Goal: Task Accomplishment & Management: Manage account settings

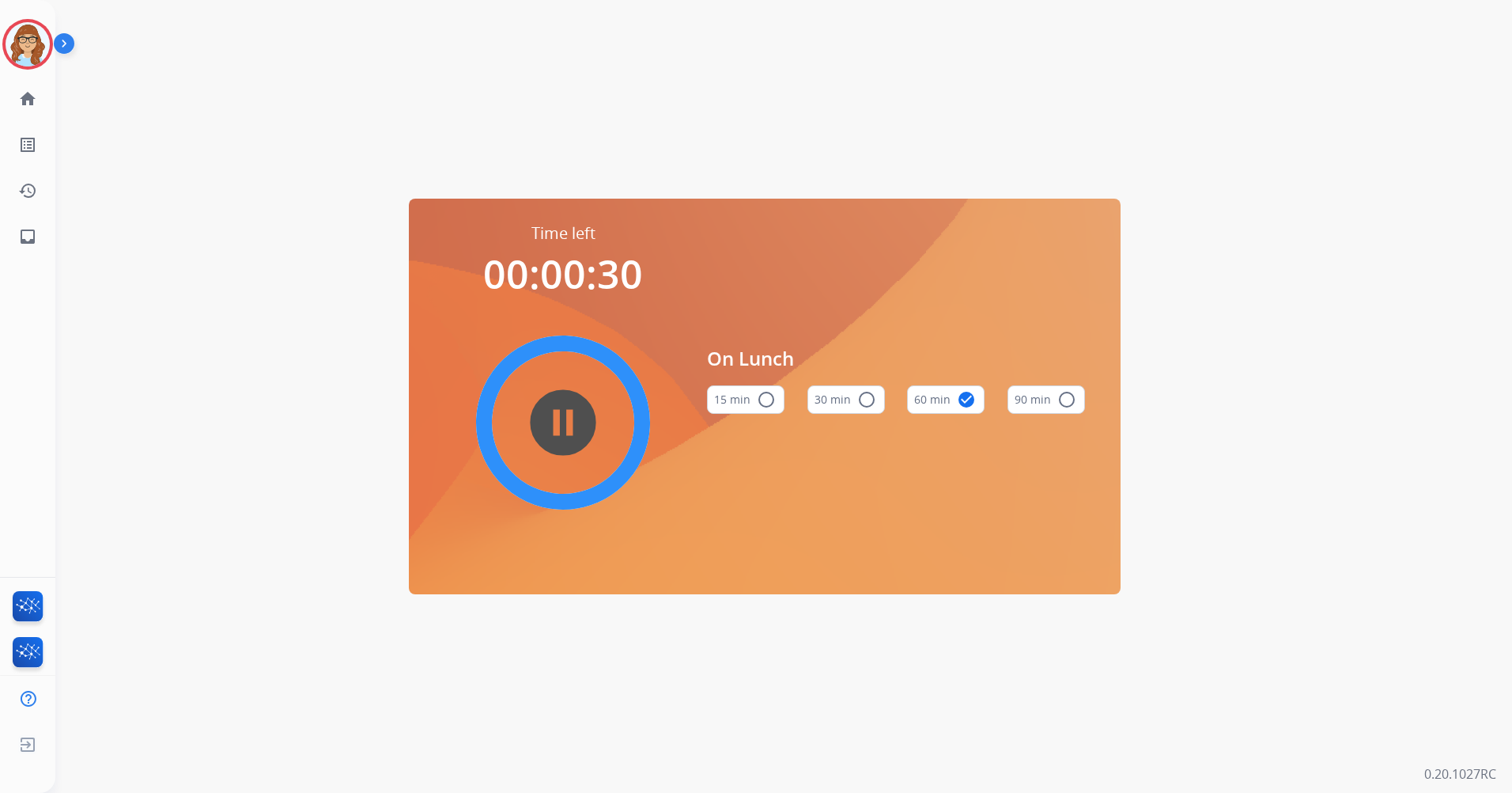
click at [554, 419] on mat-icon "pause_circle_filled" at bounding box center [563, 422] width 19 height 19
click at [20, 38] on img at bounding box center [28, 44] width 44 height 44
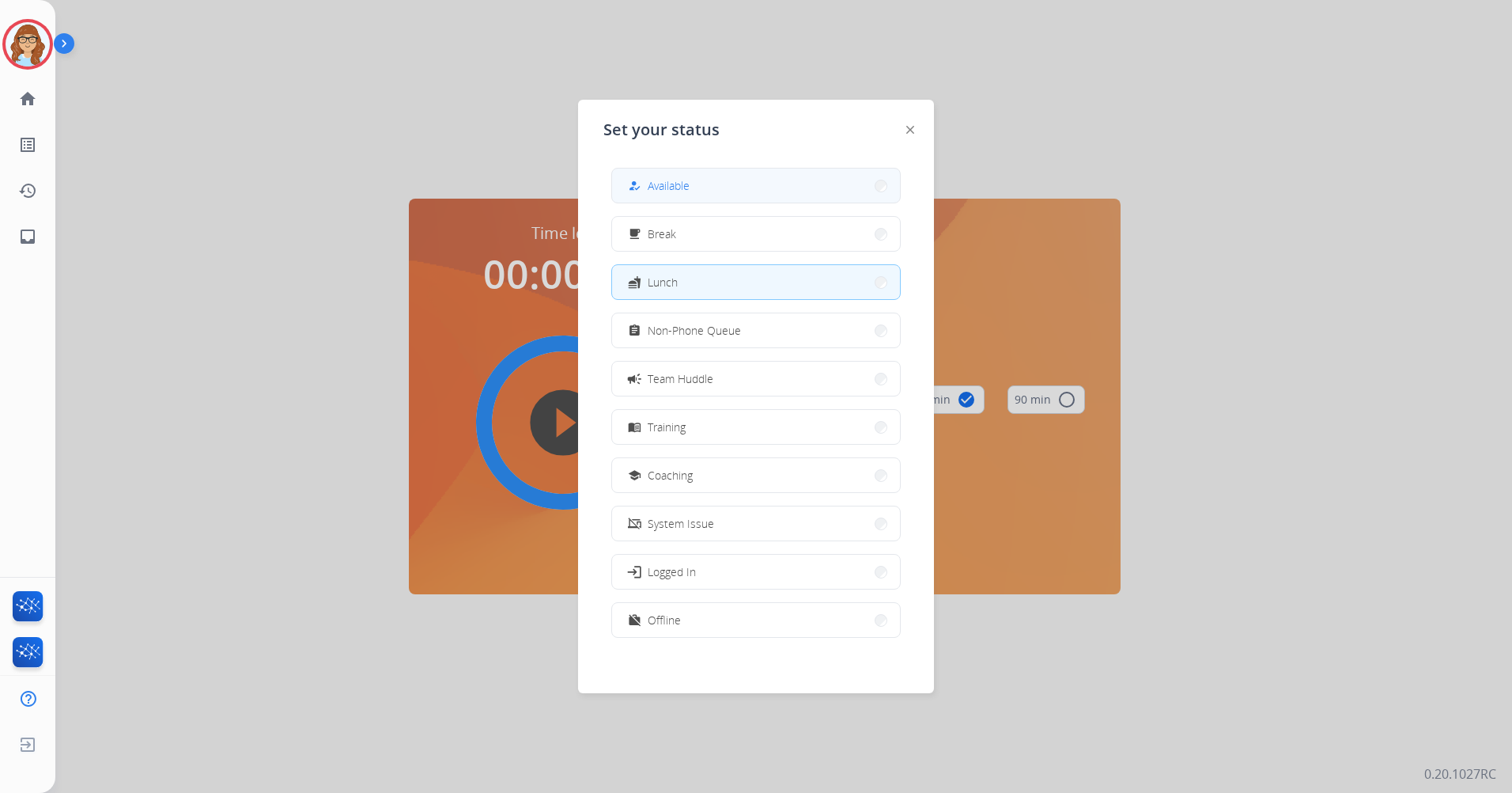
click at [778, 199] on button "how_to_reg Available" at bounding box center [756, 186] width 287 height 34
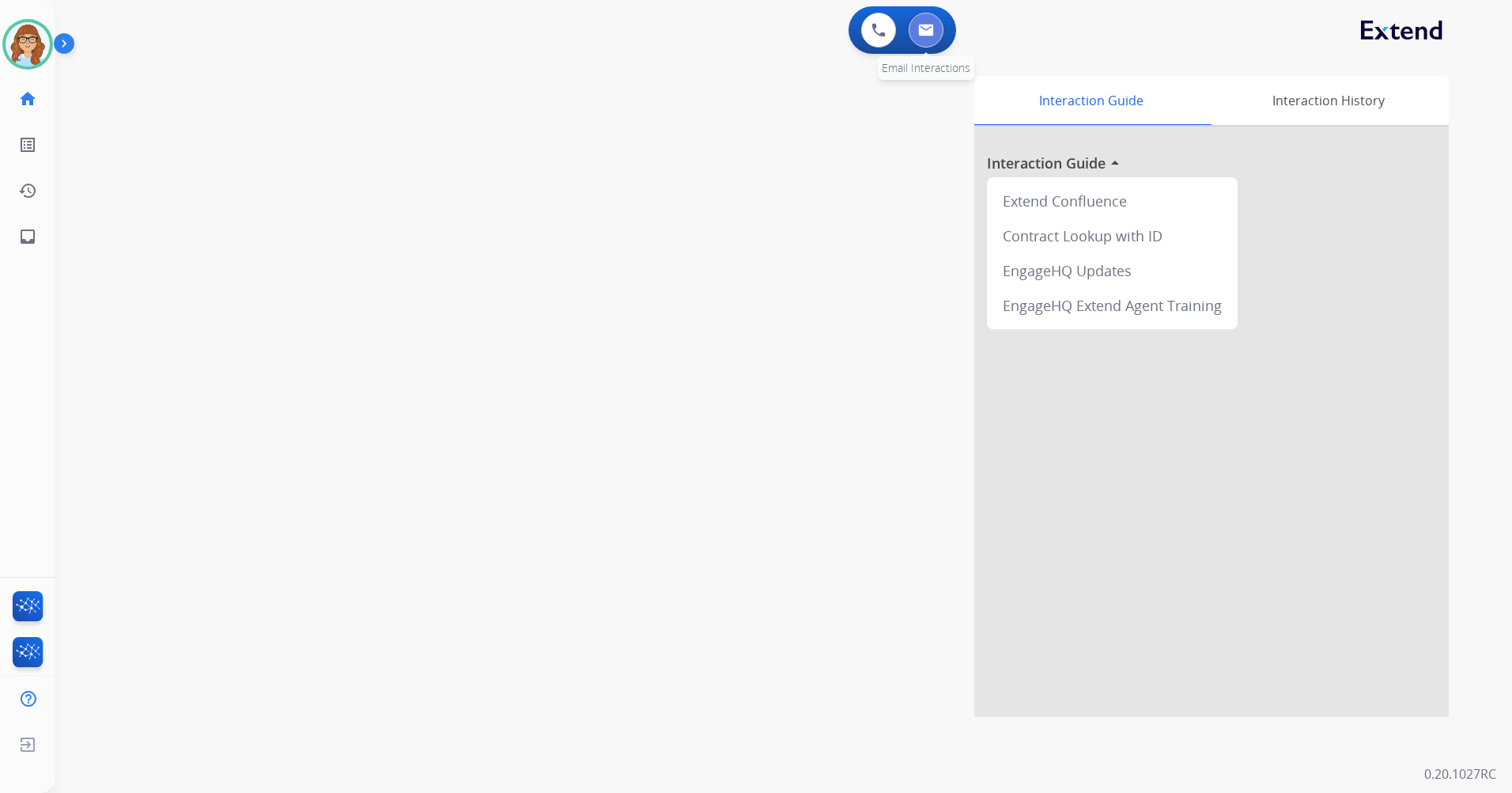
click at [928, 33] on img at bounding box center [926, 30] width 16 height 13
select select "**********"
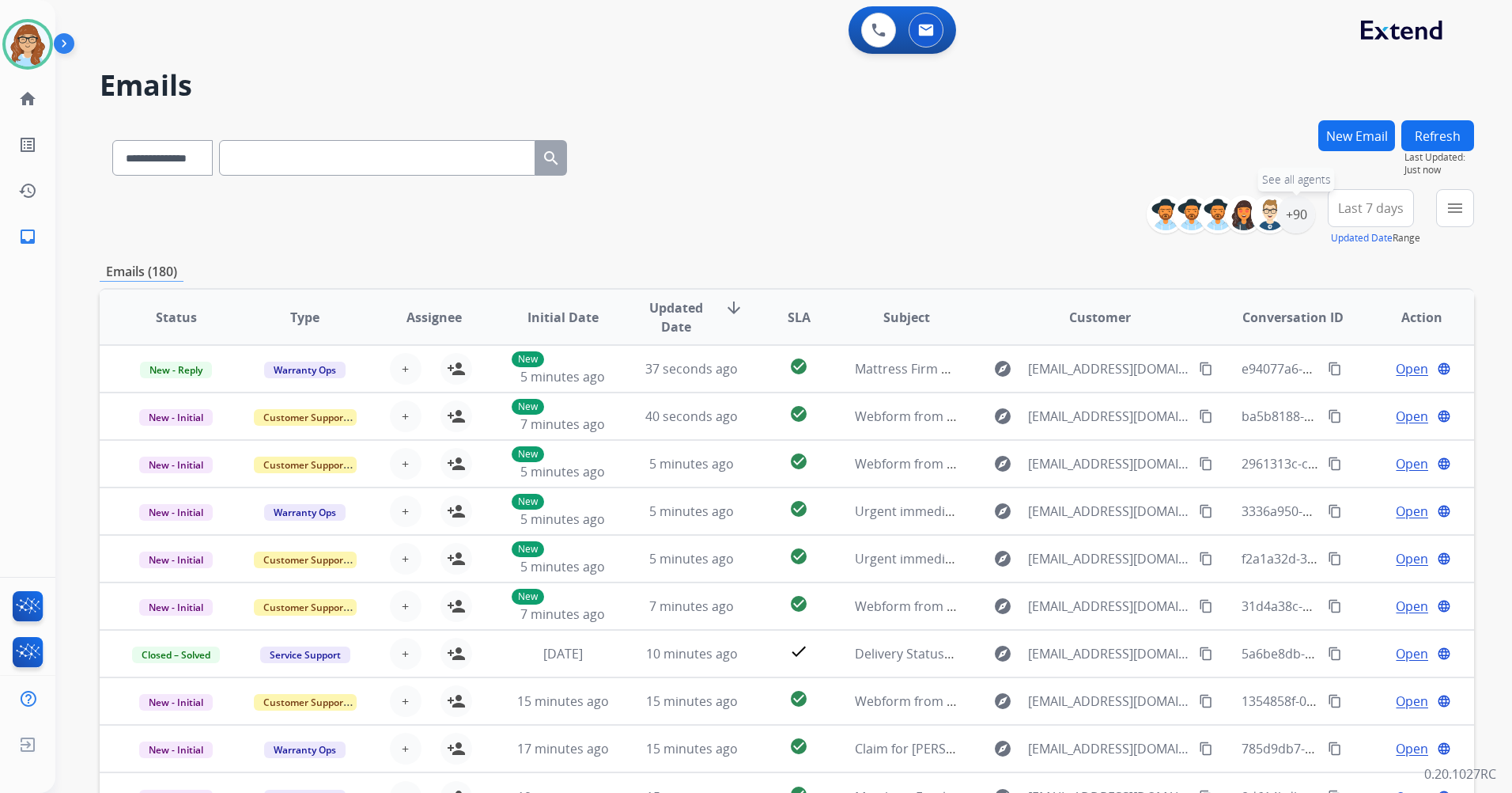
click at [1297, 209] on div "+90" at bounding box center [1296, 214] width 38 height 38
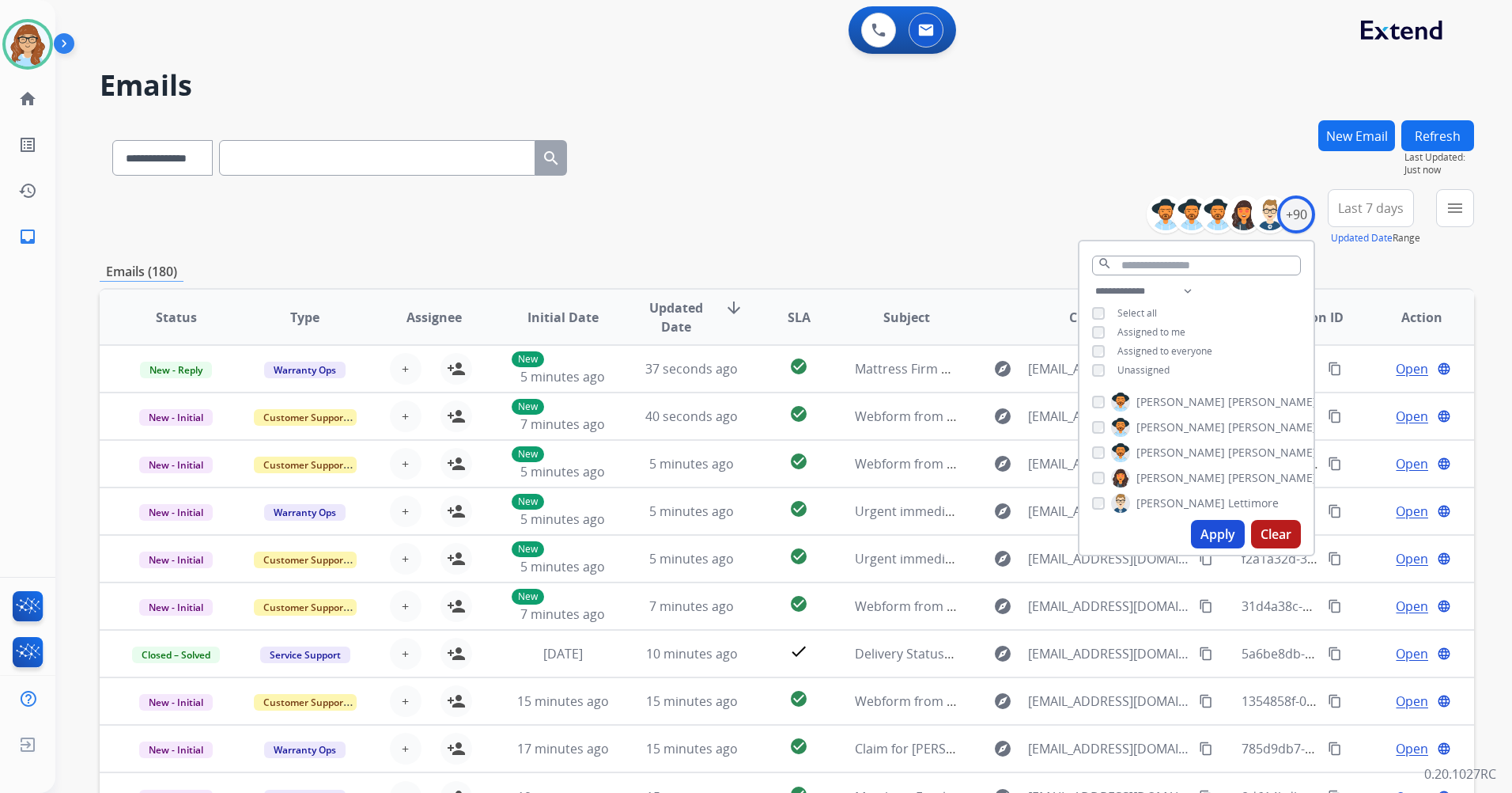
click at [1129, 368] on span "Unassigned" at bounding box center [1144, 370] width 53 height 14
click at [1229, 523] on button "Apply" at bounding box center [1218, 534] width 53 height 29
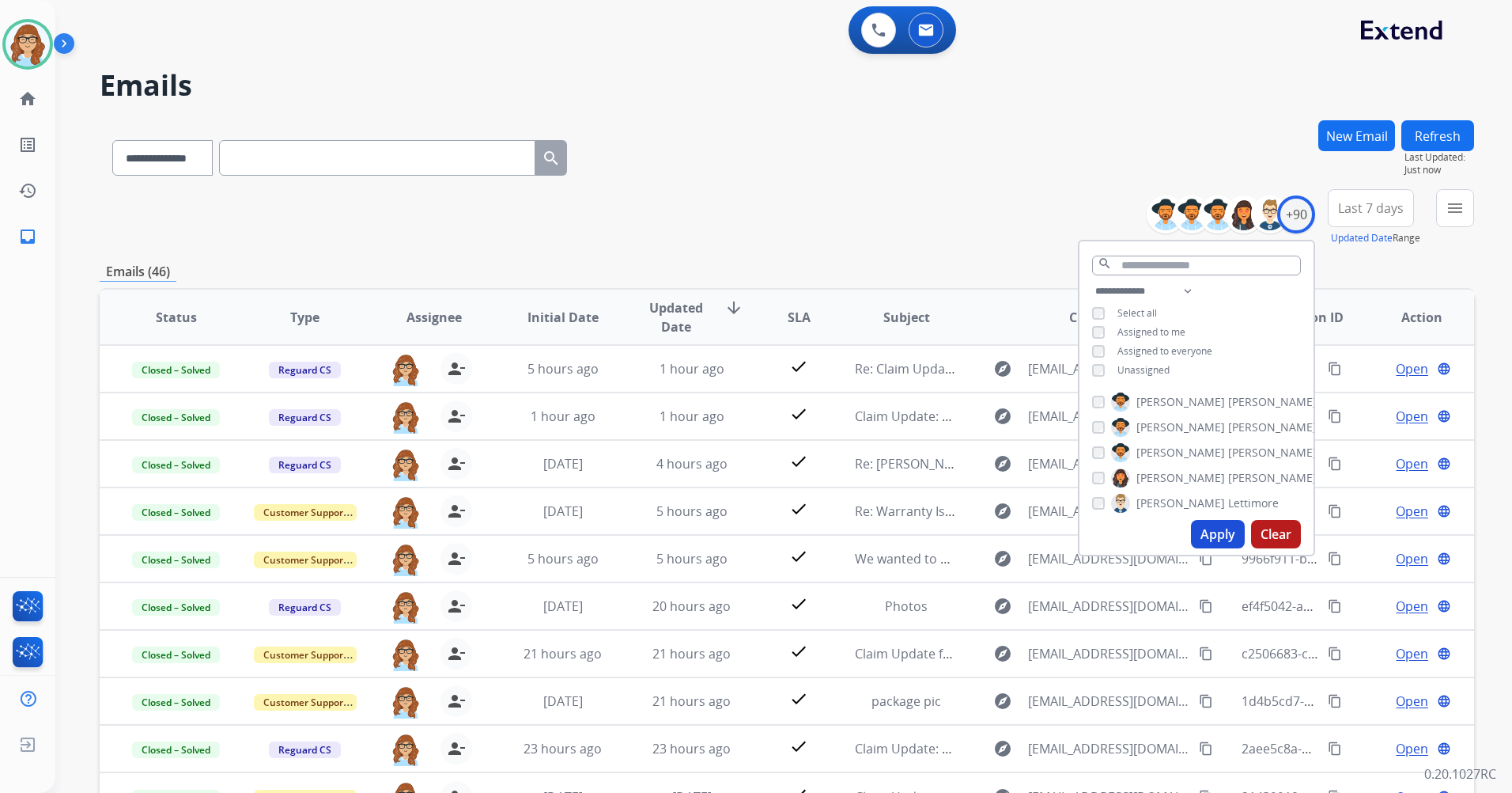
click at [1202, 539] on button "Apply" at bounding box center [1218, 534] width 53 height 29
click at [1349, 209] on span "Last 7 days" at bounding box center [1370, 208] width 65 height 6
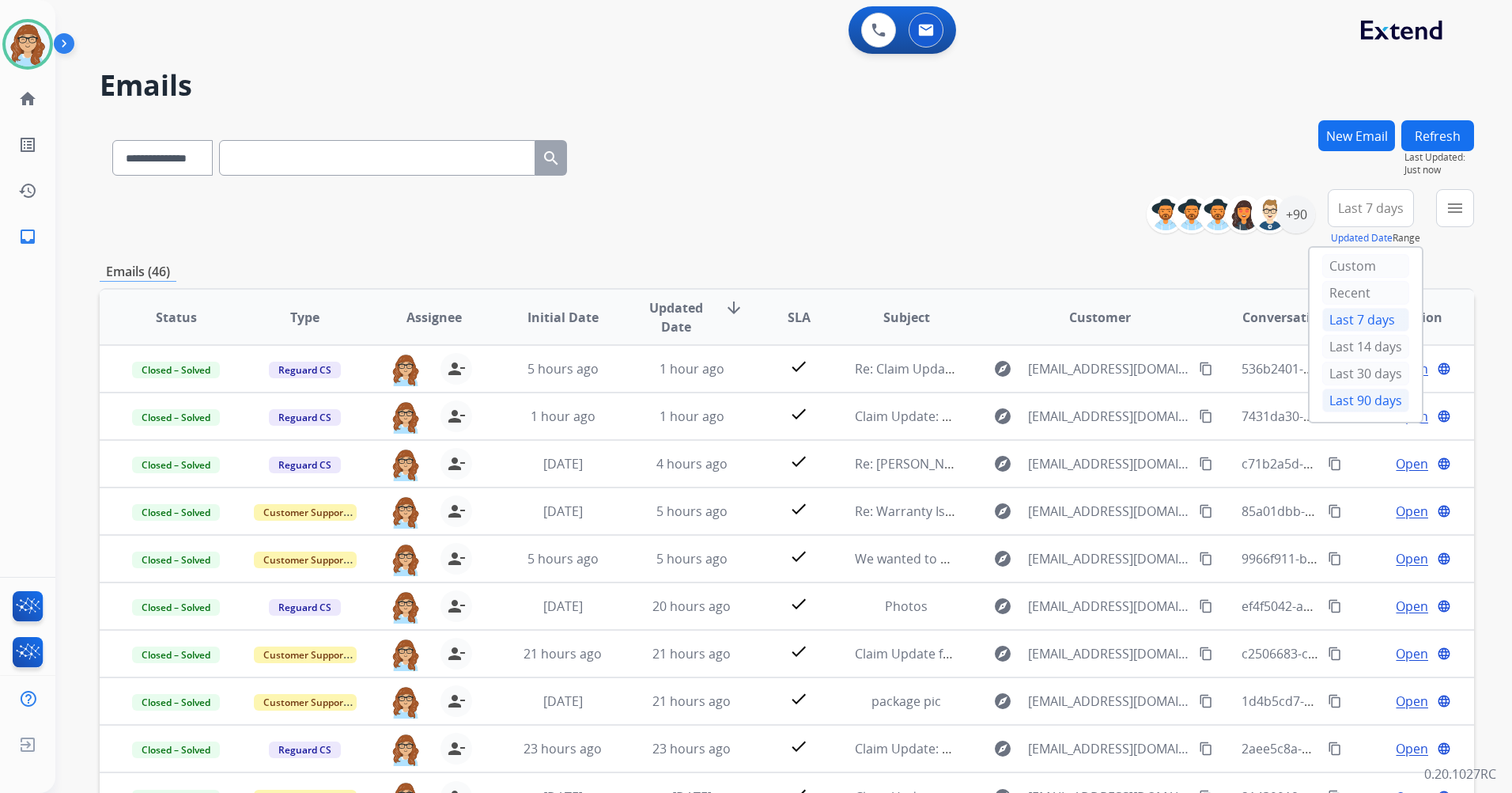
click at [1322, 397] on div "Last 90 days" at bounding box center [1365, 400] width 87 height 24
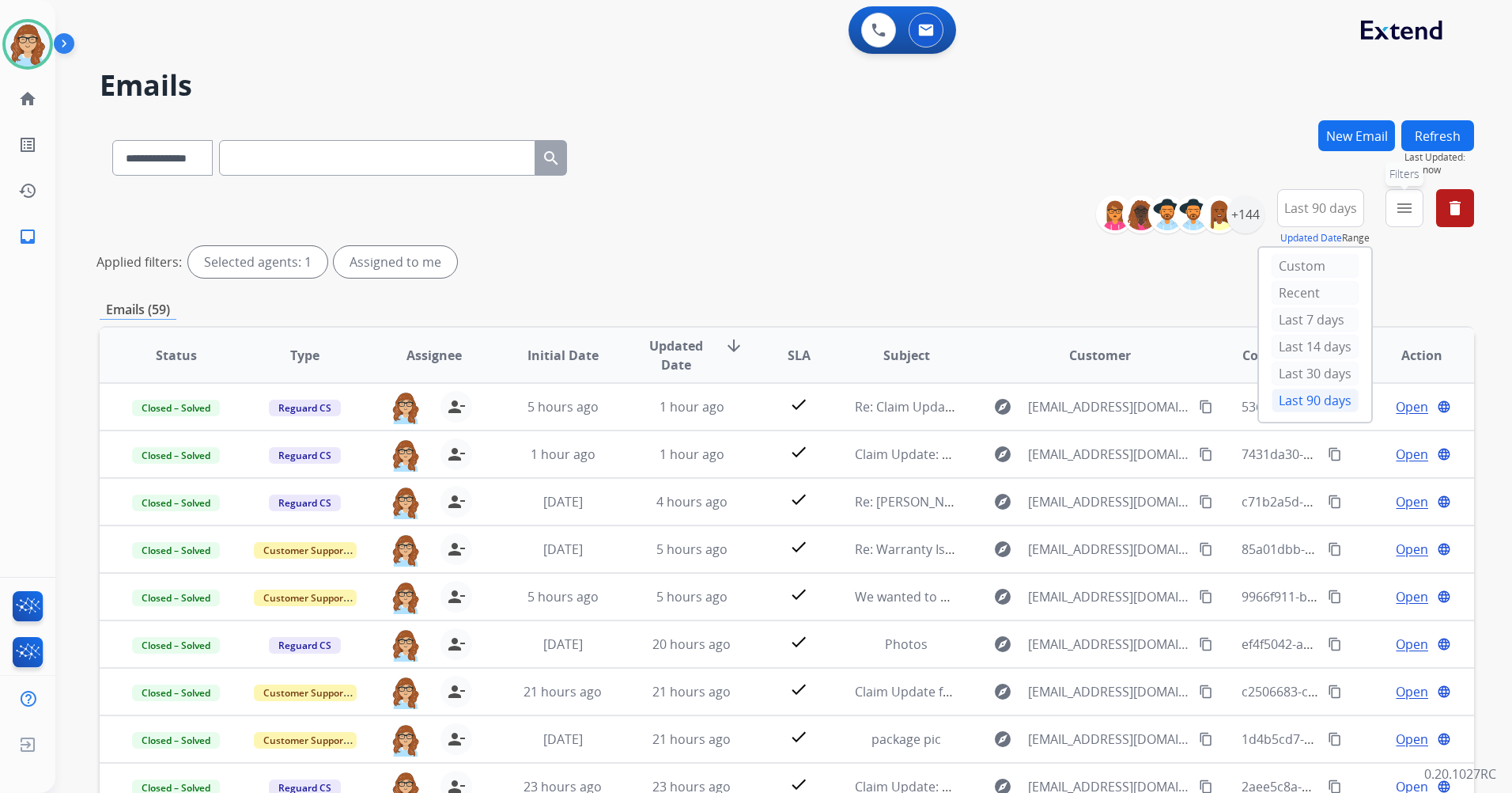
click at [1399, 200] on mat-icon "menu" at bounding box center [1404, 208] width 19 height 19
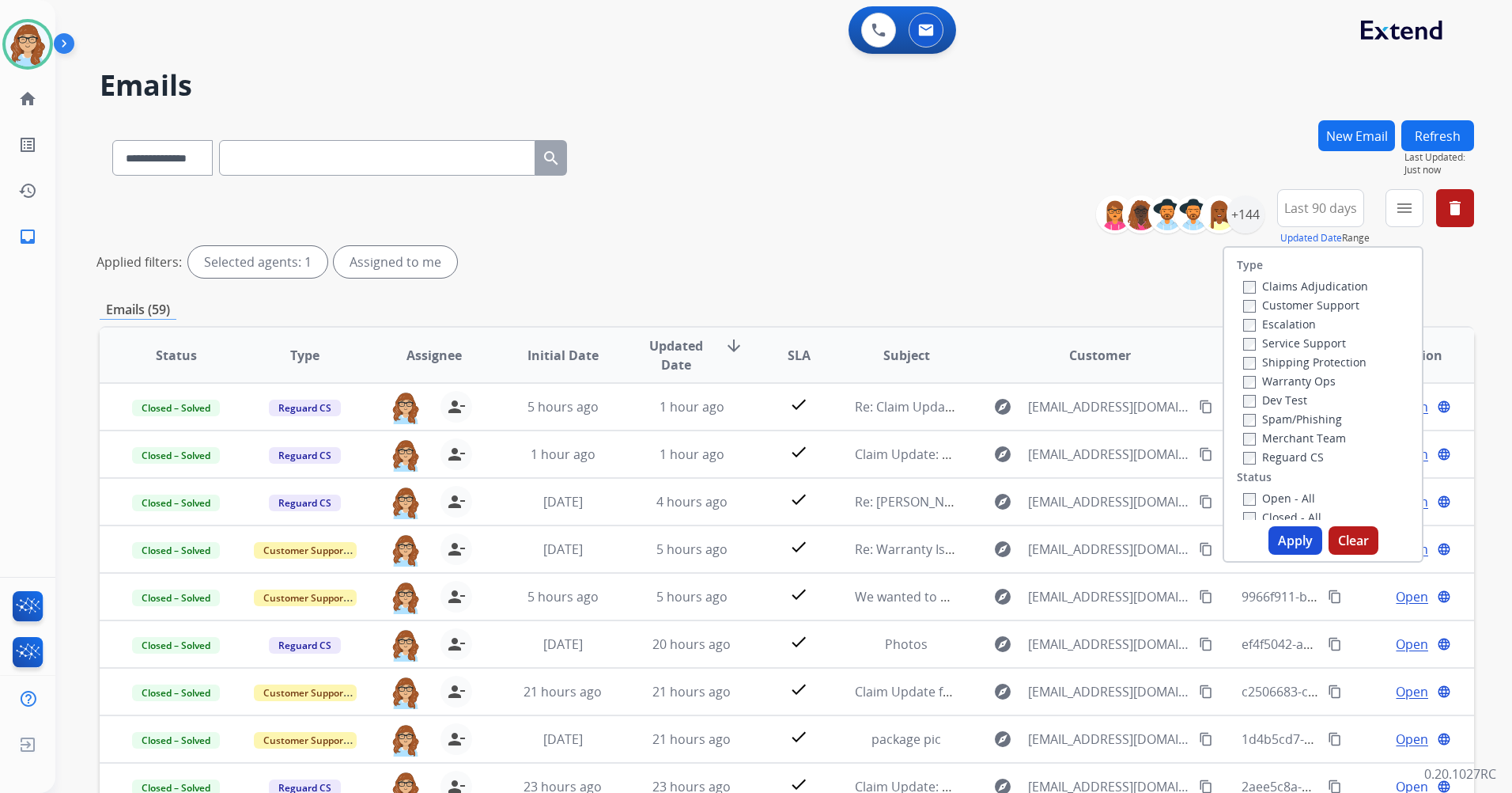
click at [1277, 299] on label "Customer Support" at bounding box center [1301, 305] width 116 height 15
click at [1280, 338] on label "Service Support" at bounding box center [1294, 343] width 103 height 15
drag, startPoint x: 1280, startPoint y: 338, endPoint x: 1273, endPoint y: 360, distance: 23.1
click at [1273, 360] on label "Shipping Protection" at bounding box center [1304, 362] width 123 height 15
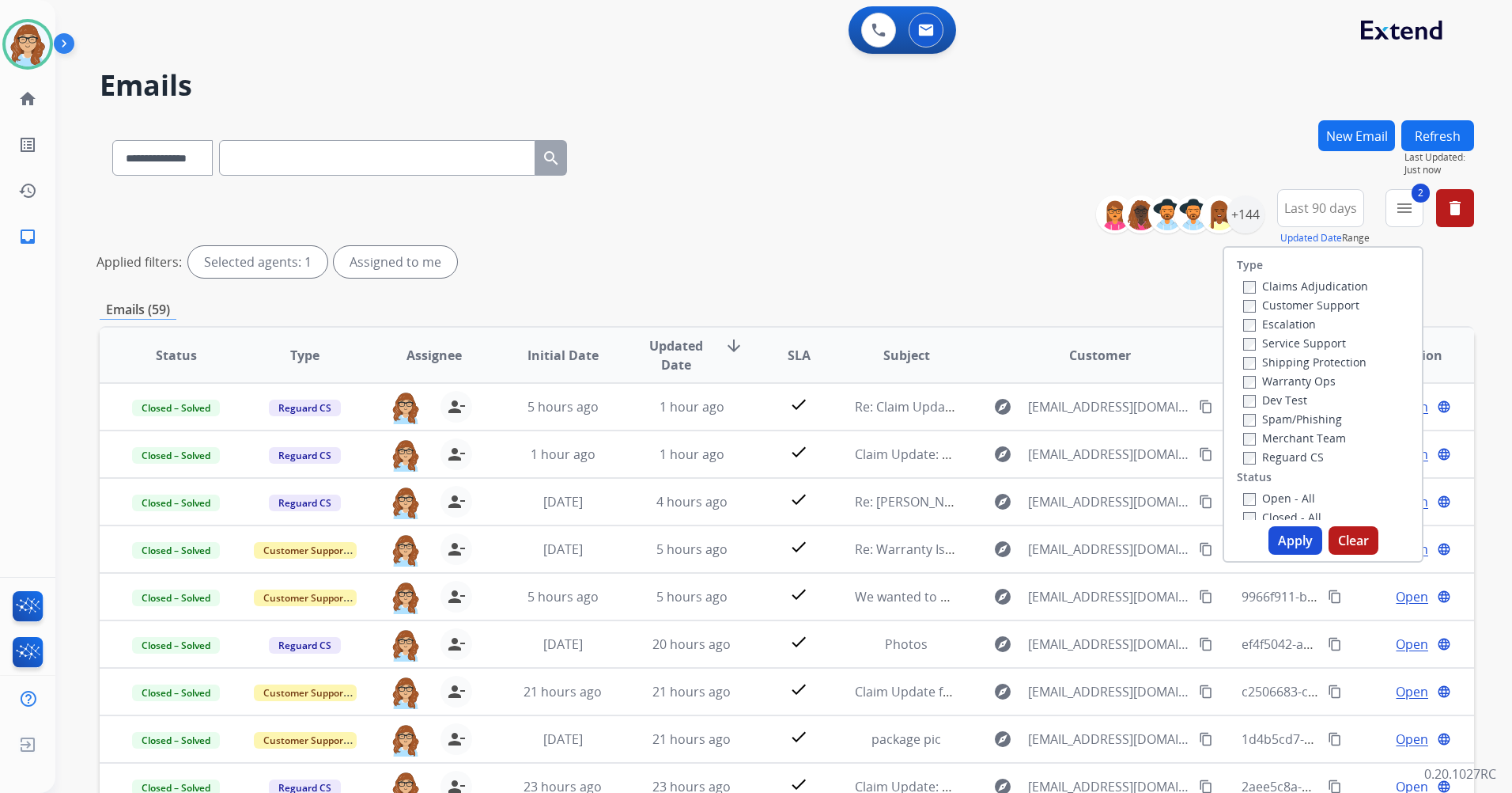
click at [1248, 451] on label "Reguard CS" at bounding box center [1283, 457] width 81 height 15
click at [1297, 536] on button "Apply" at bounding box center [1295, 540] width 53 height 29
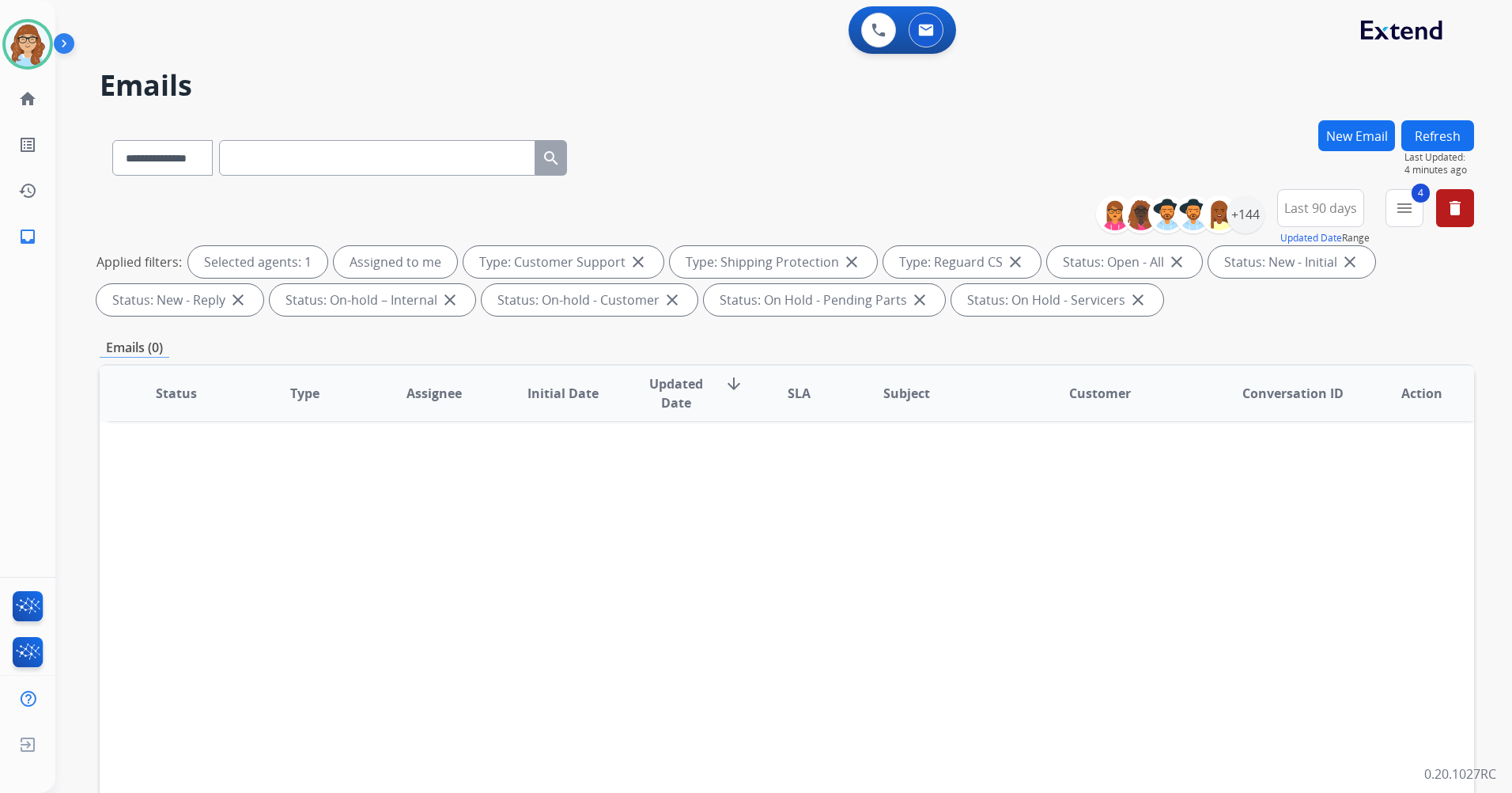
paste input "**********"
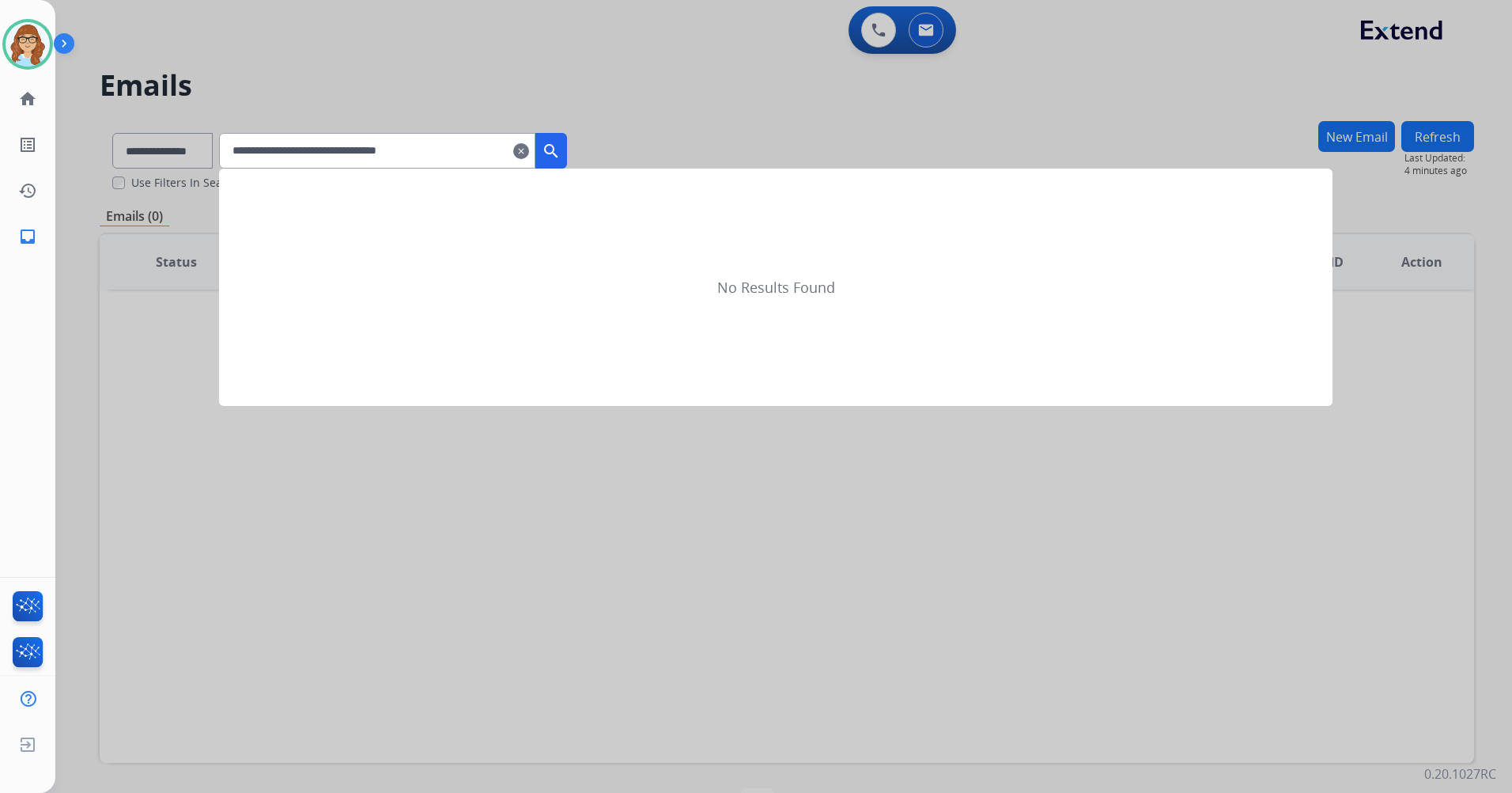
type input "**********"
click at [567, 152] on button "search" at bounding box center [550, 151] width 31 height 36
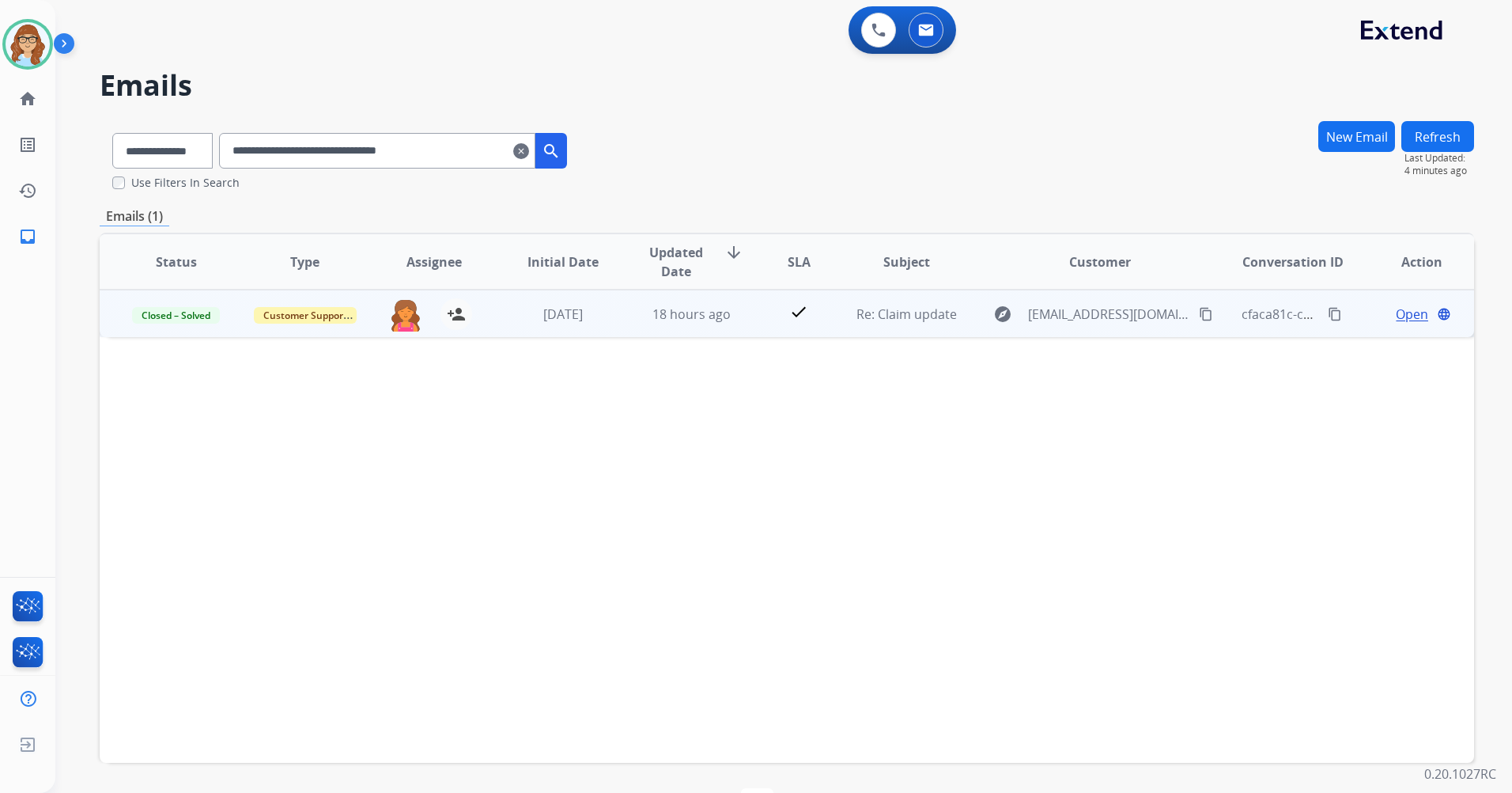
click at [1411, 323] on span "Open" at bounding box center [1412, 314] width 32 height 19
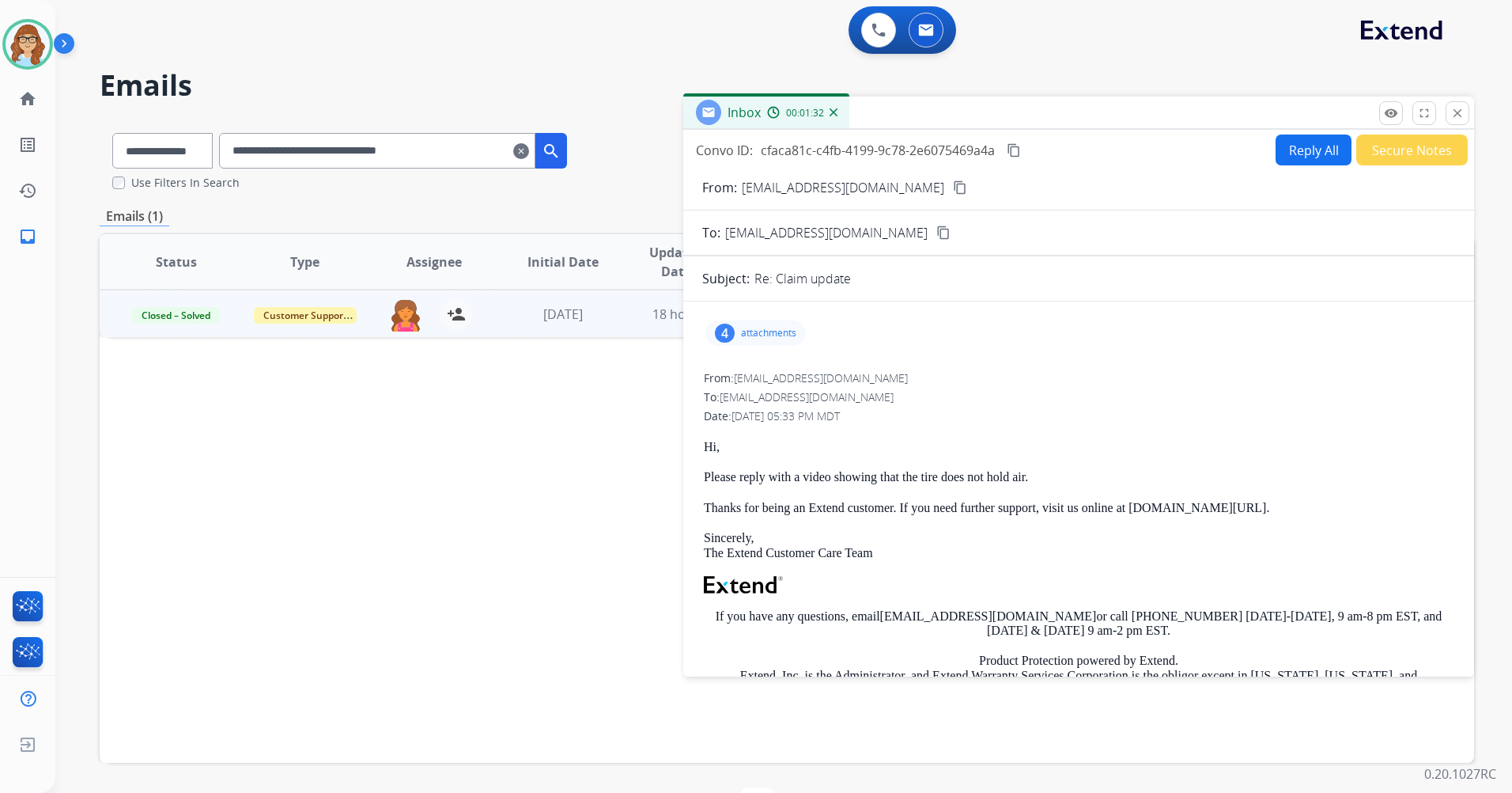
click at [754, 347] on div "4 attachments" at bounding box center [1079, 332] width 753 height 38
click at [752, 346] on div "4 attachments" at bounding box center [1079, 332] width 753 height 38
drag, startPoint x: 752, startPoint y: 346, endPoint x: 715, endPoint y: 333, distance: 39.2
click at [715, 333] on div "4" at bounding box center [724, 332] width 20 height 19
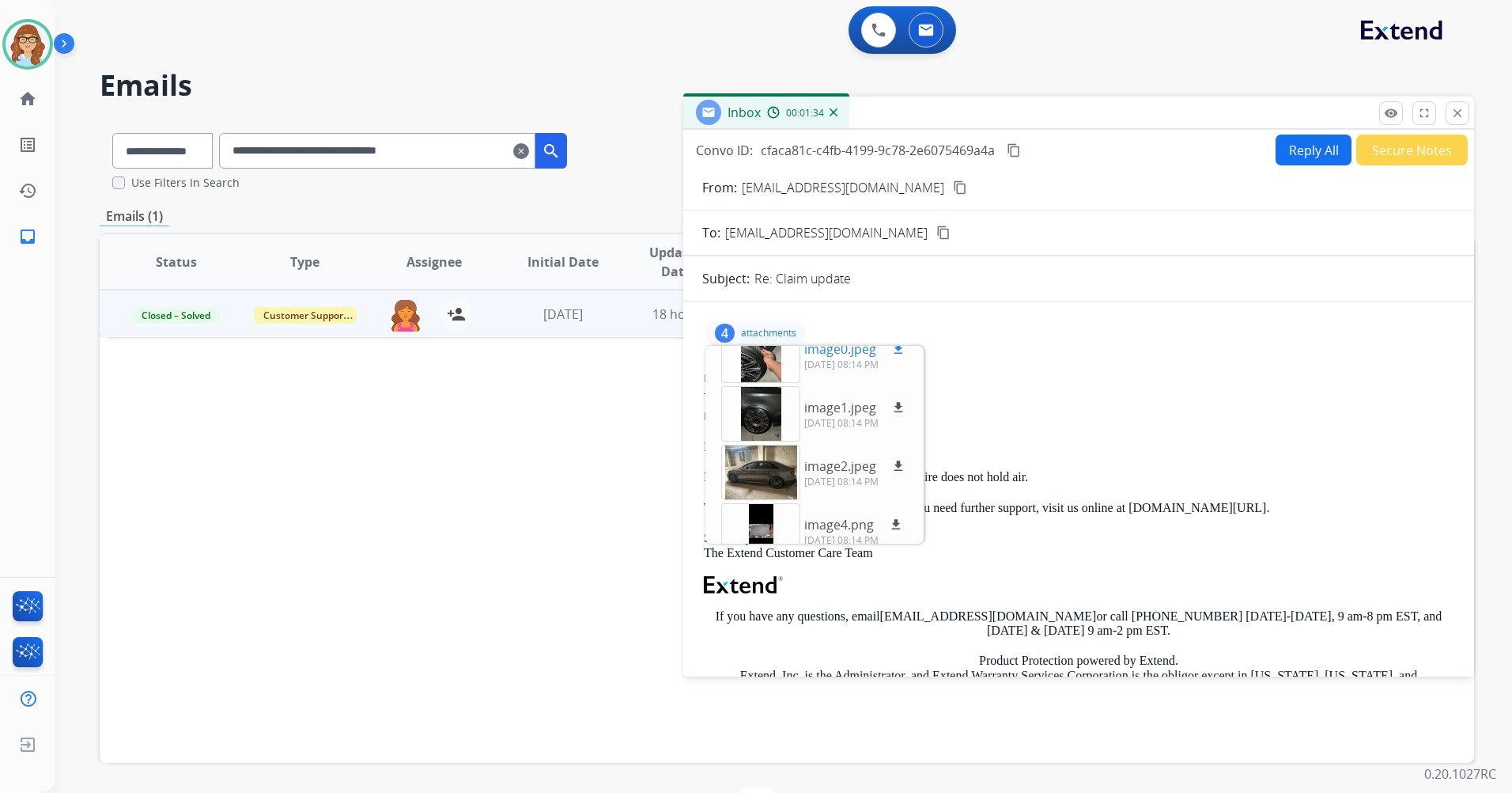
scroll to position [40, 0]
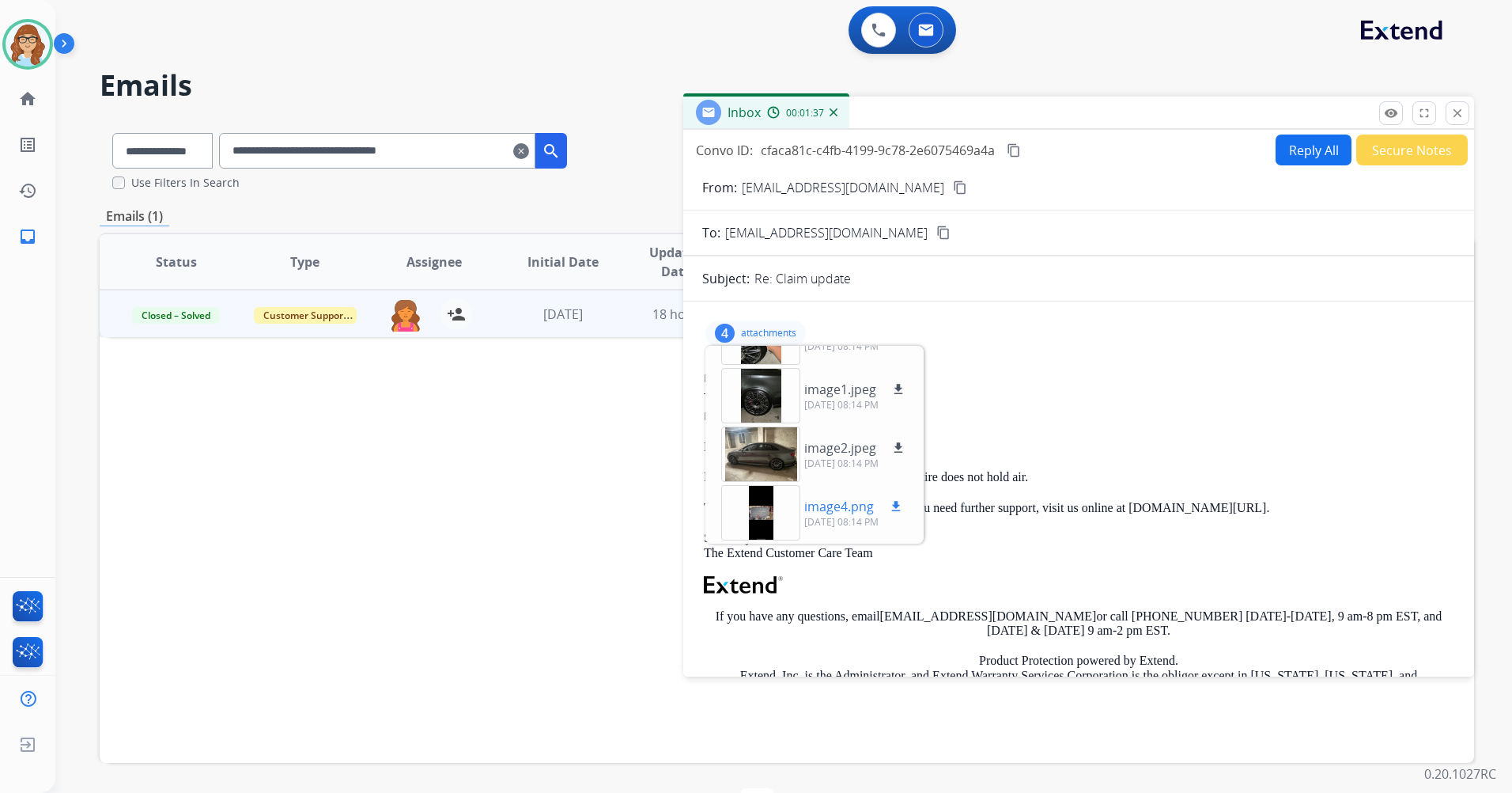
click at [767, 505] on div at bounding box center [761, 512] width 79 height 55
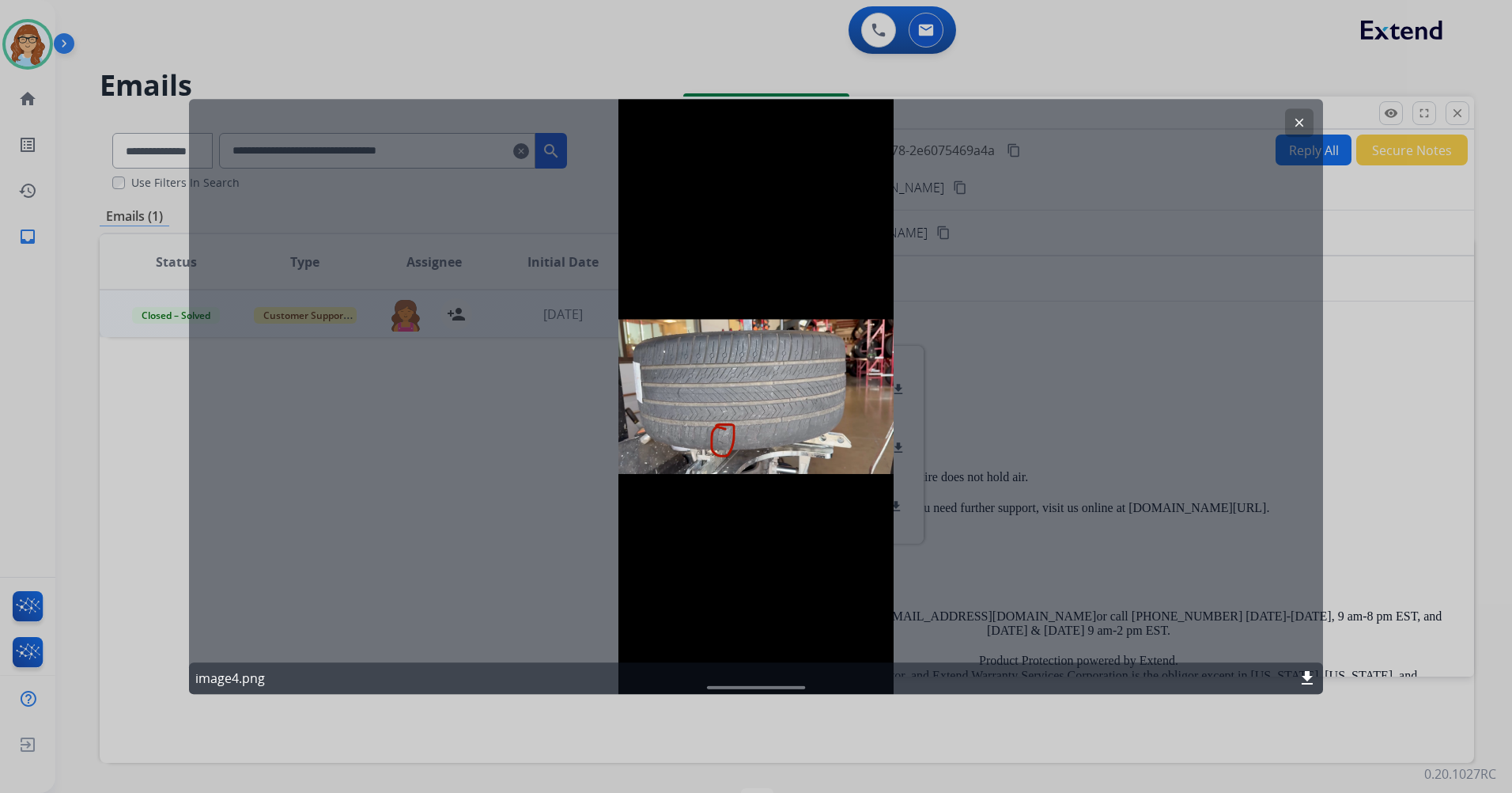
click at [1303, 124] on mat-icon "clear" at bounding box center [1299, 122] width 14 height 14
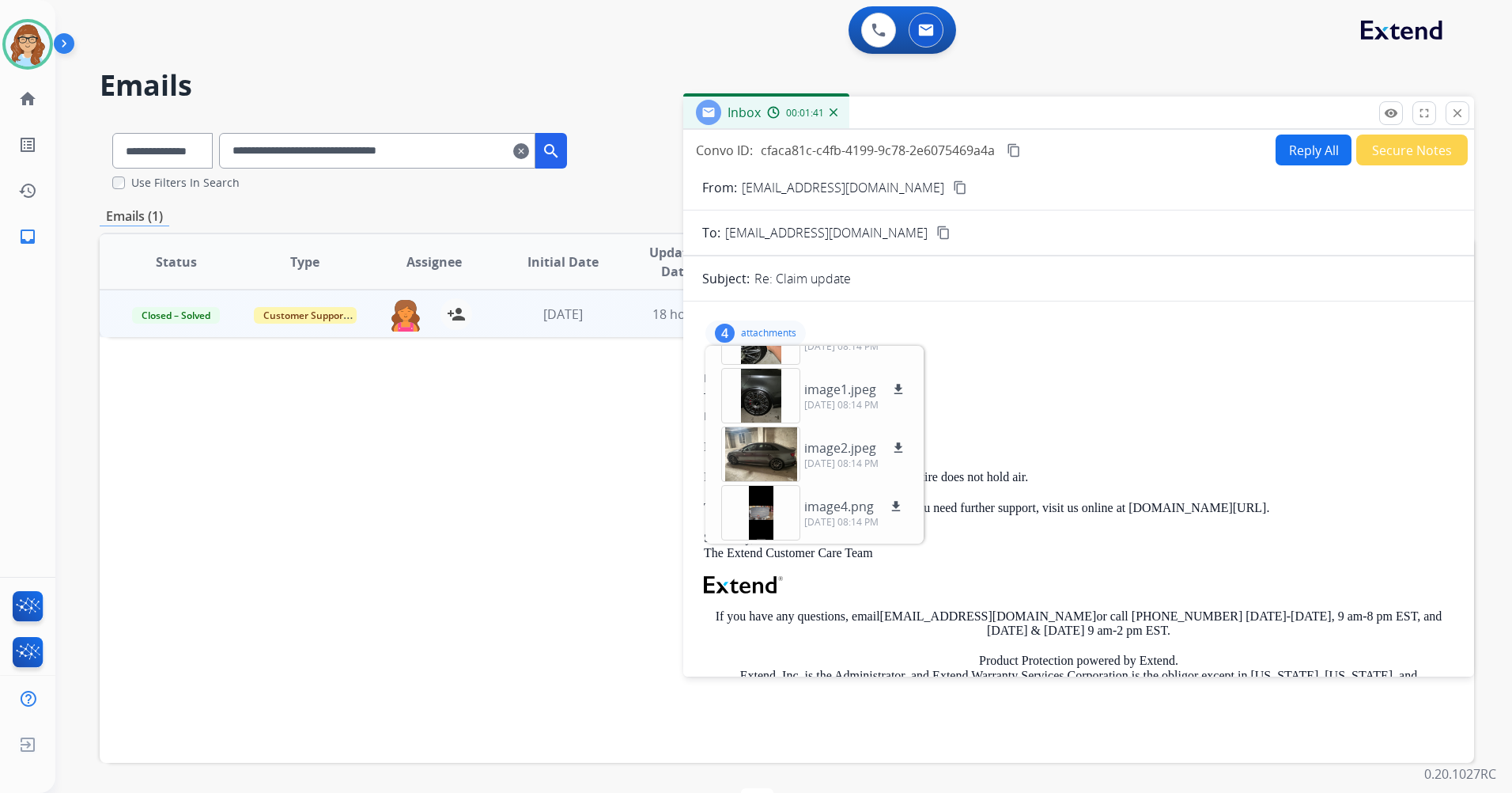
click at [1124, 427] on div "From: [EMAIL_ADDRESS][DOMAIN_NAME] To: [EMAIL_ADDRESS][DOMAIN_NAME] Date: [DATE…" at bounding box center [1079, 589] width 753 height 442
drag, startPoint x: 1124, startPoint y: 427, endPoint x: 1039, endPoint y: 265, distance: 182.9
click at [1012, 371] on div "From: [EMAIL_ADDRESS][DOMAIN_NAME] No specific user match" at bounding box center [1079, 377] width 750 height 16
click at [734, 333] on div "4" at bounding box center [724, 332] width 20 height 19
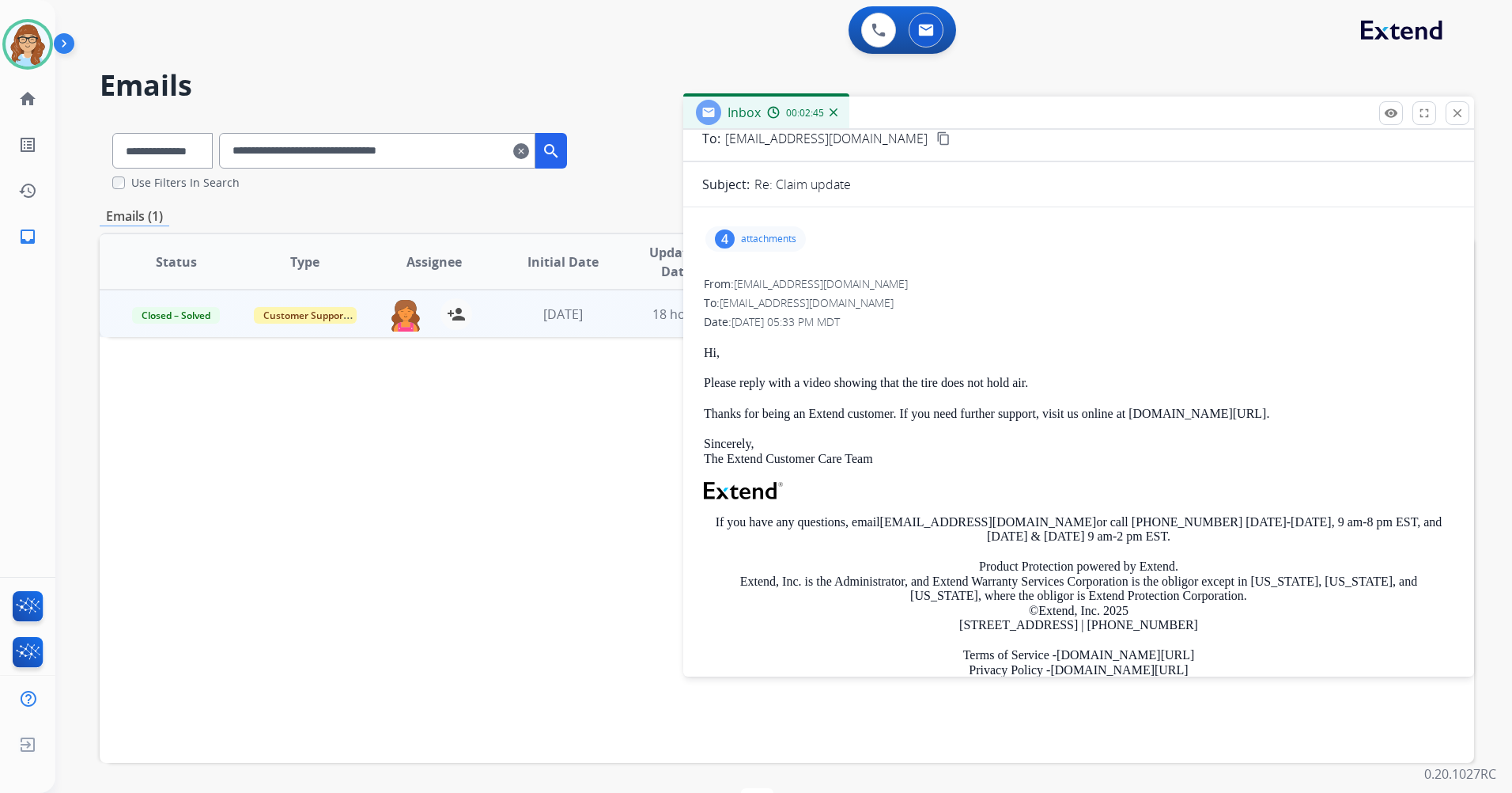
scroll to position [0, 0]
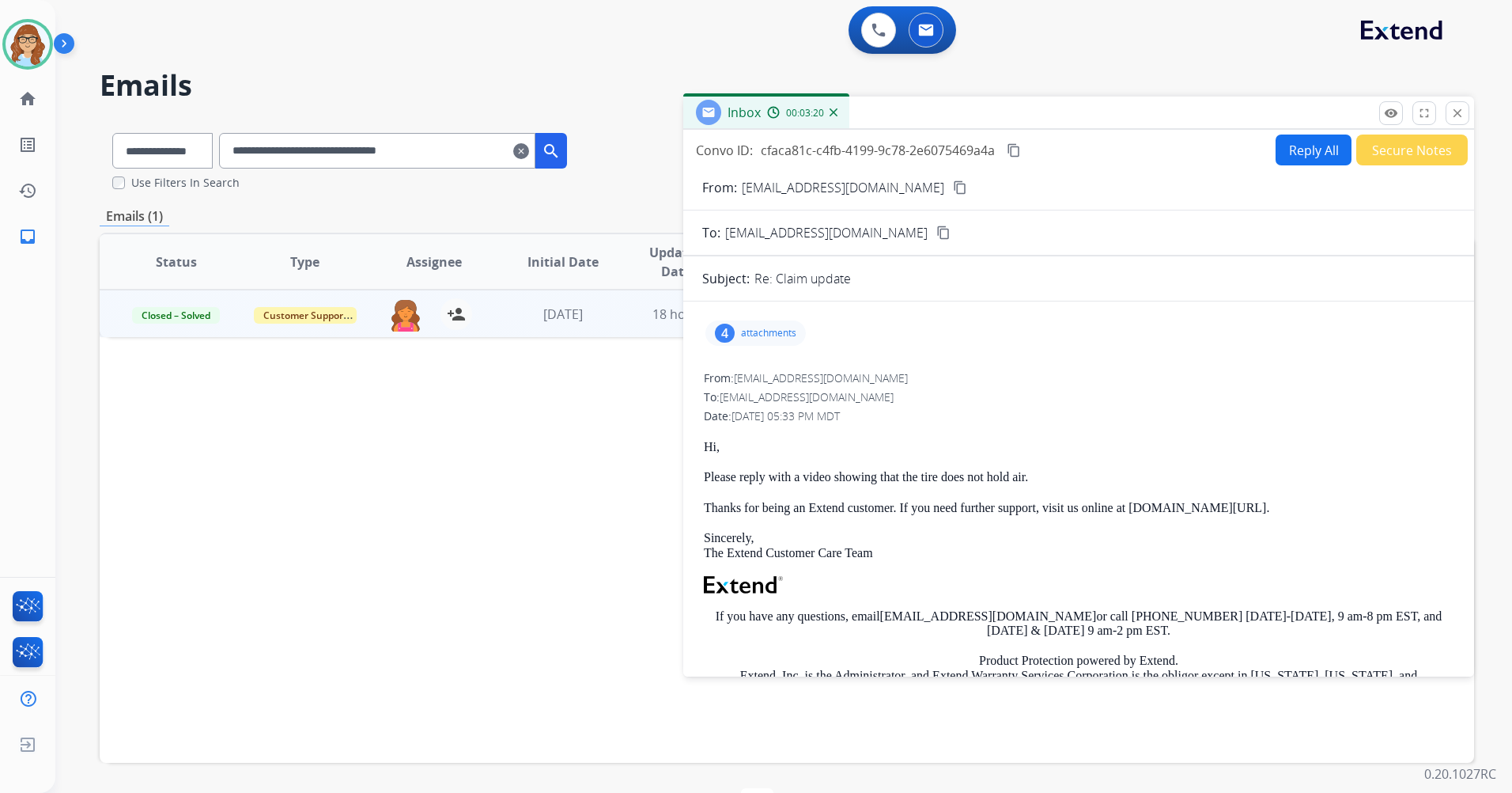
click at [768, 339] on div "4 attachments" at bounding box center [756, 333] width 100 height 25
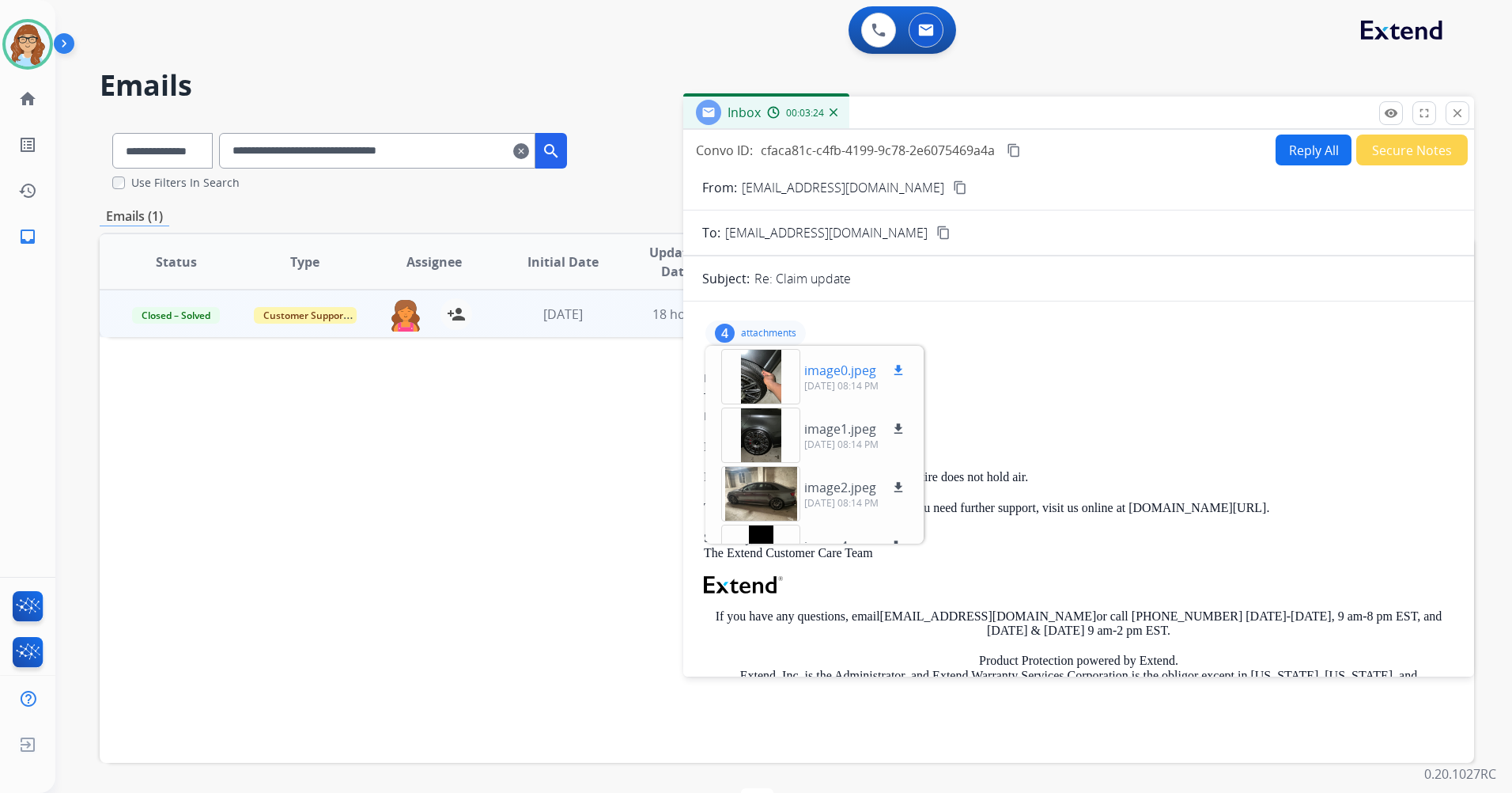
click at [766, 381] on div at bounding box center [761, 376] width 79 height 55
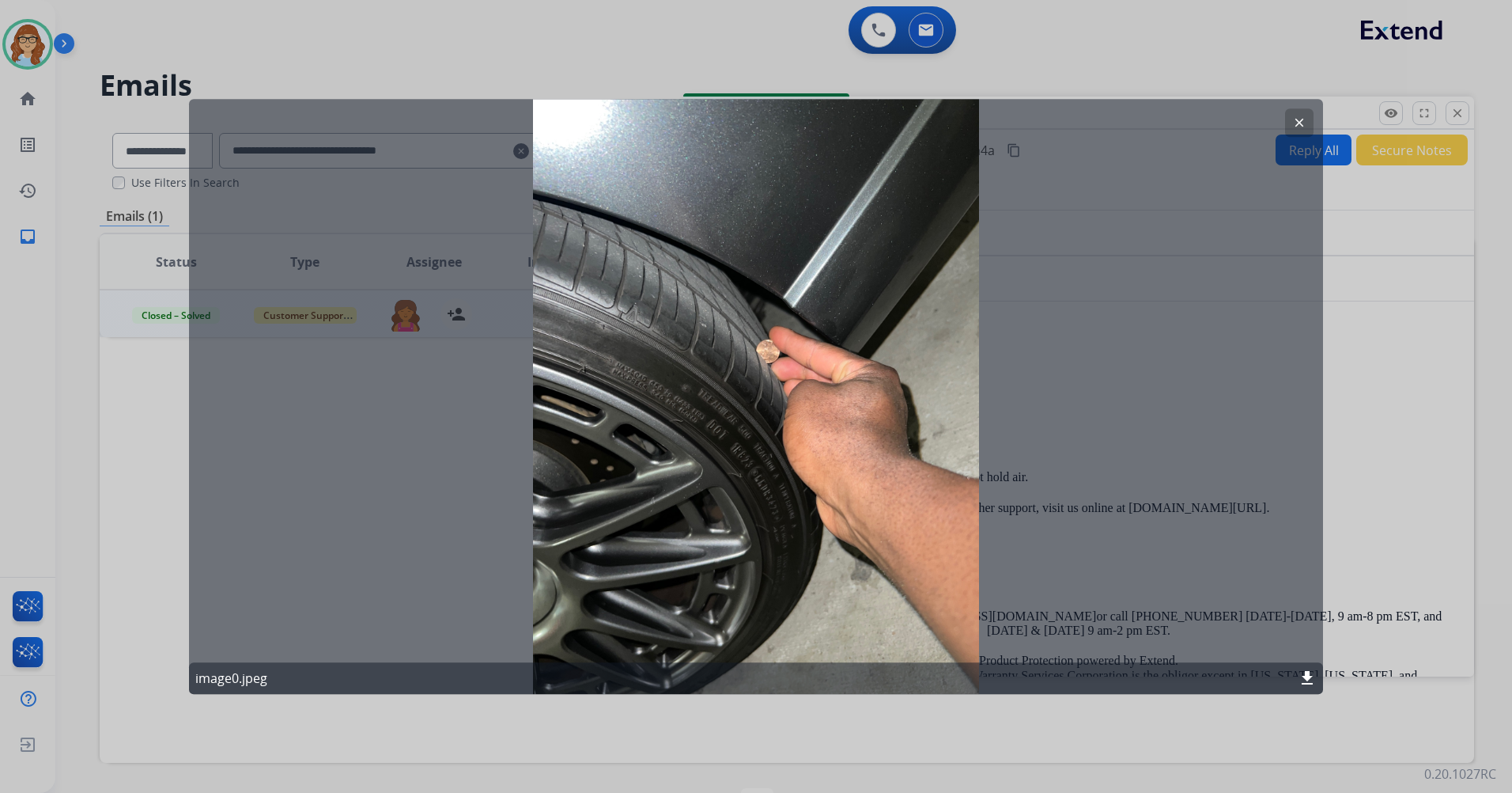
click at [1297, 129] on mat-icon "clear" at bounding box center [1299, 122] width 14 height 14
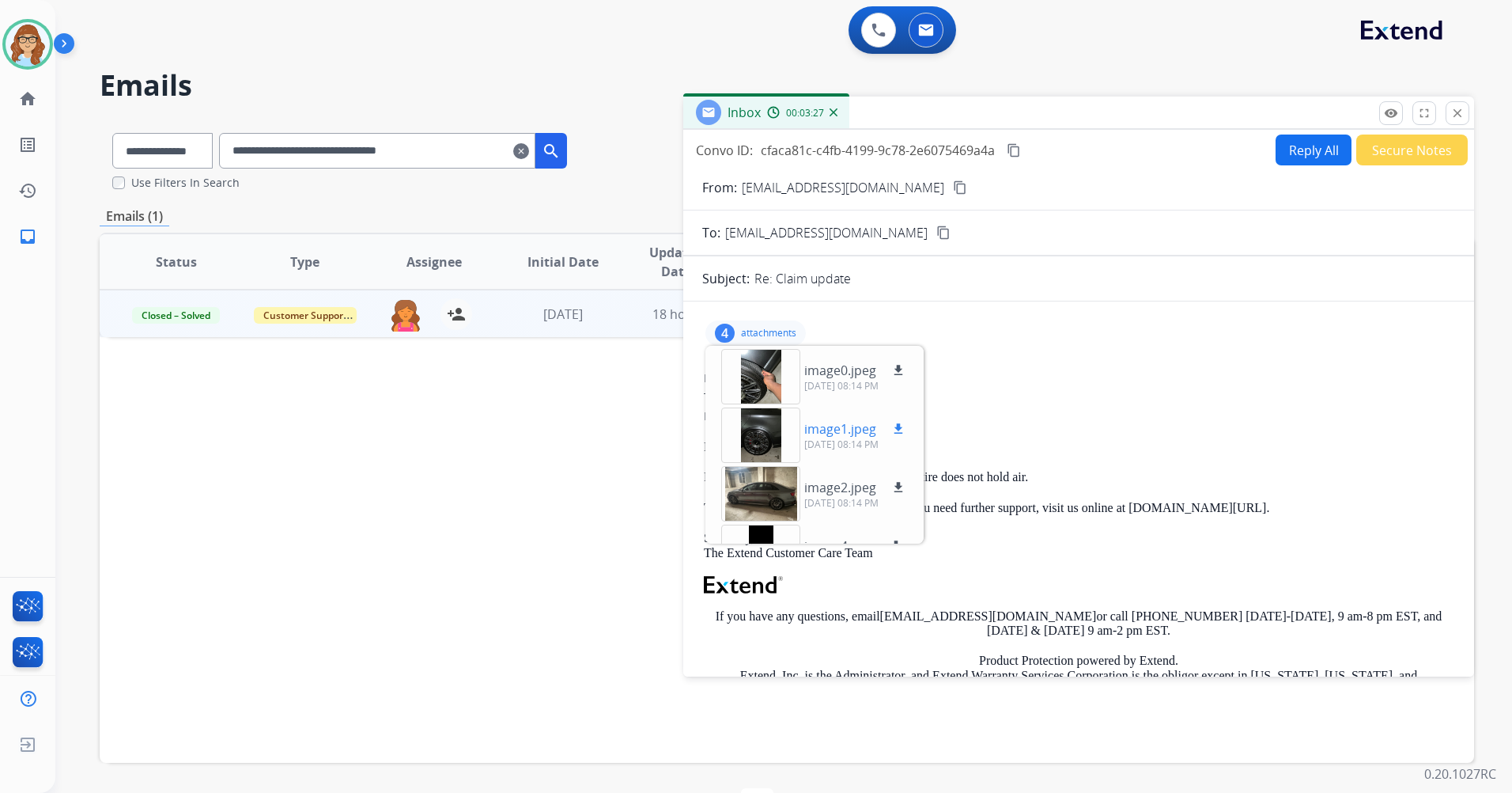
click at [757, 429] on div at bounding box center [761, 434] width 79 height 55
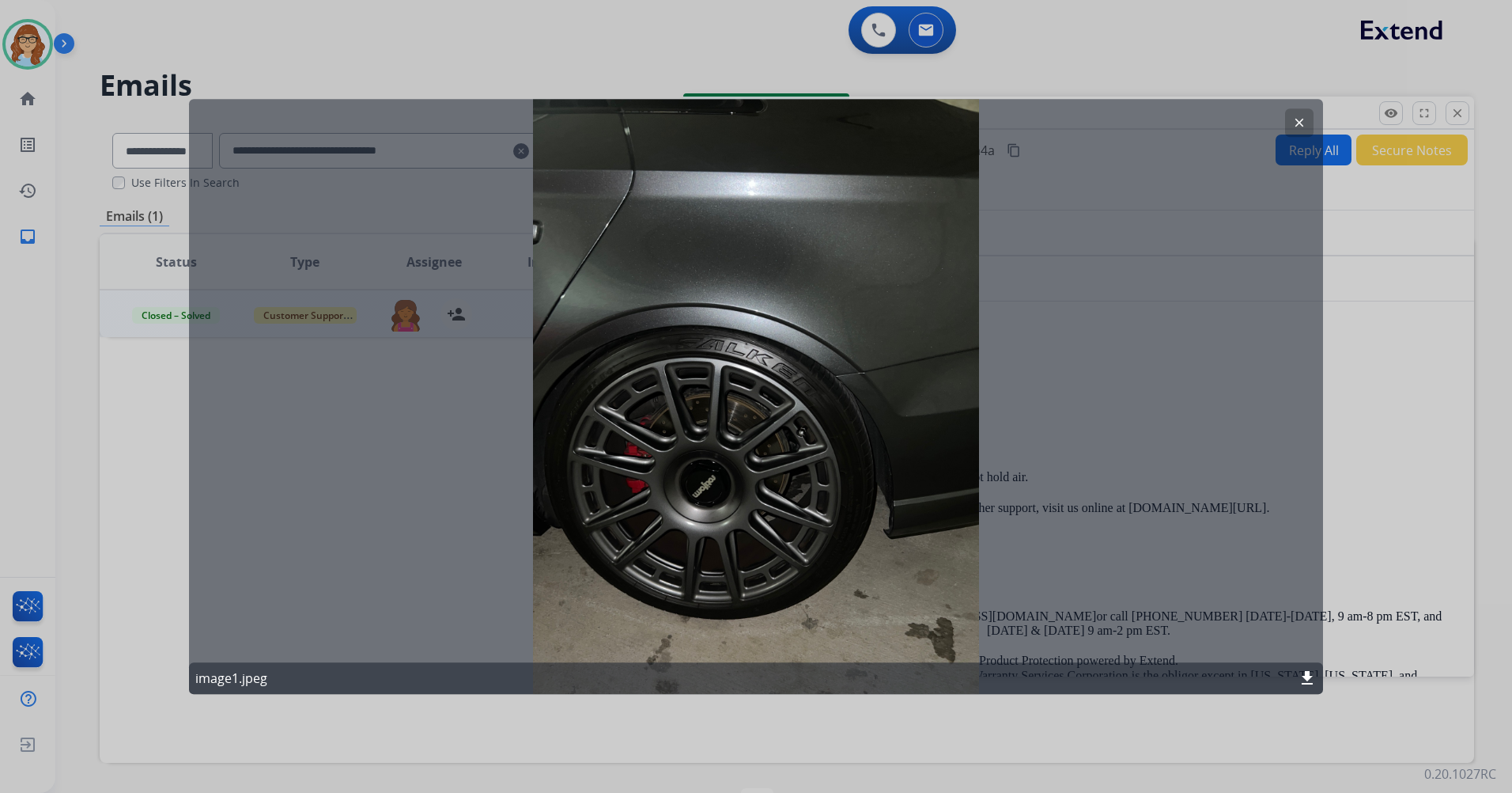
click at [1292, 130] on button "clear" at bounding box center [1300, 123] width 29 height 29
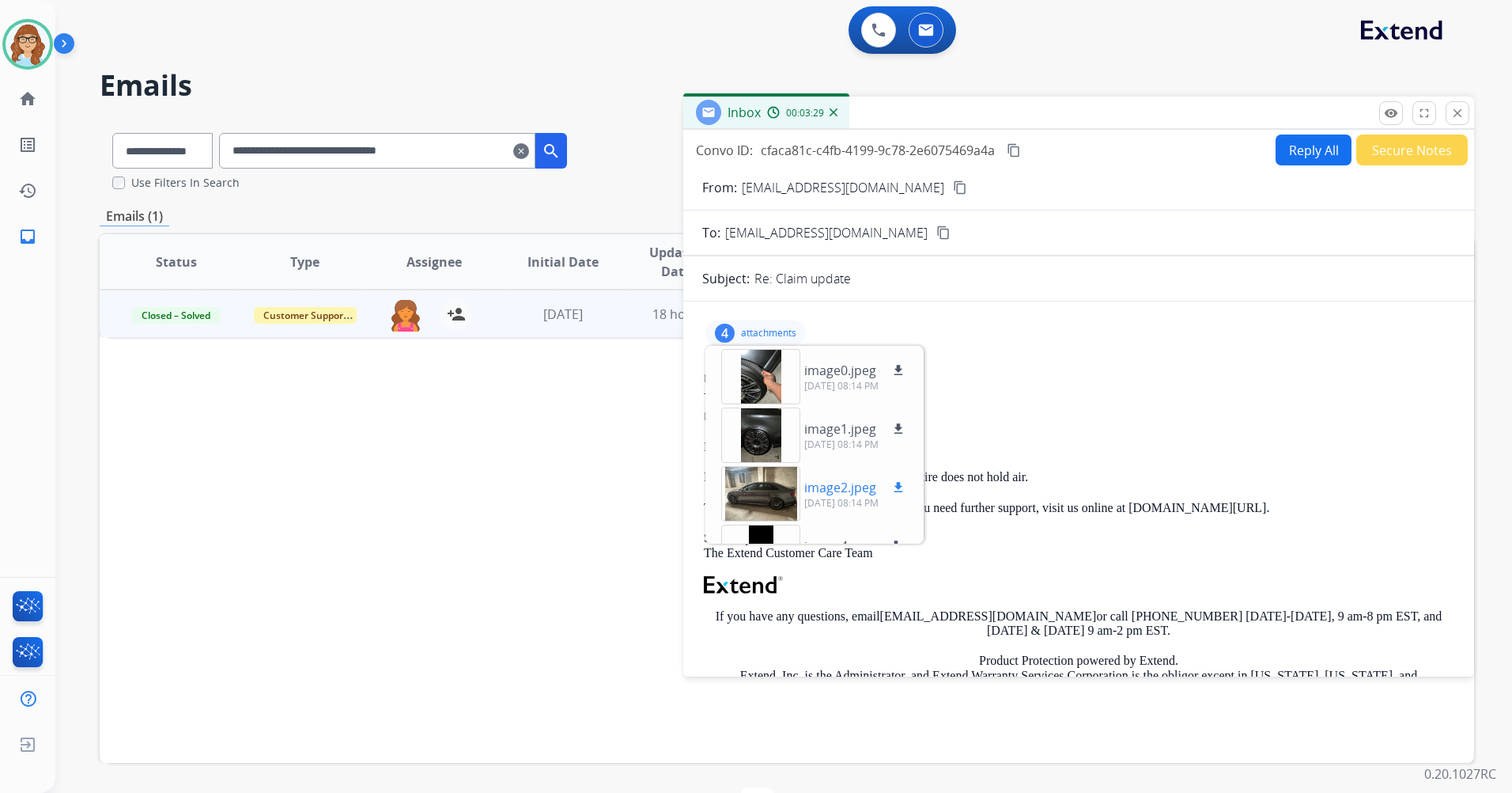
click at [761, 477] on div at bounding box center [761, 493] width 79 height 55
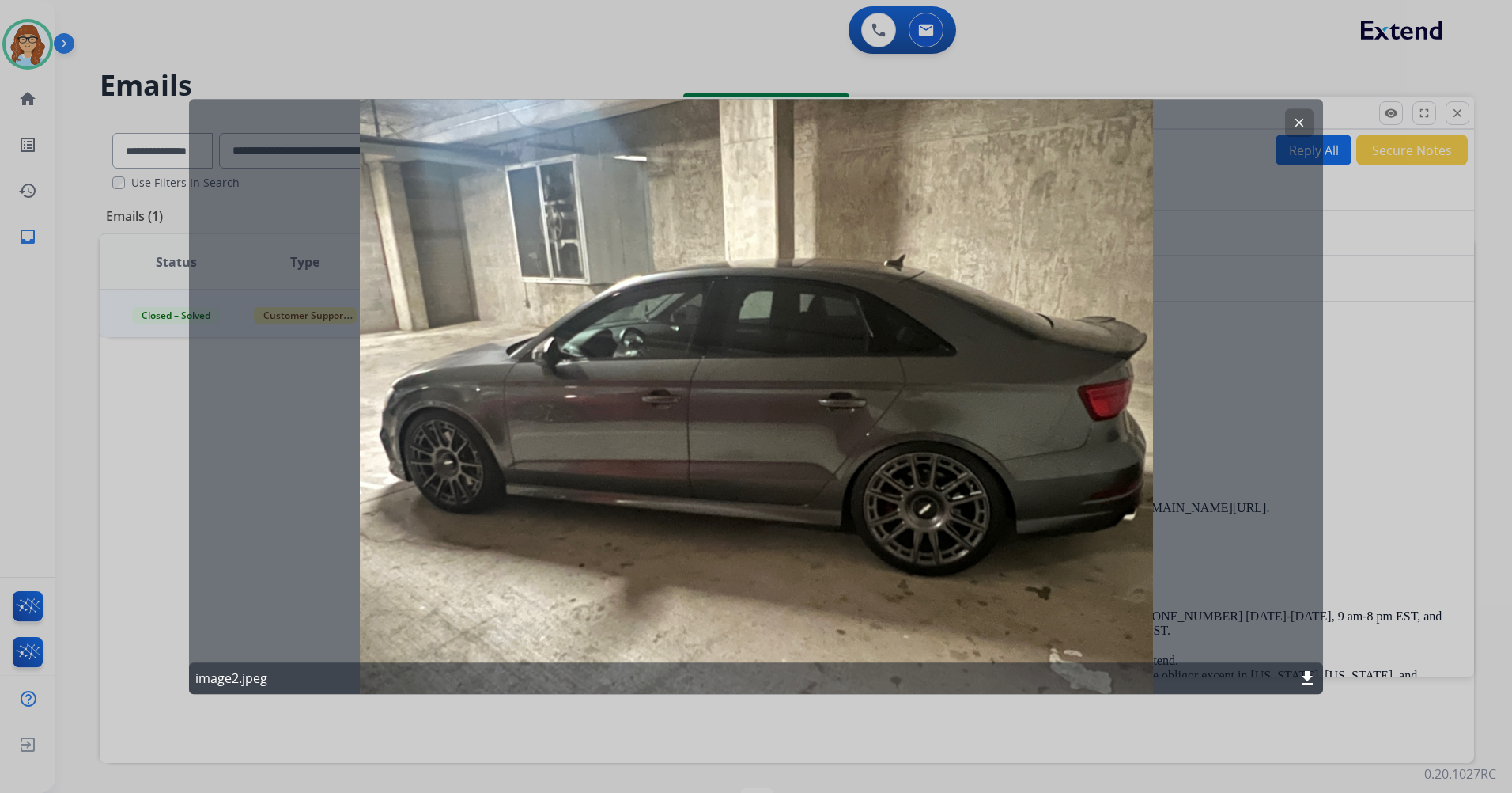
click at [1296, 123] on mat-icon "clear" at bounding box center [1299, 122] width 14 height 14
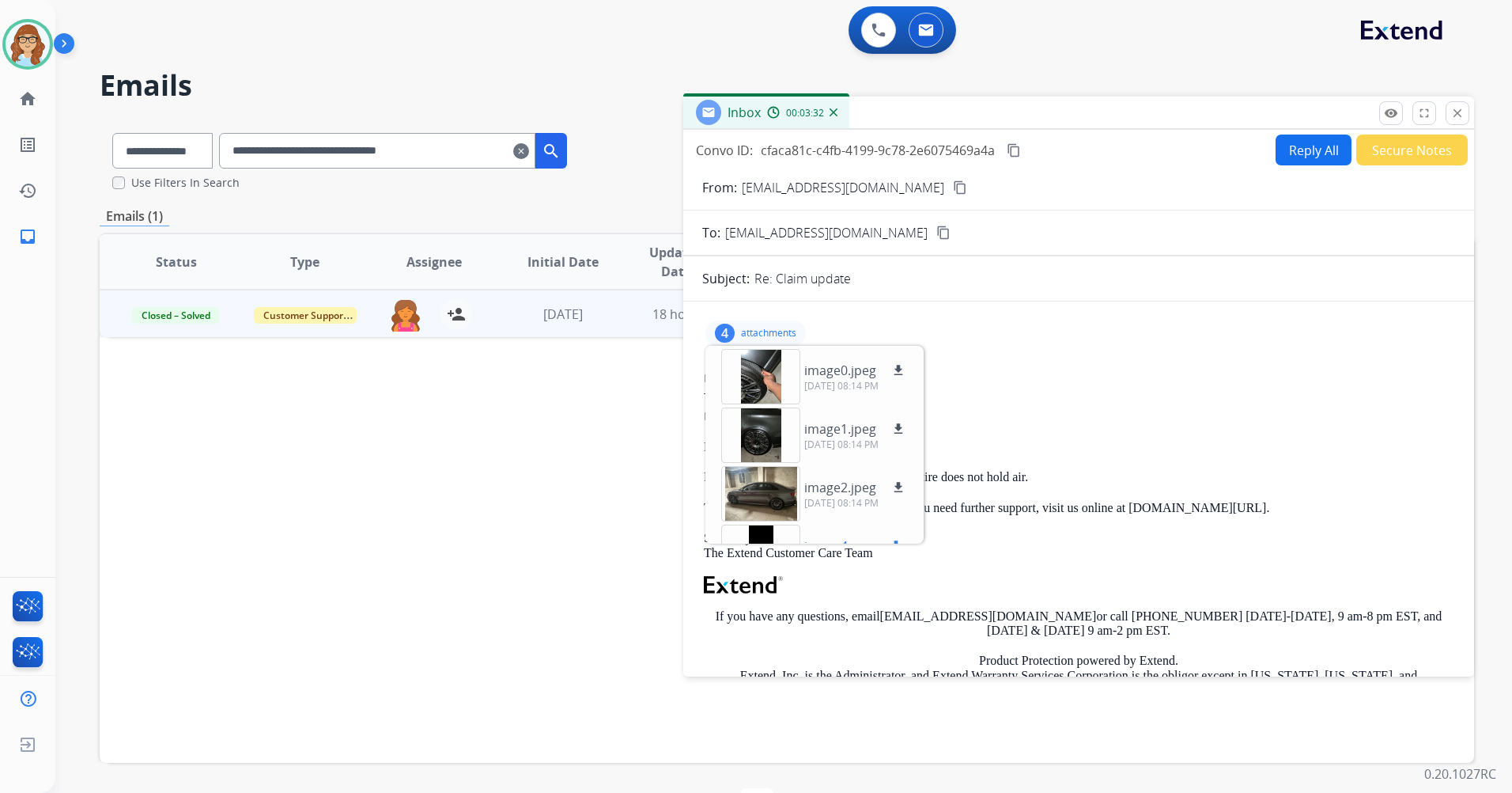
click at [762, 536] on div at bounding box center [761, 551] width 79 height 55
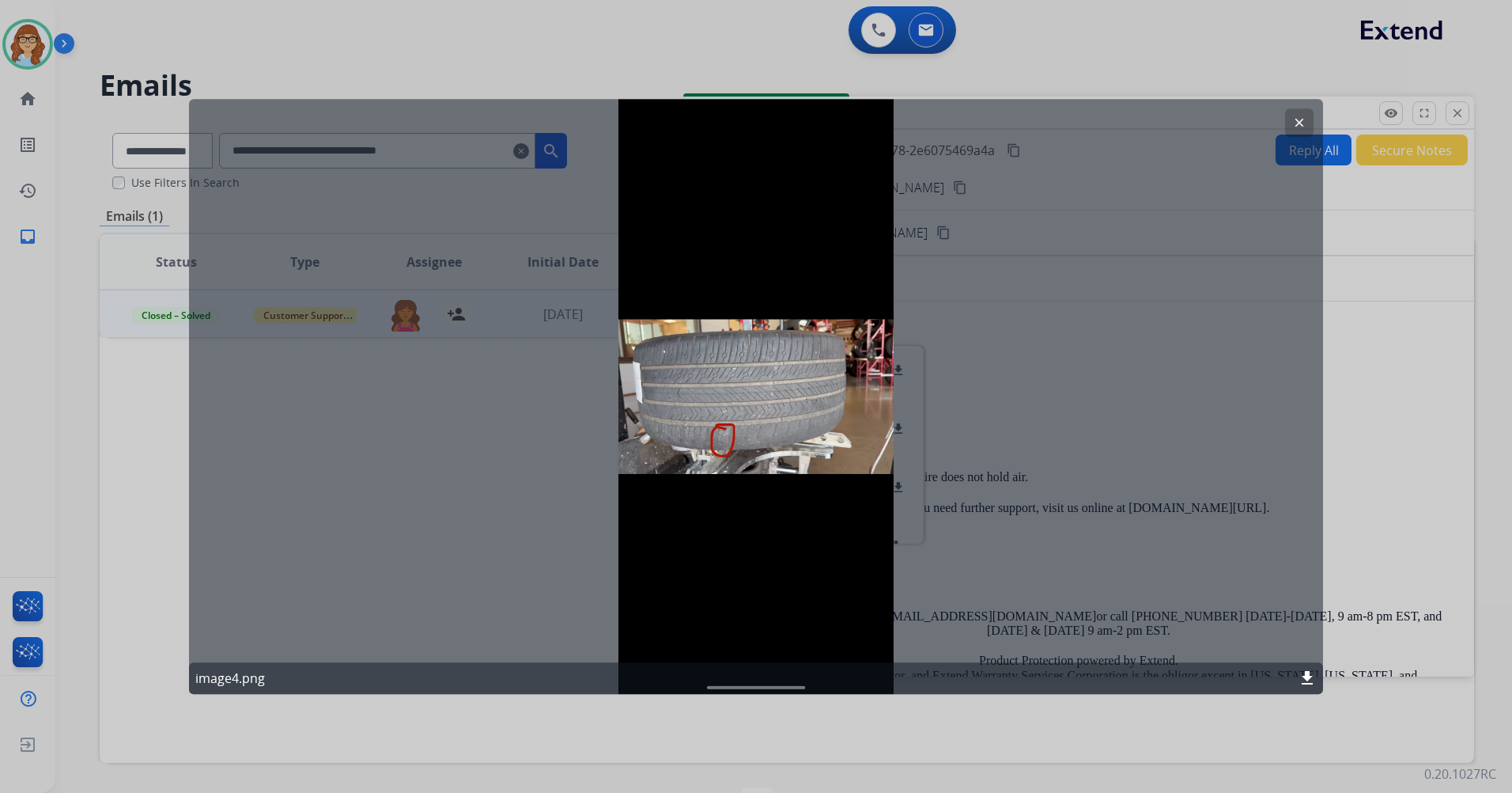
click at [1297, 128] on mat-icon "clear" at bounding box center [1299, 122] width 14 height 14
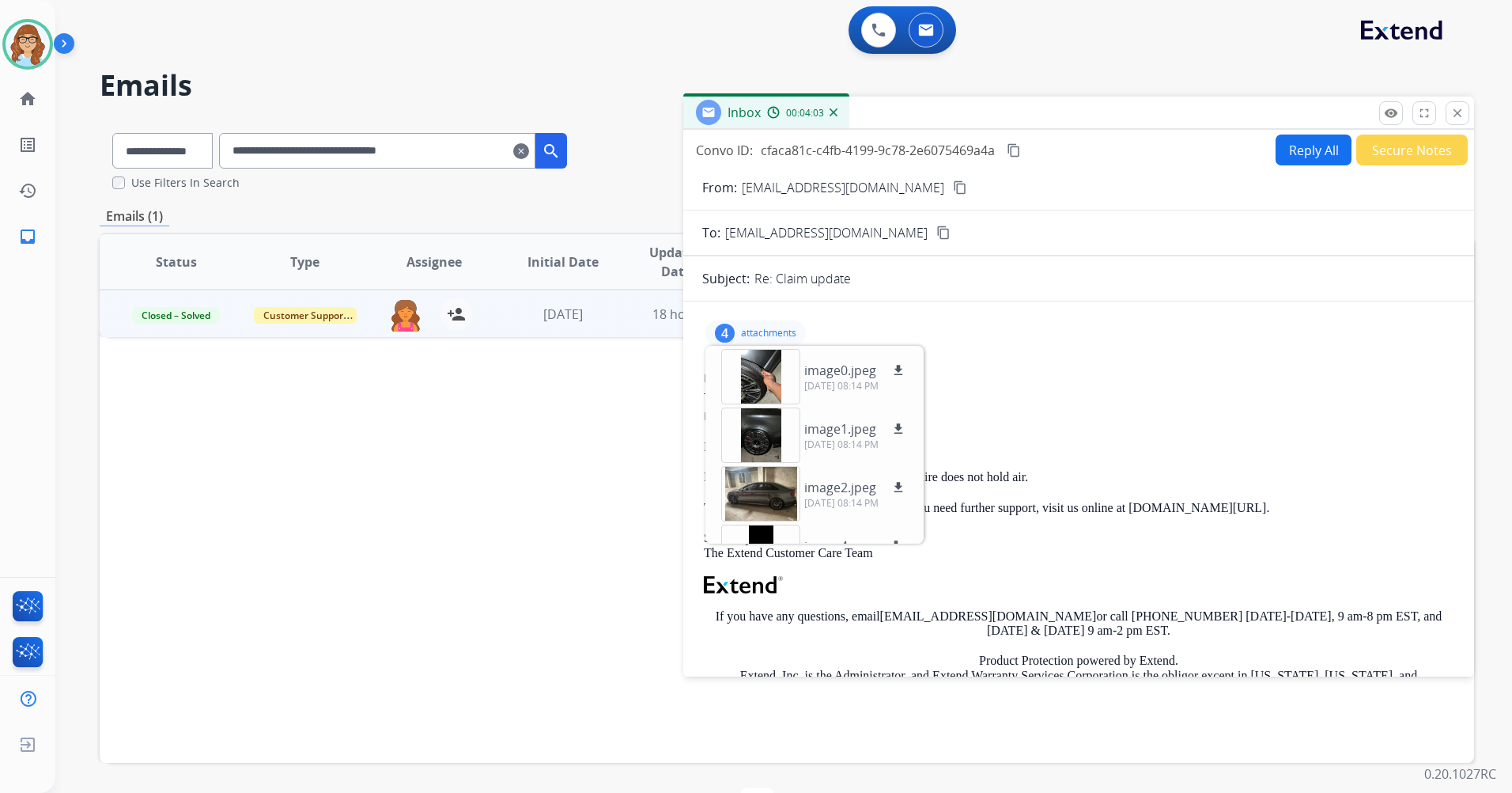
click at [784, 338] on p "attachments" at bounding box center [768, 332] width 55 height 13
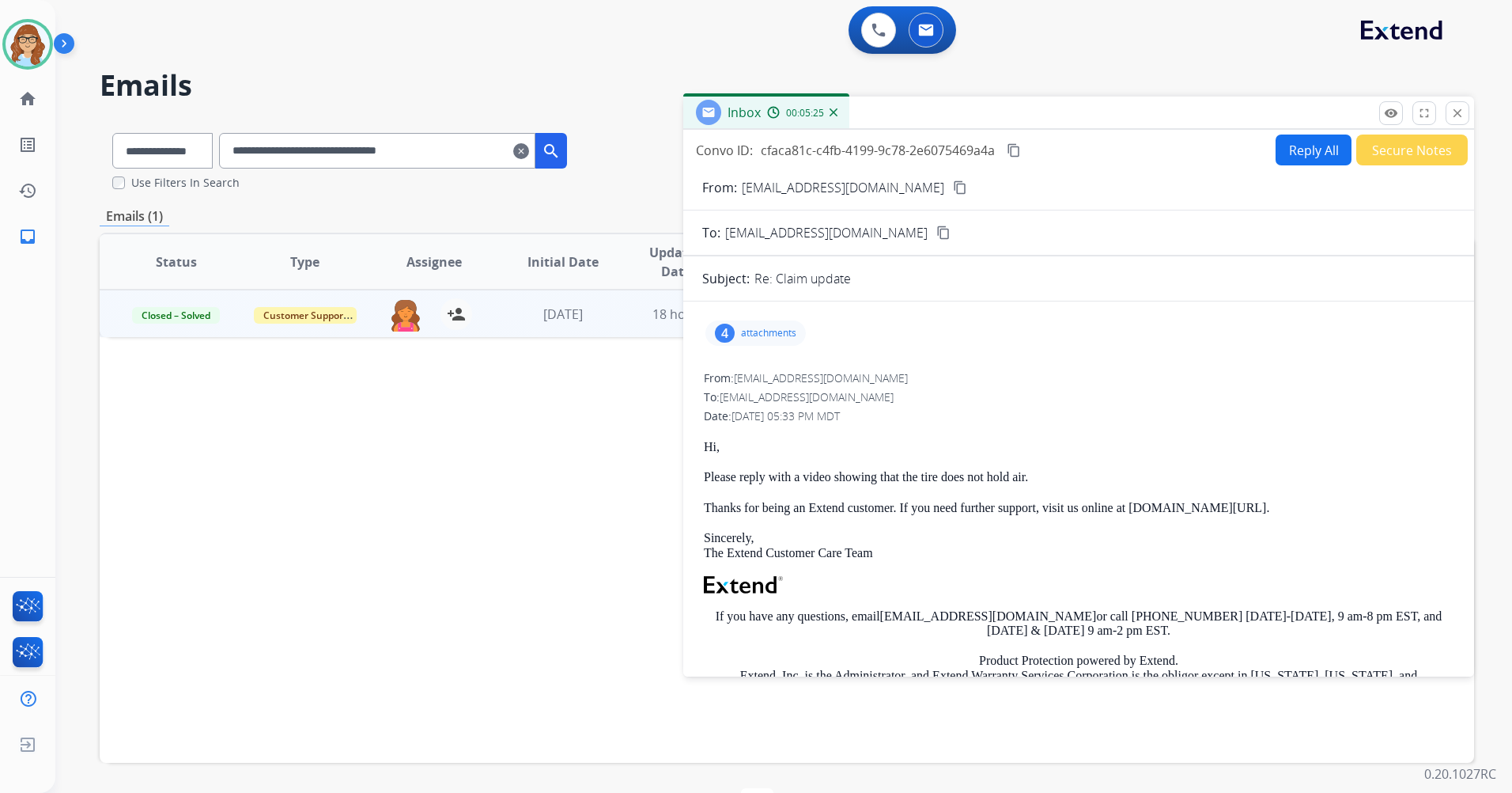
click at [738, 338] on div "4 attachments" at bounding box center [756, 333] width 100 height 25
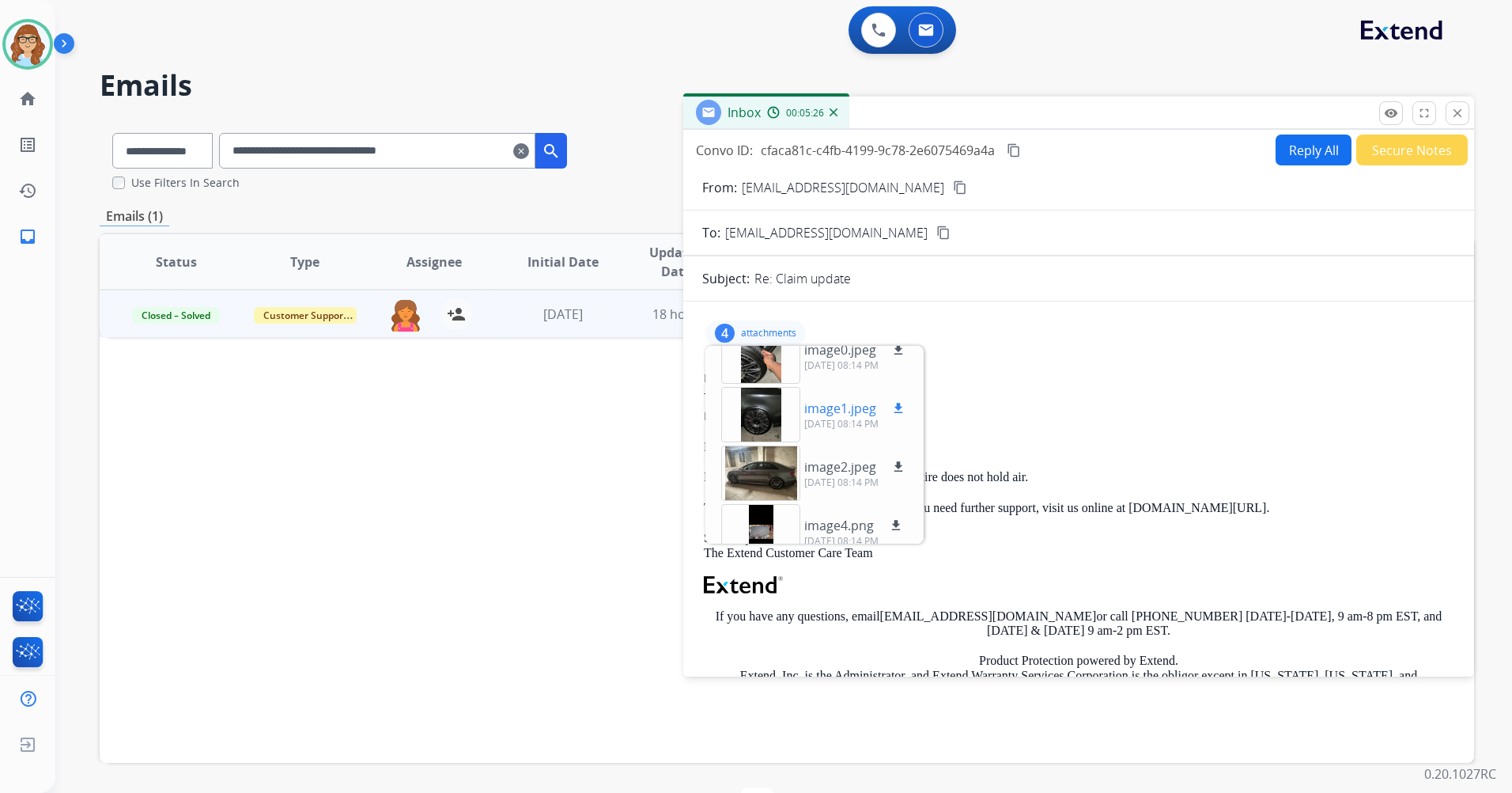
scroll to position [40, 0]
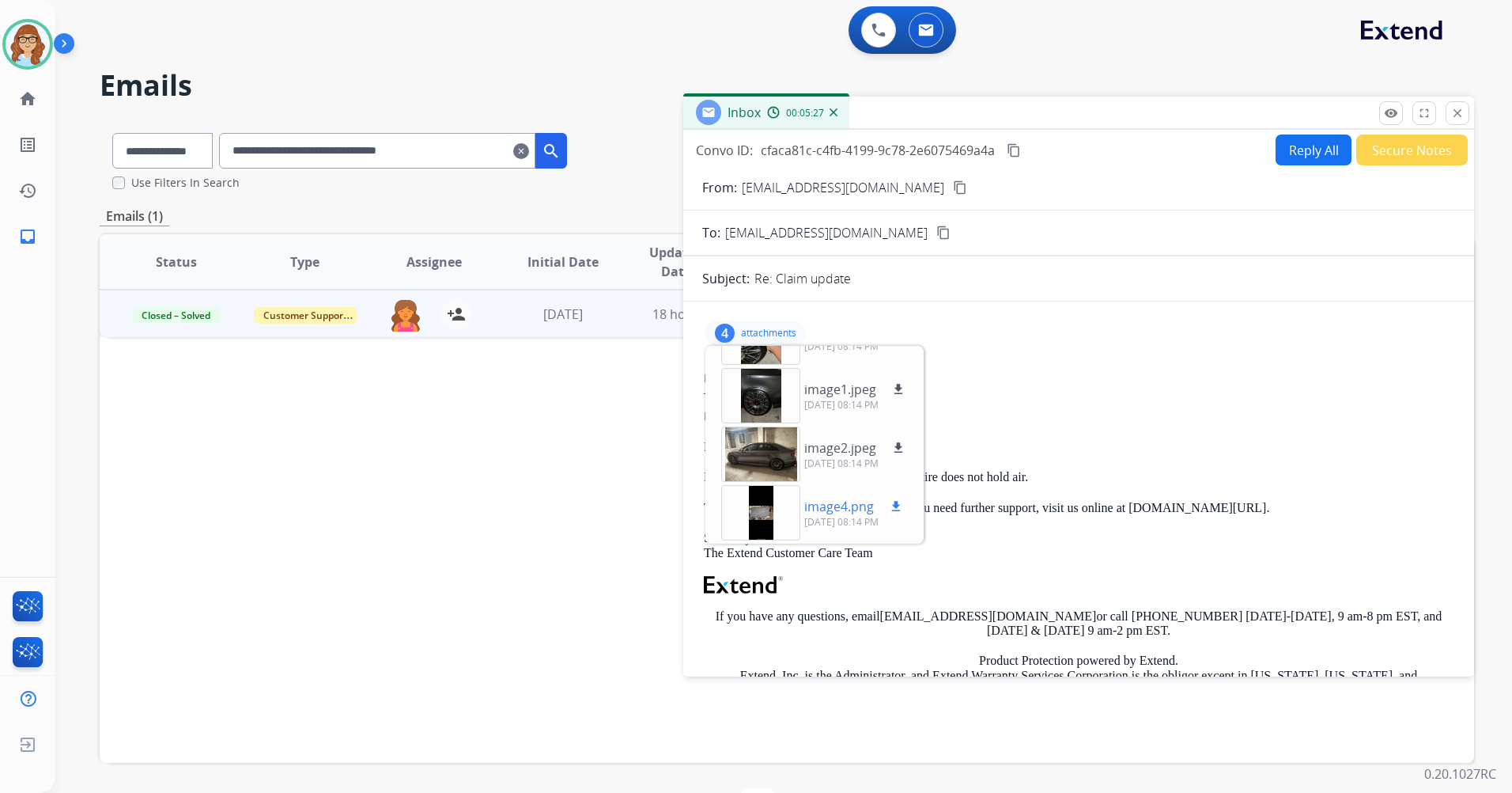
click at [774, 513] on div at bounding box center [761, 512] width 79 height 55
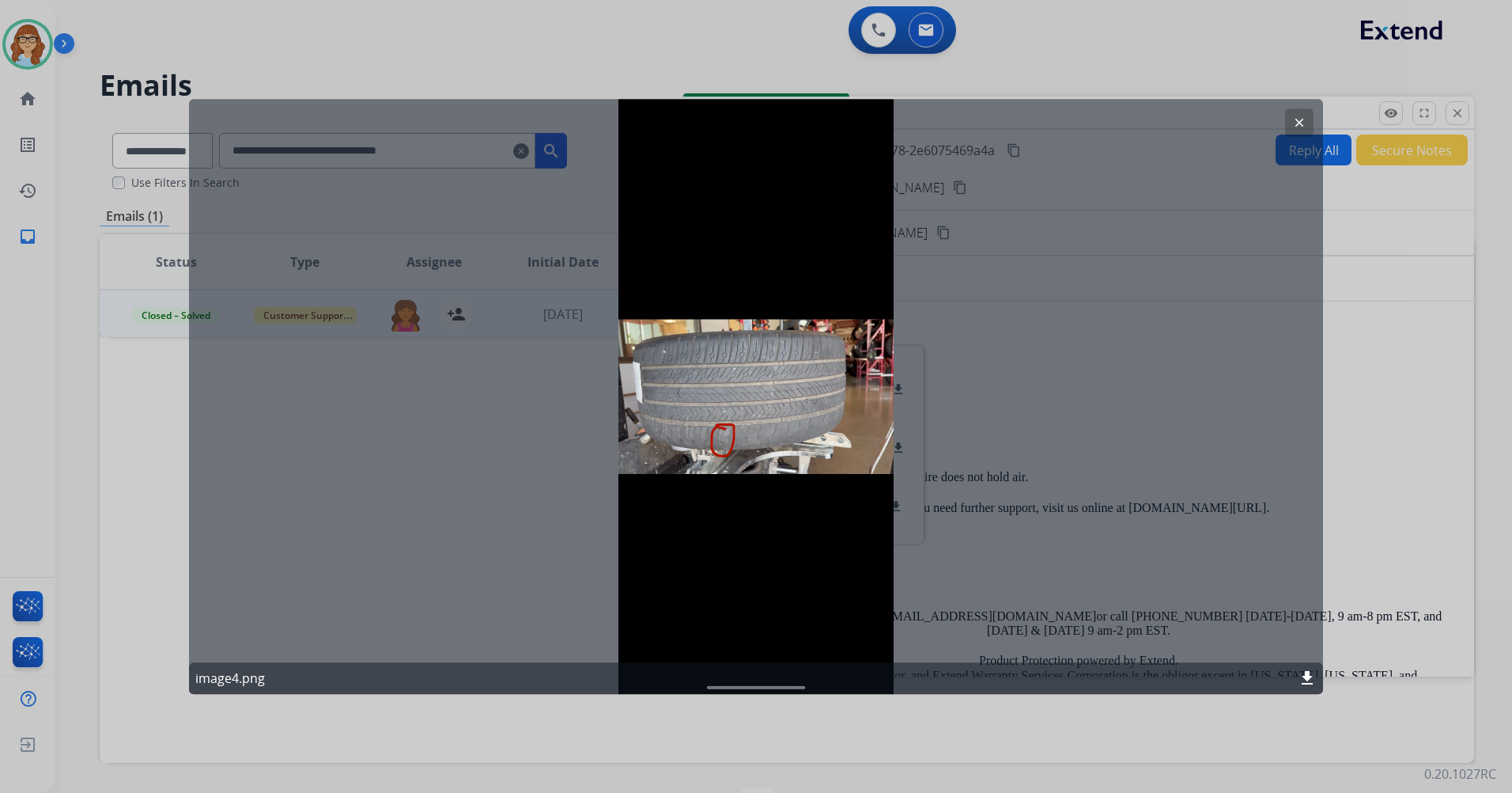
click at [1291, 118] on button "clear" at bounding box center [1300, 123] width 29 height 29
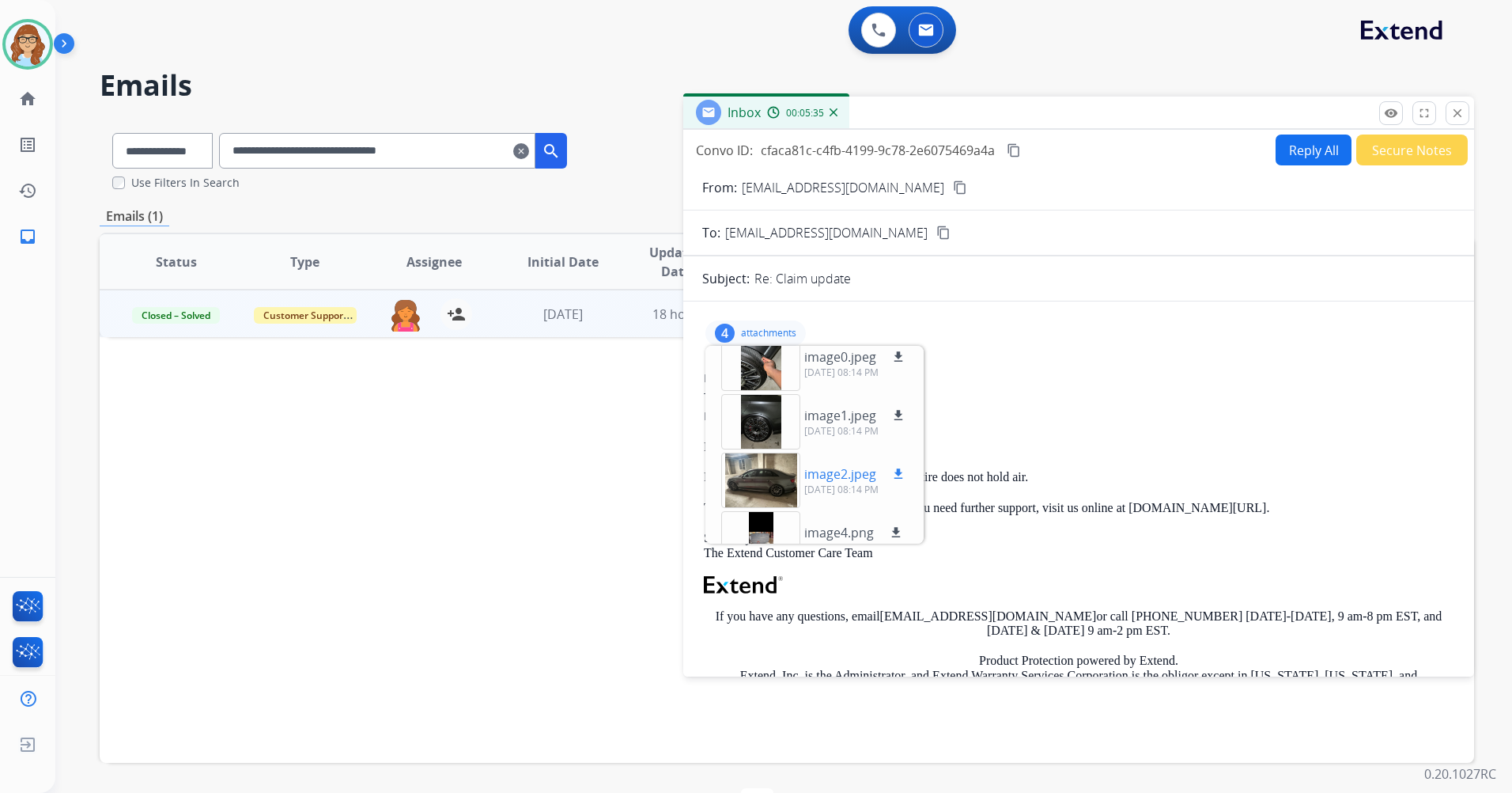
scroll to position [0, 0]
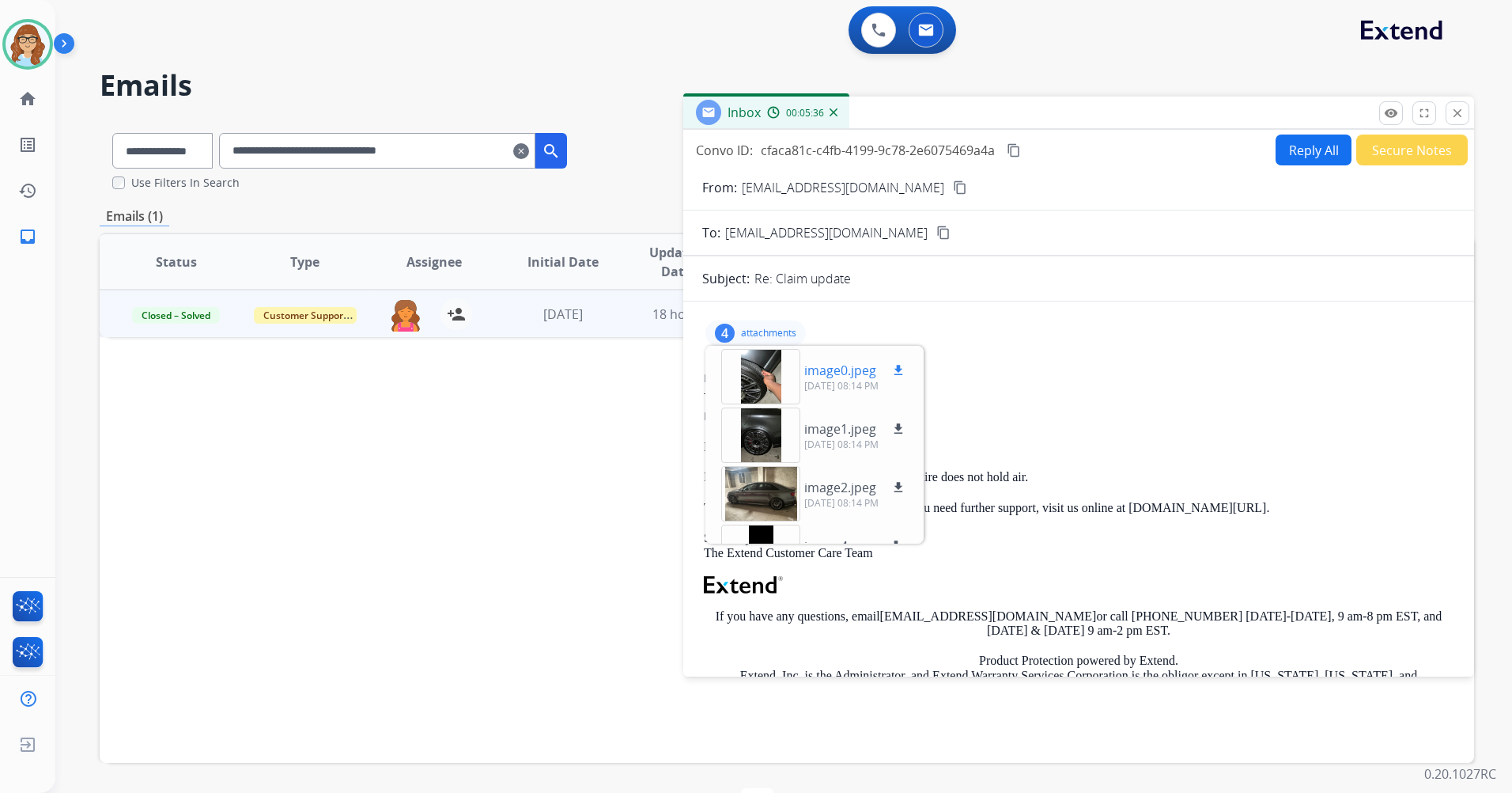
click at [779, 382] on div at bounding box center [761, 376] width 79 height 55
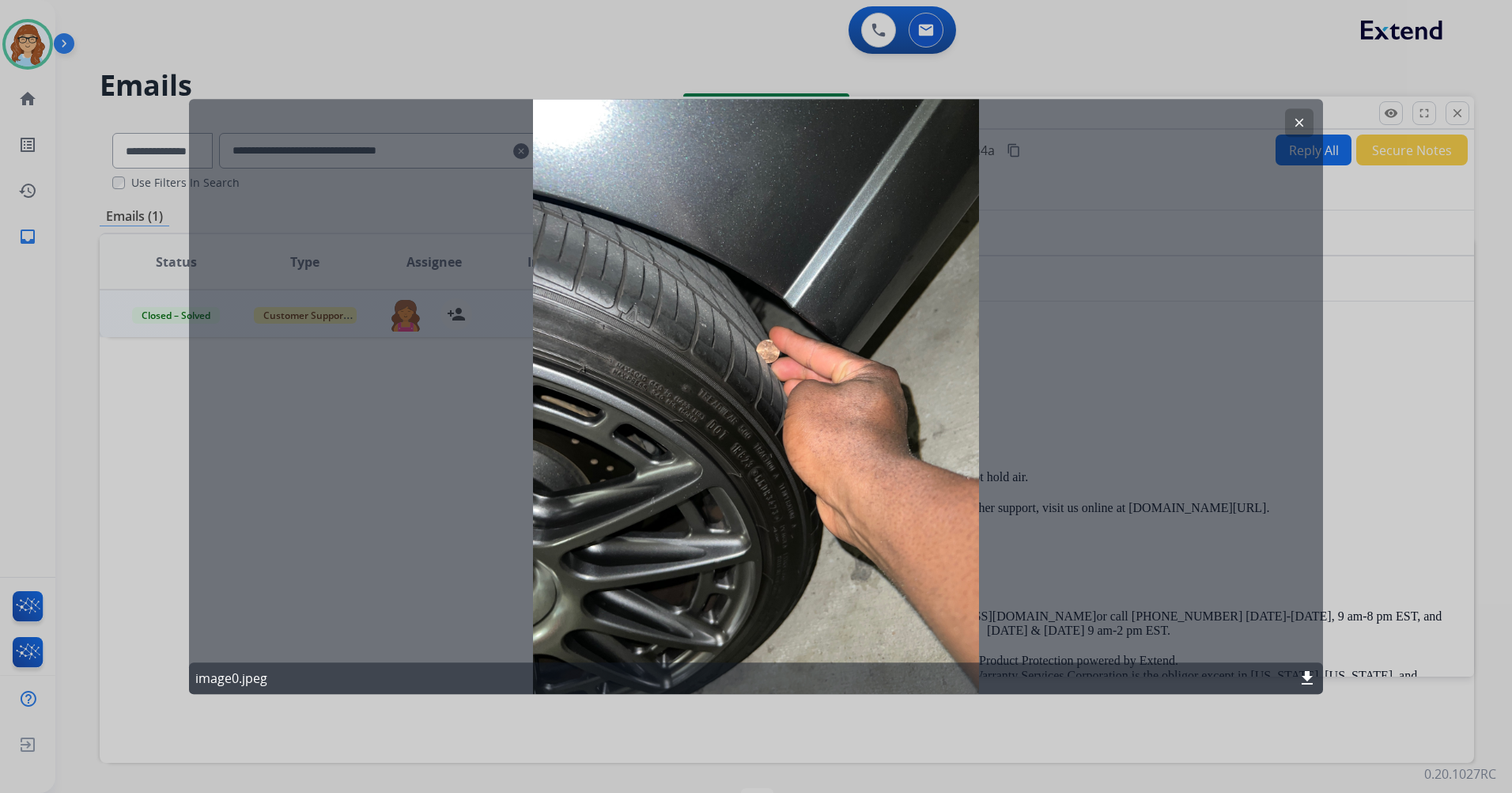
click at [1308, 126] on button "clear" at bounding box center [1300, 123] width 29 height 29
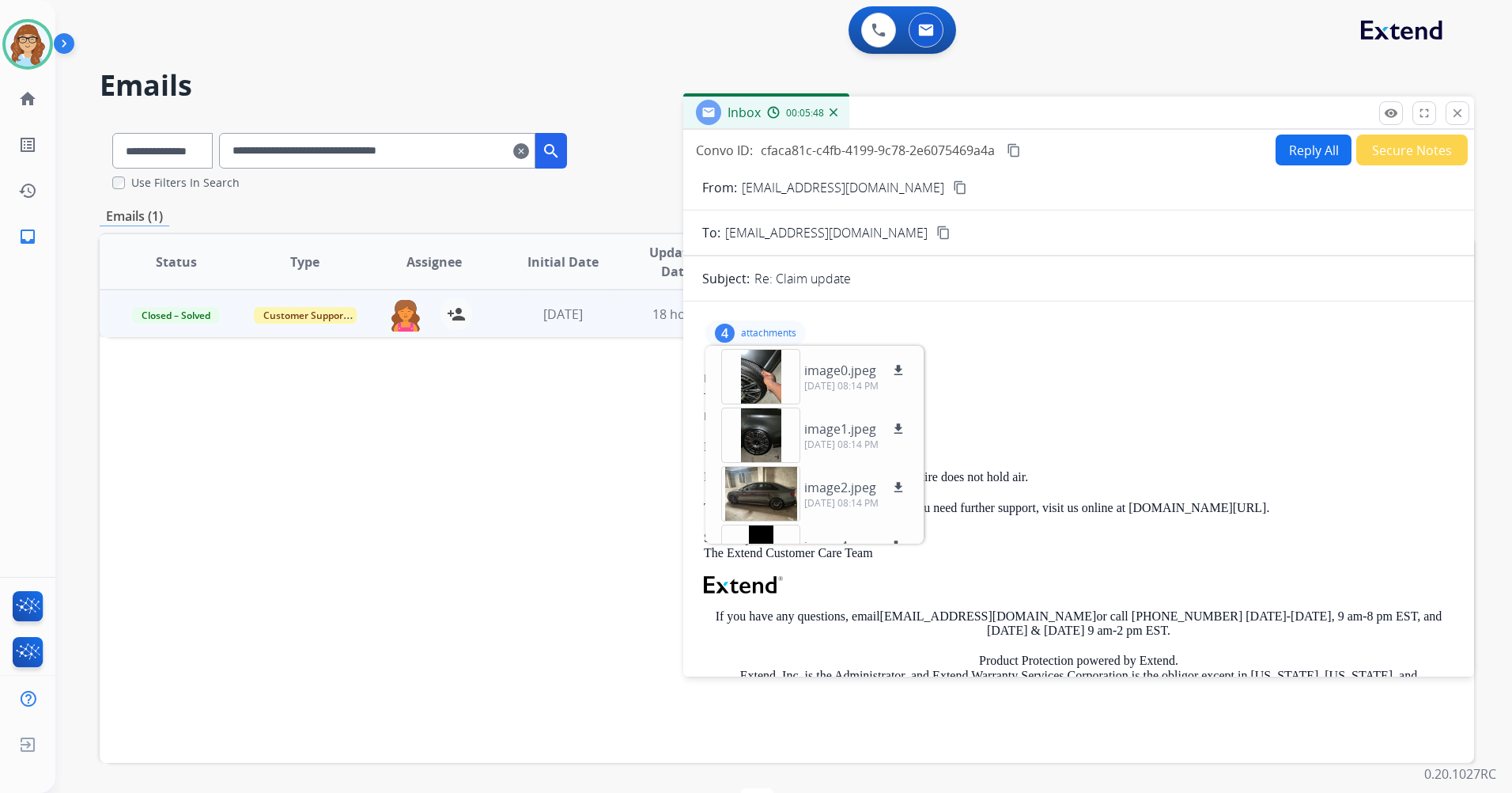
click at [1029, 399] on div "To: [EMAIL_ADDRESS][DOMAIN_NAME]" at bounding box center [1079, 397] width 750 height 16
click at [759, 333] on p "attachments" at bounding box center [768, 332] width 55 height 13
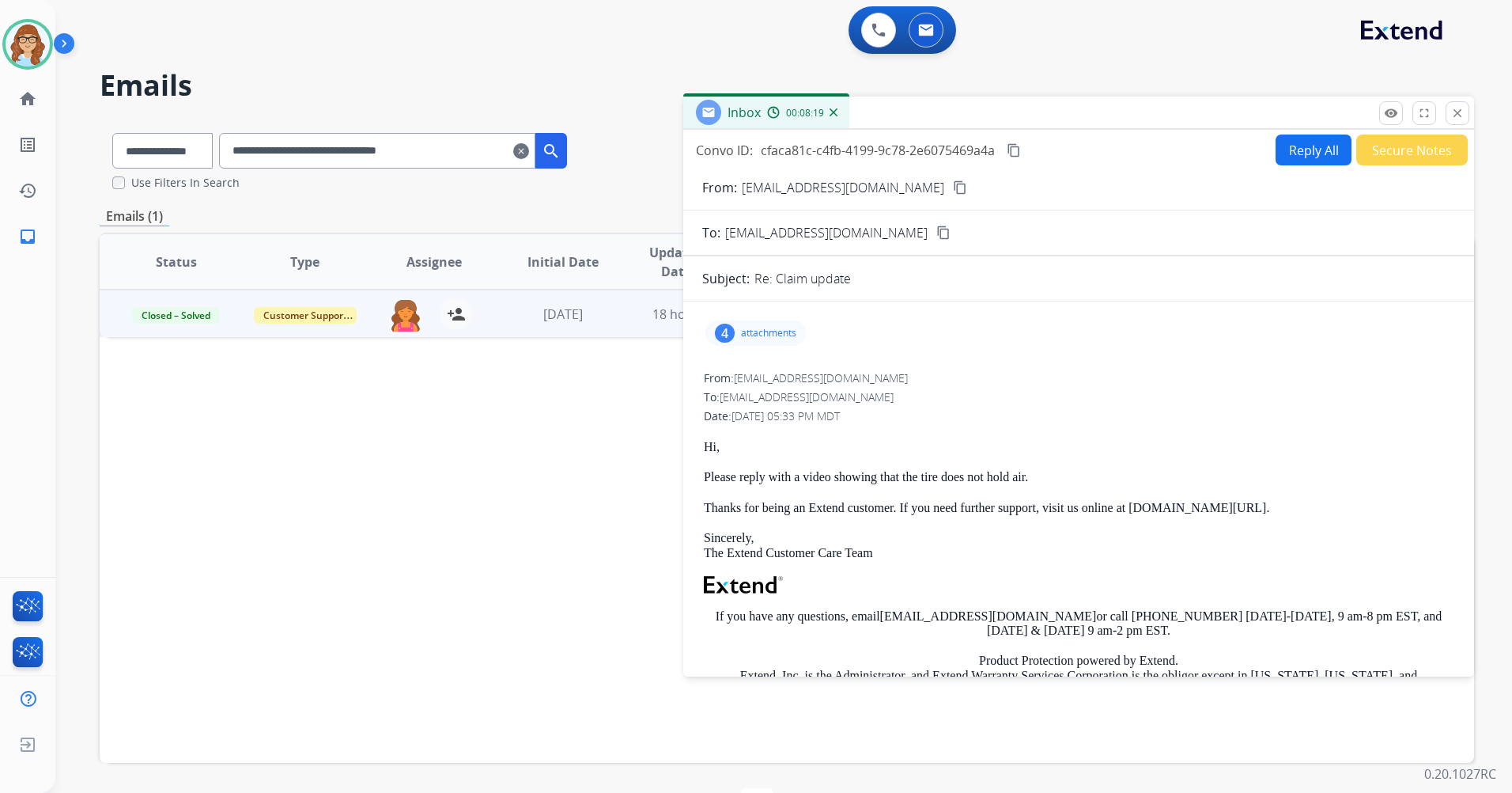
click at [1025, 146] on div "Convo ID: cfaca81c-c4fb-4199-9c78-2e6075469a4a content_copy Reply All Secure No…" at bounding box center [1079, 150] width 791 height 31
click at [1023, 148] on button "content_copy" at bounding box center [1013, 150] width 19 height 19
click at [1456, 106] on mat-icon "close" at bounding box center [1457, 113] width 14 height 14
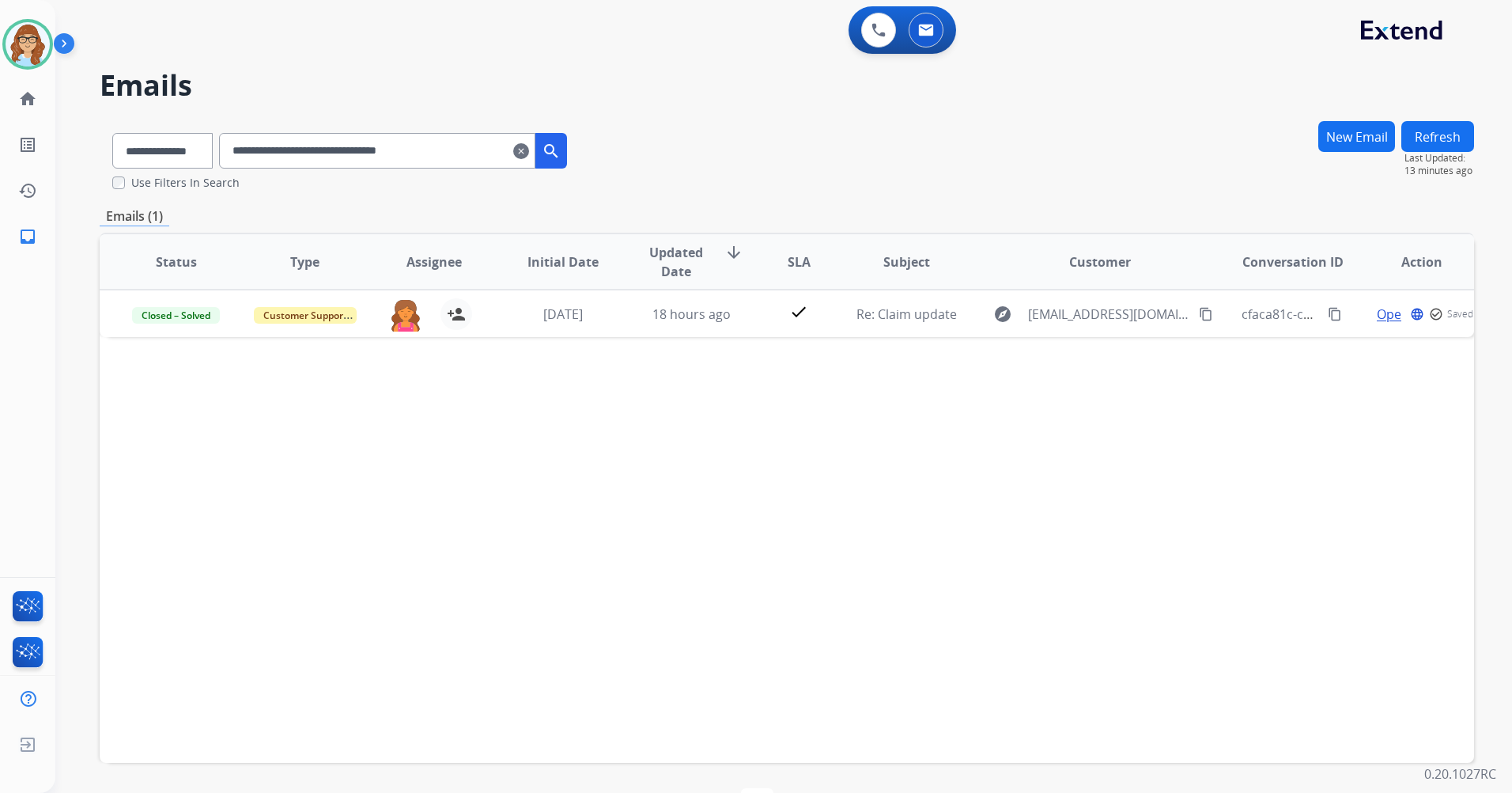
click at [529, 147] on mat-icon "clear" at bounding box center [521, 151] width 16 height 19
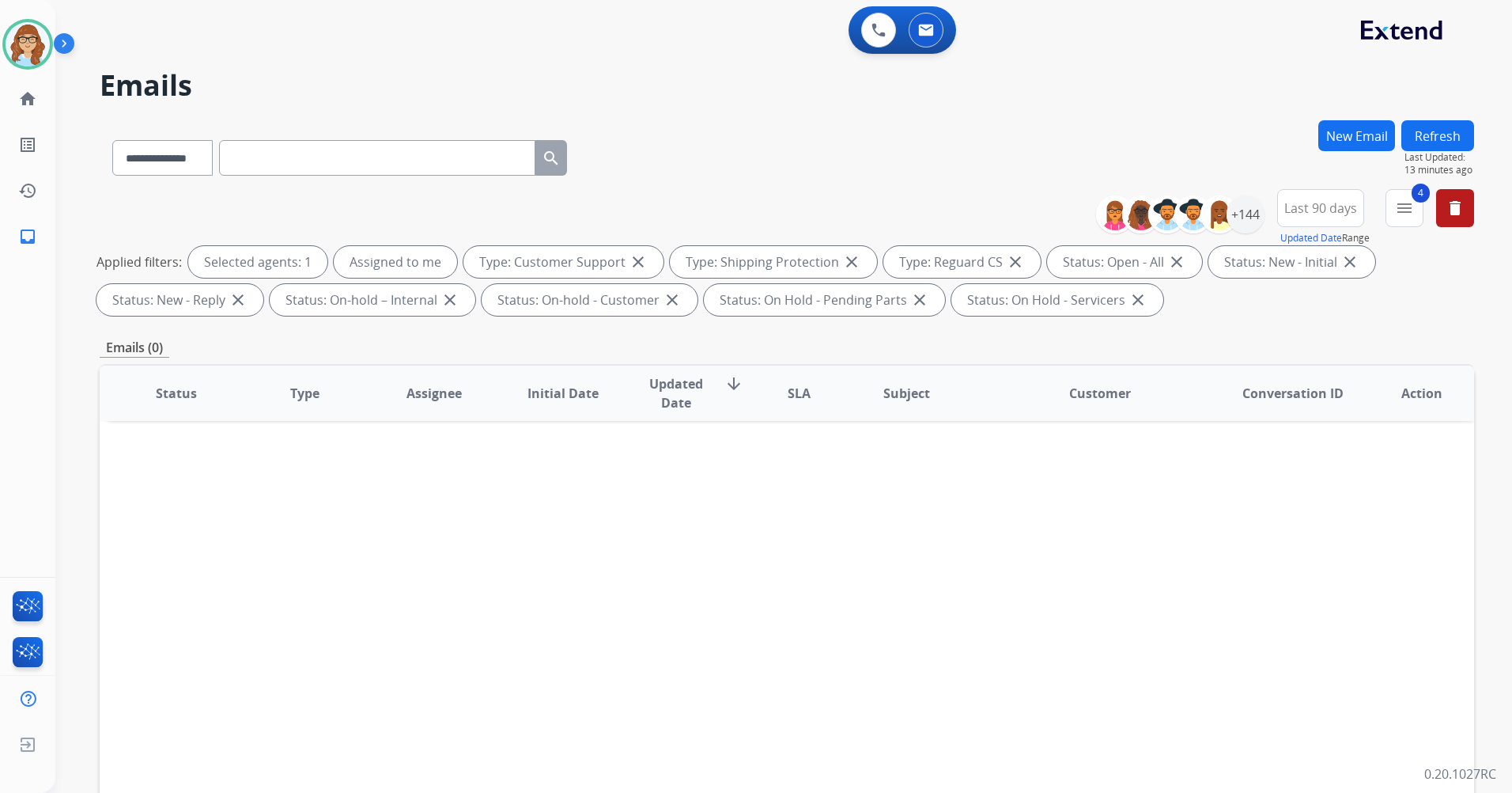
click at [1462, 130] on button "Refresh" at bounding box center [1438, 136] width 73 height 31
click at [69, 47] on img at bounding box center [67, 46] width 27 height 30
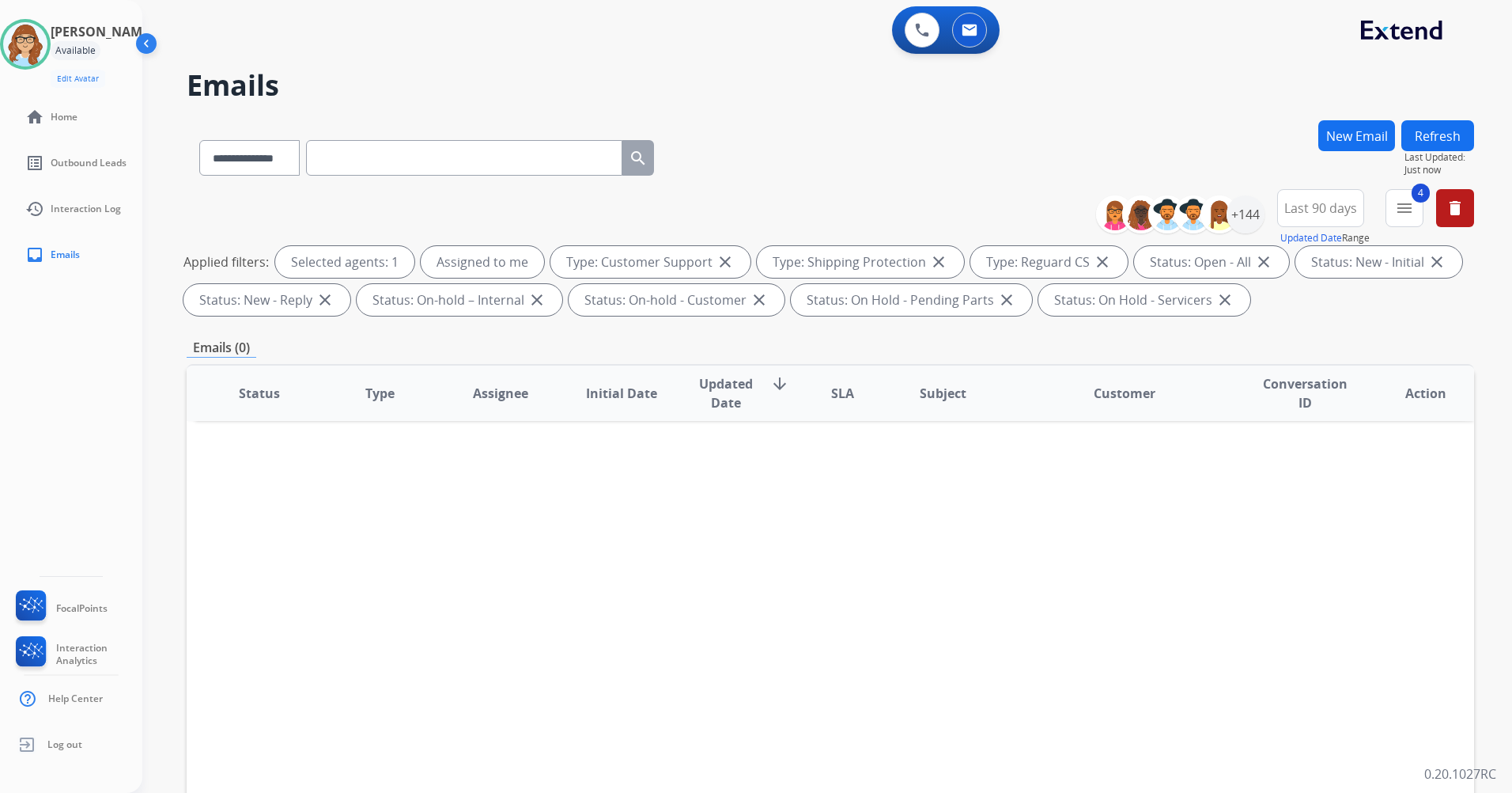
click at [147, 42] on img at bounding box center [148, 46] width 30 height 30
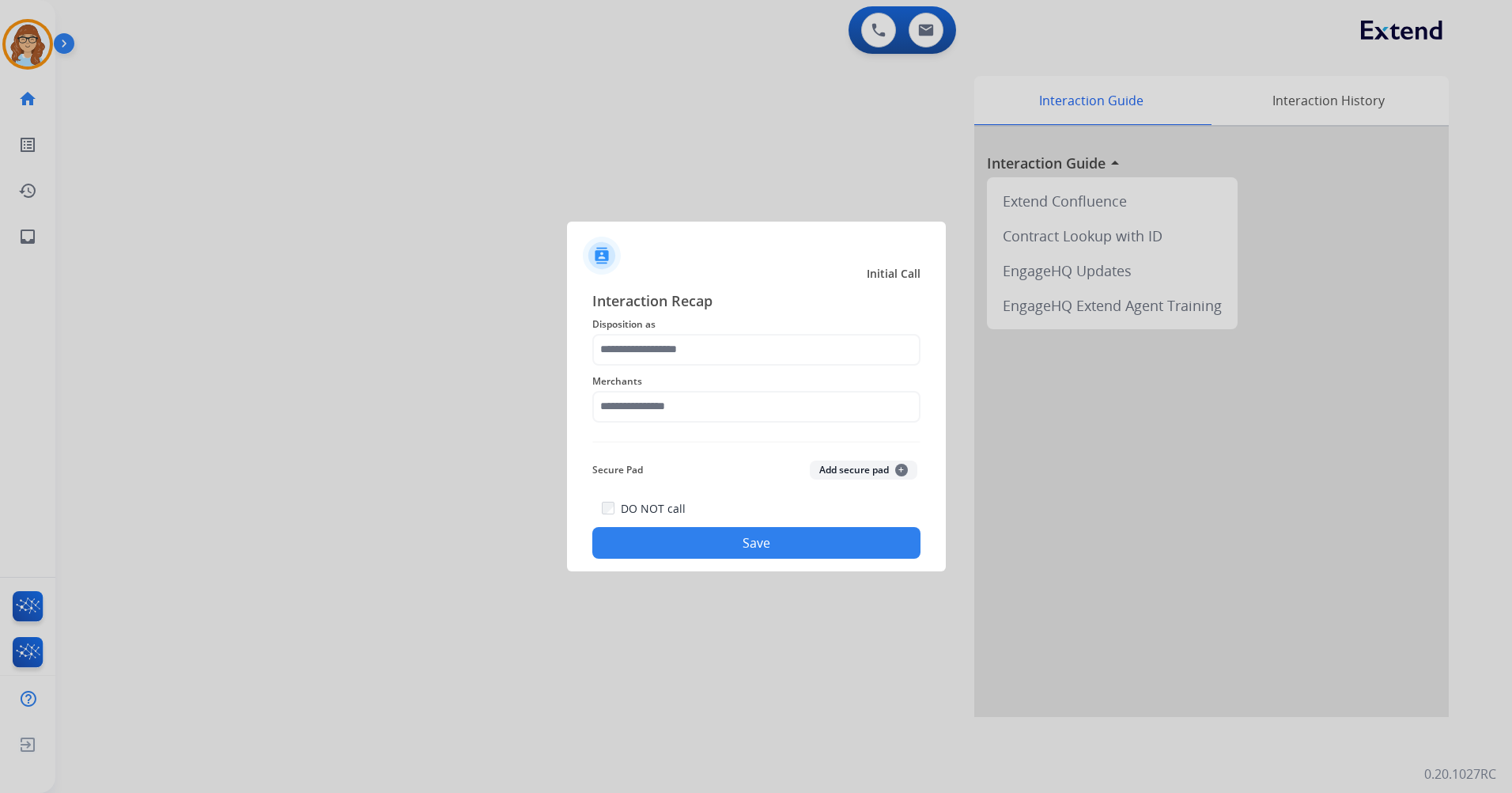
click at [674, 332] on span "Disposition as" at bounding box center [756, 324] width 328 height 19
click at [666, 346] on input "text" at bounding box center [756, 349] width 328 height 31
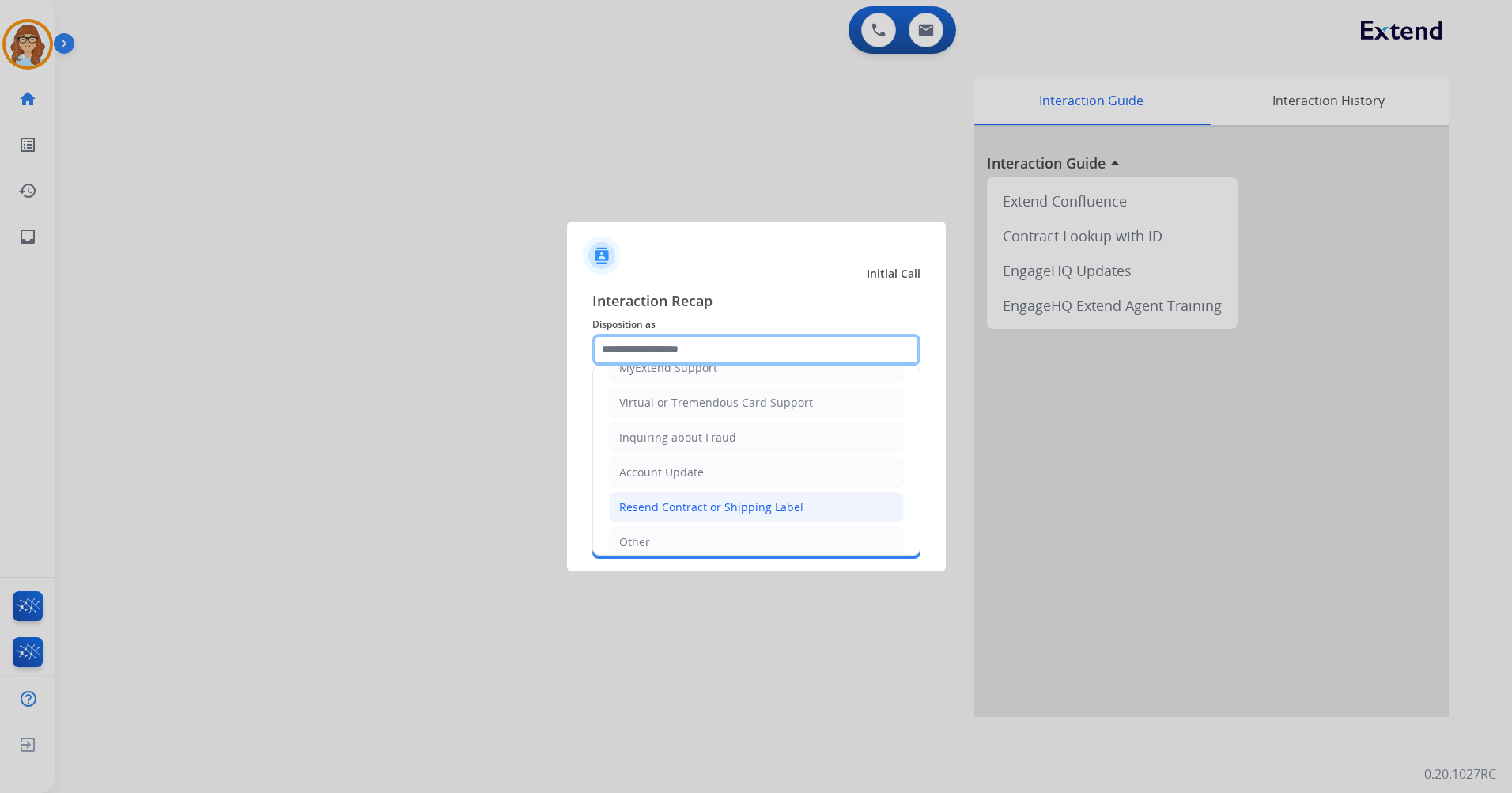
scroll to position [237, 0]
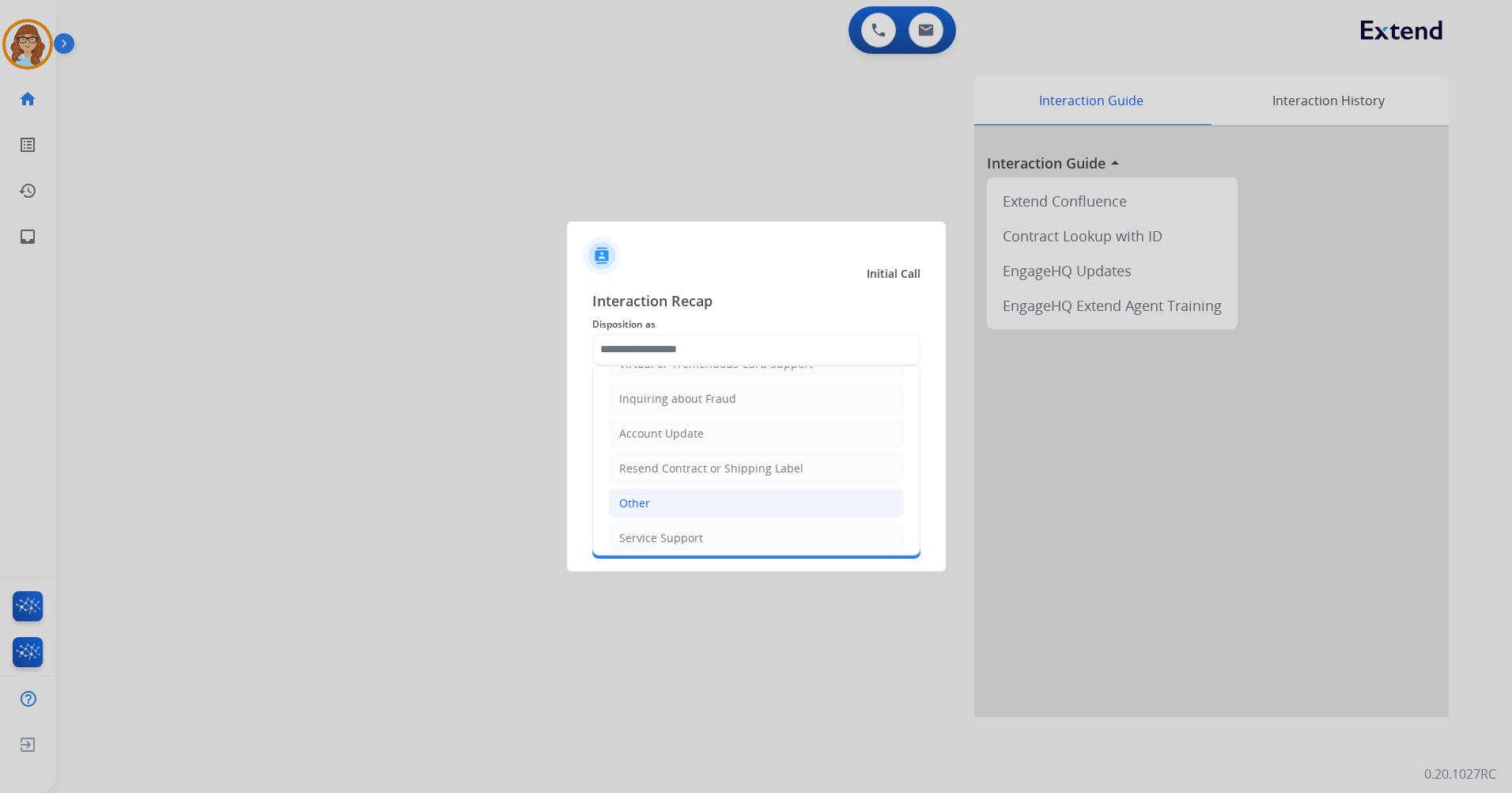
click at [784, 495] on li "Other" at bounding box center [756, 502] width 295 height 30
type input "*****"
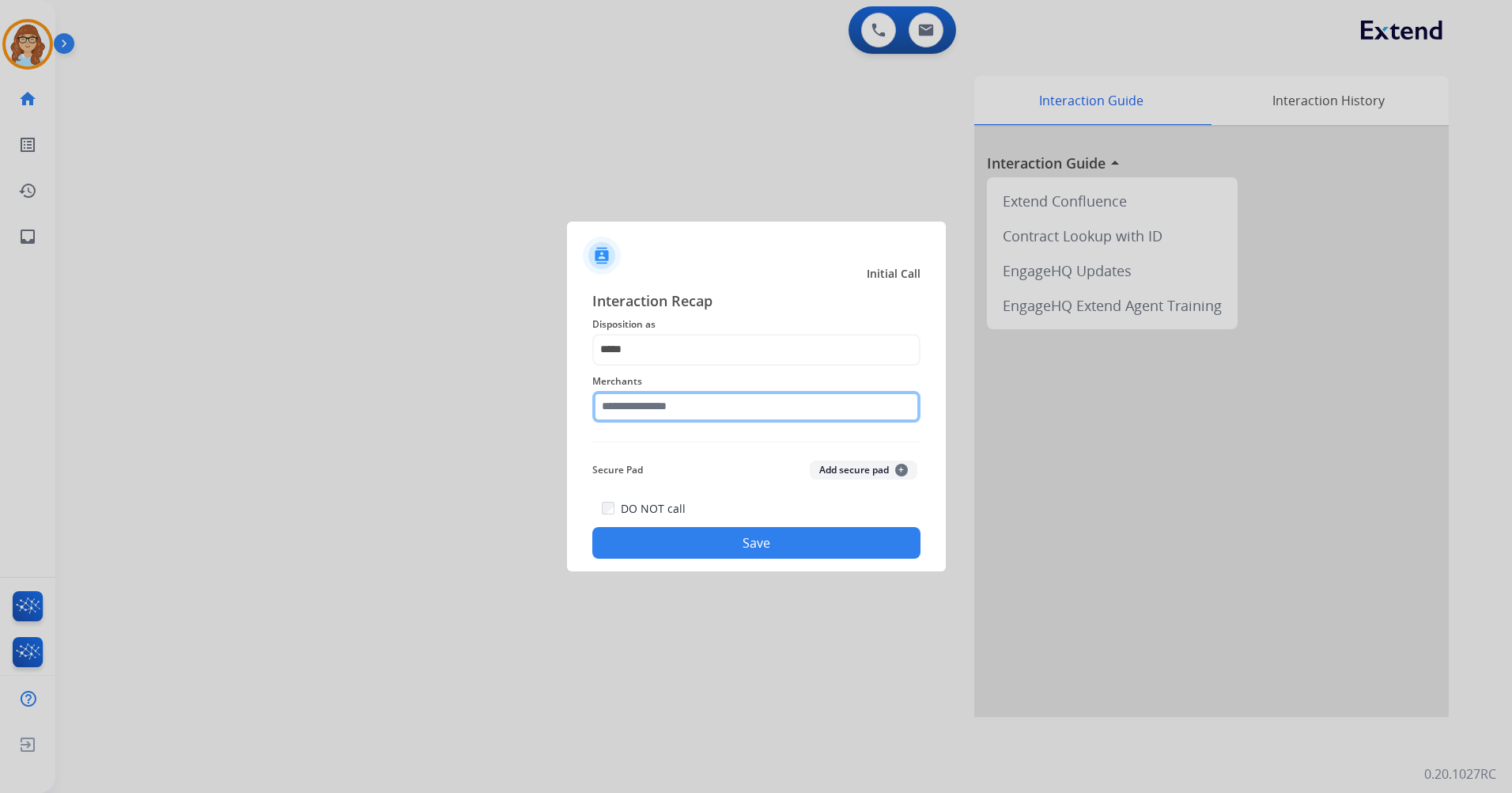
click at [711, 405] on input "text" at bounding box center [756, 406] width 328 height 31
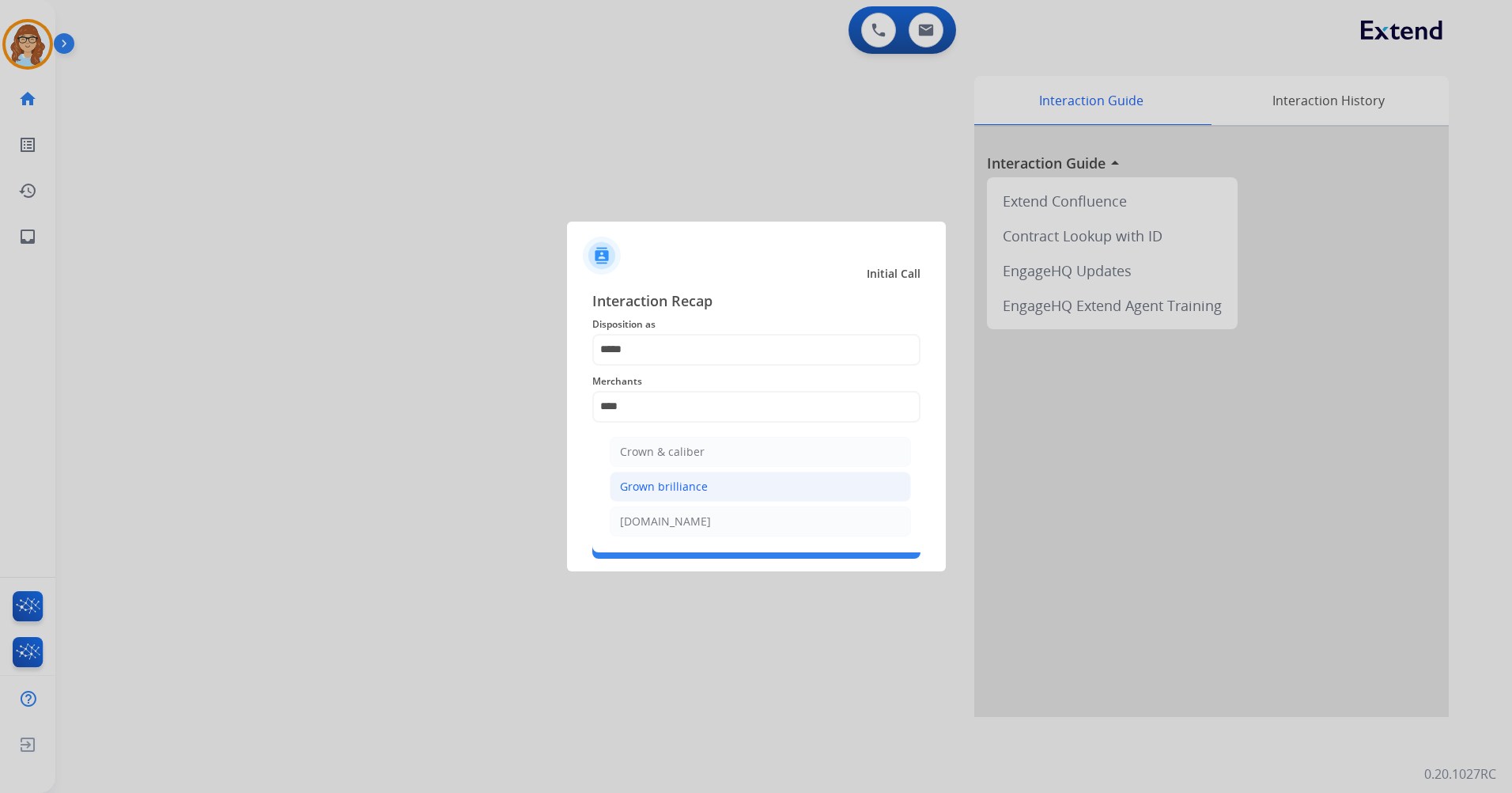
click at [722, 474] on li "Grown brilliance" at bounding box center [760, 486] width 301 height 30
type input "**********"
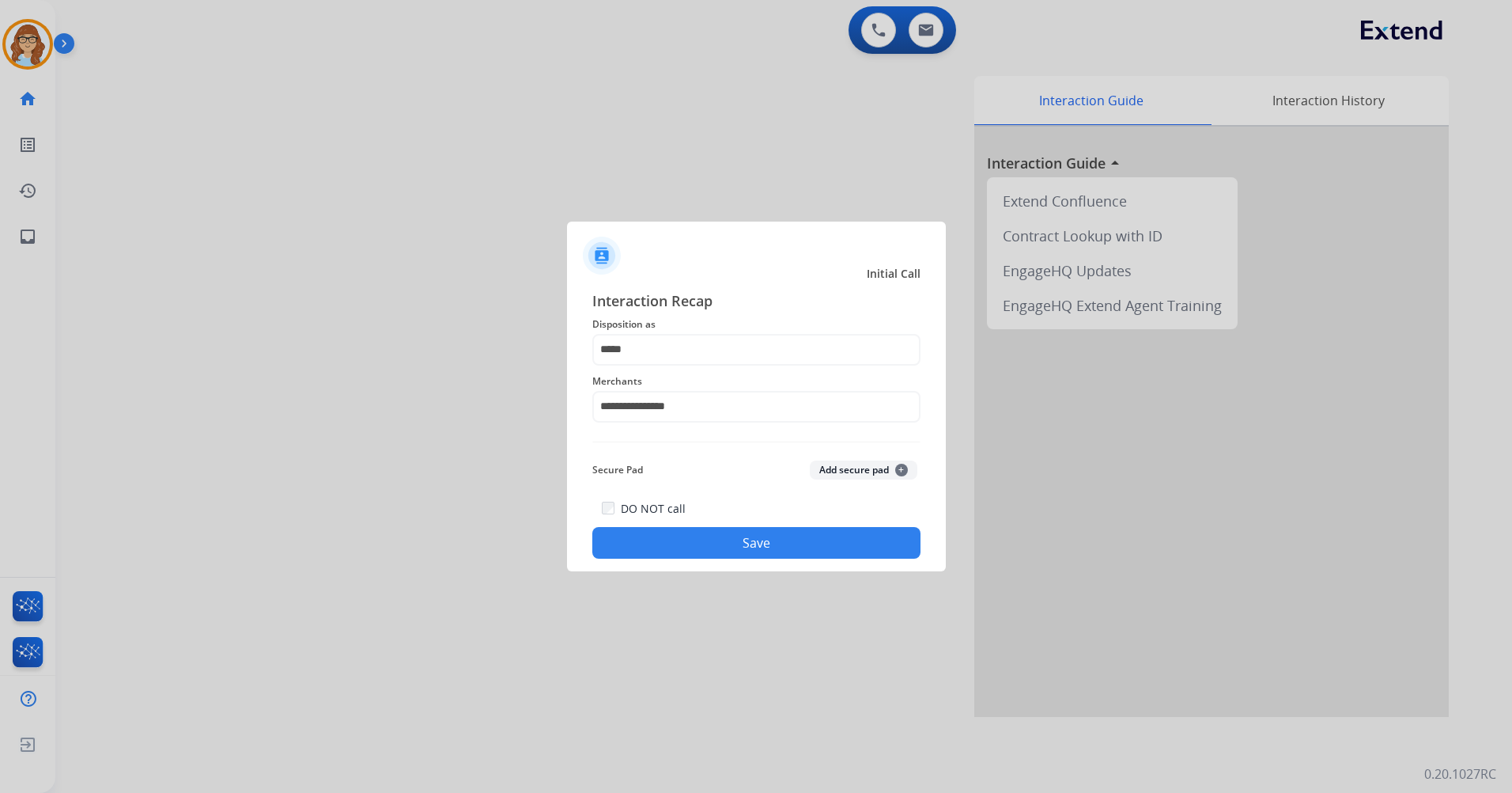
click at [734, 536] on button "Save" at bounding box center [756, 542] width 328 height 31
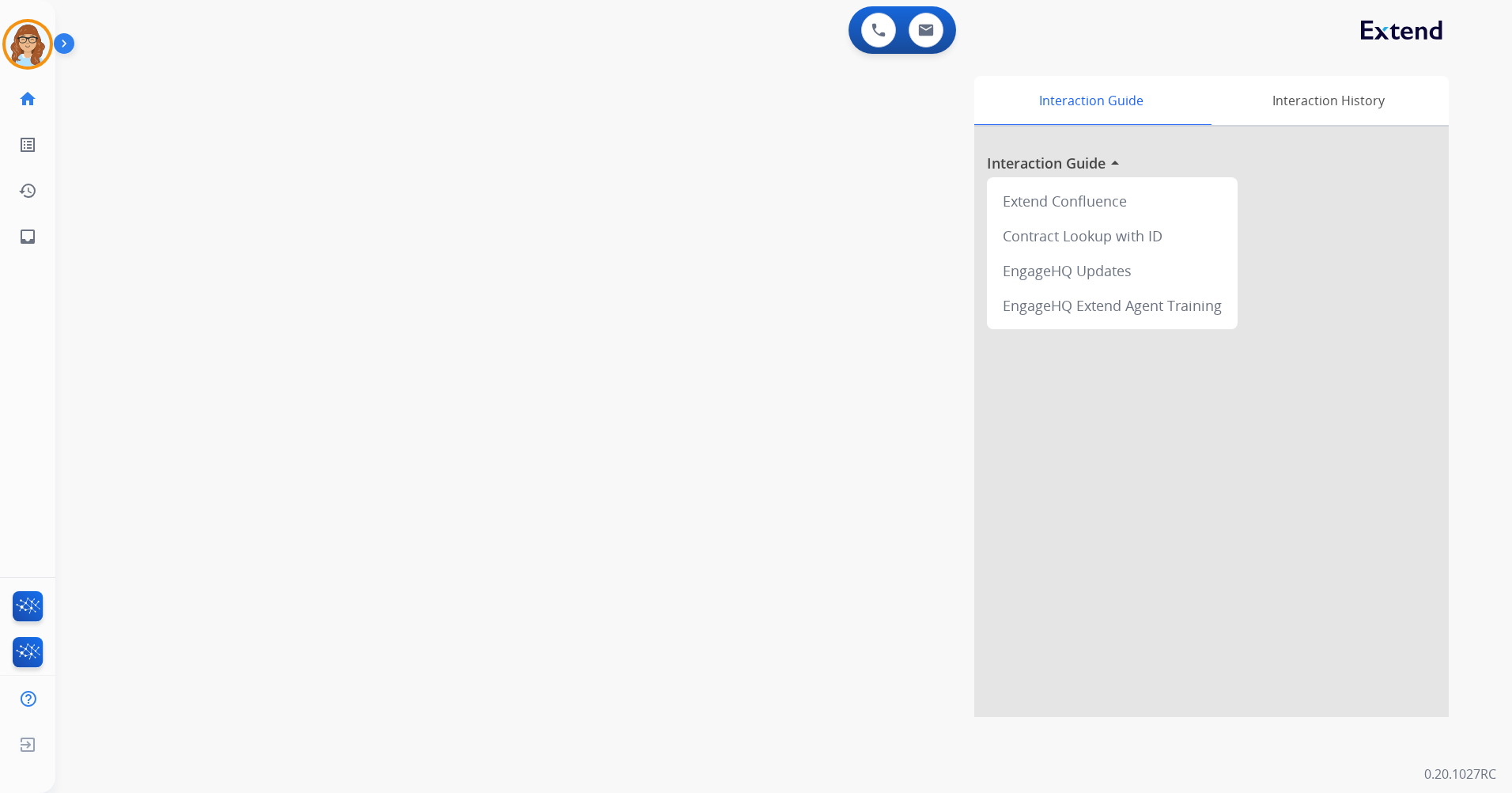
click at [55, 42] on img at bounding box center [67, 46] width 27 height 30
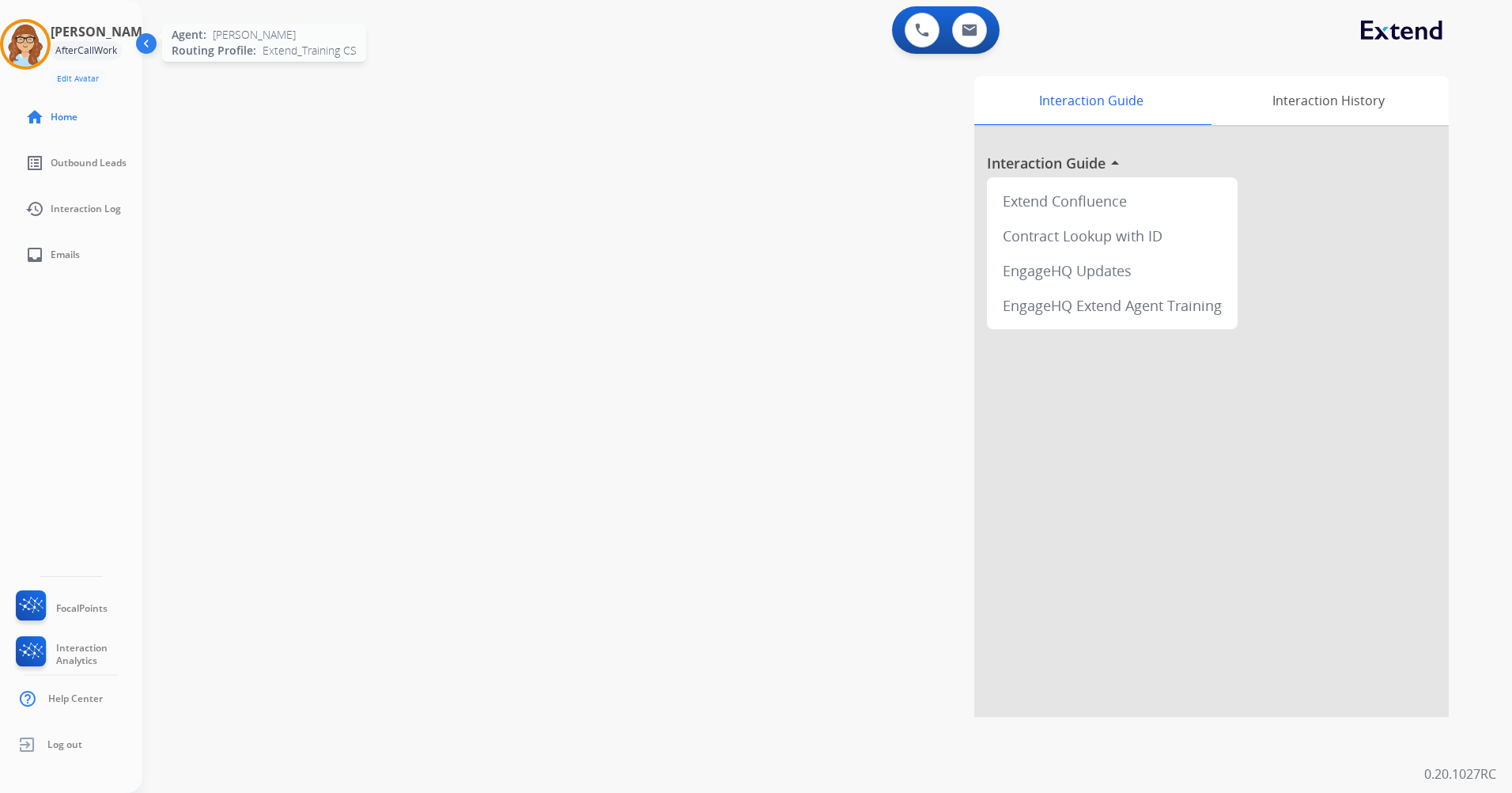
click at [47, 48] on img at bounding box center [25, 44] width 44 height 44
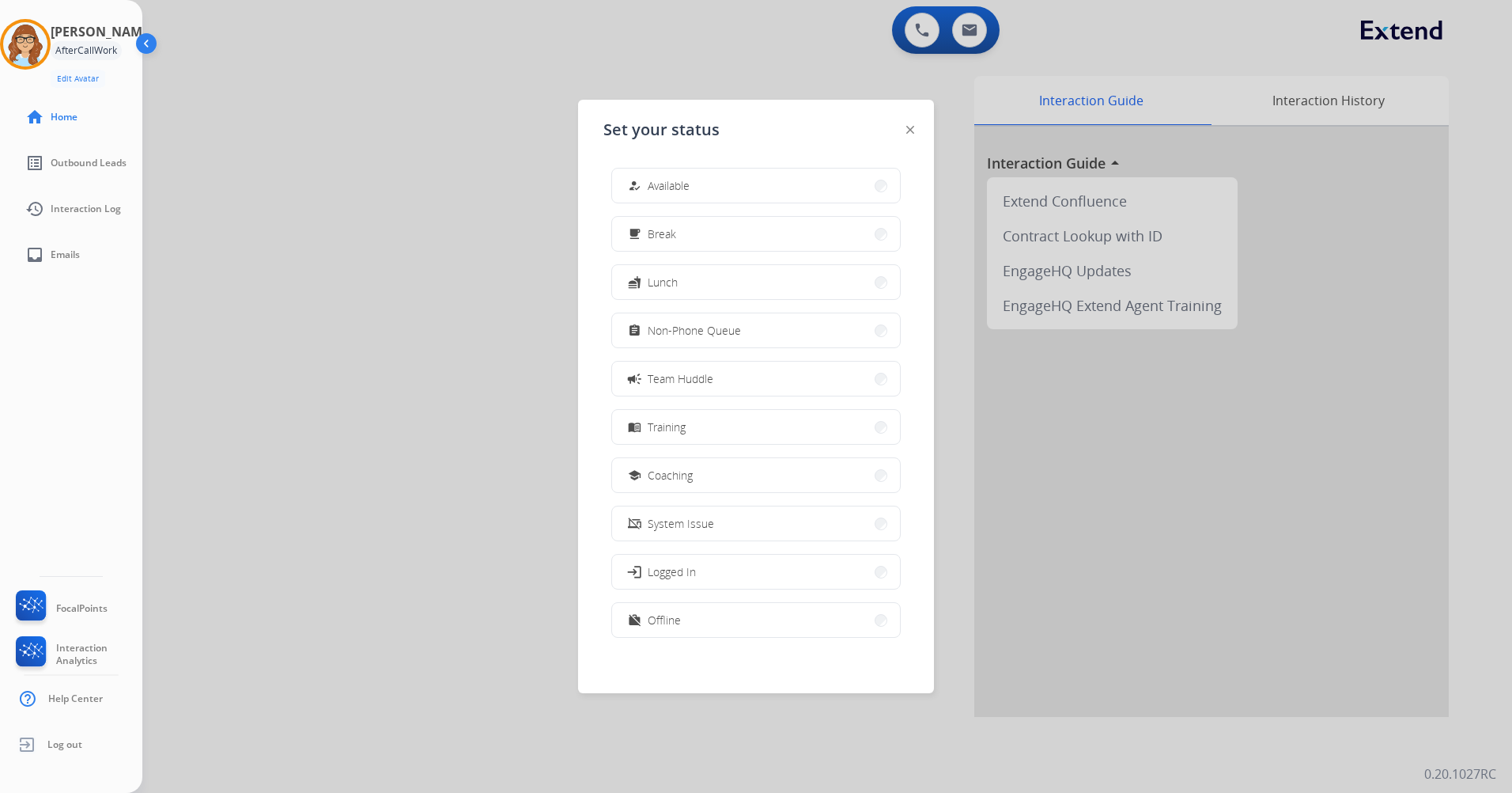
click at [637, 185] on mat-icon "how_to_reg" at bounding box center [635, 186] width 14 height 14
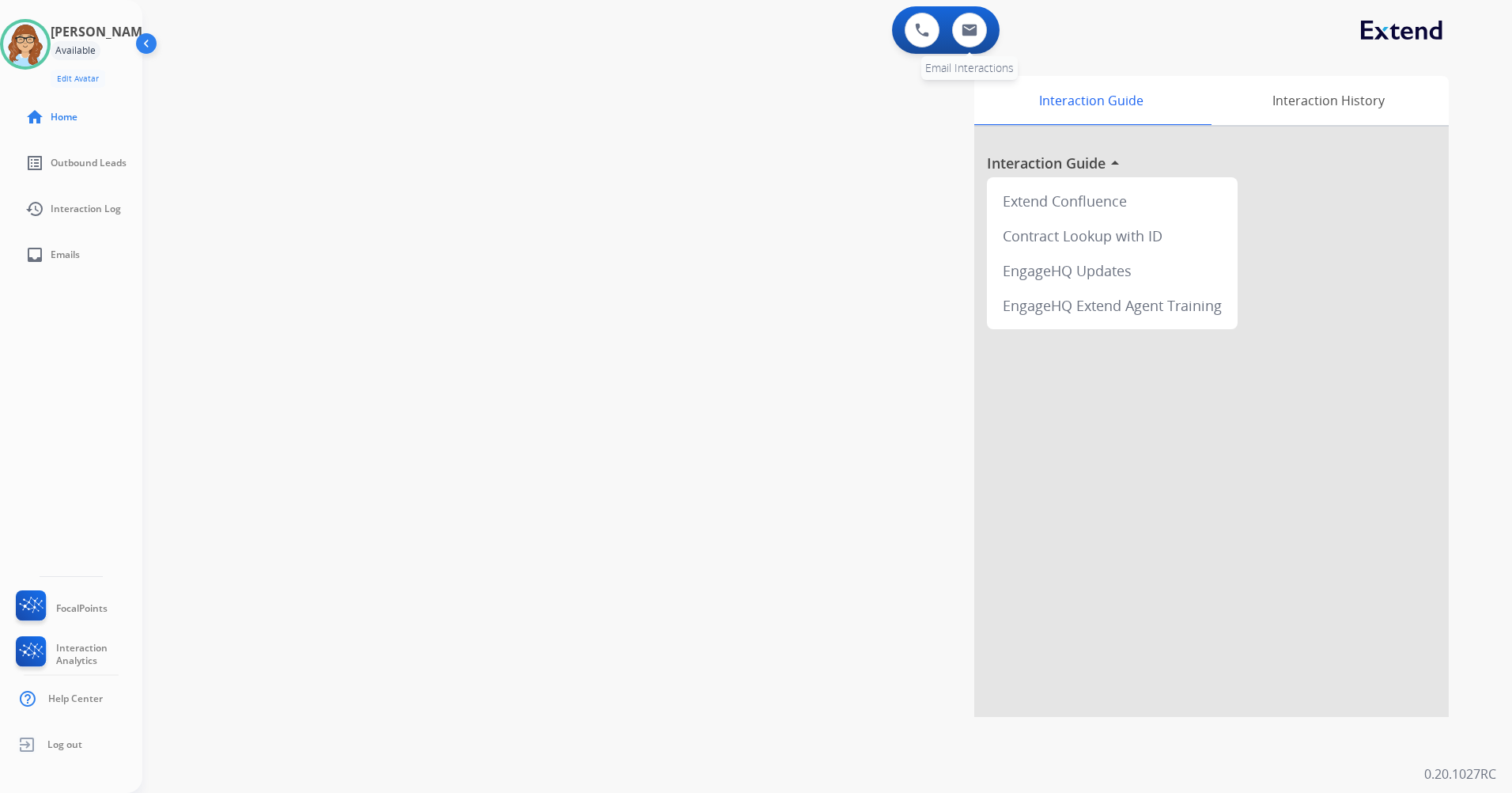
click at [980, 44] on div "0 Email Interactions" at bounding box center [969, 30] width 47 height 35
click at [979, 42] on button at bounding box center [969, 30] width 35 height 35
select select "**********"
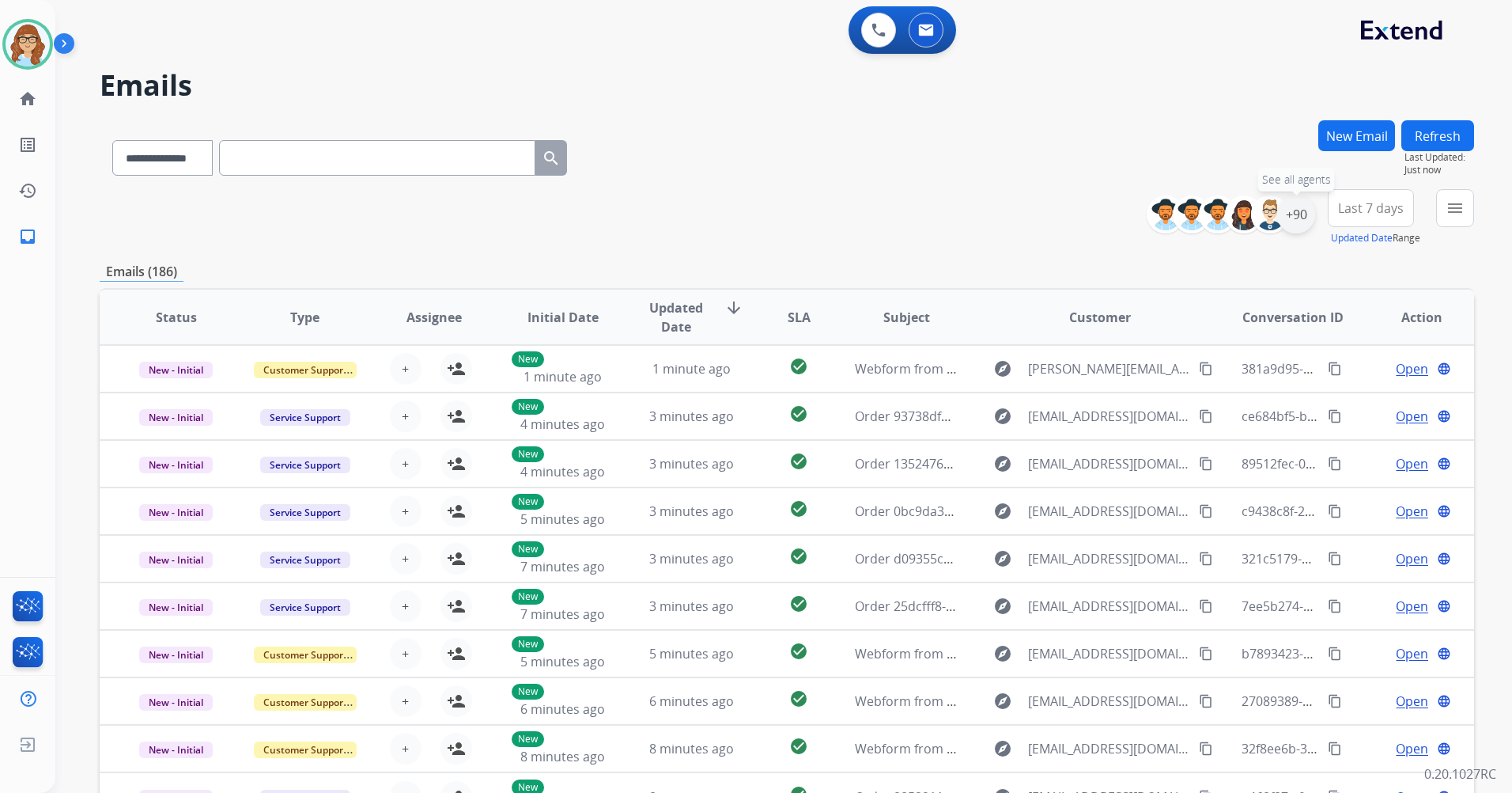
click at [1291, 213] on div "+90" at bounding box center [1296, 214] width 38 height 38
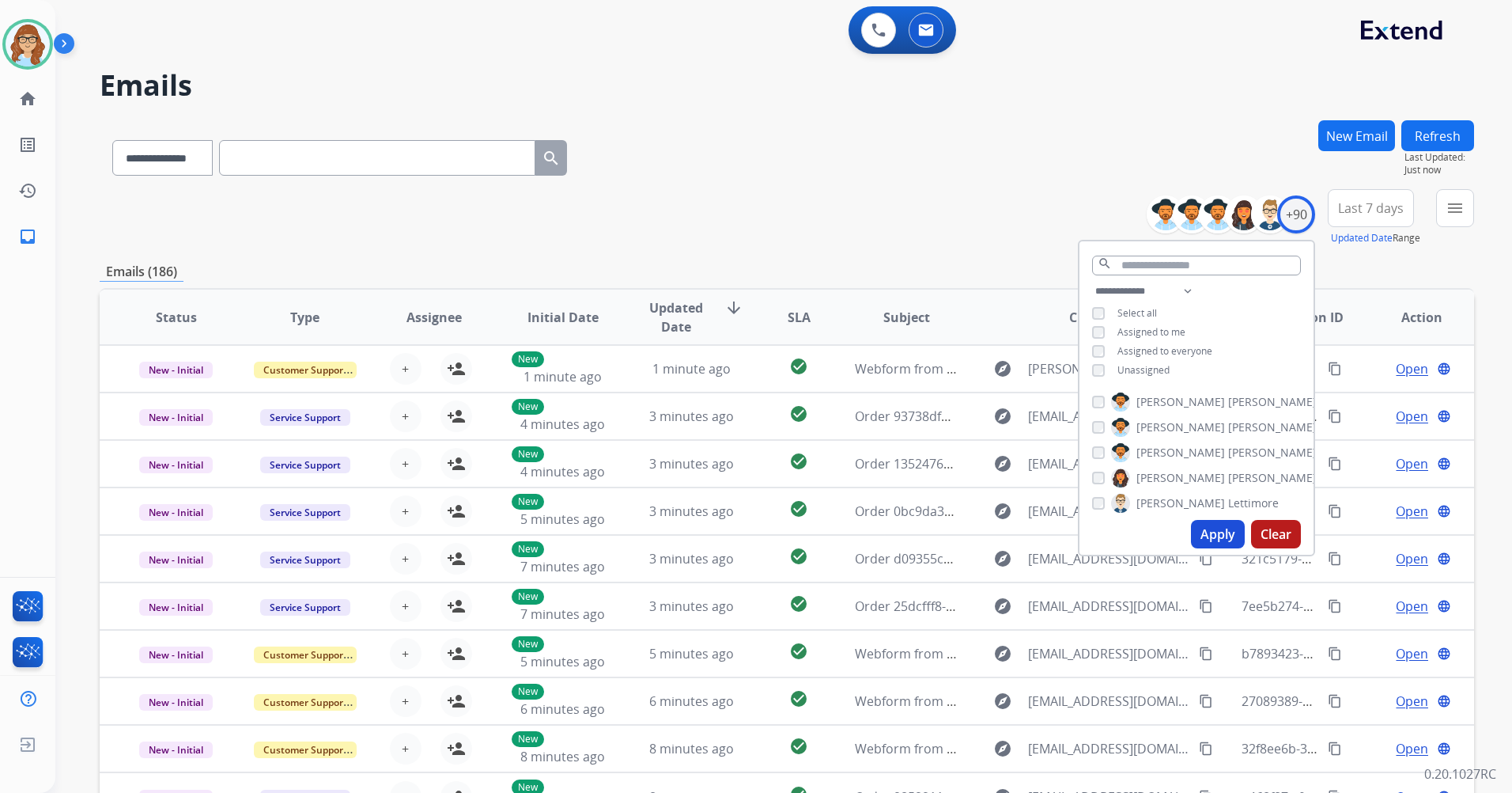
click at [1161, 374] on span "Unassigned" at bounding box center [1144, 370] width 53 height 14
click at [1206, 533] on button "Apply" at bounding box center [1218, 534] width 53 height 29
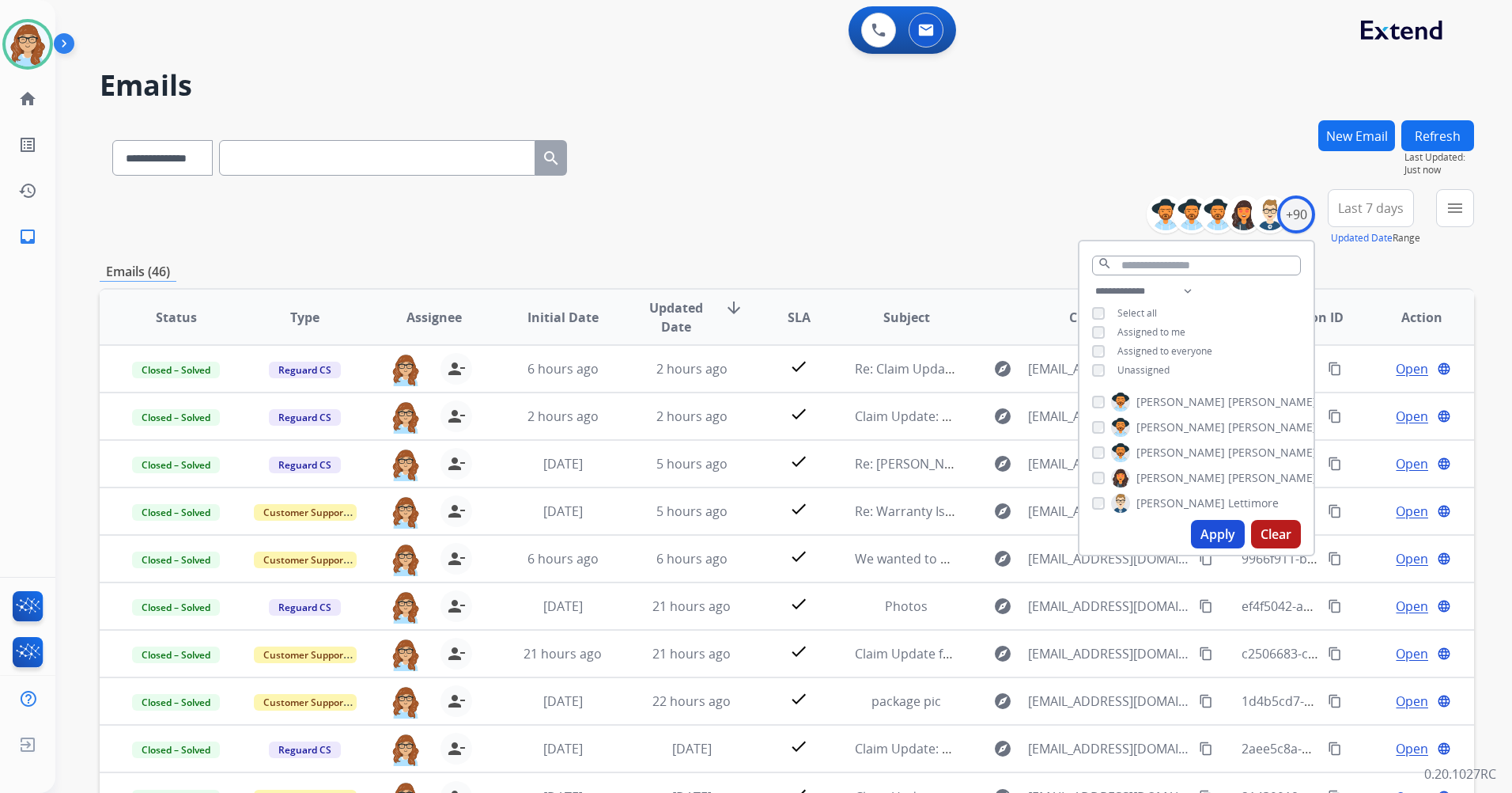
click at [1355, 211] on span "Last 7 days" at bounding box center [1370, 208] width 65 height 6
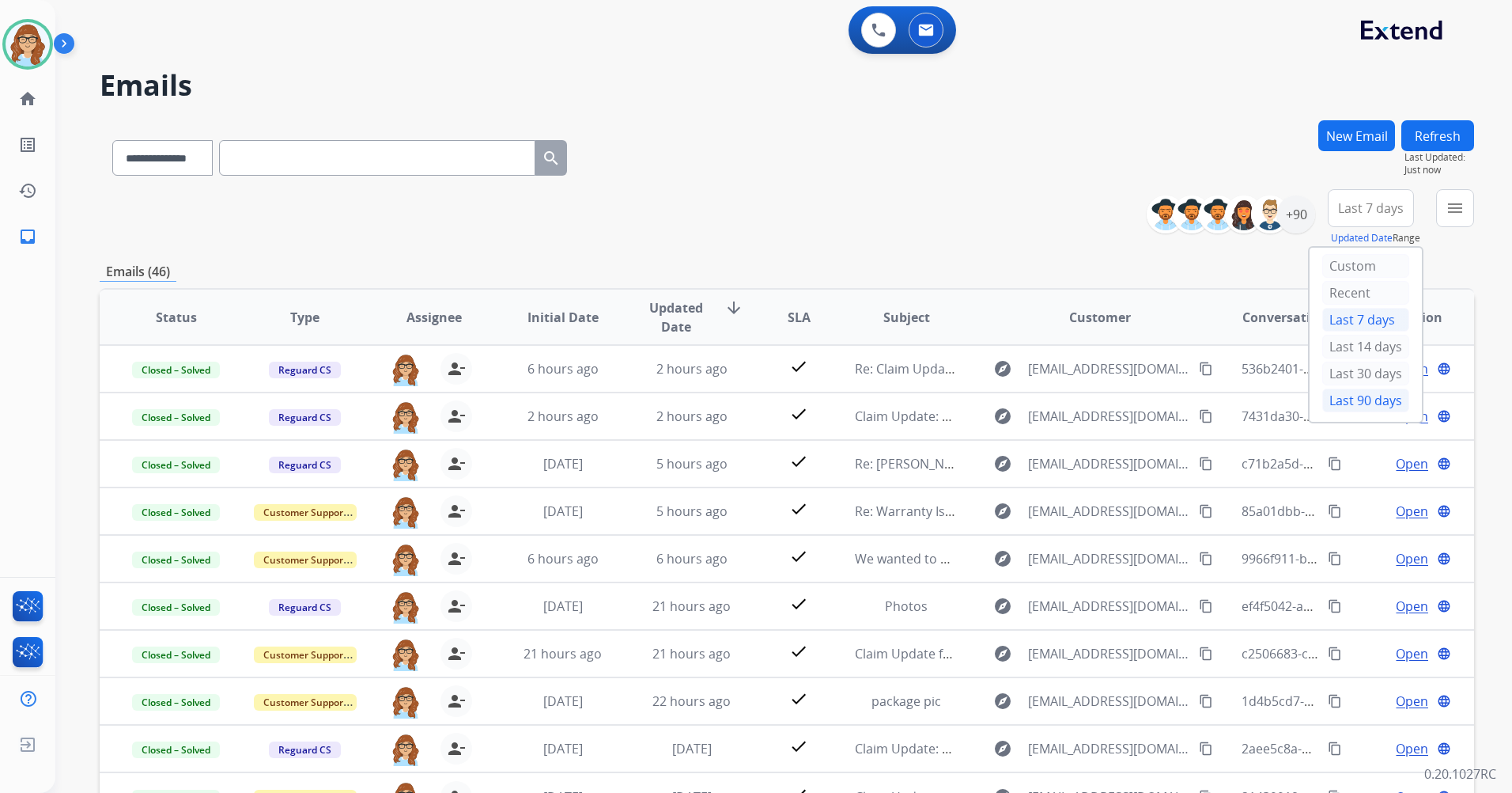
click at [1370, 401] on div "Last 90 days" at bounding box center [1365, 400] width 87 height 24
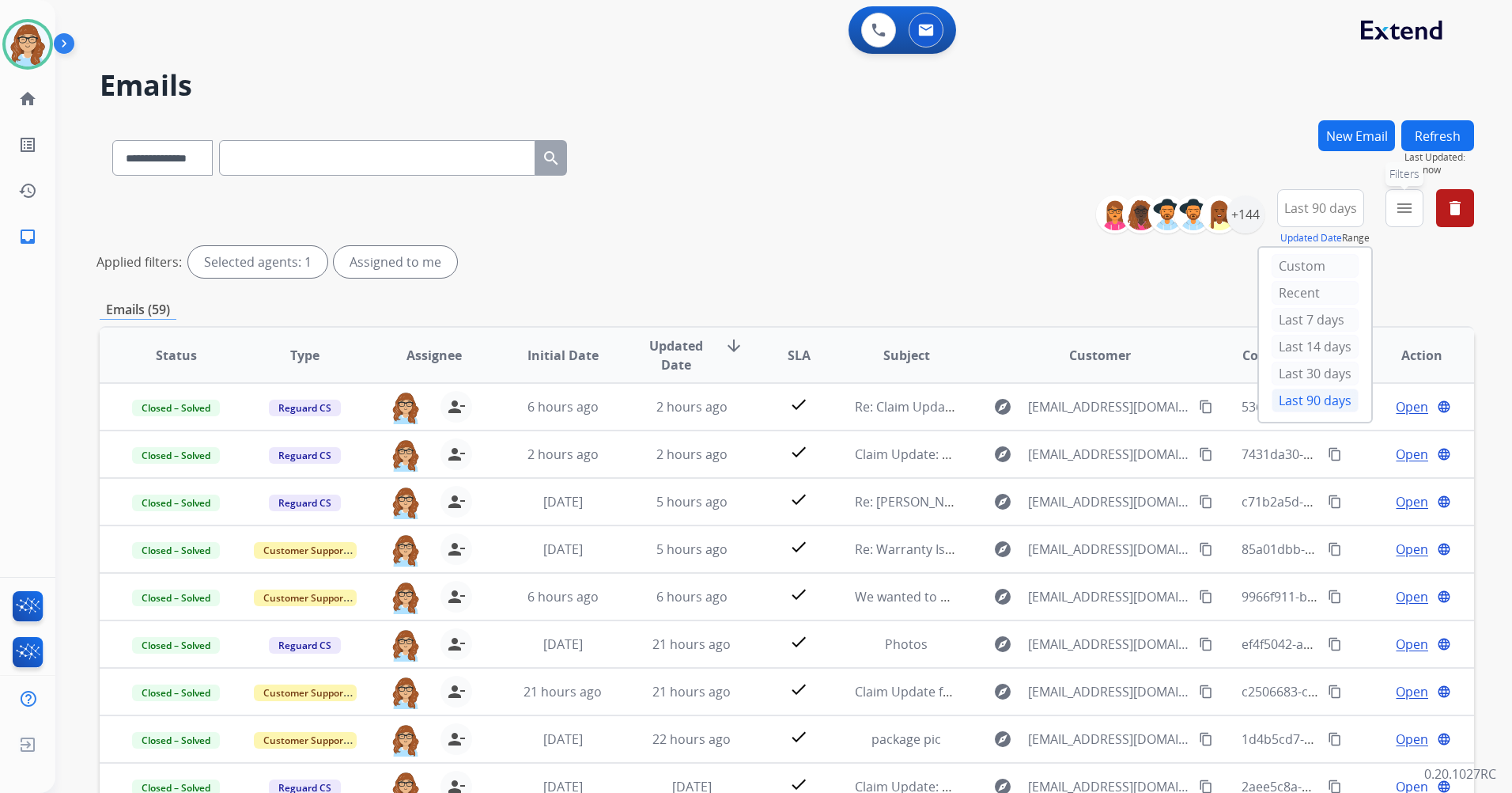
click at [1403, 218] on button "menu Filters" at bounding box center [1404, 208] width 38 height 38
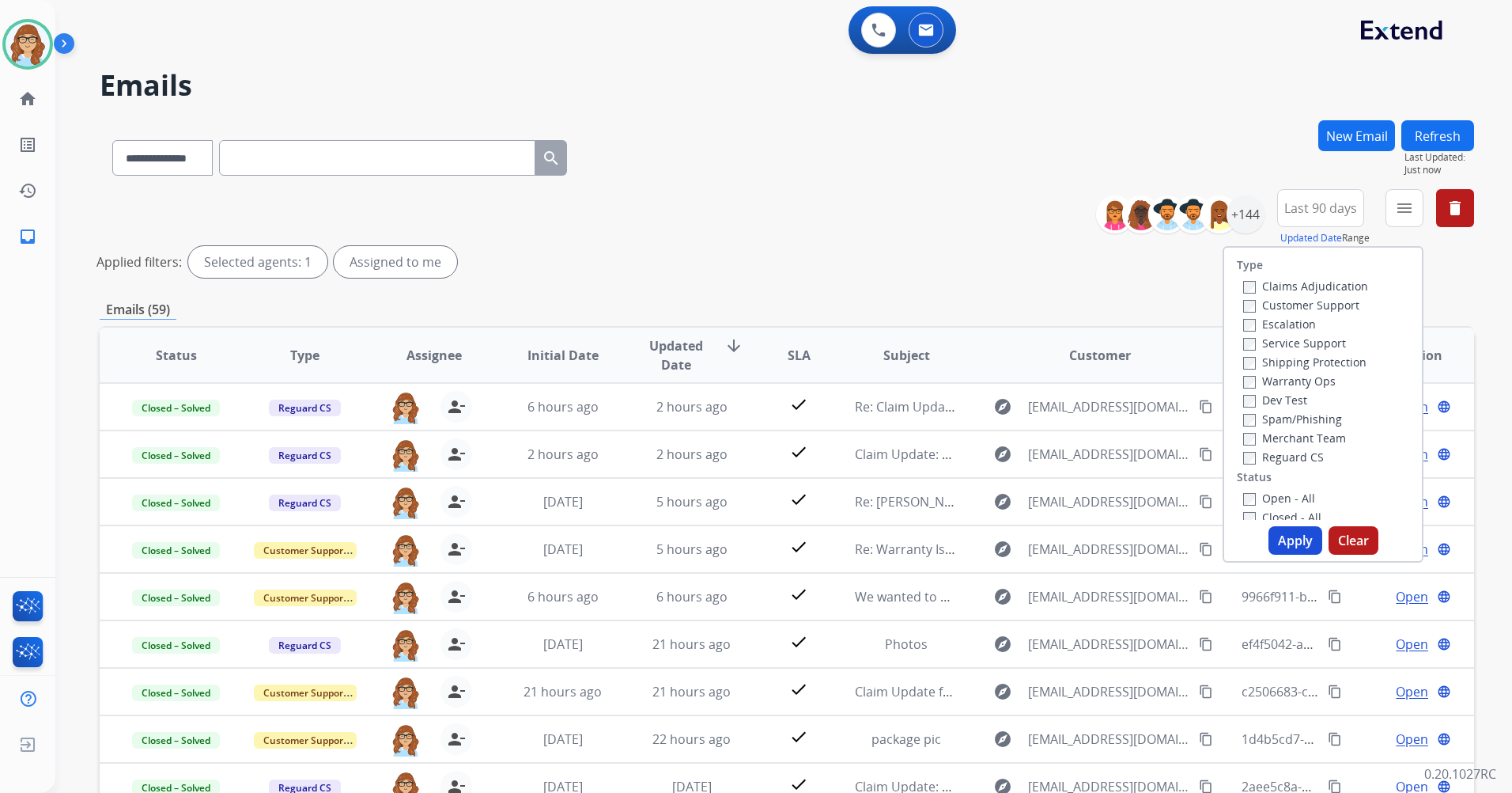
click at [1321, 299] on label "Customer Support" at bounding box center [1301, 305] width 116 height 15
click at [1325, 363] on label "Shipping Protection" at bounding box center [1304, 362] width 123 height 15
click at [1305, 450] on label "Reguard CS" at bounding box center [1283, 457] width 81 height 15
click at [1288, 496] on label "Open - All" at bounding box center [1279, 498] width 72 height 15
click at [1292, 534] on button "Apply" at bounding box center [1295, 540] width 53 height 29
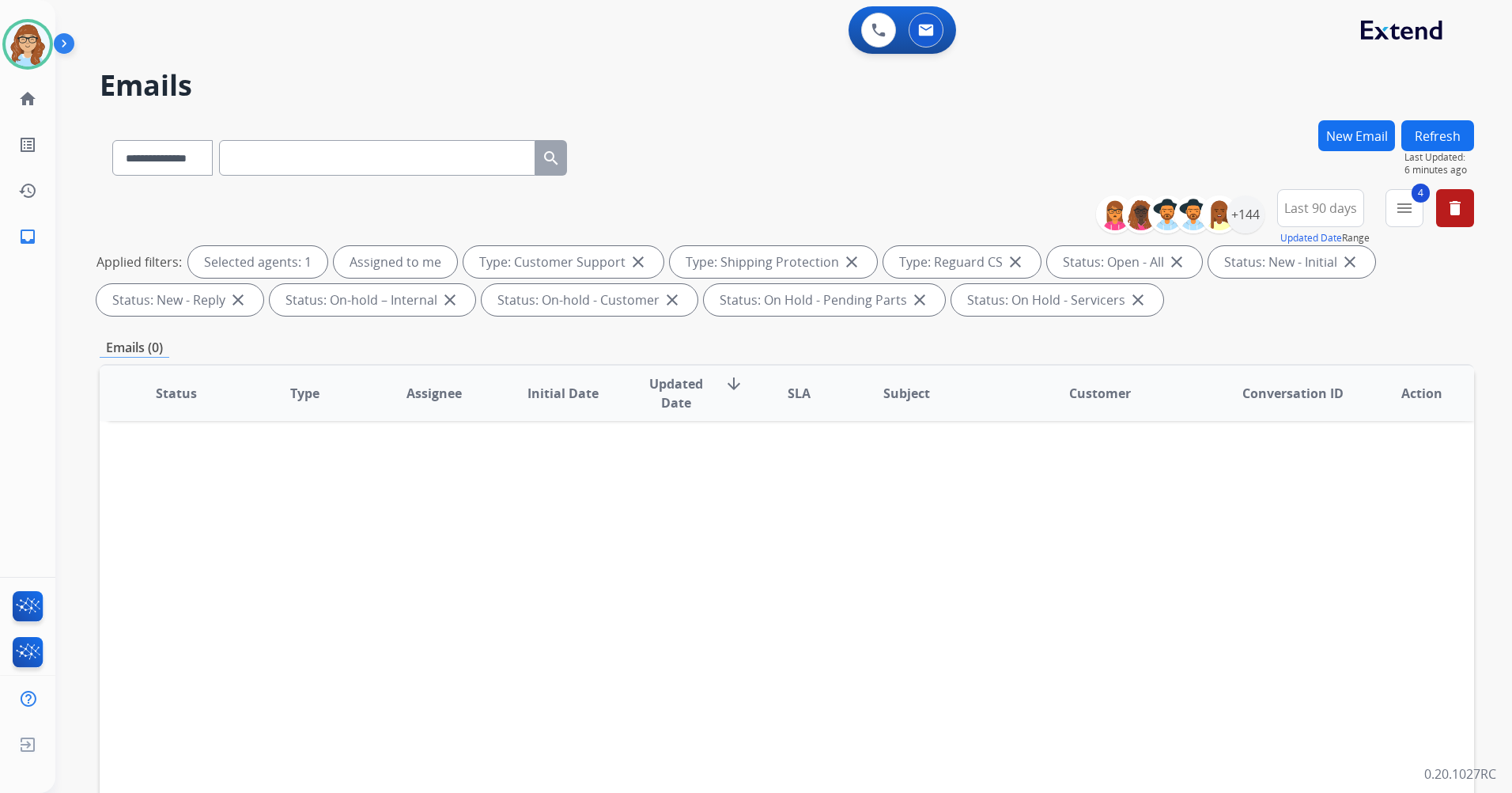
click at [1421, 144] on button "Refresh" at bounding box center [1438, 136] width 73 height 31
click at [70, 44] on img at bounding box center [67, 46] width 27 height 30
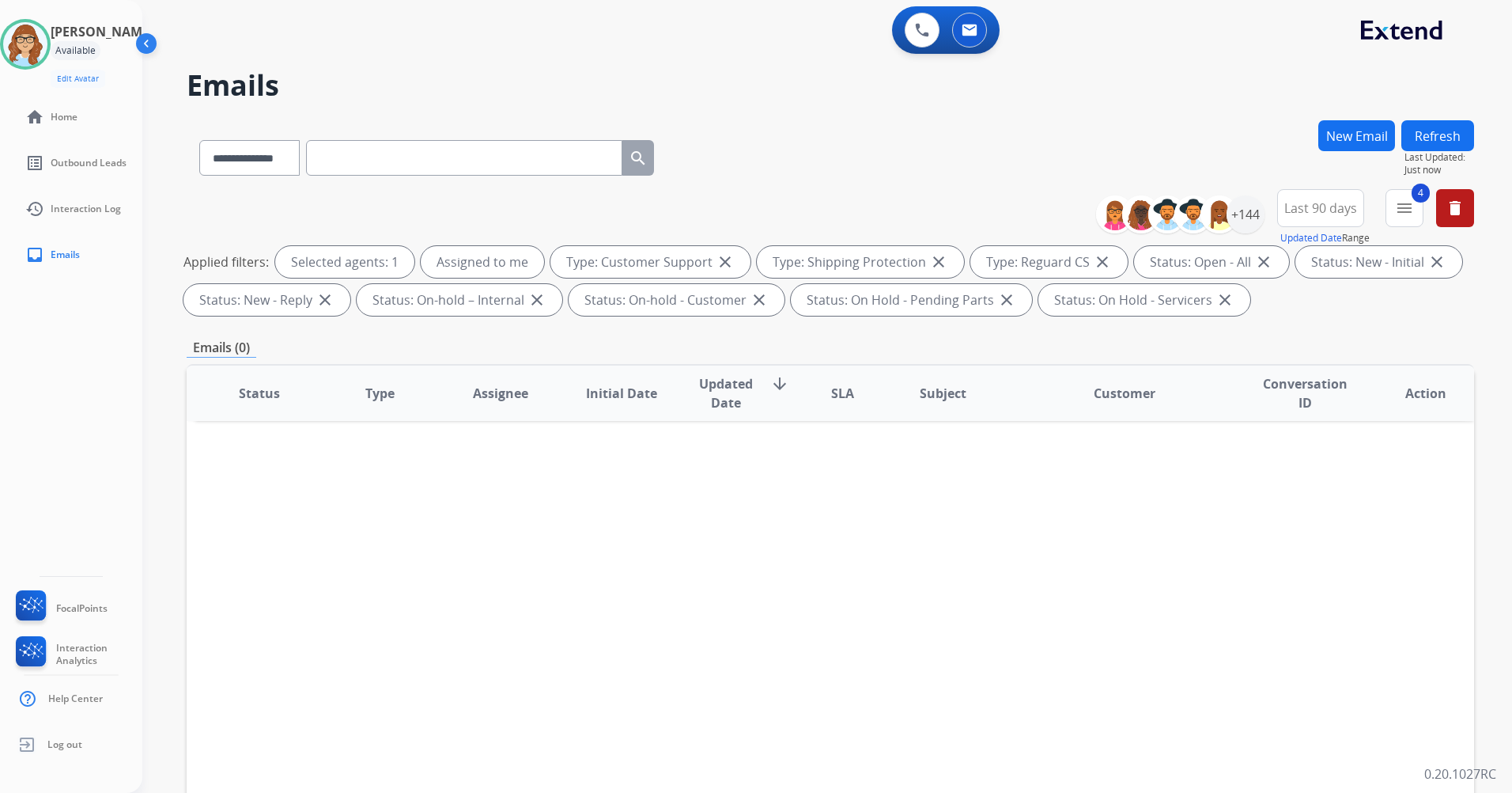
click at [148, 55] on img at bounding box center [148, 46] width 30 height 30
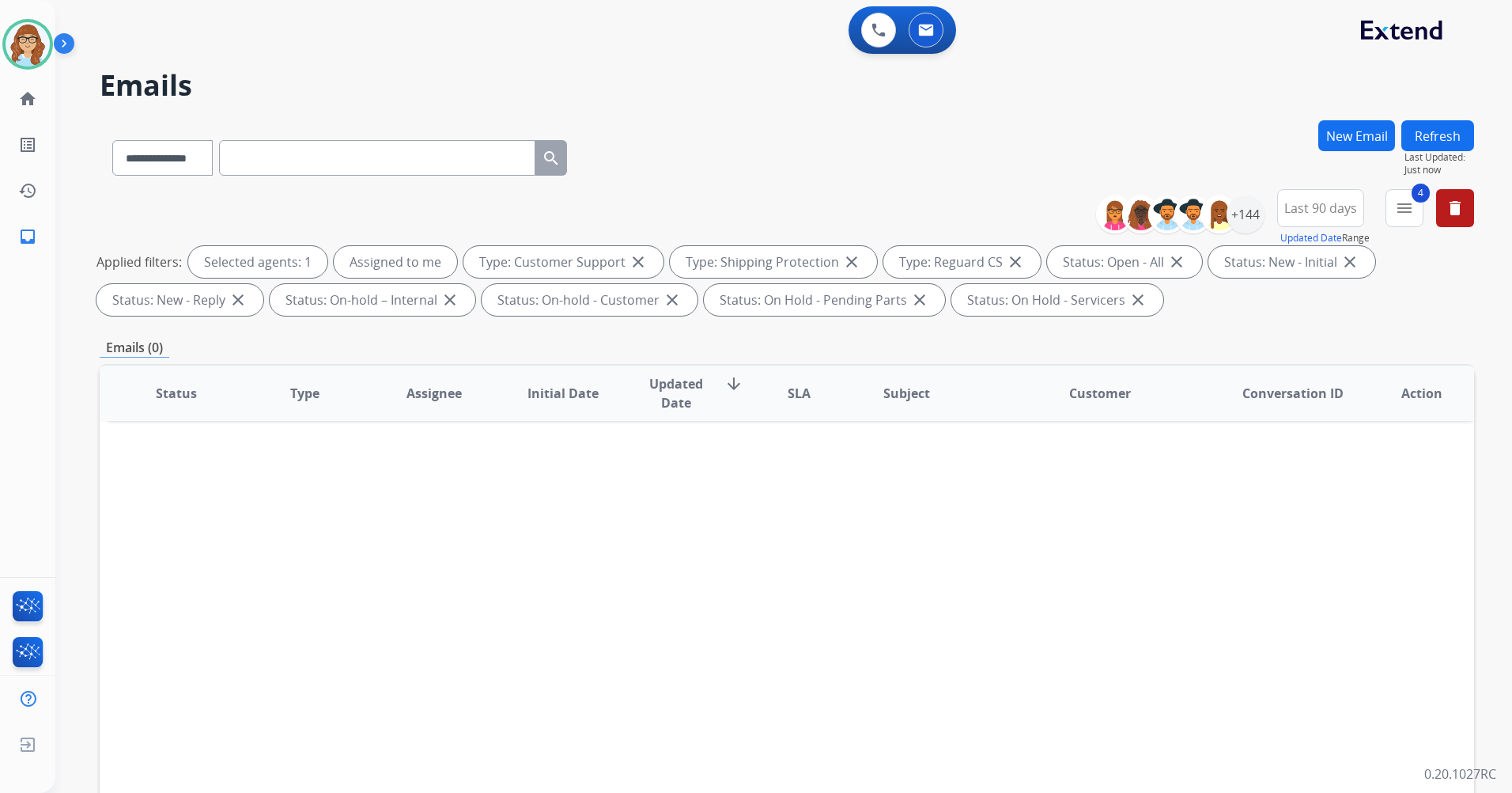
click at [1431, 137] on button "Refresh" at bounding box center [1438, 136] width 73 height 31
click at [1458, 209] on mat-icon "delete" at bounding box center [1455, 208] width 19 height 19
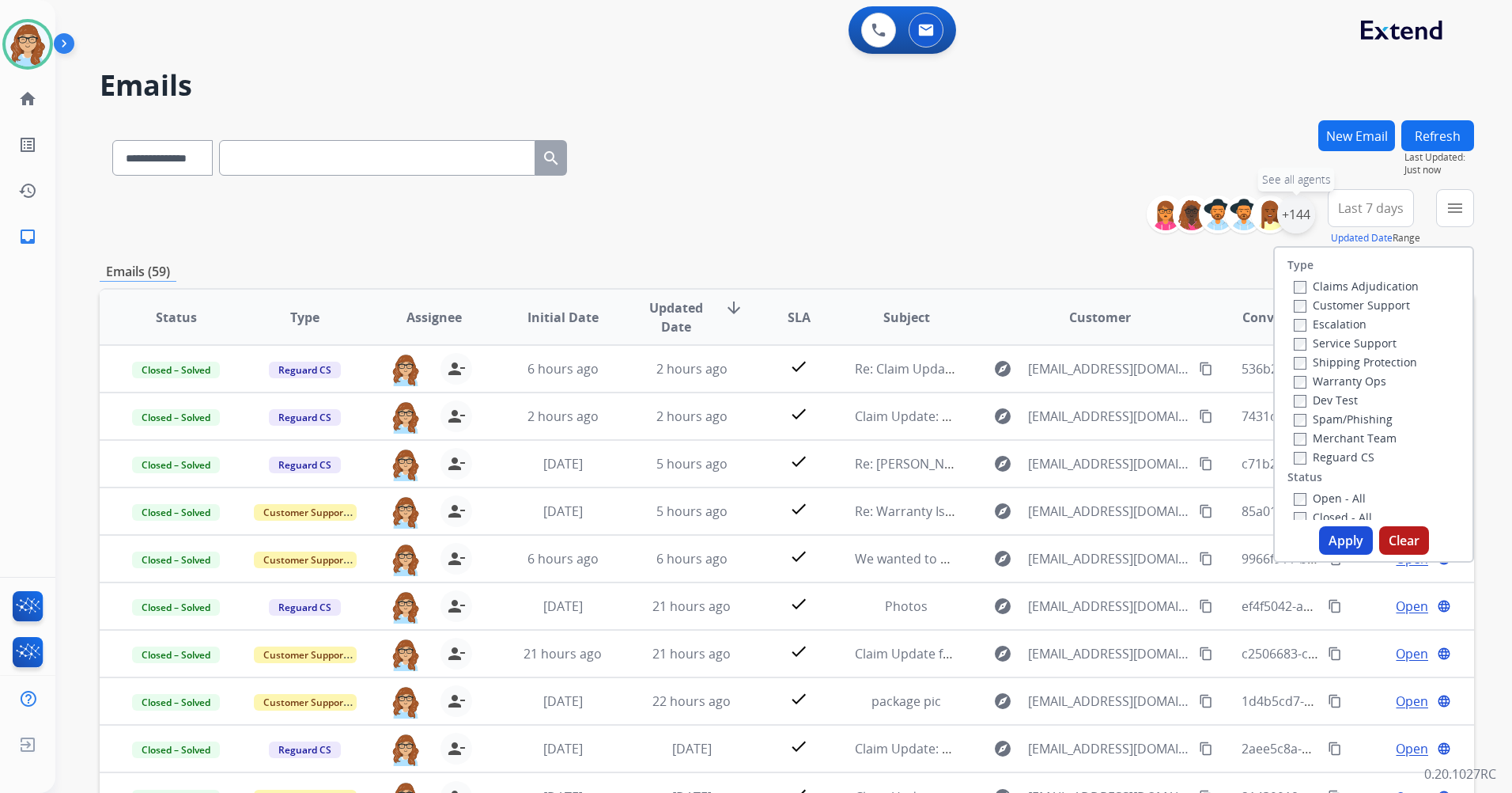
click at [1297, 212] on div "+144" at bounding box center [1296, 214] width 38 height 38
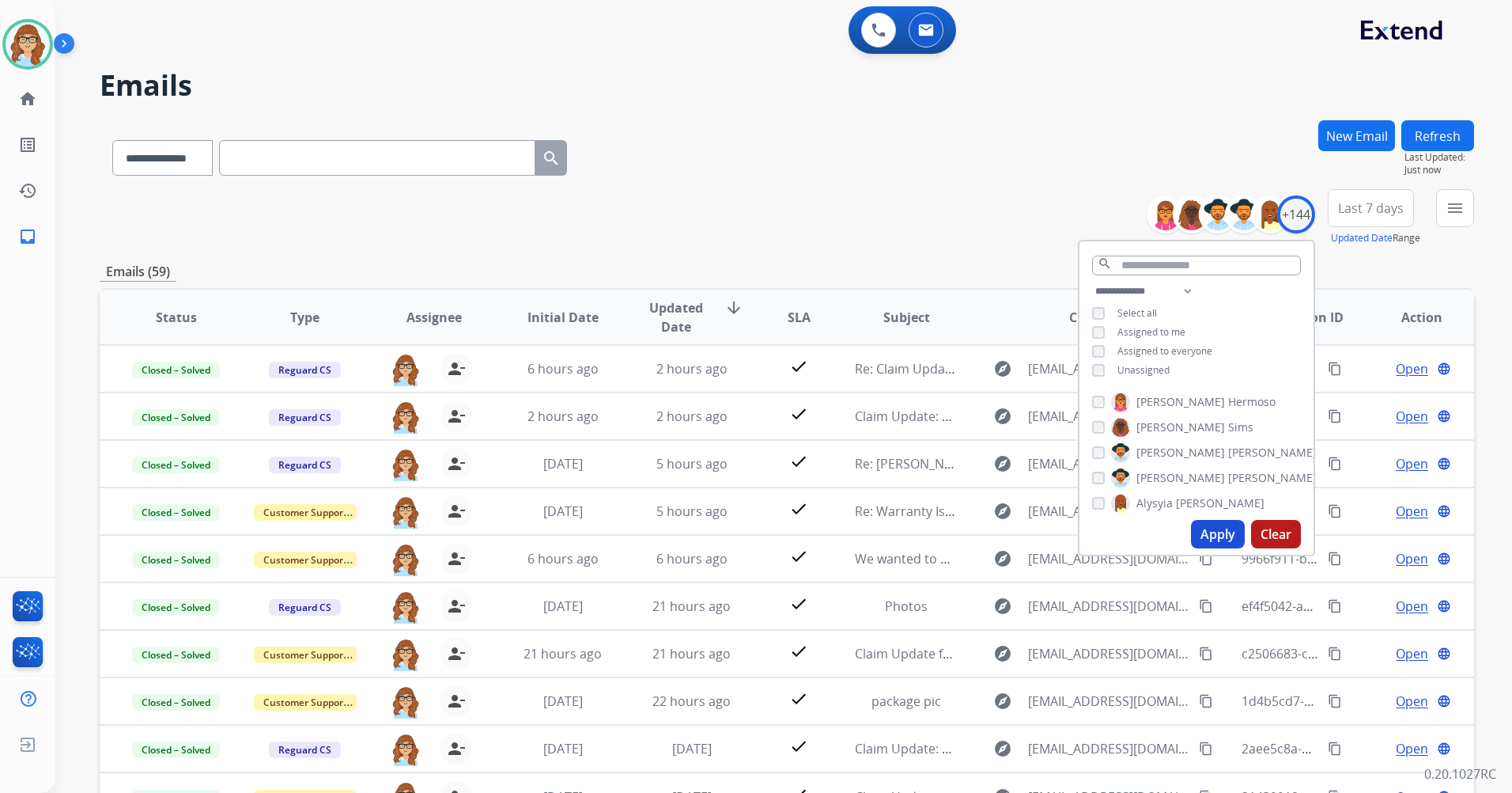
click at [1144, 335] on span "Assigned to me" at bounding box center [1152, 332] width 68 height 14
click at [1200, 532] on button "Apply" at bounding box center [1218, 534] width 53 height 29
click at [981, 189] on div "**********" at bounding box center [787, 217] width 1375 height 57
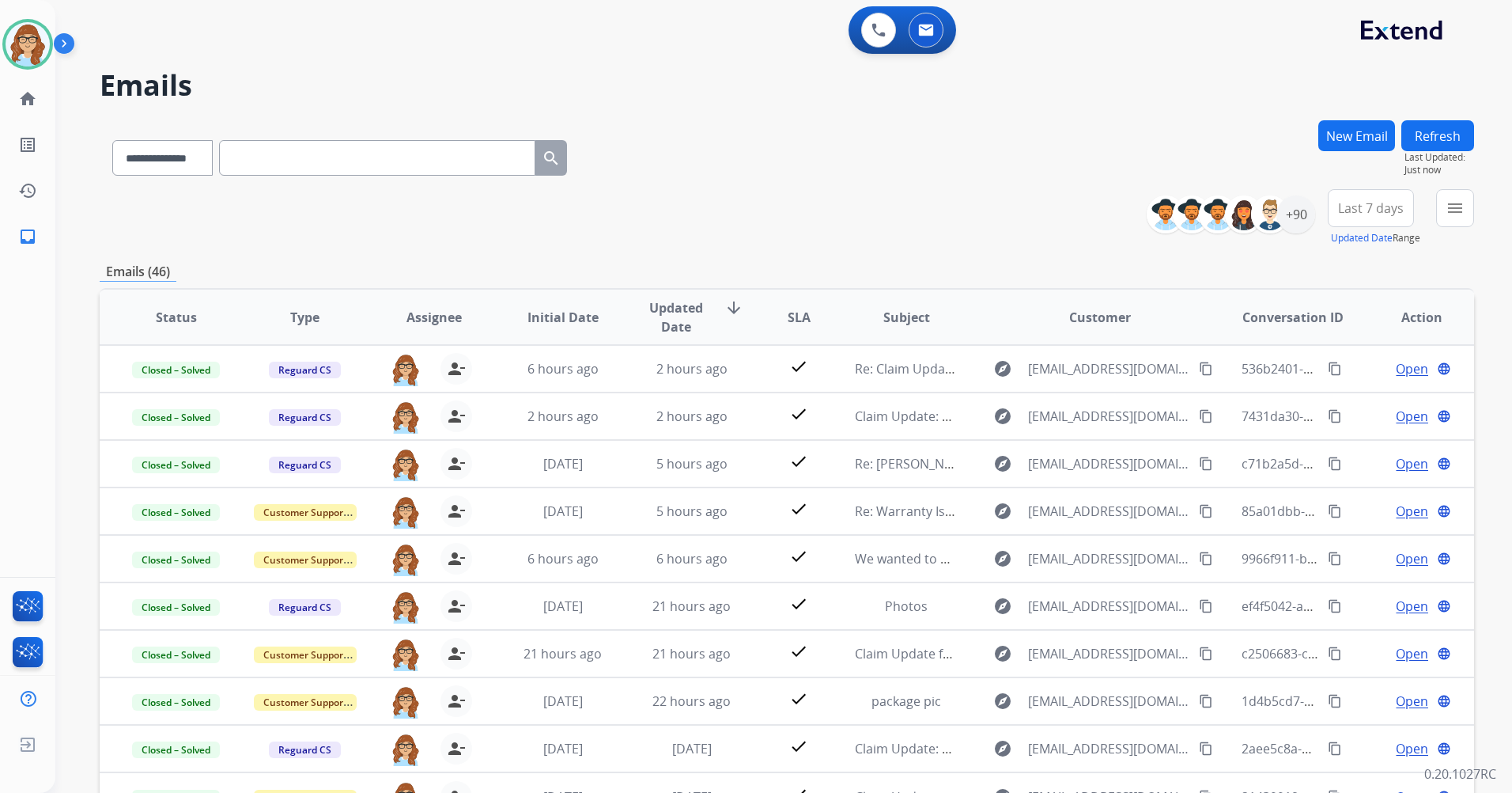
click at [1357, 220] on button "Last 7 days" at bounding box center [1371, 208] width 86 height 38
click at [1364, 396] on div "Last 90 days" at bounding box center [1365, 400] width 87 height 24
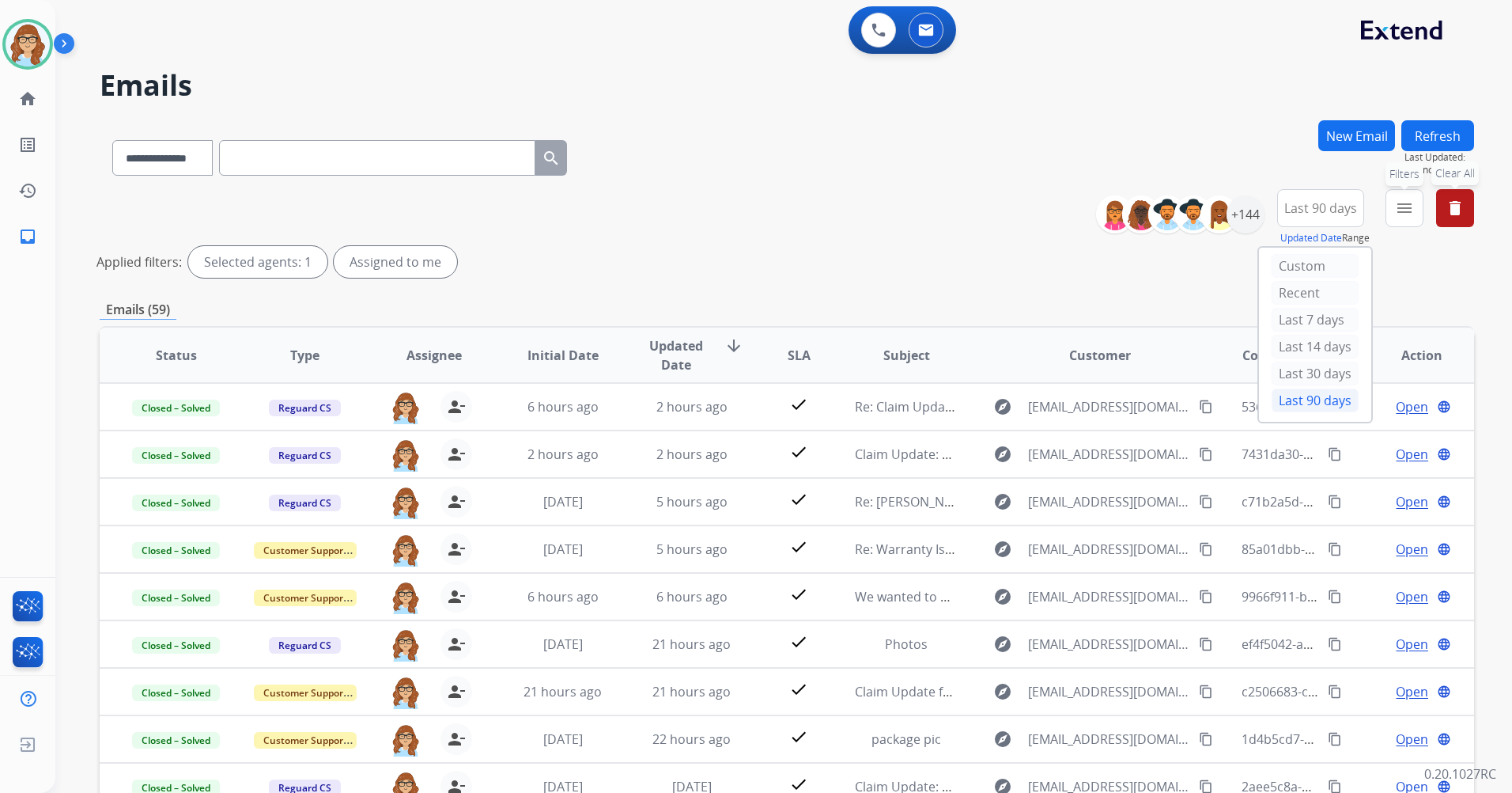
click at [1393, 215] on button "menu Filters" at bounding box center [1404, 208] width 38 height 38
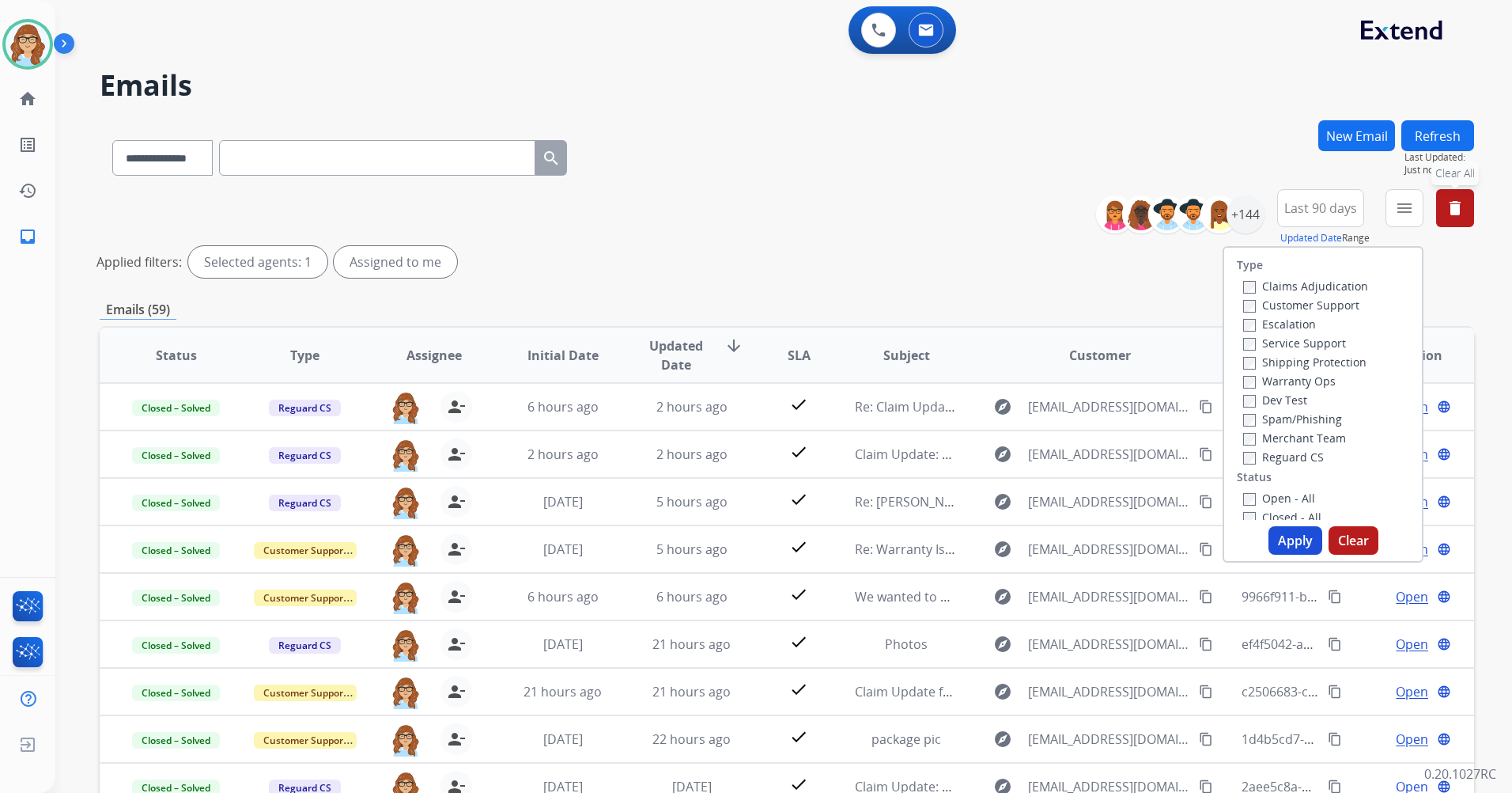
click at [1310, 303] on label "Customer Support" at bounding box center [1301, 305] width 116 height 15
click at [1306, 362] on label "Shipping Protection" at bounding box center [1304, 362] width 123 height 15
click at [1275, 461] on label "Reguard CS" at bounding box center [1283, 457] width 81 height 15
click at [1269, 494] on label "Open - All" at bounding box center [1279, 498] width 72 height 15
click at [1280, 533] on button "Apply" at bounding box center [1295, 540] width 53 height 29
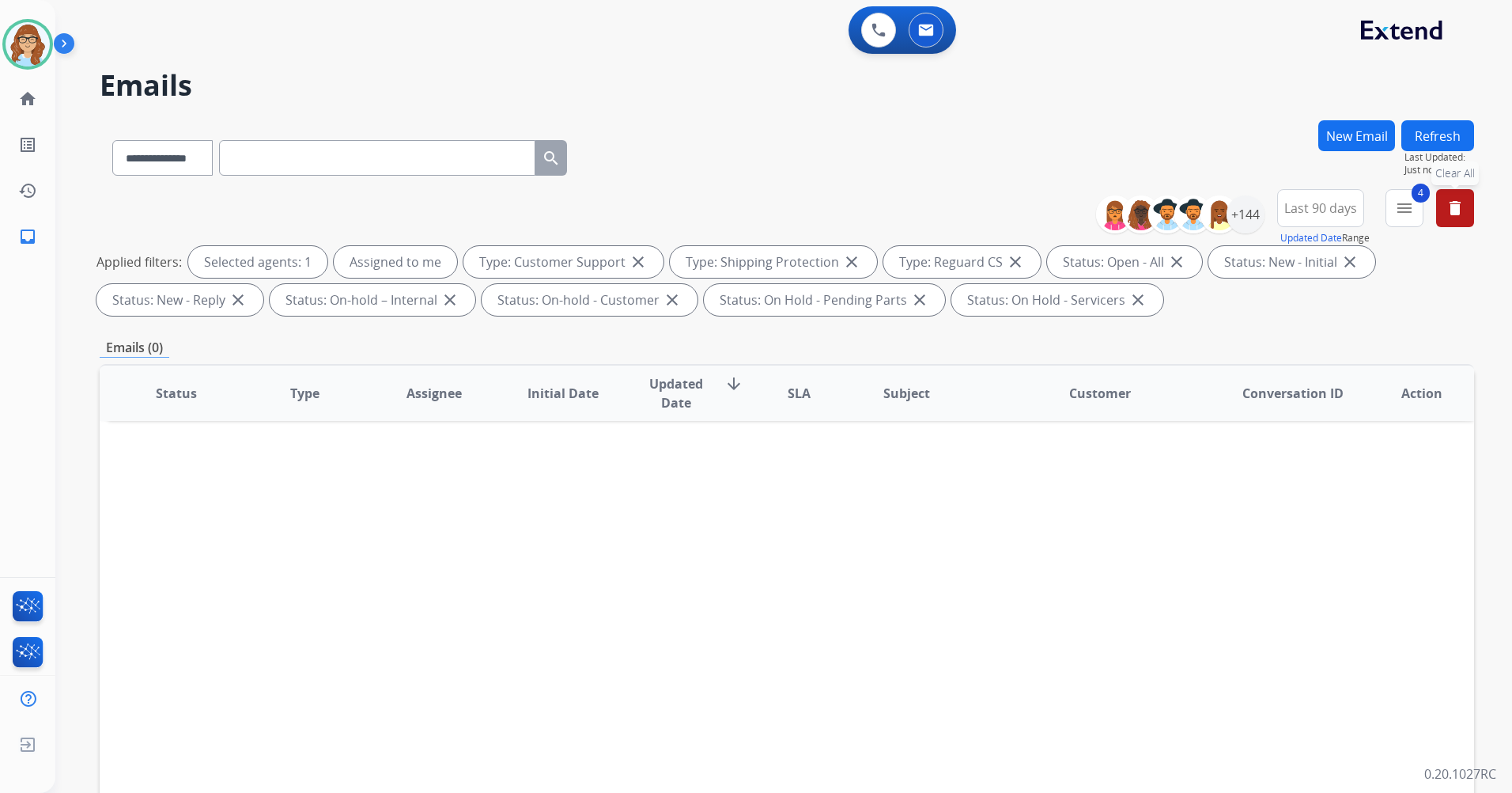
click at [1439, 143] on button "Refresh" at bounding box center [1438, 136] width 73 height 31
click at [1457, 123] on button "Refresh" at bounding box center [1438, 136] width 73 height 31
click at [1450, 131] on button "Refresh" at bounding box center [1438, 136] width 73 height 31
click at [70, 51] on img at bounding box center [67, 46] width 27 height 30
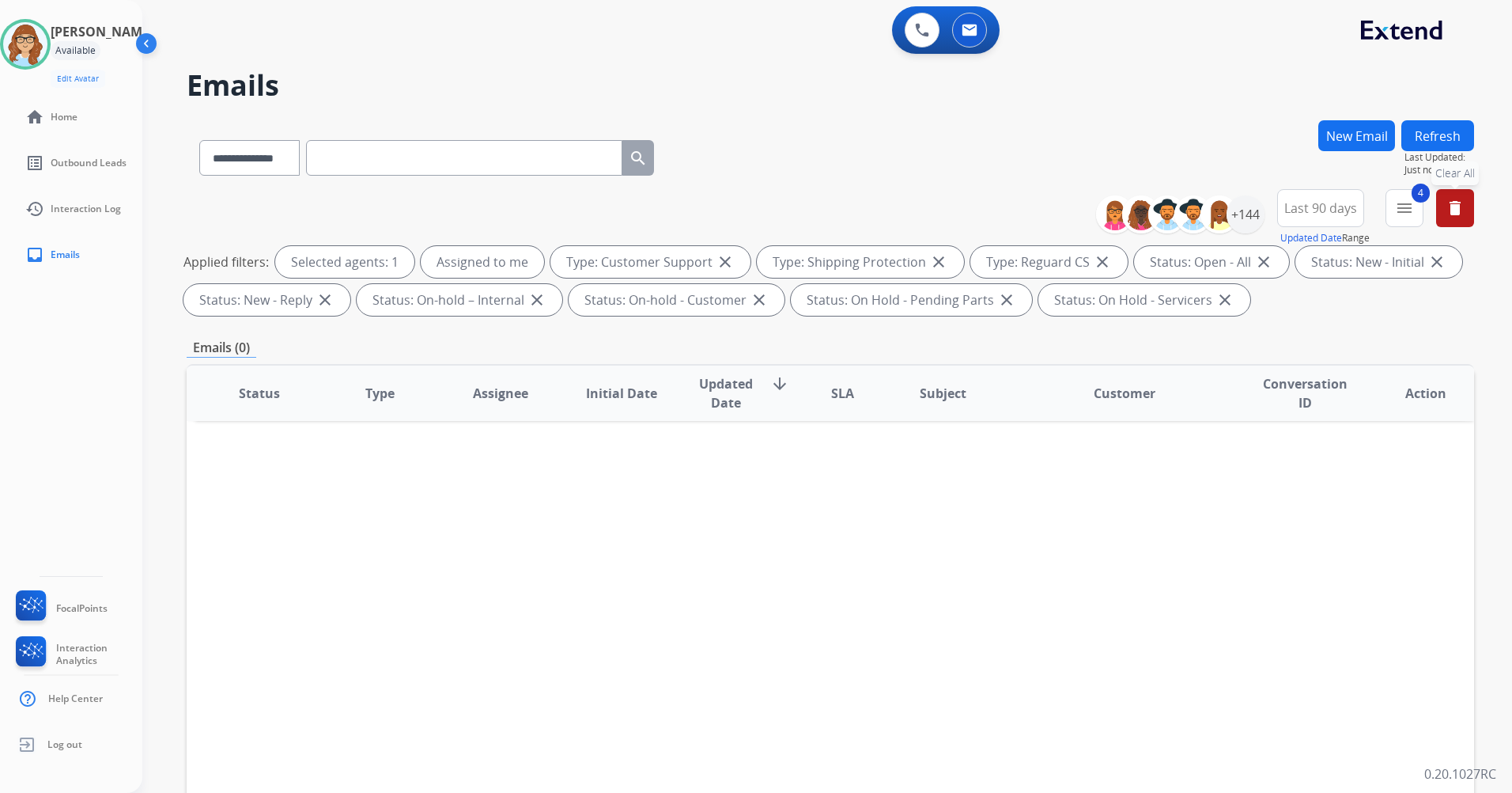
click at [154, 48] on img at bounding box center [148, 46] width 30 height 30
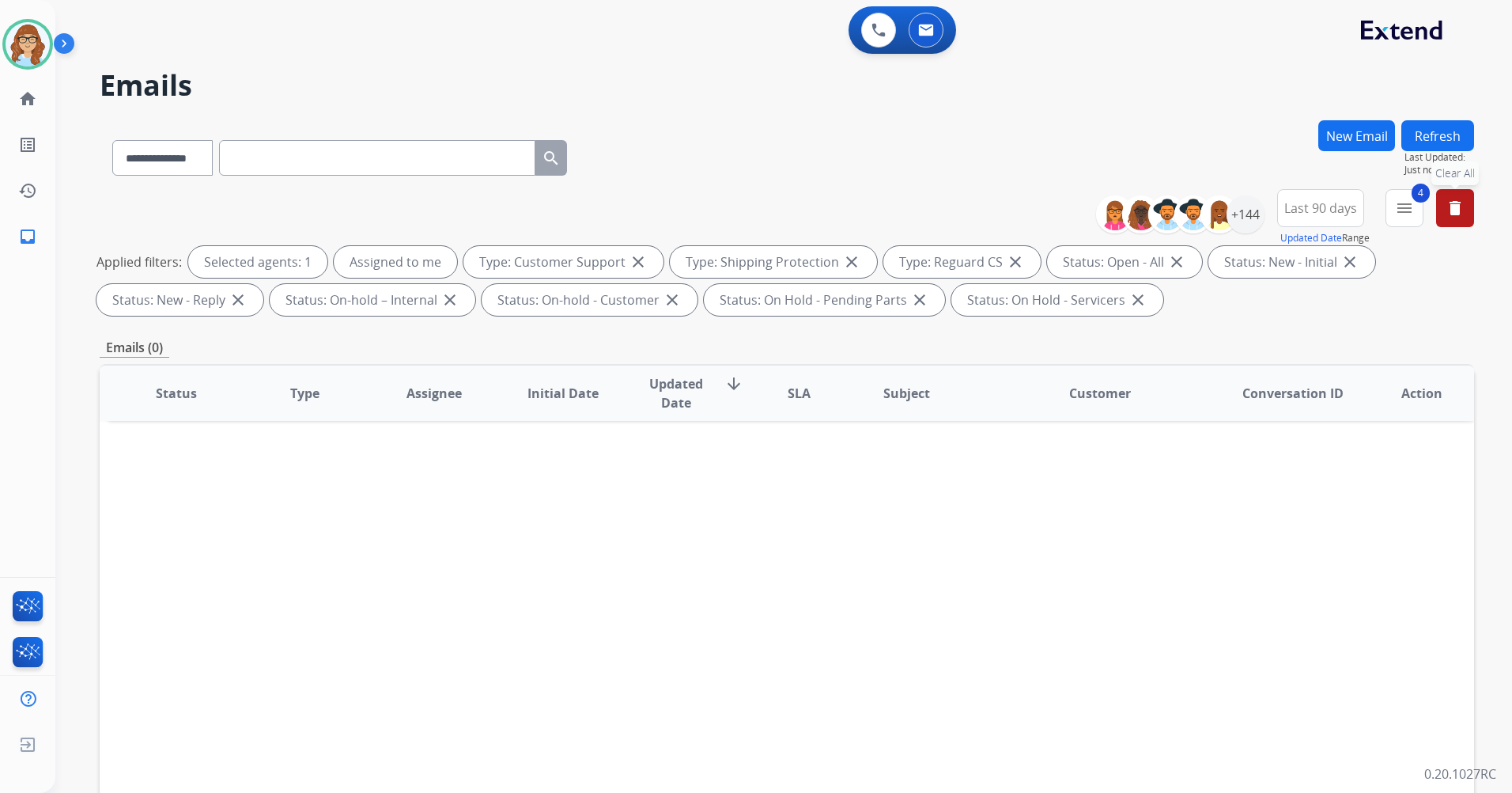
click at [1456, 126] on button "Refresh" at bounding box center [1438, 136] width 73 height 31
click at [1433, 131] on button "Refresh" at bounding box center [1438, 136] width 73 height 31
click at [1449, 146] on button "Refresh" at bounding box center [1438, 136] width 73 height 31
click at [1458, 141] on button "Refresh" at bounding box center [1438, 136] width 73 height 31
click at [1438, 126] on button "Refresh" at bounding box center [1438, 136] width 73 height 31
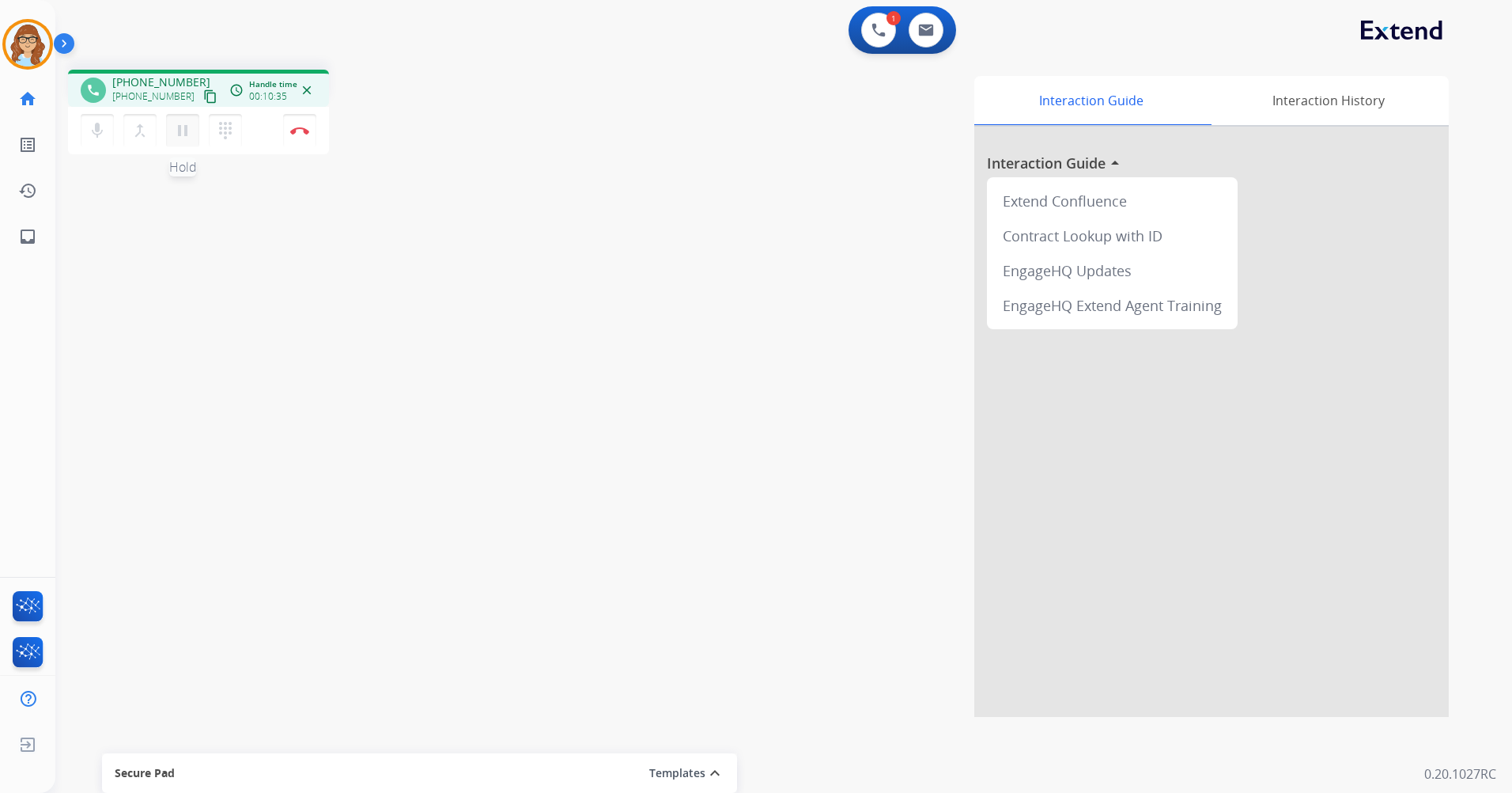
click at [183, 139] on mat-icon "pause" at bounding box center [182, 131] width 19 height 19
click at [182, 137] on mat-icon "play_arrow" at bounding box center [182, 131] width 19 height 19
click at [304, 131] on img at bounding box center [299, 130] width 19 height 8
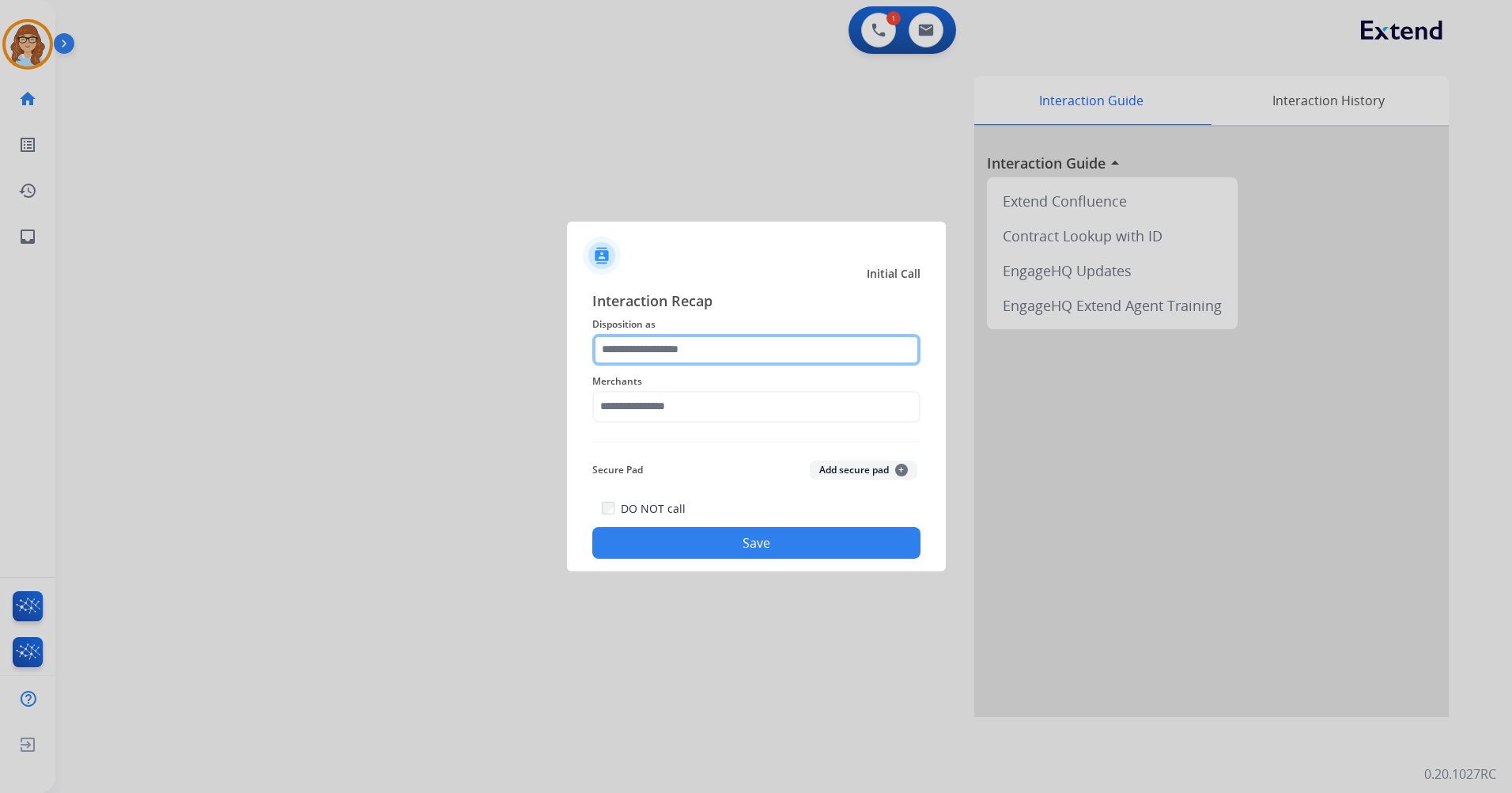
click at [696, 358] on input "text" at bounding box center [756, 349] width 328 height 31
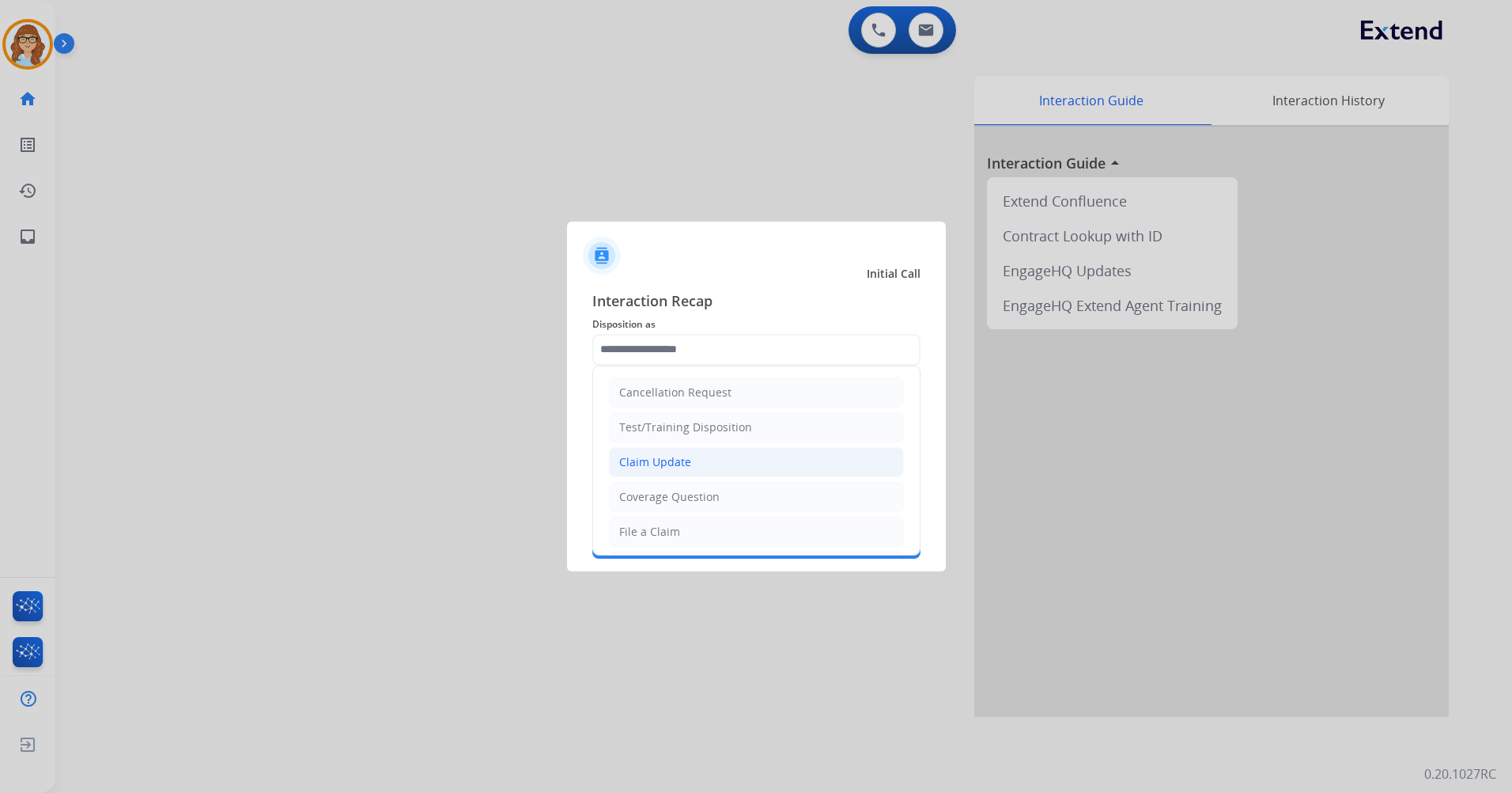
click at [628, 466] on div "Claim Update" at bounding box center [655, 461] width 72 height 16
type input "**********"
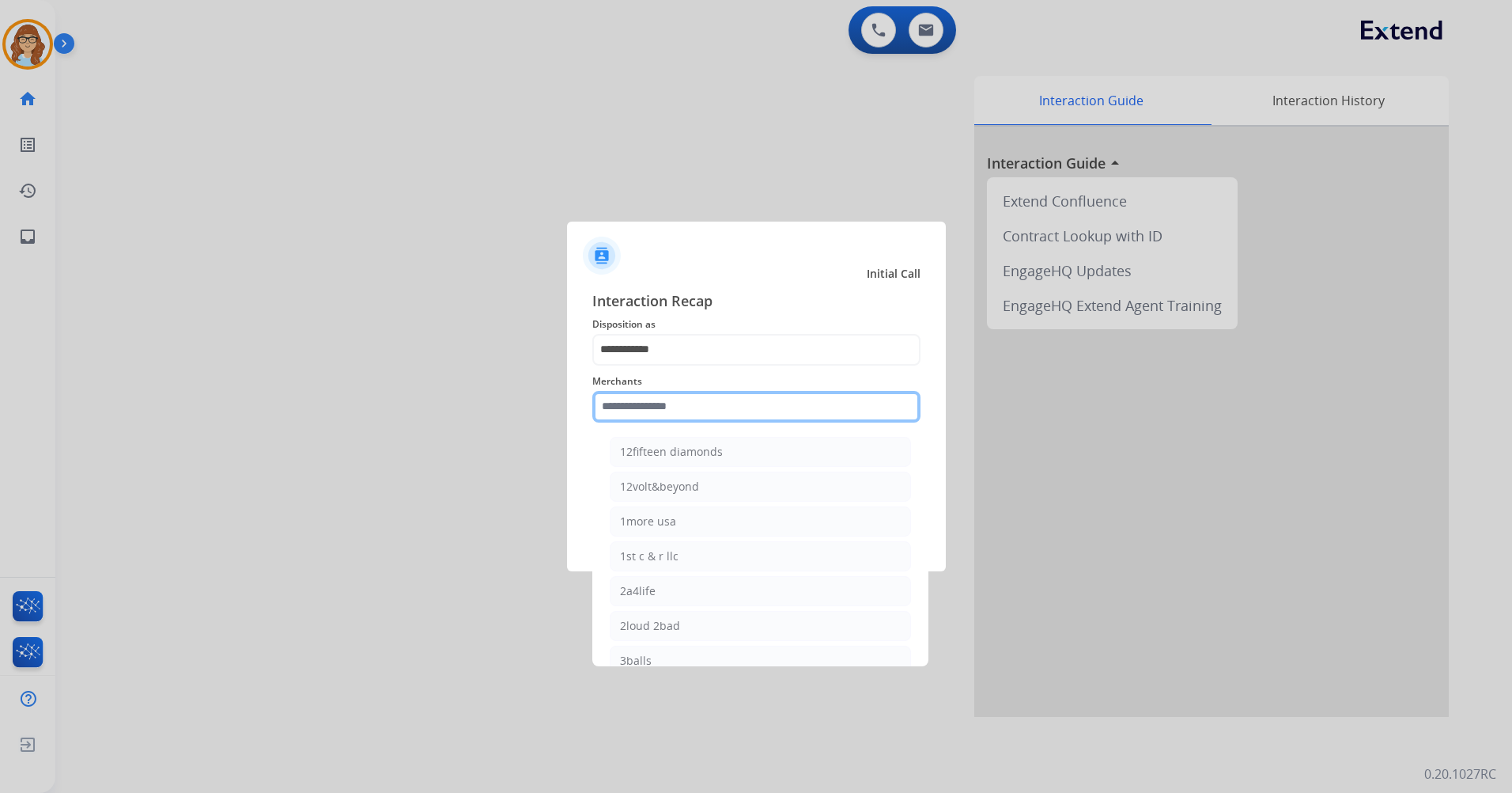
click at [648, 414] on input "text" at bounding box center [756, 406] width 328 height 31
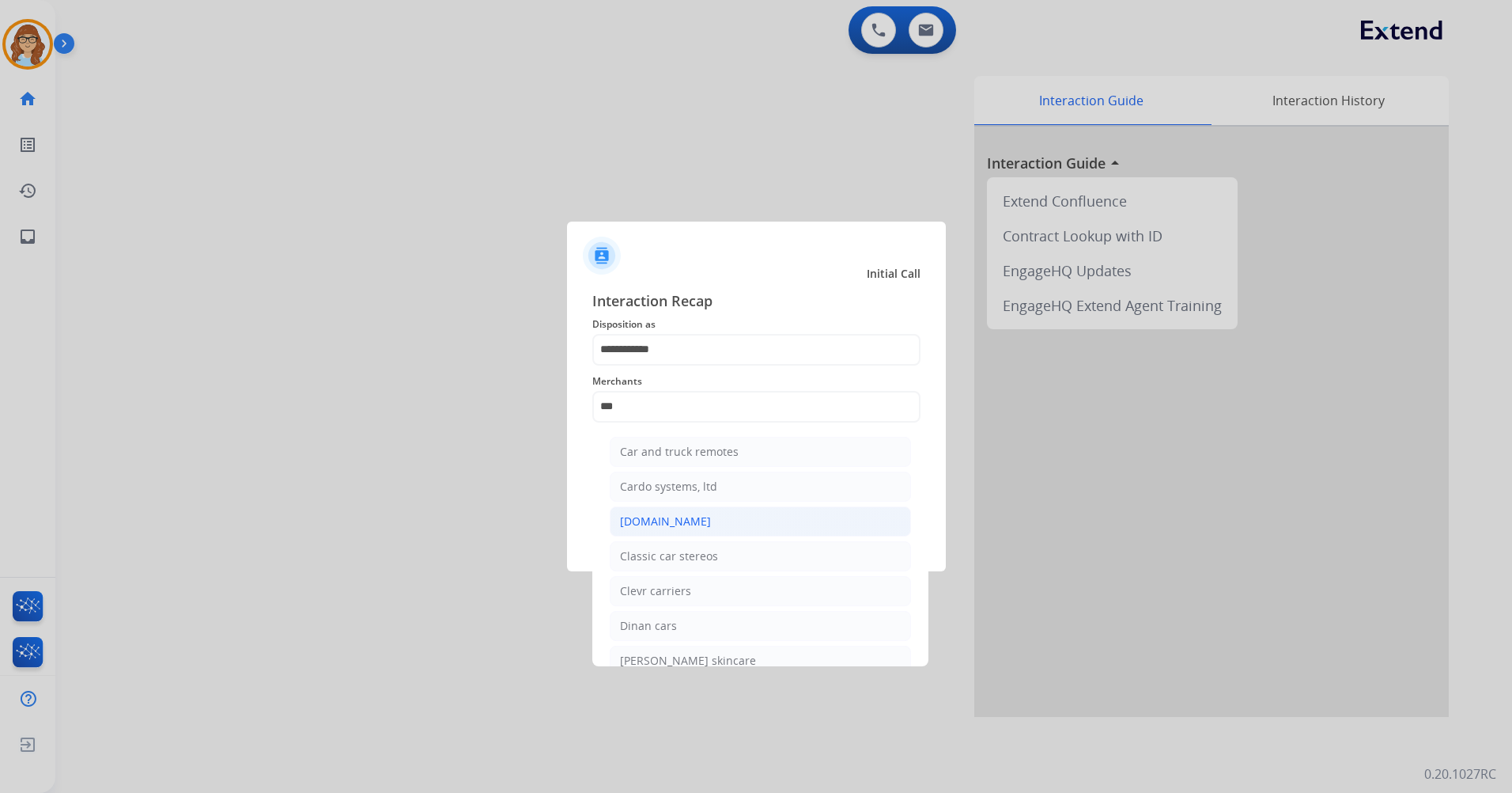
click at [667, 521] on div "[DOMAIN_NAME]" at bounding box center [665, 521] width 91 height 16
type input "**********"
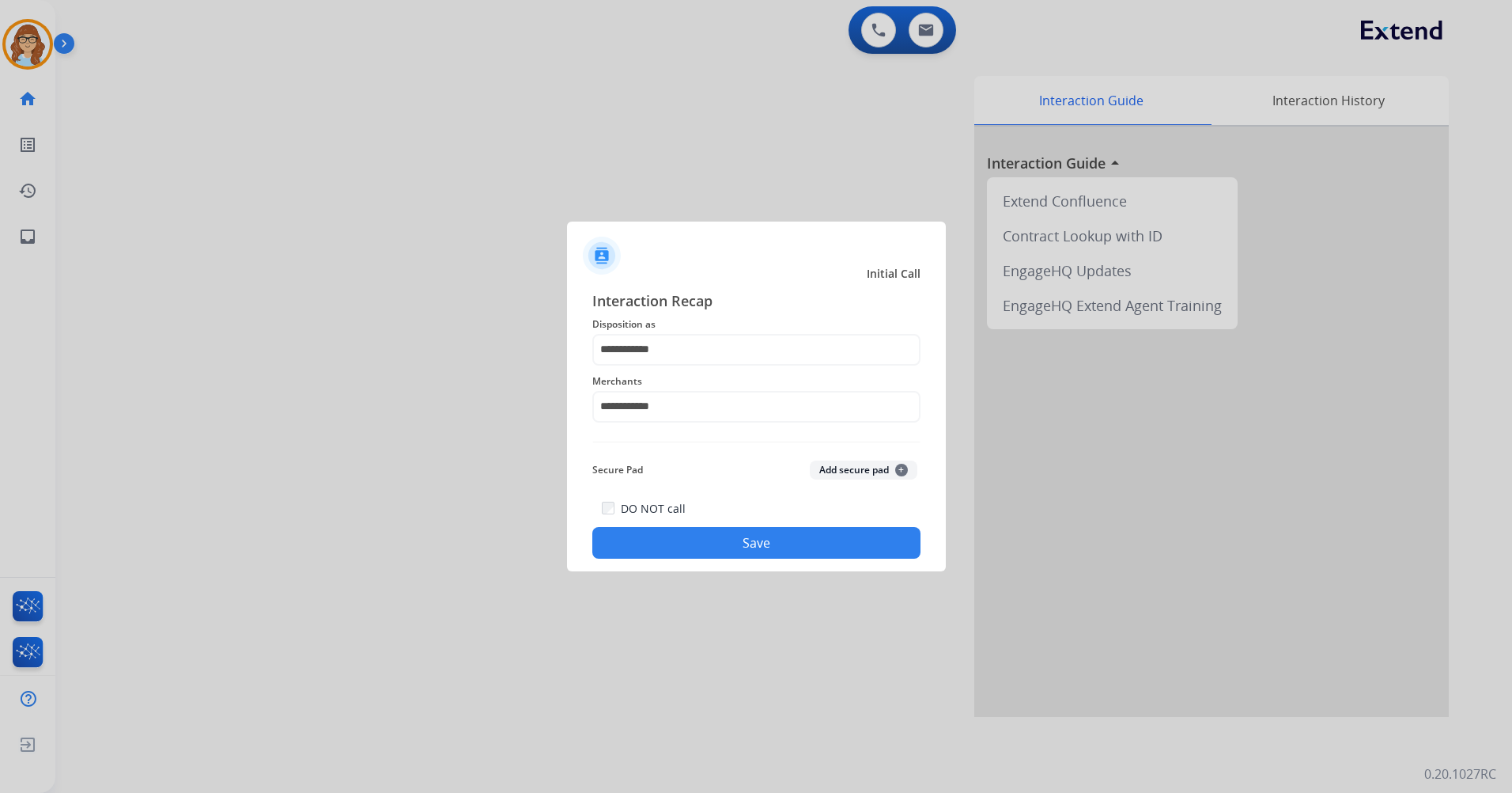
click at [730, 546] on button "Save" at bounding box center [756, 542] width 328 height 31
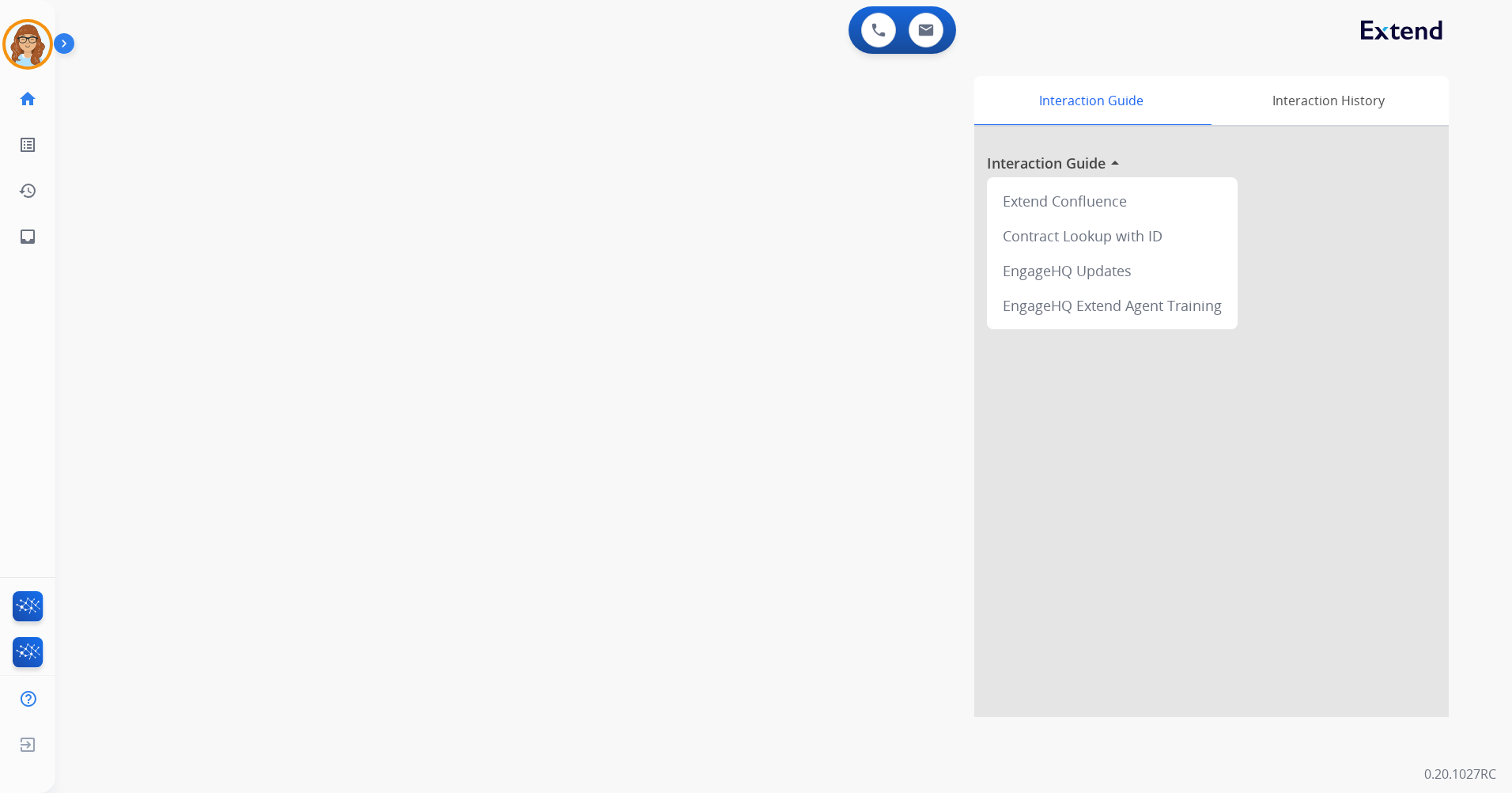
click at [72, 42] on img at bounding box center [67, 46] width 27 height 30
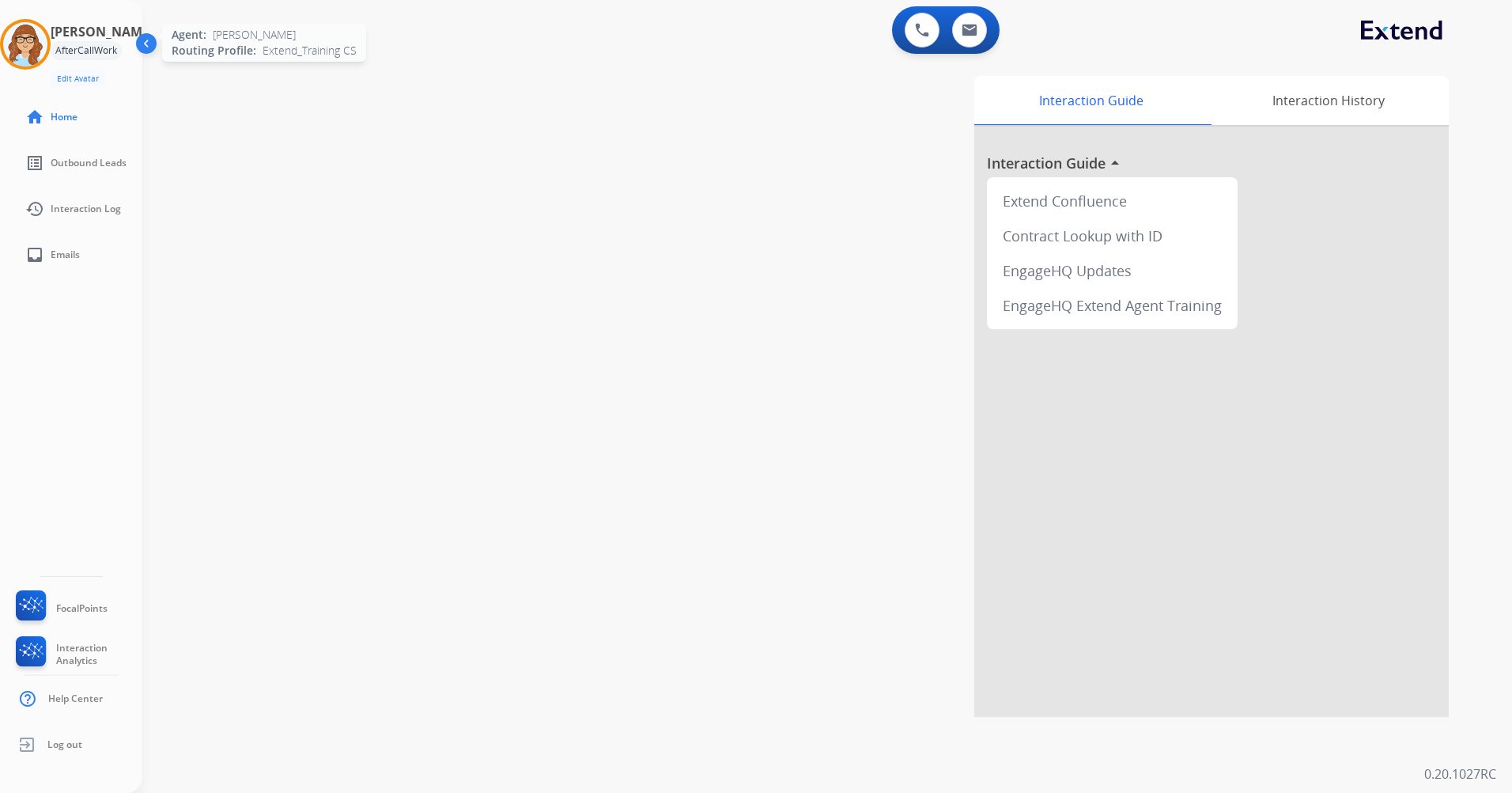
click at [25, 53] on img at bounding box center [25, 44] width 44 height 44
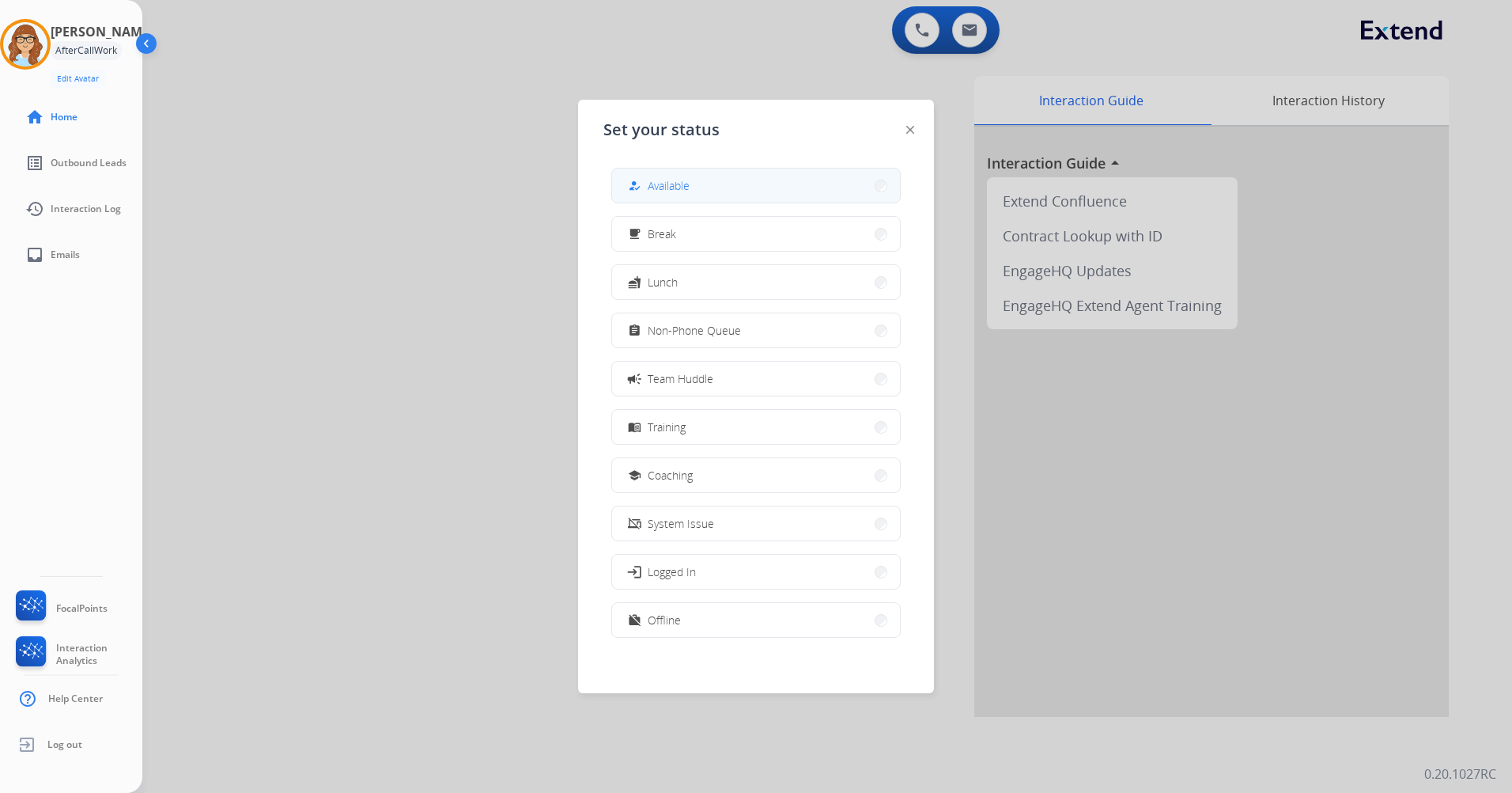
click at [680, 184] on span "Available" at bounding box center [668, 186] width 42 height 17
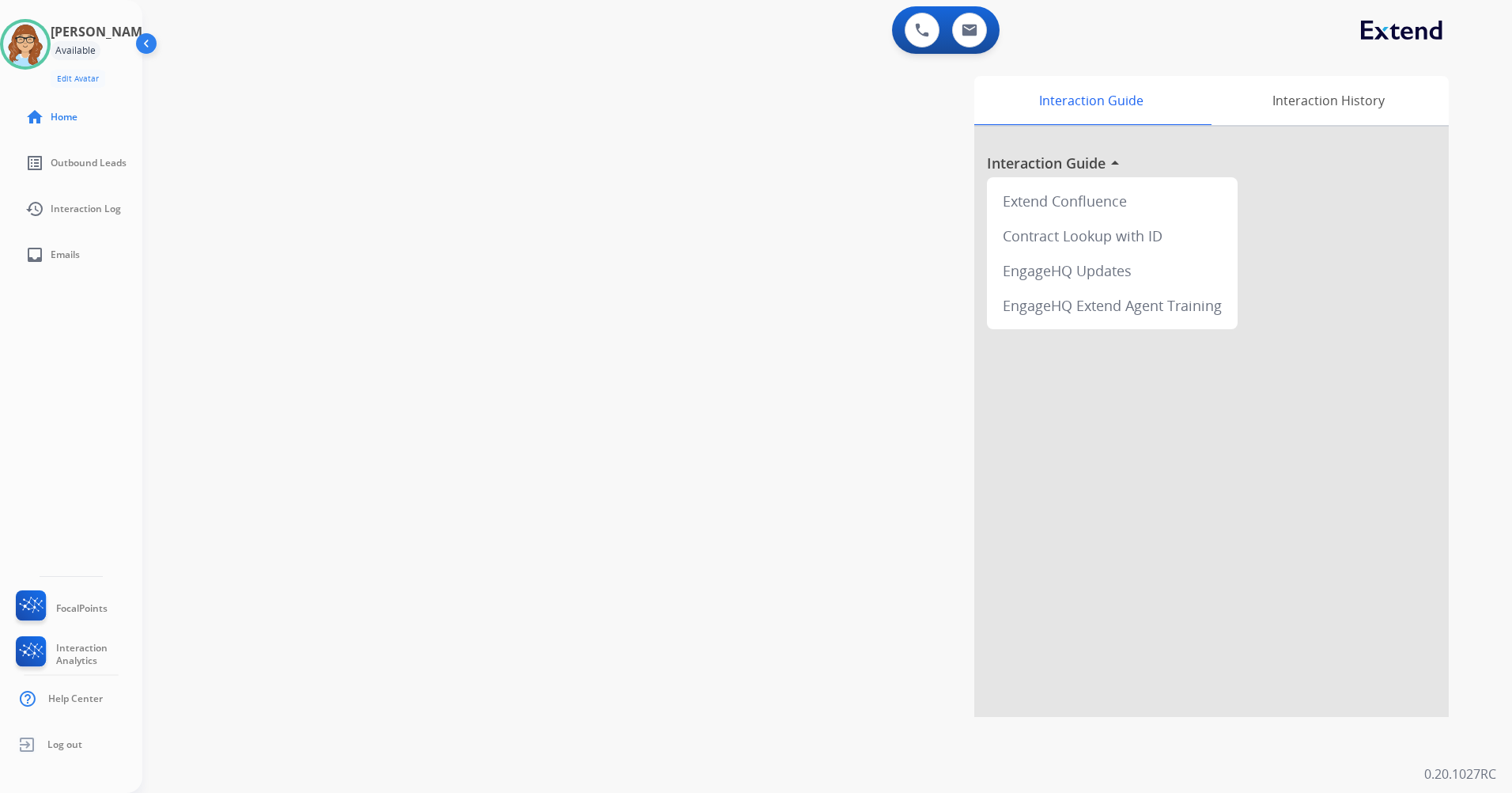
click at [148, 39] on img at bounding box center [148, 46] width 30 height 30
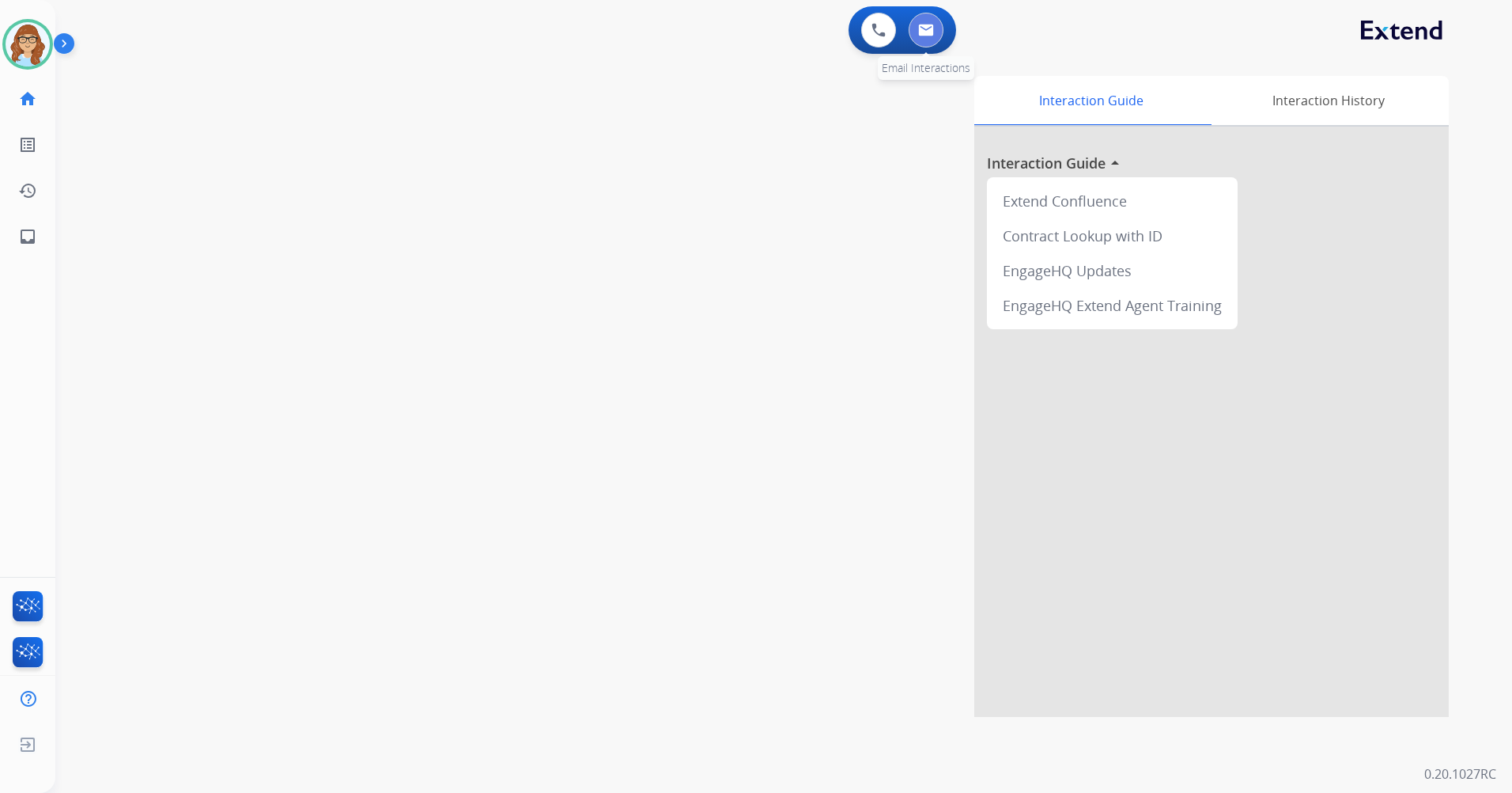
click at [925, 25] on img at bounding box center [926, 30] width 16 height 13
select select "**********"
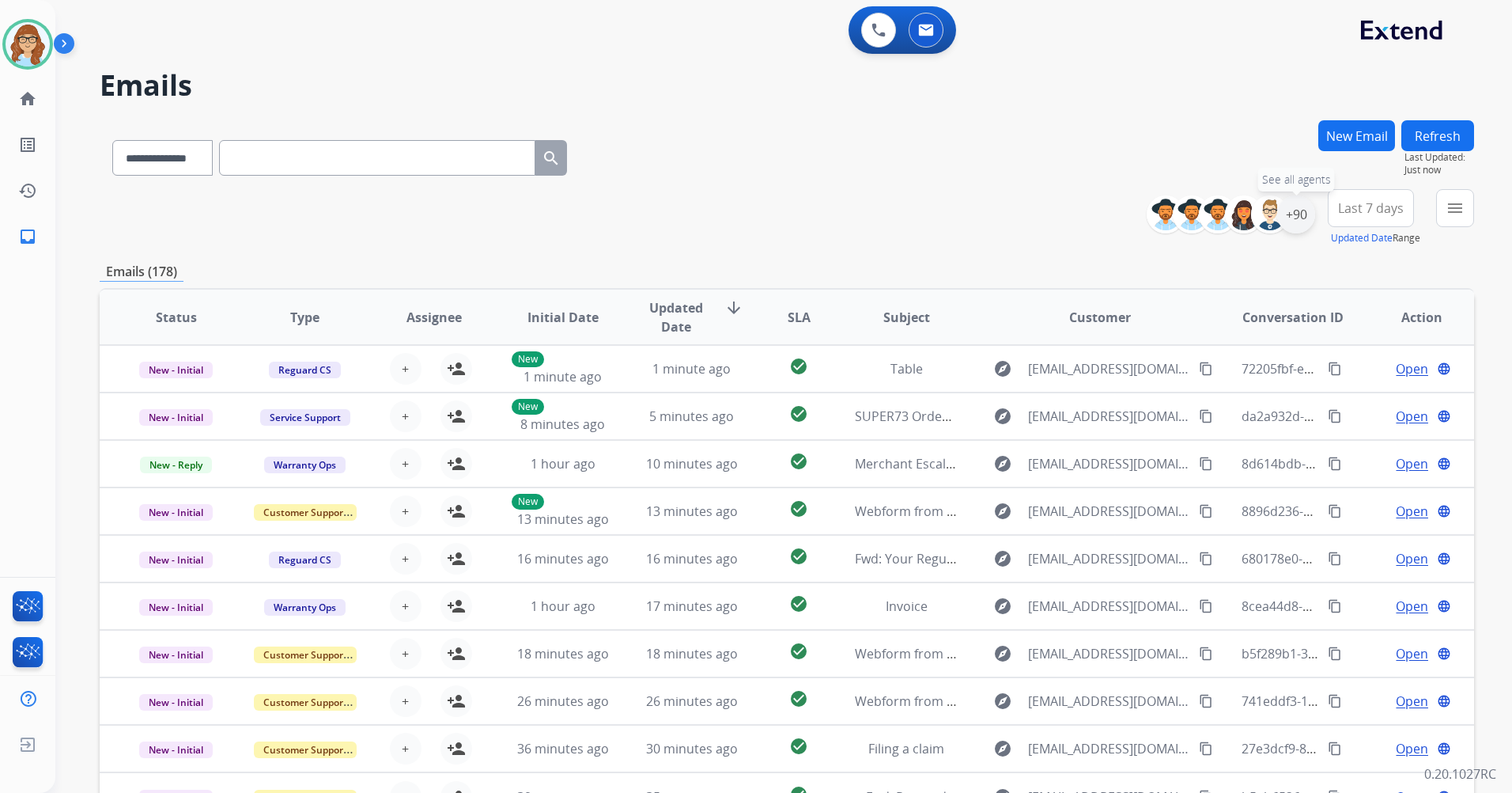
click at [1297, 205] on div "+90" at bounding box center [1296, 214] width 38 height 38
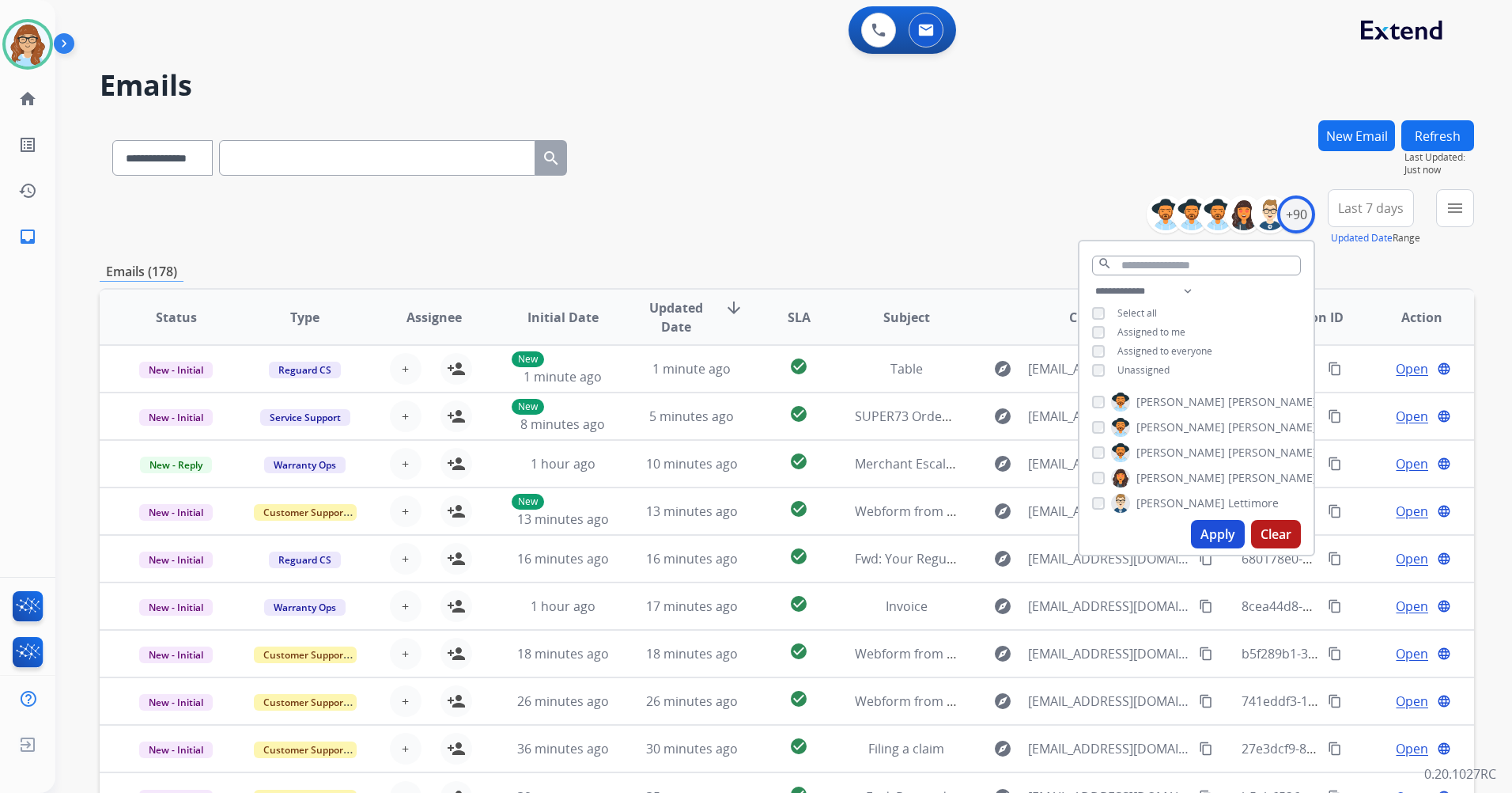
click at [1118, 371] on span "Unassigned" at bounding box center [1144, 370] width 53 height 14
click at [1203, 529] on button "Apply" at bounding box center [1218, 534] width 53 height 29
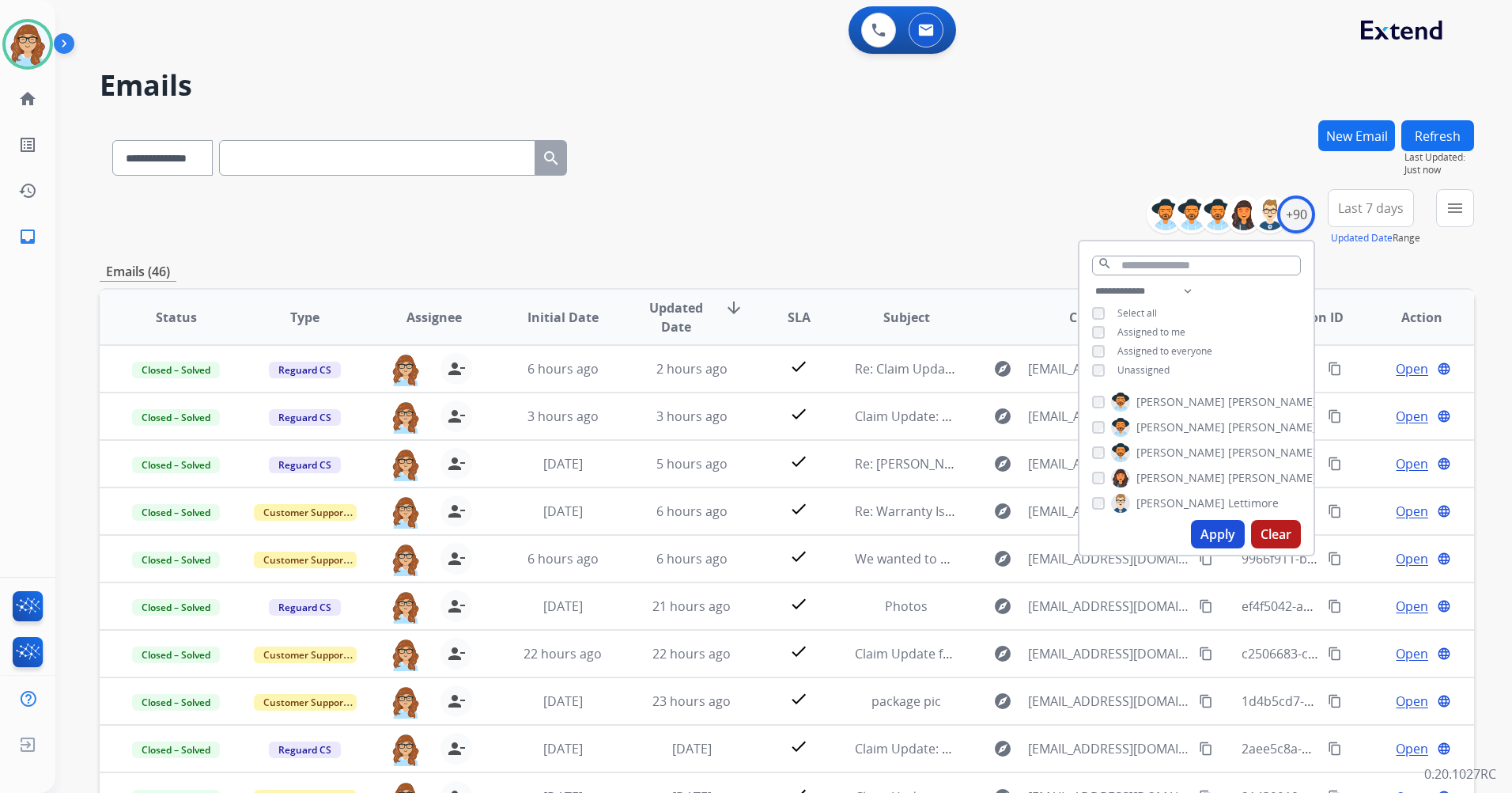
click at [1357, 217] on button "Last 7 days" at bounding box center [1371, 208] width 86 height 38
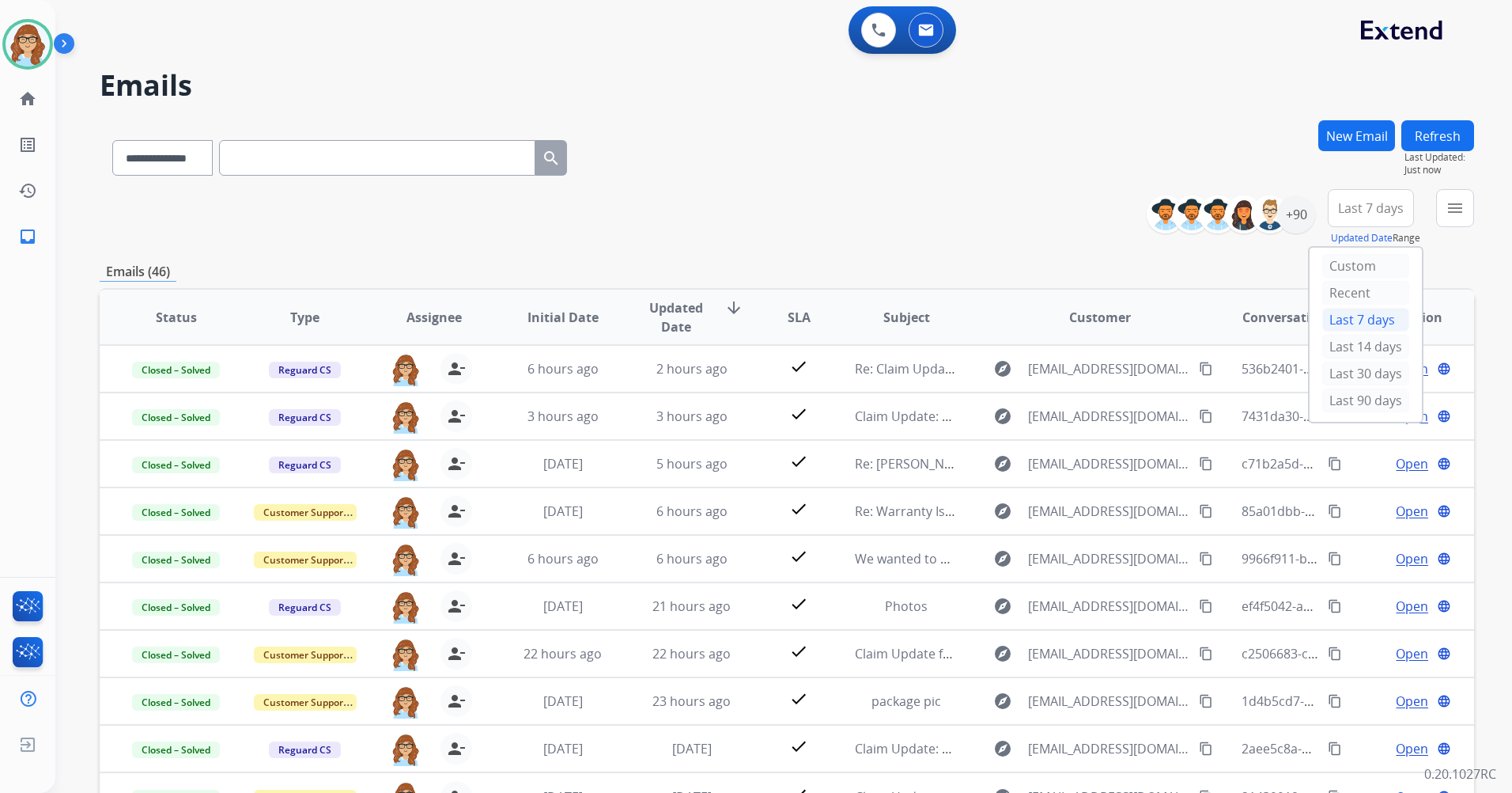
click at [1368, 398] on div "Last 90 days" at bounding box center [1365, 400] width 87 height 24
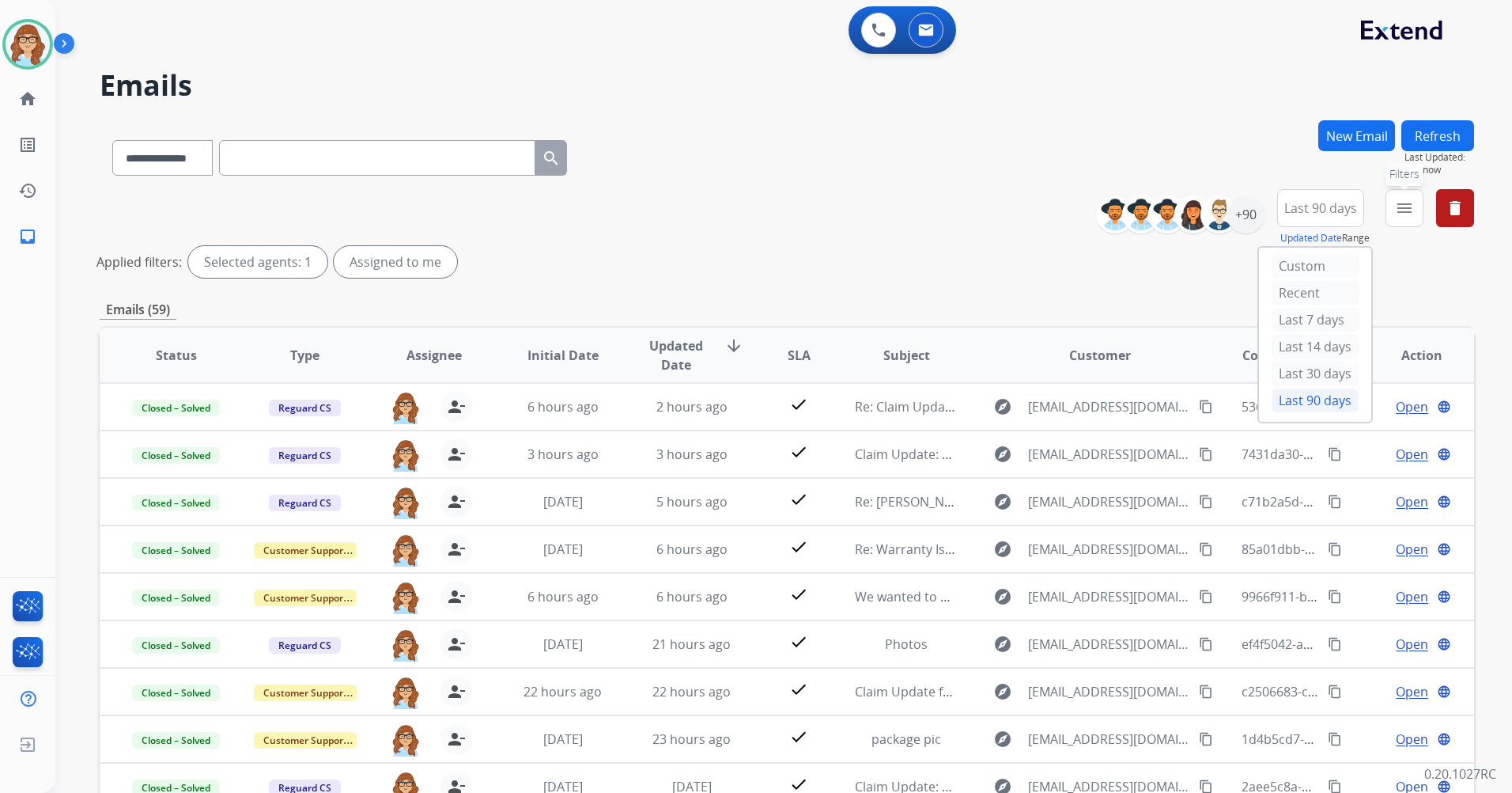
click at [1402, 215] on mat-icon "menu" at bounding box center [1404, 208] width 19 height 19
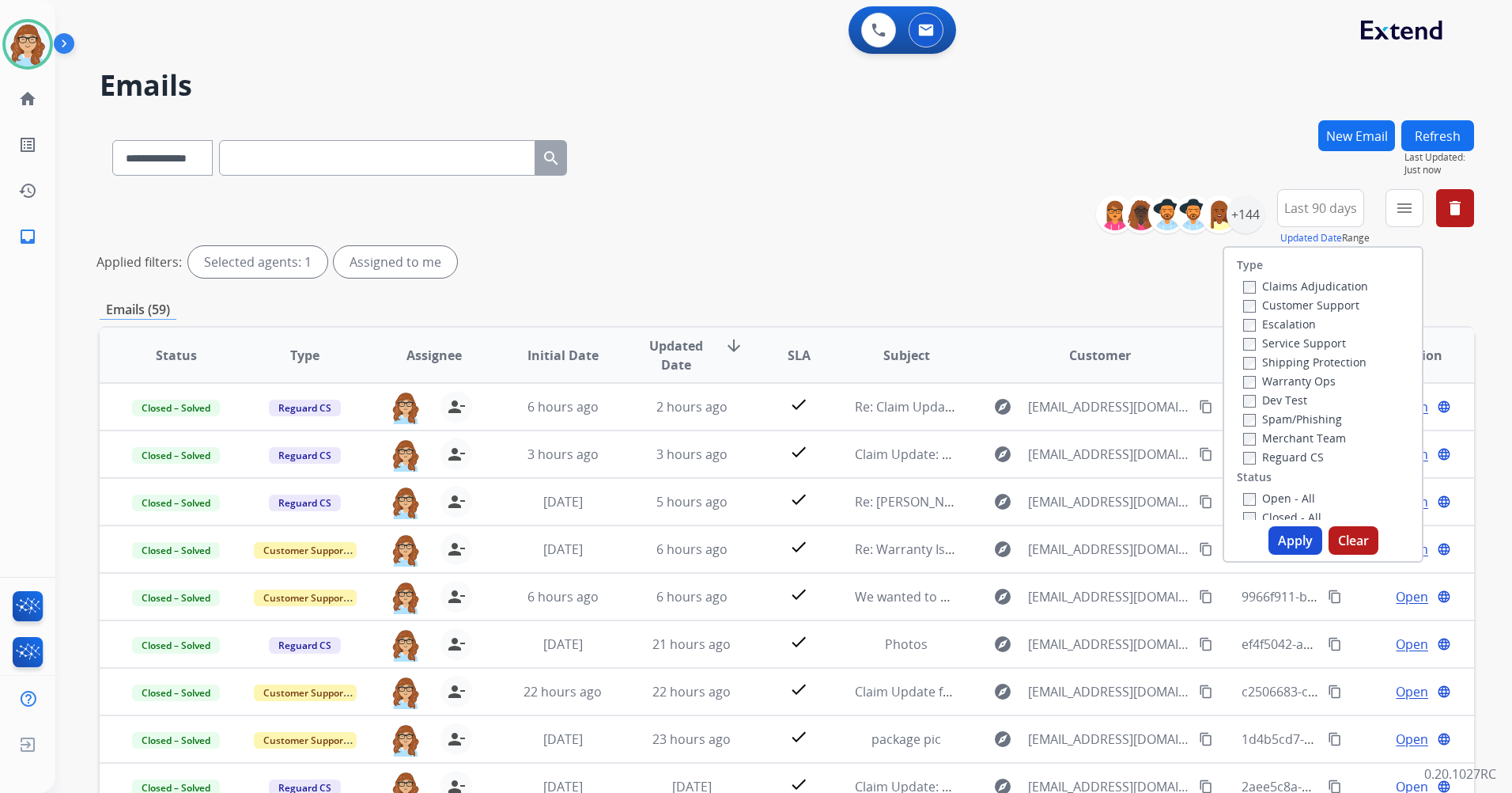
click at [1316, 308] on label "Customer Support" at bounding box center [1301, 305] width 116 height 15
click at [1319, 349] on label "Service Support" at bounding box center [1294, 343] width 103 height 15
click at [1281, 451] on label "Reguard CS" at bounding box center [1283, 457] width 81 height 15
click at [1286, 343] on label "Service Support" at bounding box center [1294, 343] width 103 height 15
click at [1286, 358] on label "Shipping Protection" at bounding box center [1304, 362] width 123 height 15
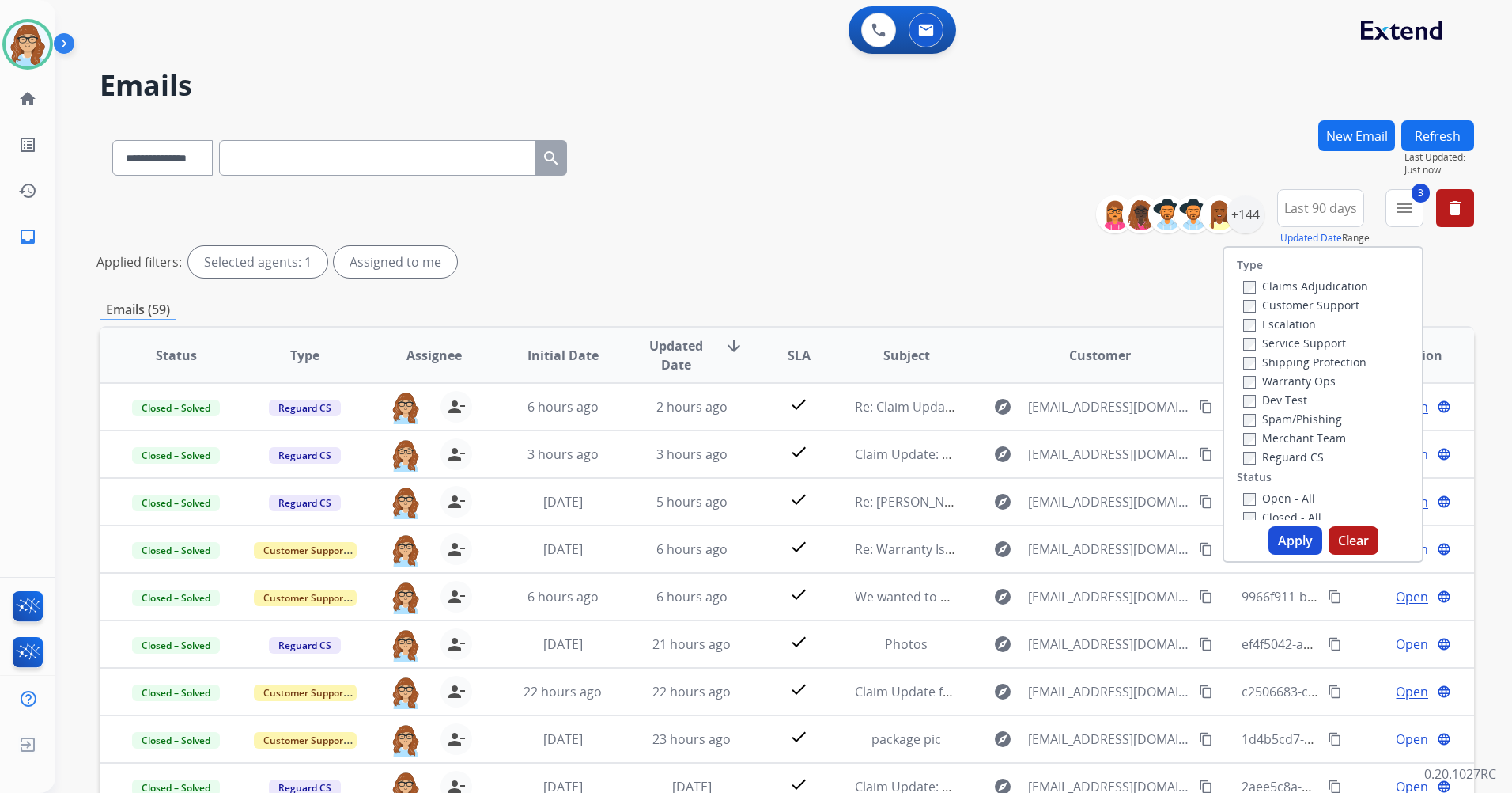
click at [1275, 500] on label "Open - All" at bounding box center [1279, 498] width 72 height 15
click at [1280, 533] on button "Apply" at bounding box center [1295, 540] width 53 height 29
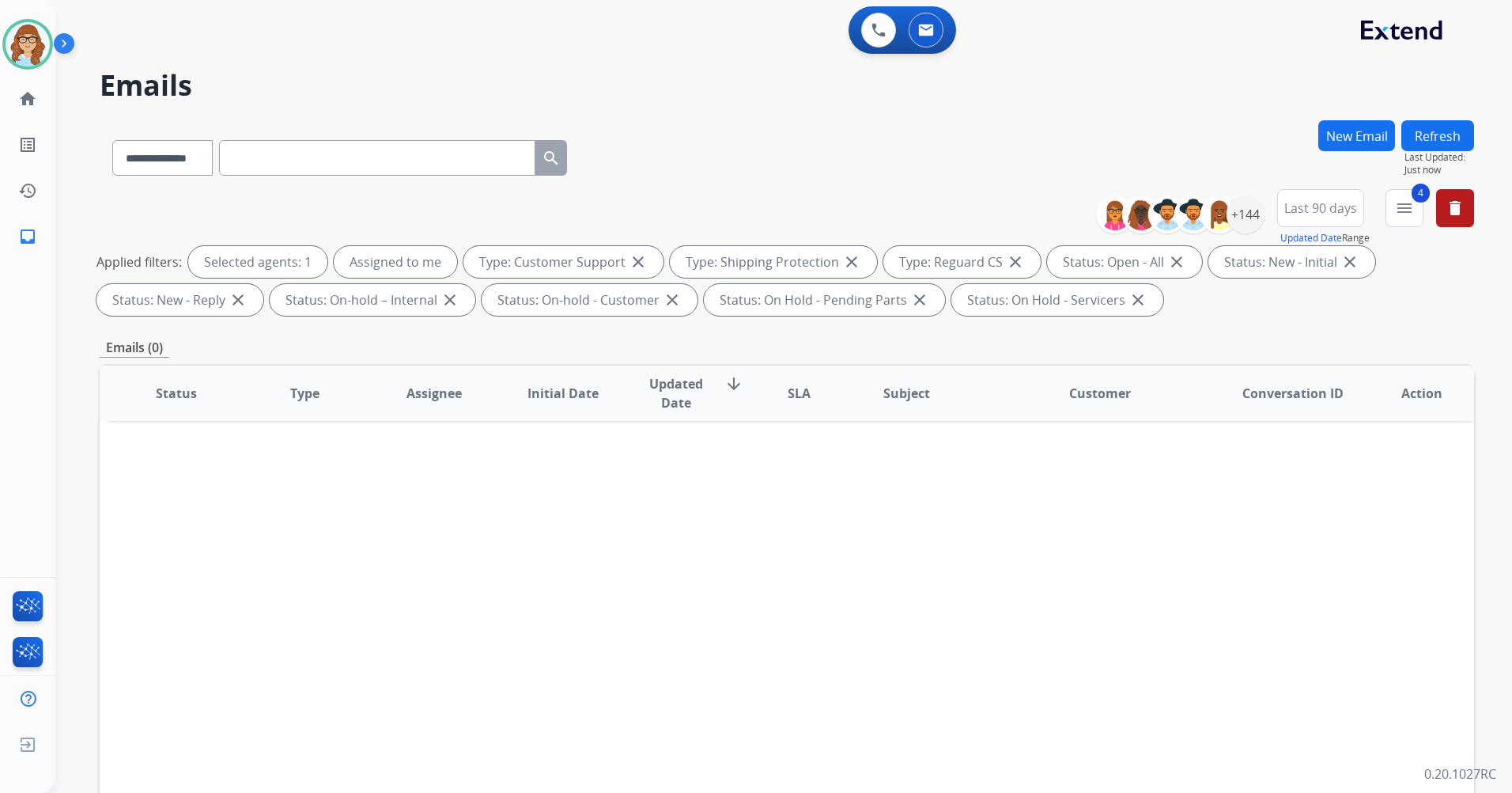
click at [1453, 126] on button "Refresh" at bounding box center [1438, 136] width 73 height 31
click at [16, 49] on img at bounding box center [28, 44] width 44 height 44
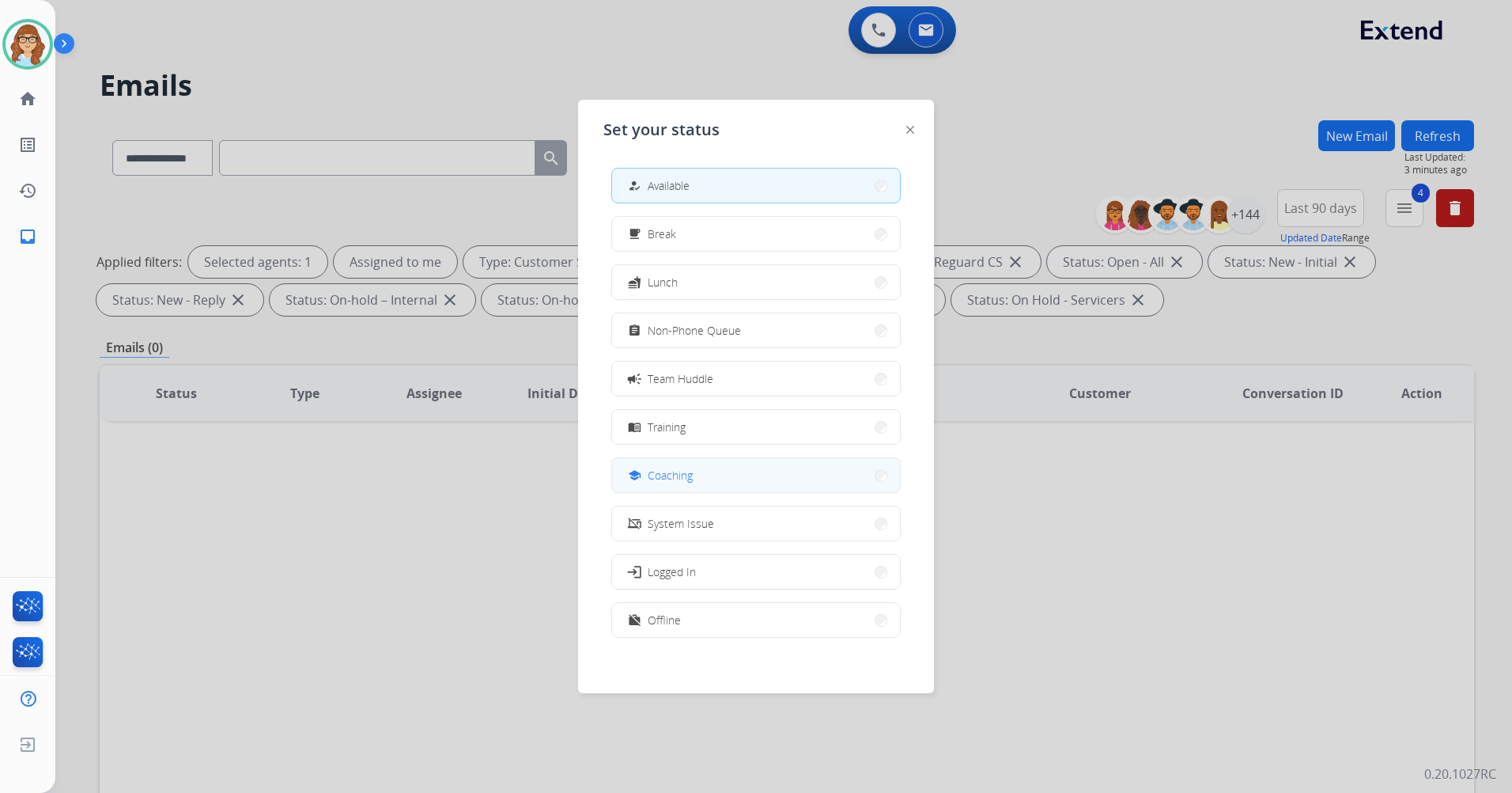
click at [722, 472] on button "school Coaching" at bounding box center [756, 475] width 287 height 34
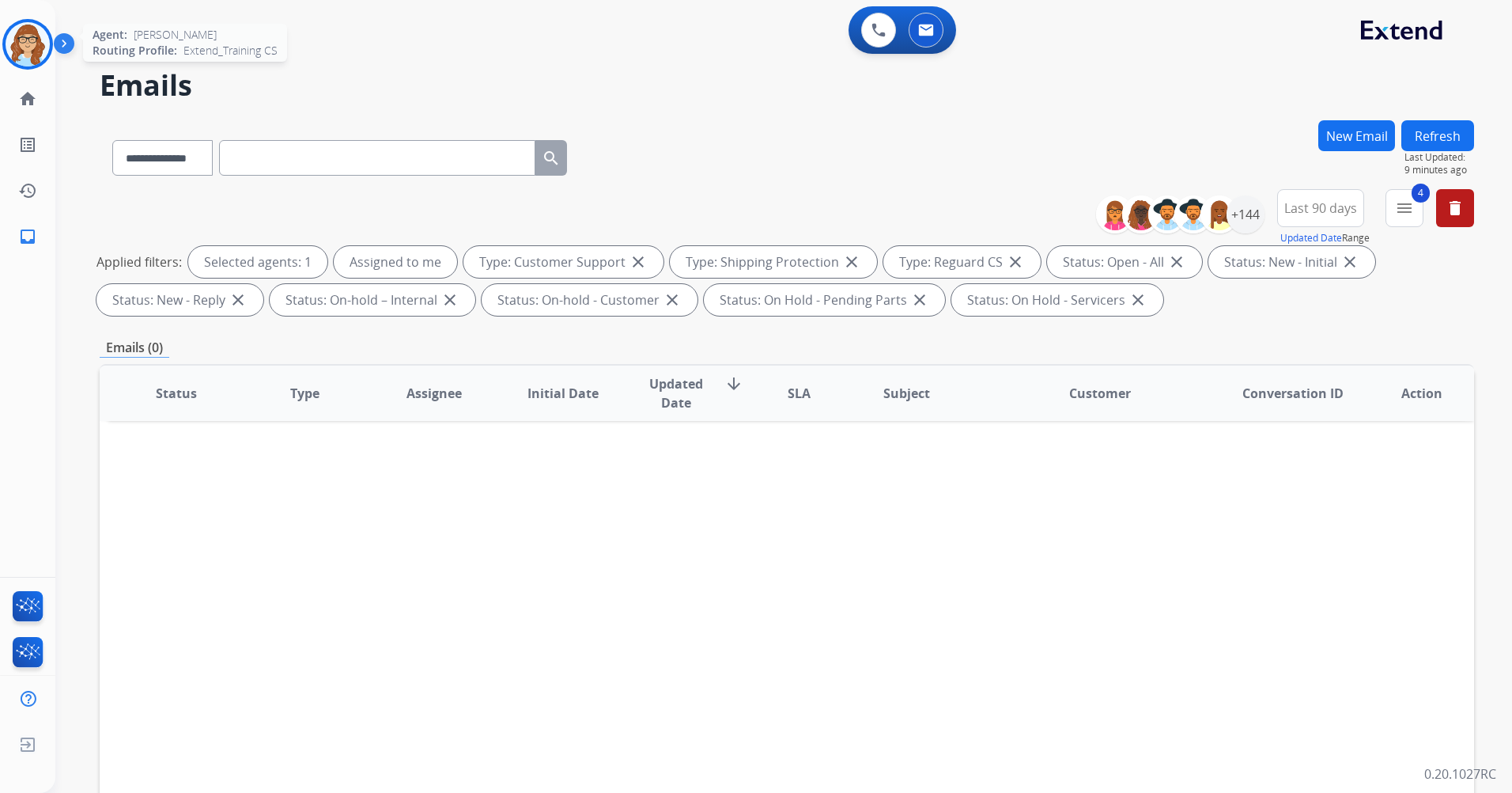
click at [21, 33] on img at bounding box center [28, 44] width 44 height 44
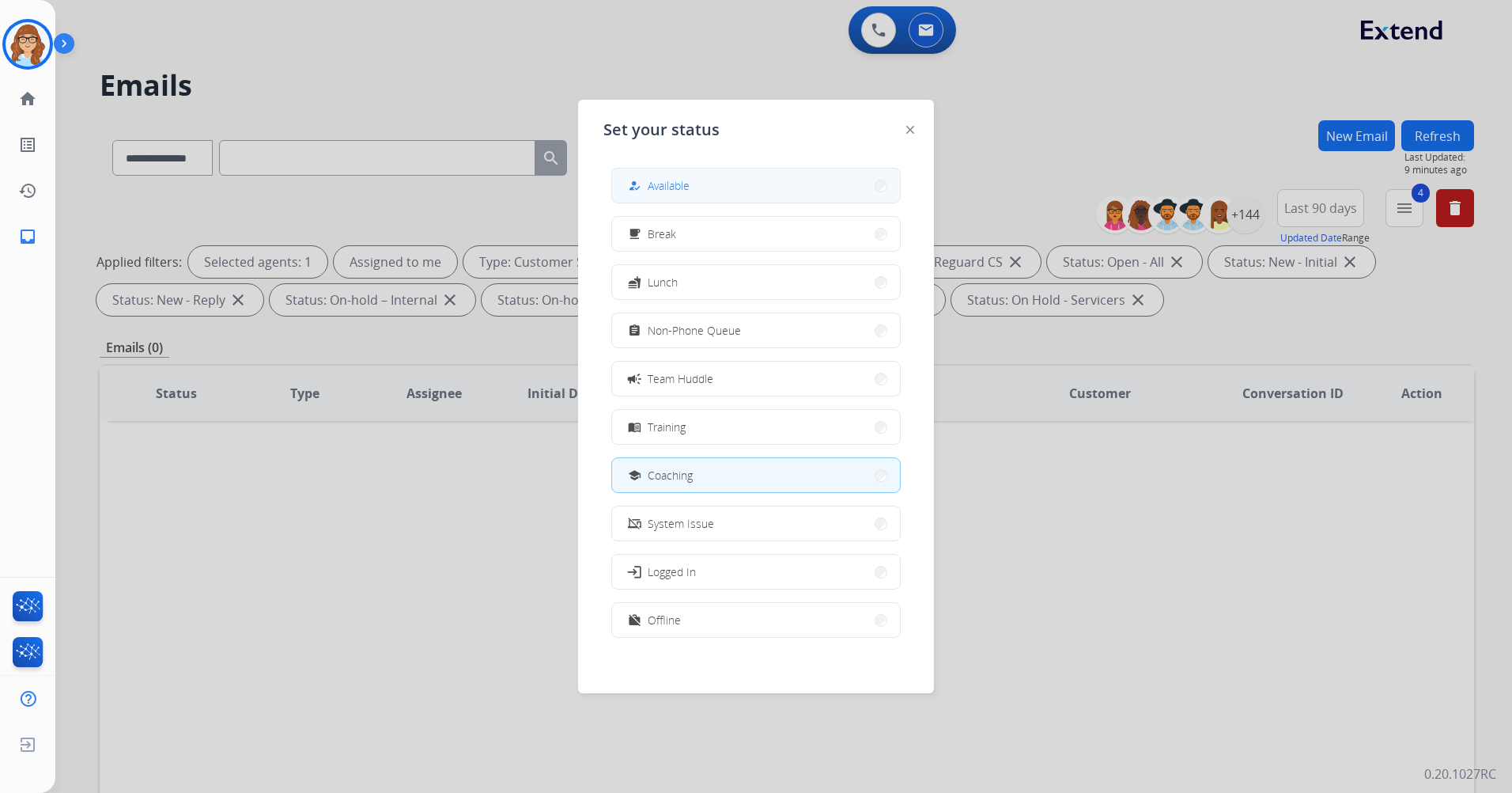
click at [665, 172] on button "how_to_reg Available" at bounding box center [756, 186] width 287 height 34
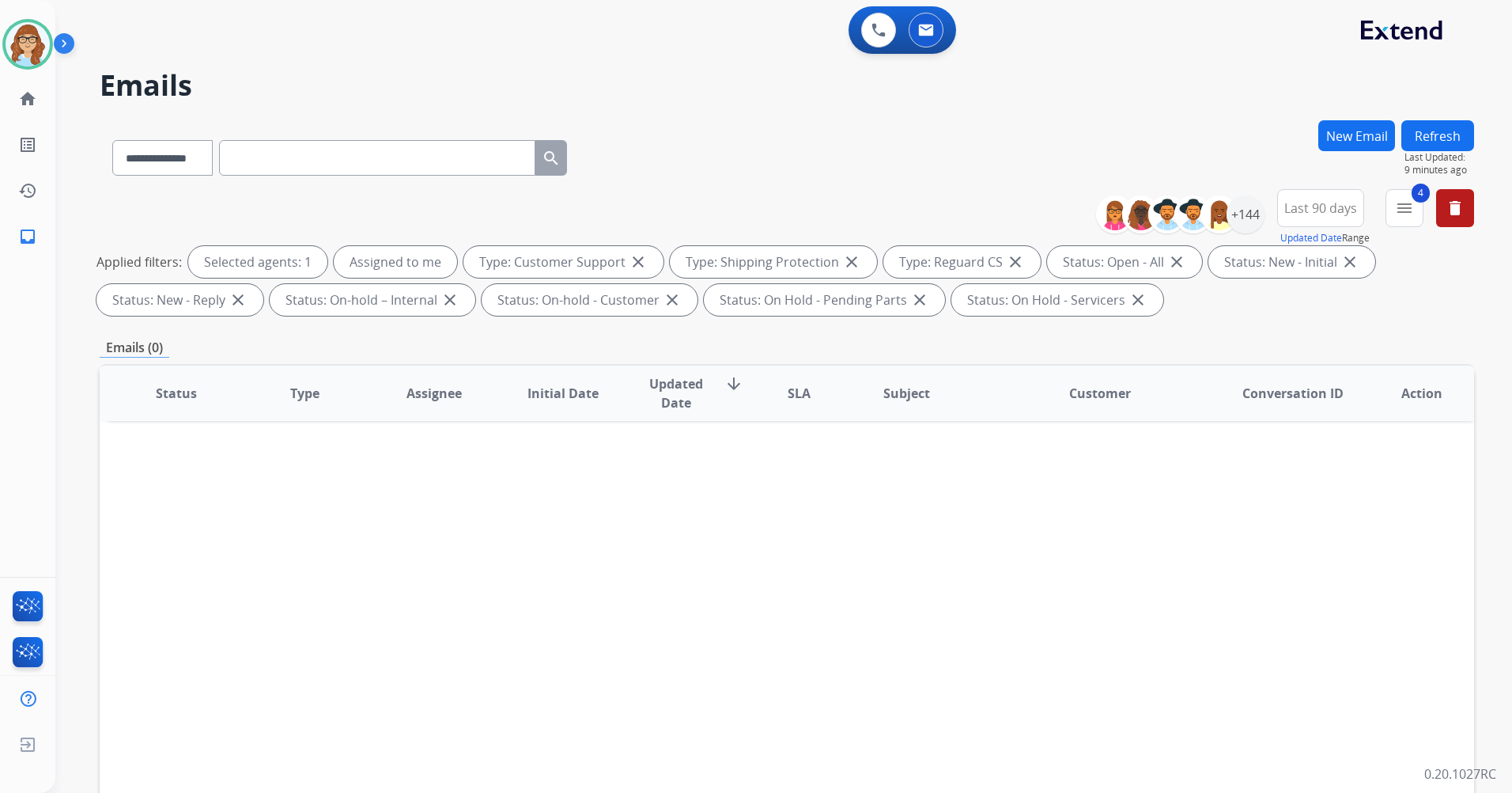
click at [1438, 142] on button "Refresh" at bounding box center [1438, 136] width 73 height 31
click at [1439, 132] on button "Refresh" at bounding box center [1438, 136] width 73 height 31
click at [1449, 127] on button "Refresh" at bounding box center [1438, 136] width 73 height 31
click at [1456, 144] on button "Refresh" at bounding box center [1438, 136] width 73 height 31
click at [1432, 137] on button "Refresh" at bounding box center [1438, 136] width 73 height 31
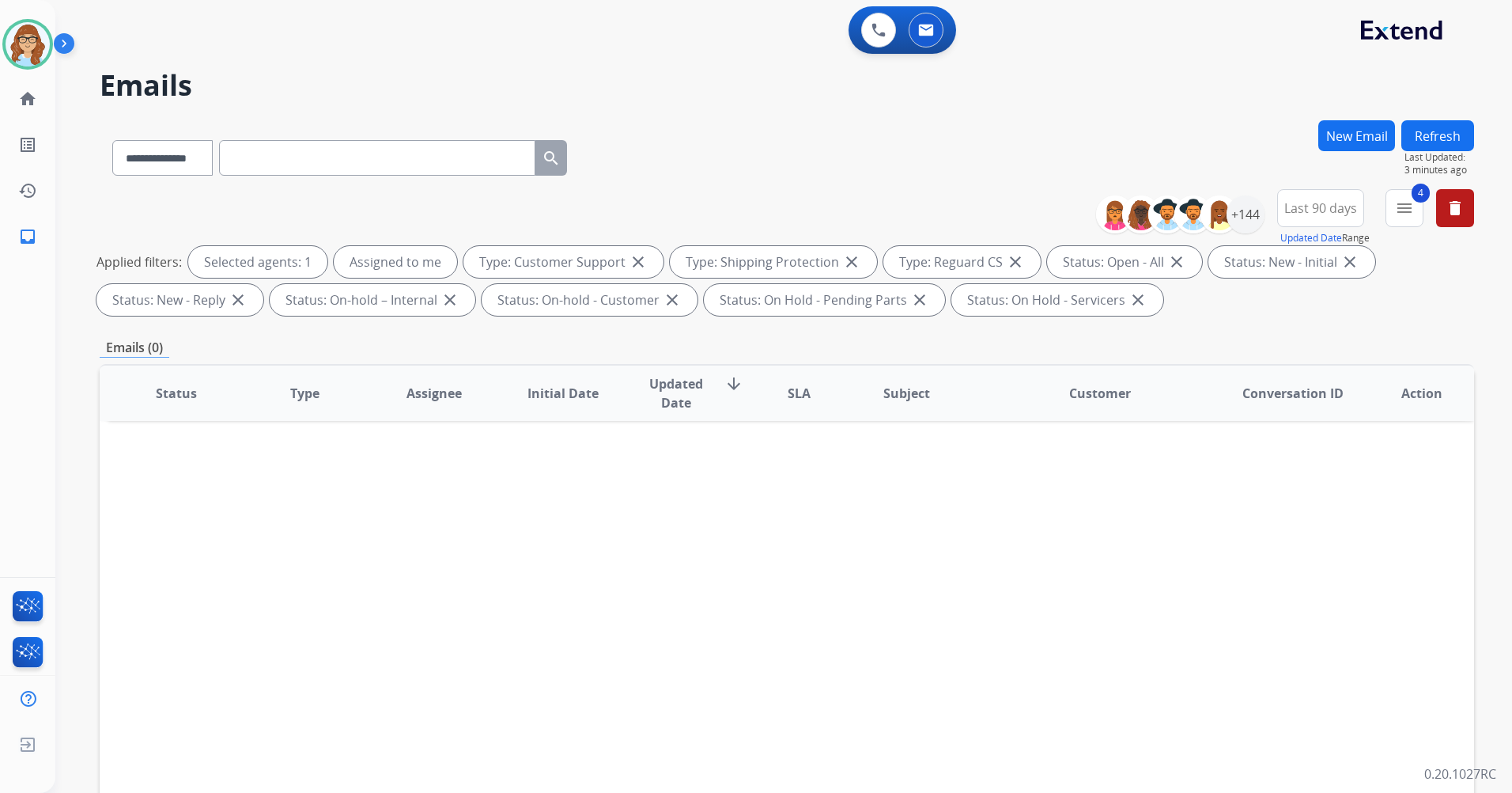
click at [1453, 124] on button "Refresh" at bounding box center [1438, 136] width 73 height 31
click at [18, 47] on img at bounding box center [28, 44] width 44 height 44
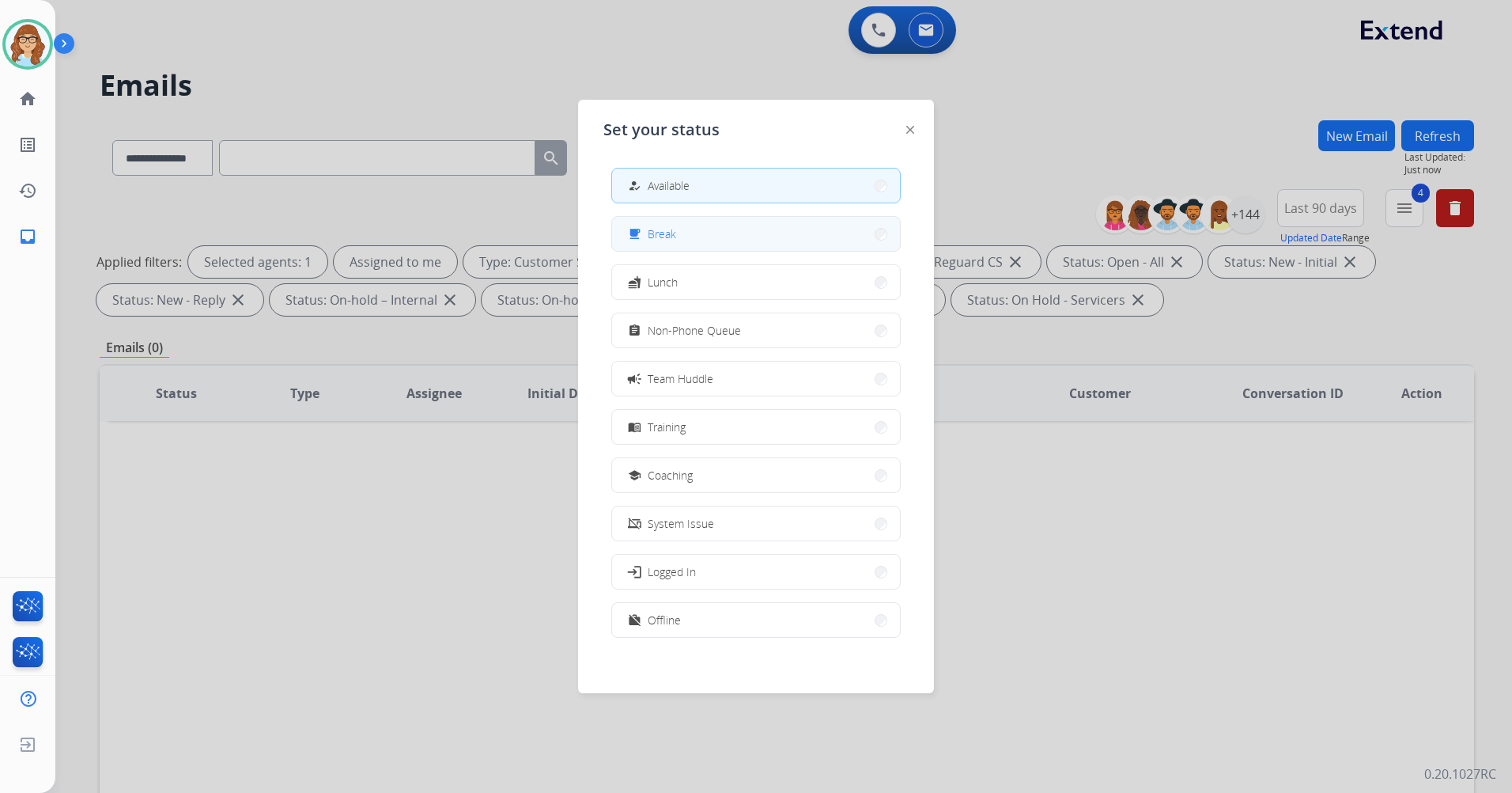
click at [678, 245] on button "free_breakfast Break" at bounding box center [756, 234] width 287 height 34
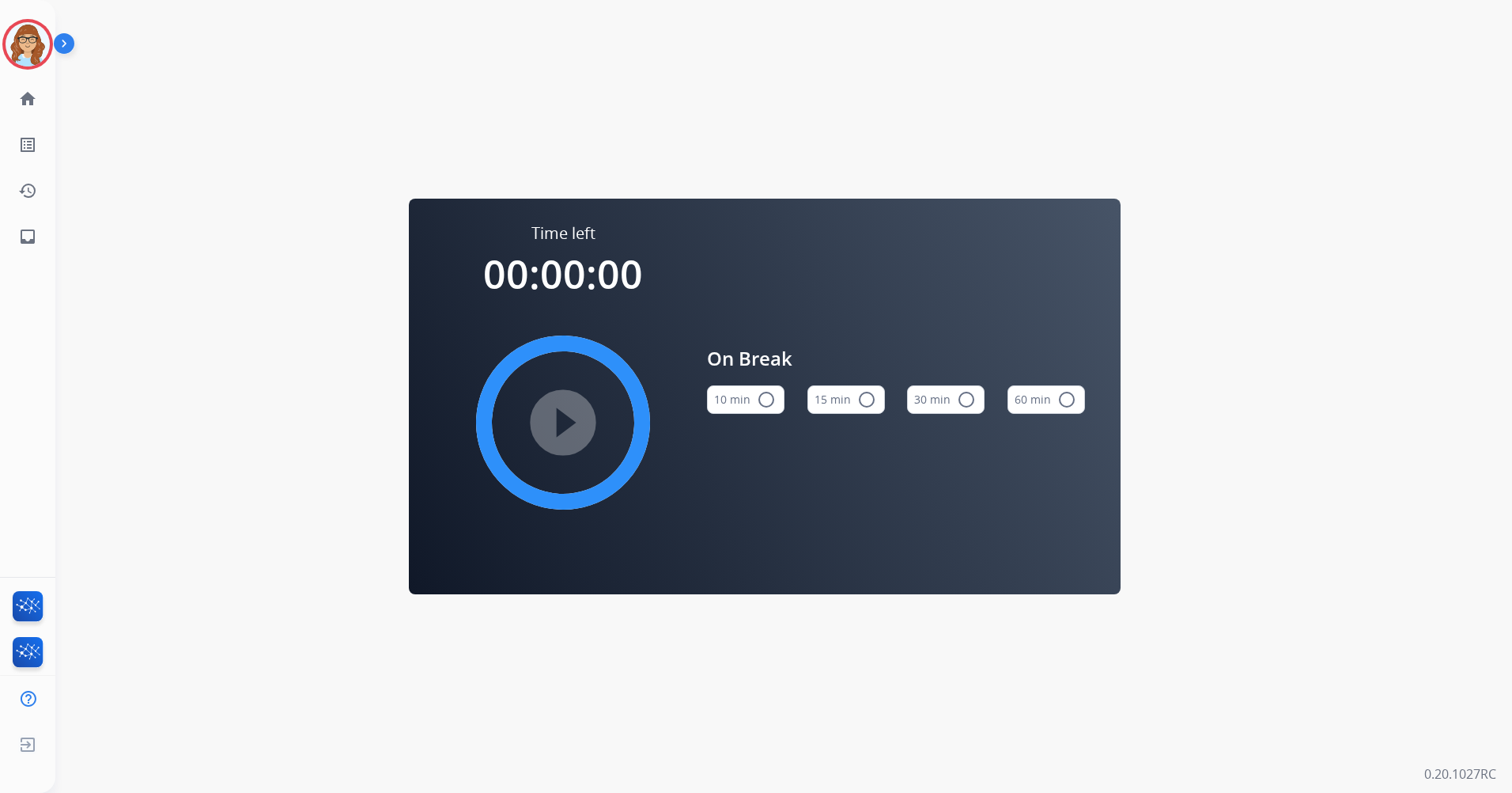
click at [738, 396] on button "10 min radio_button_unchecked" at bounding box center [745, 399] width 77 height 29
click at [564, 423] on mat-icon "play_circle_filled" at bounding box center [563, 422] width 19 height 19
click at [554, 417] on mat-icon "pause_circle_filled" at bounding box center [563, 422] width 19 height 19
click at [15, 44] on img at bounding box center [28, 44] width 44 height 44
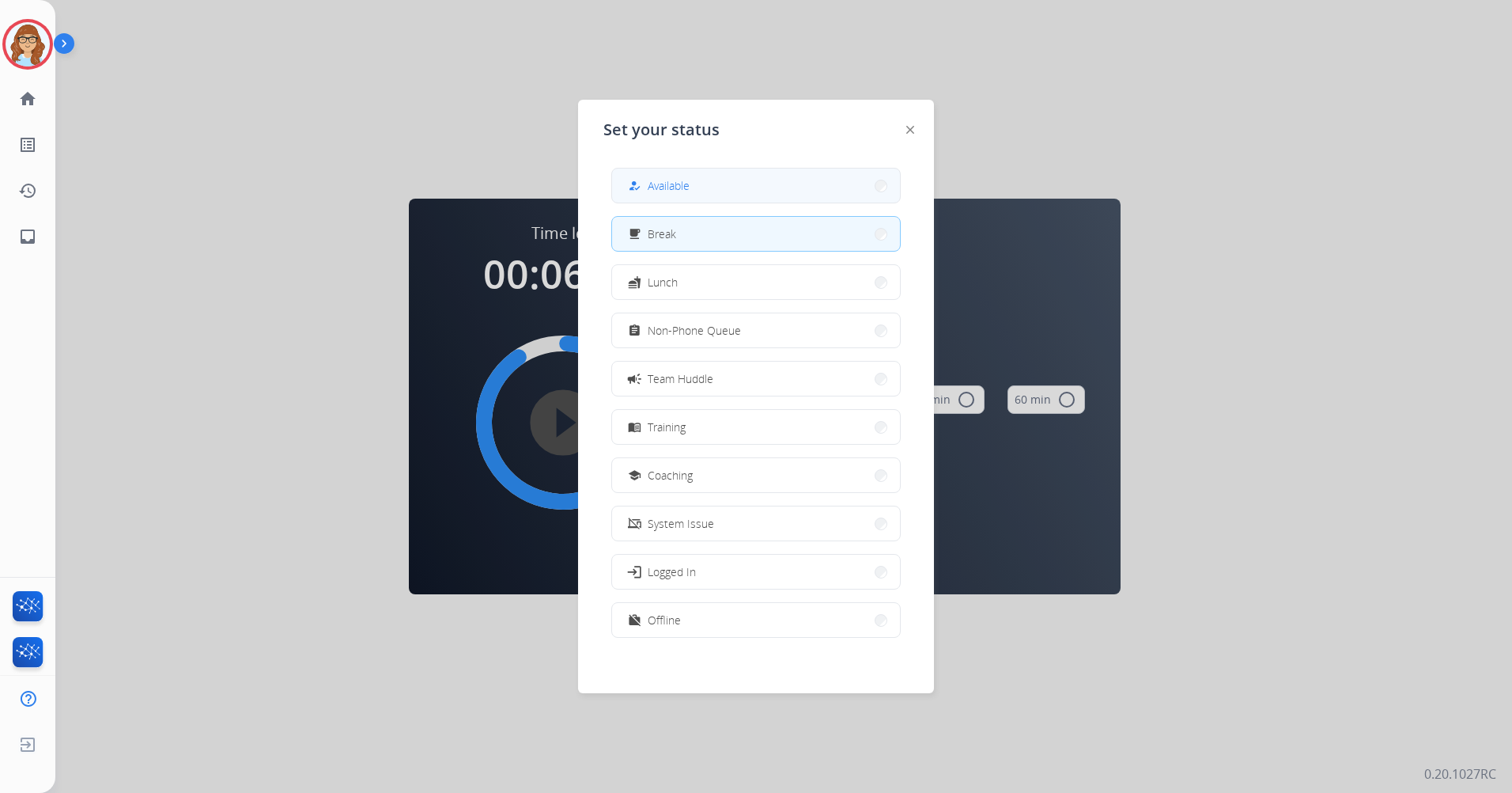
click at [659, 181] on span "Available" at bounding box center [668, 186] width 42 height 17
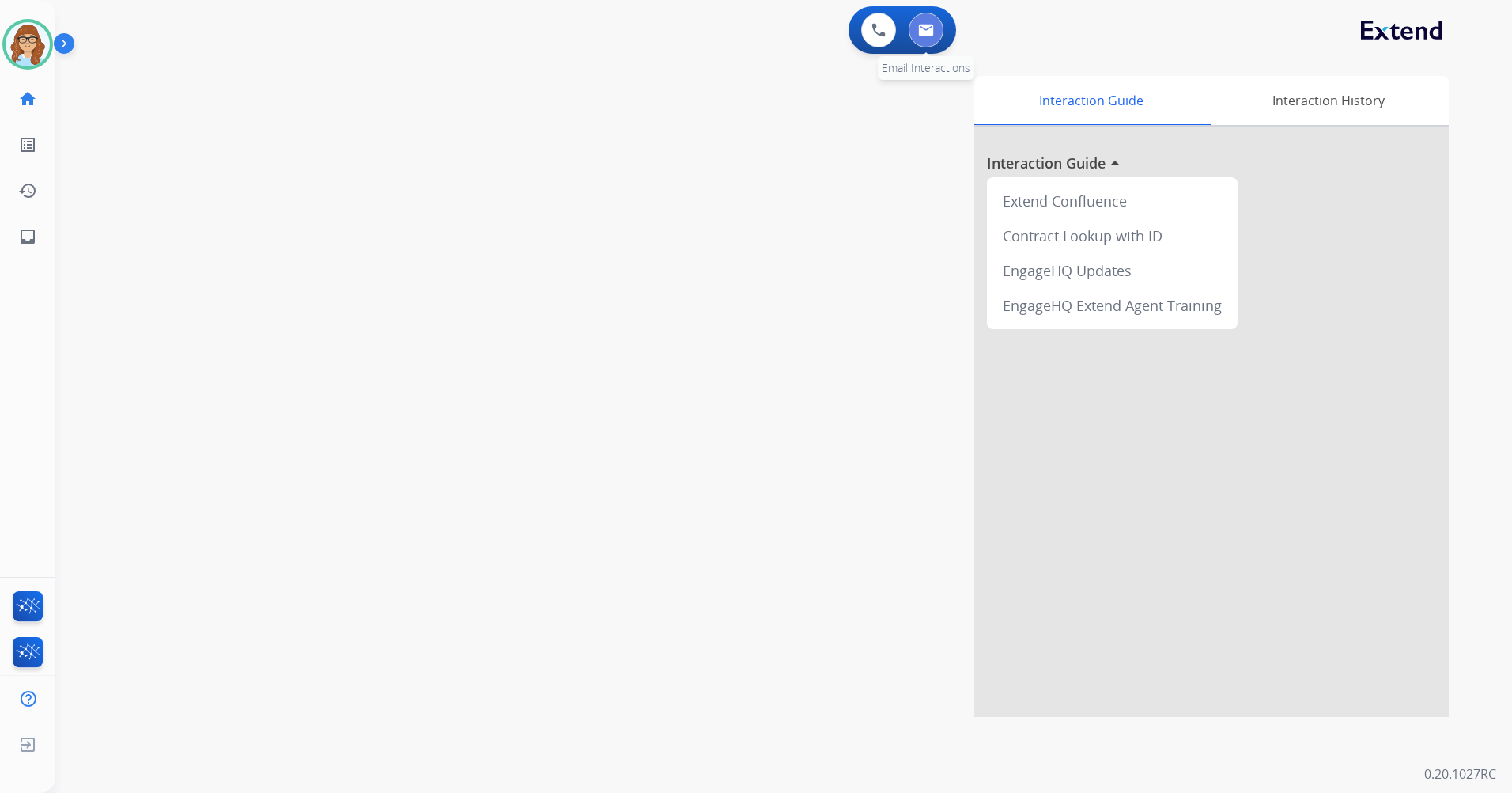
click at [934, 31] on img at bounding box center [926, 30] width 16 height 13
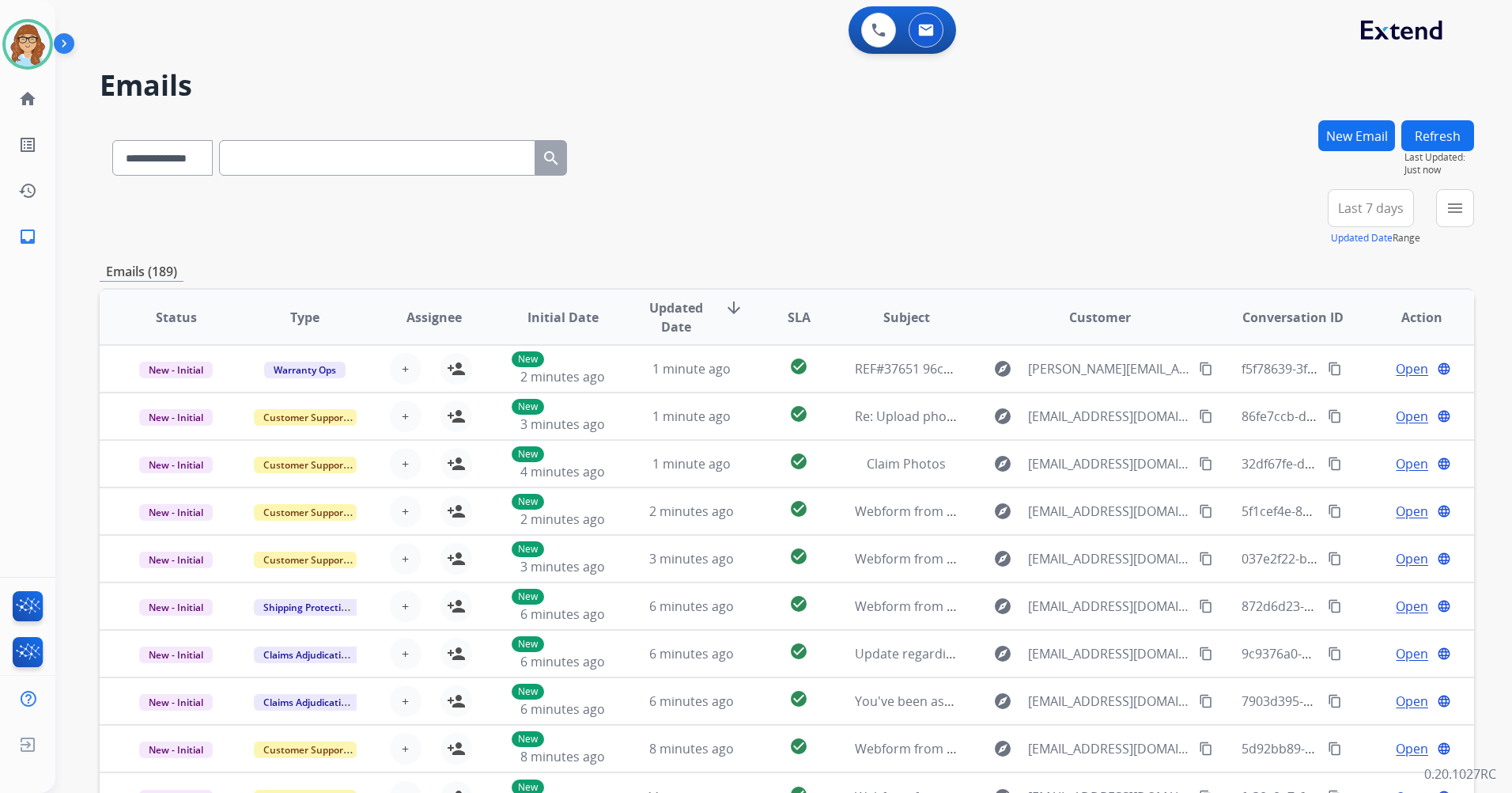
click at [1380, 210] on span "Last 7 days" at bounding box center [1370, 208] width 65 height 6
drag, startPoint x: 1368, startPoint y: 394, endPoint x: 1368, endPoint y: 407, distance: 13.0
click at [1368, 410] on div "Last 90 days" at bounding box center [1365, 400] width 87 height 24
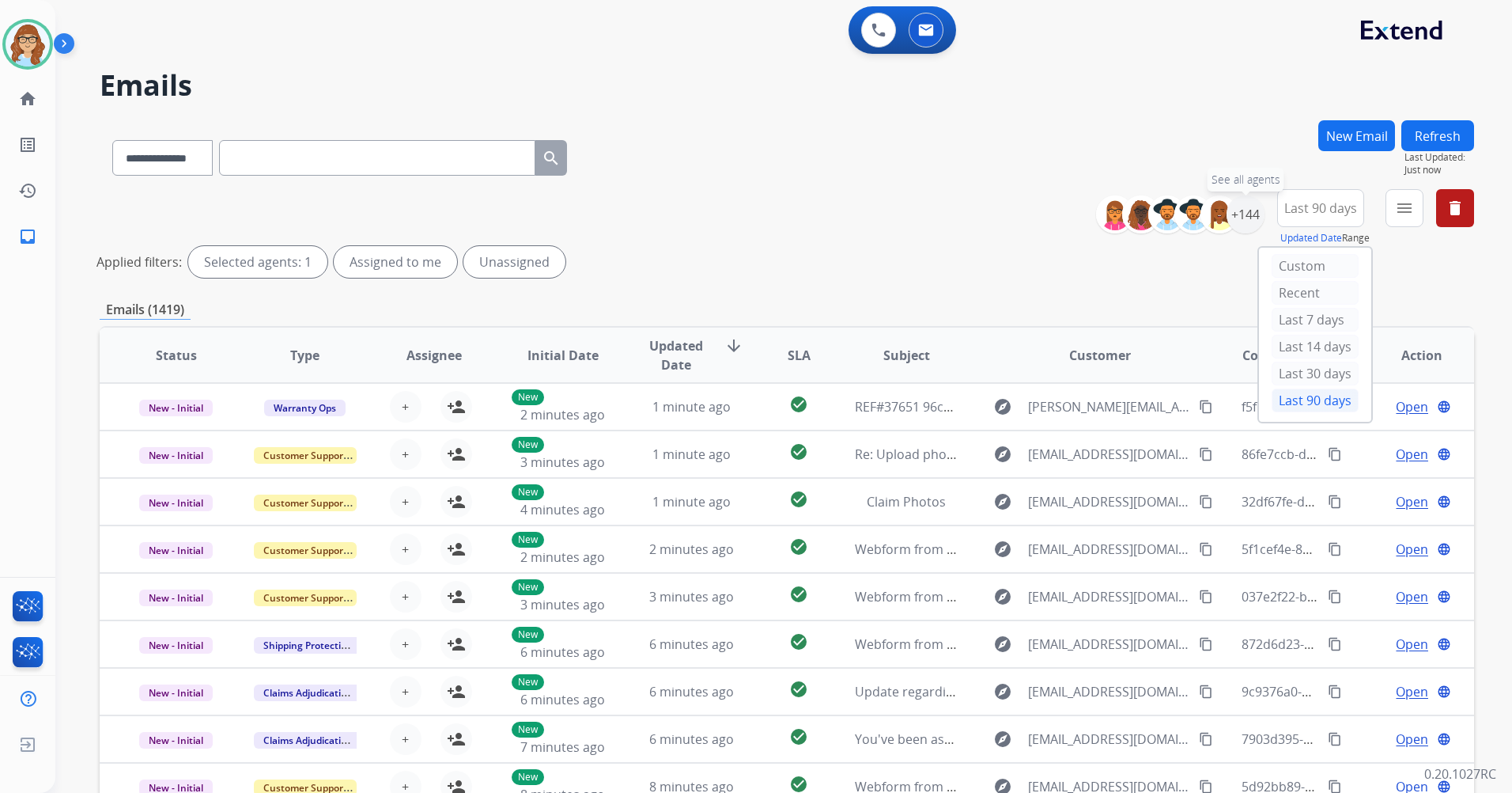
click at [1238, 214] on div "+144" at bounding box center [1246, 214] width 38 height 38
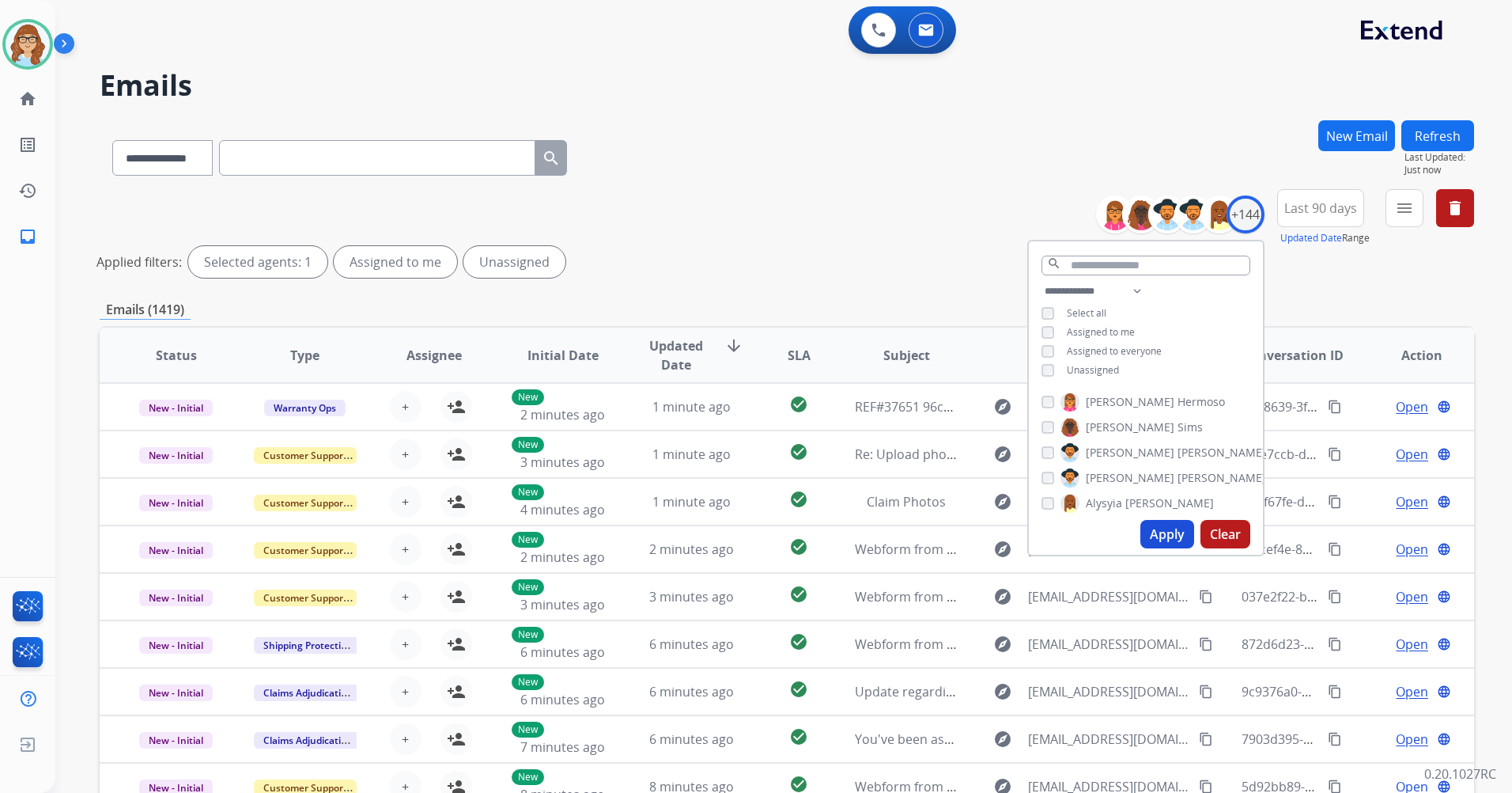
click at [1081, 371] on span "Unassigned" at bounding box center [1093, 370] width 53 height 14
click at [1170, 533] on button "Apply" at bounding box center [1167, 534] width 53 height 29
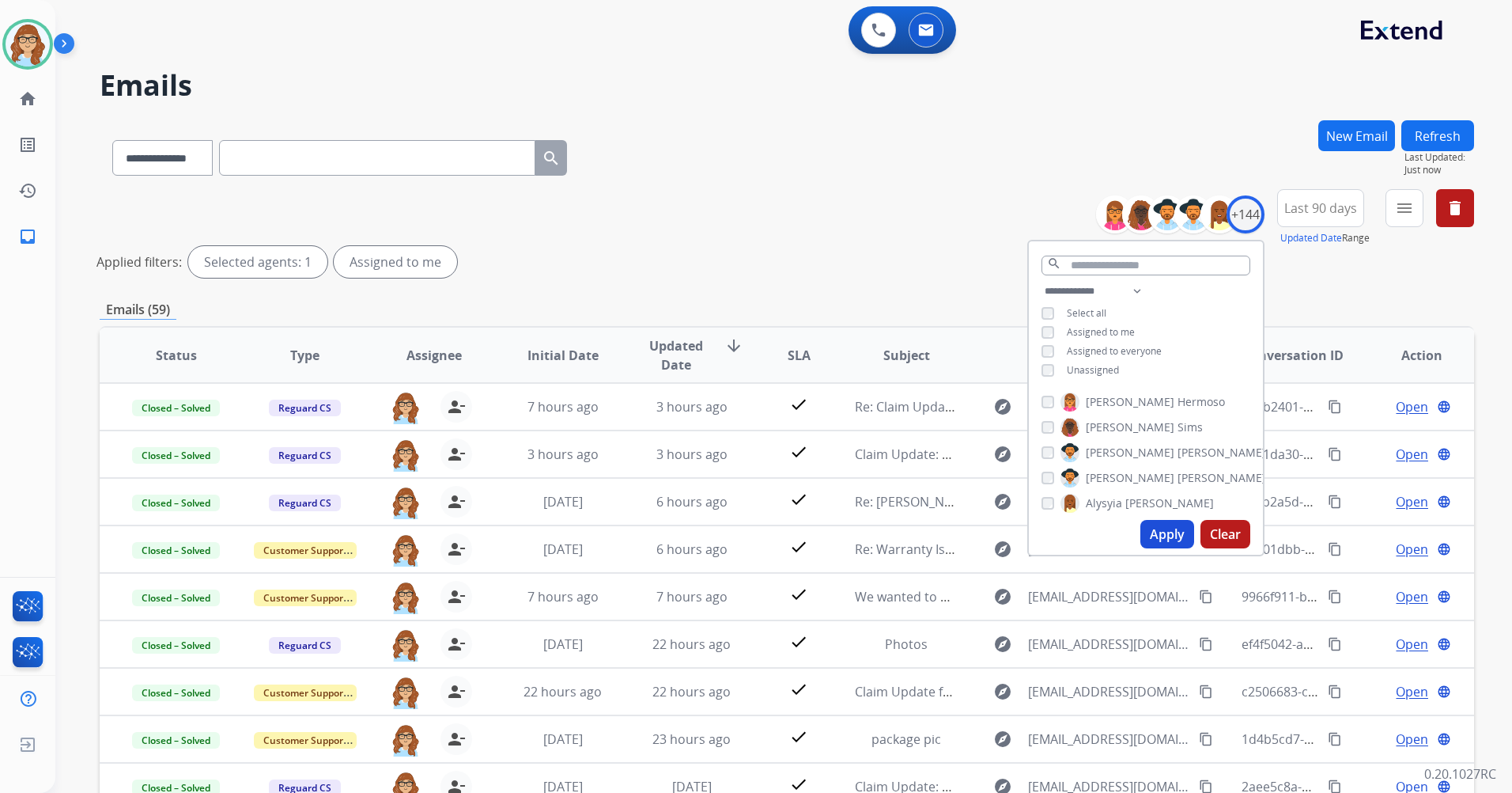
click at [806, 194] on div "**********" at bounding box center [787, 237] width 1375 height 95
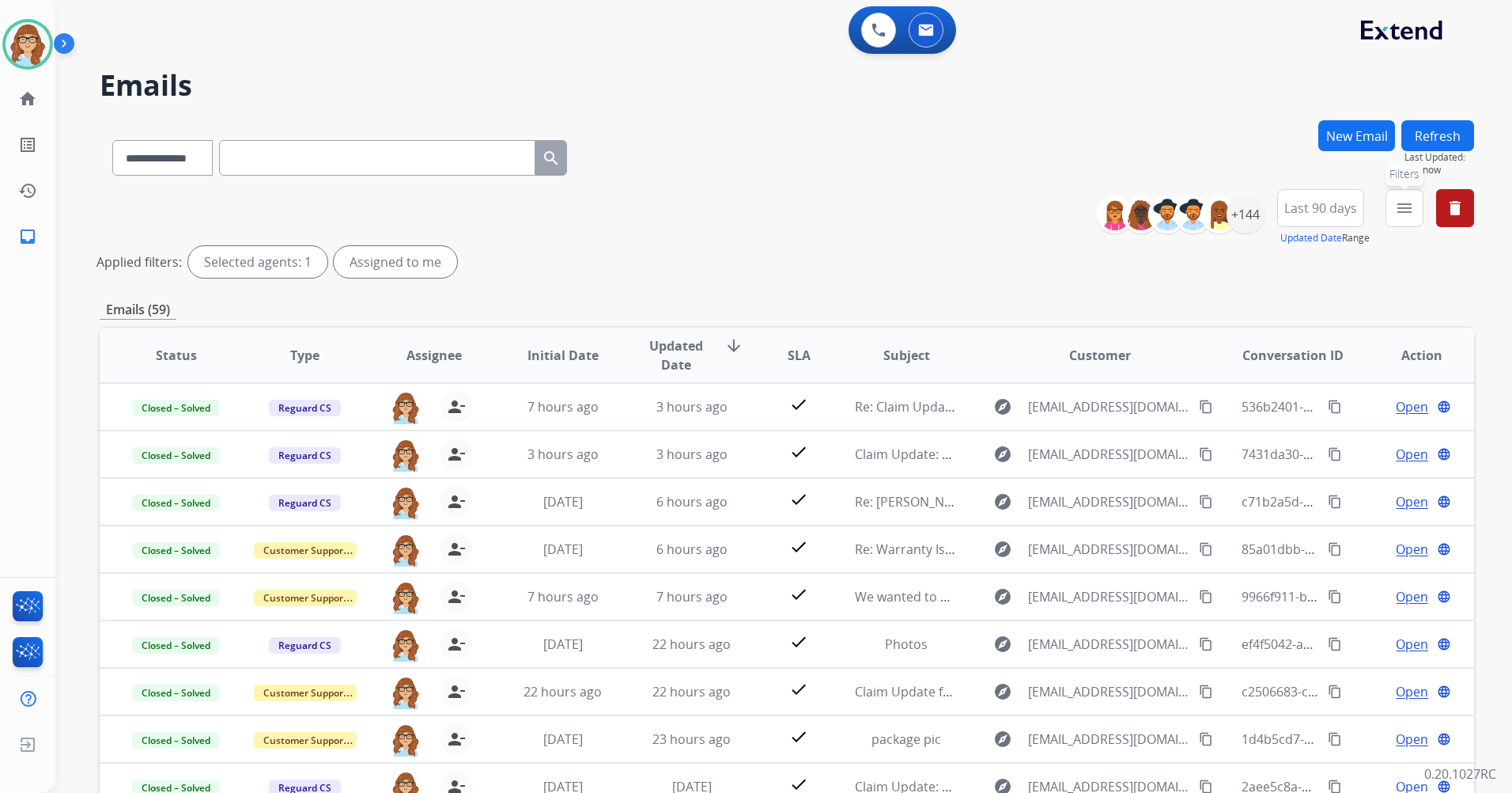
click at [1417, 214] on button "menu Filters" at bounding box center [1404, 208] width 38 height 38
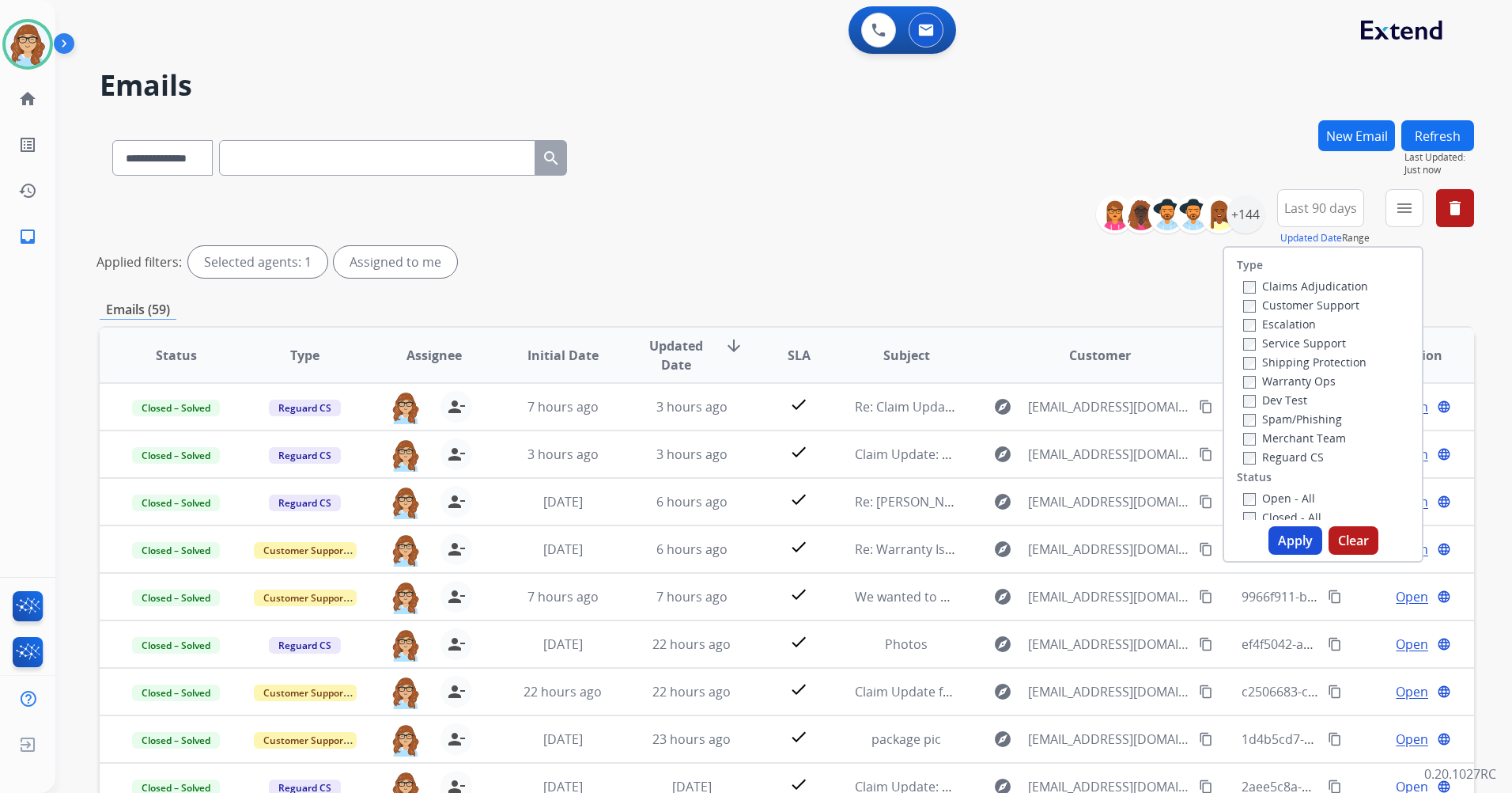
click at [1321, 303] on label "Customer Support" at bounding box center [1301, 305] width 116 height 15
click at [1326, 364] on label "Shipping Protection" at bounding box center [1304, 362] width 123 height 15
click at [1289, 450] on label "Reguard CS" at bounding box center [1283, 457] width 81 height 15
drag, startPoint x: 1292, startPoint y: 495, endPoint x: 1290, endPoint y: 506, distance: 11.2
click at [1290, 497] on label "Open - All" at bounding box center [1279, 498] width 72 height 15
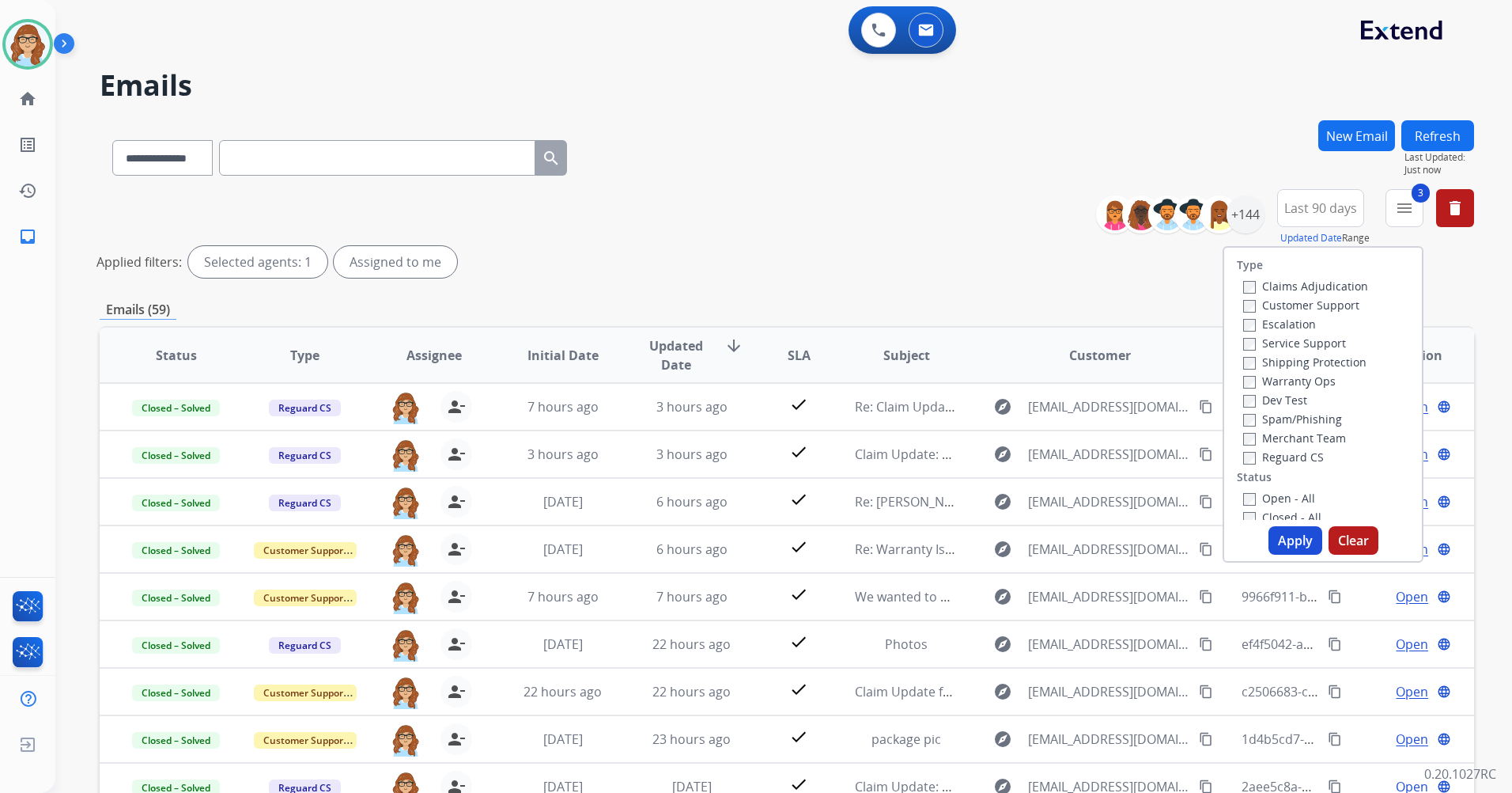
click at [1251, 496] on label "Open - All" at bounding box center [1279, 498] width 72 height 15
click at [1290, 532] on button "Apply" at bounding box center [1295, 540] width 53 height 29
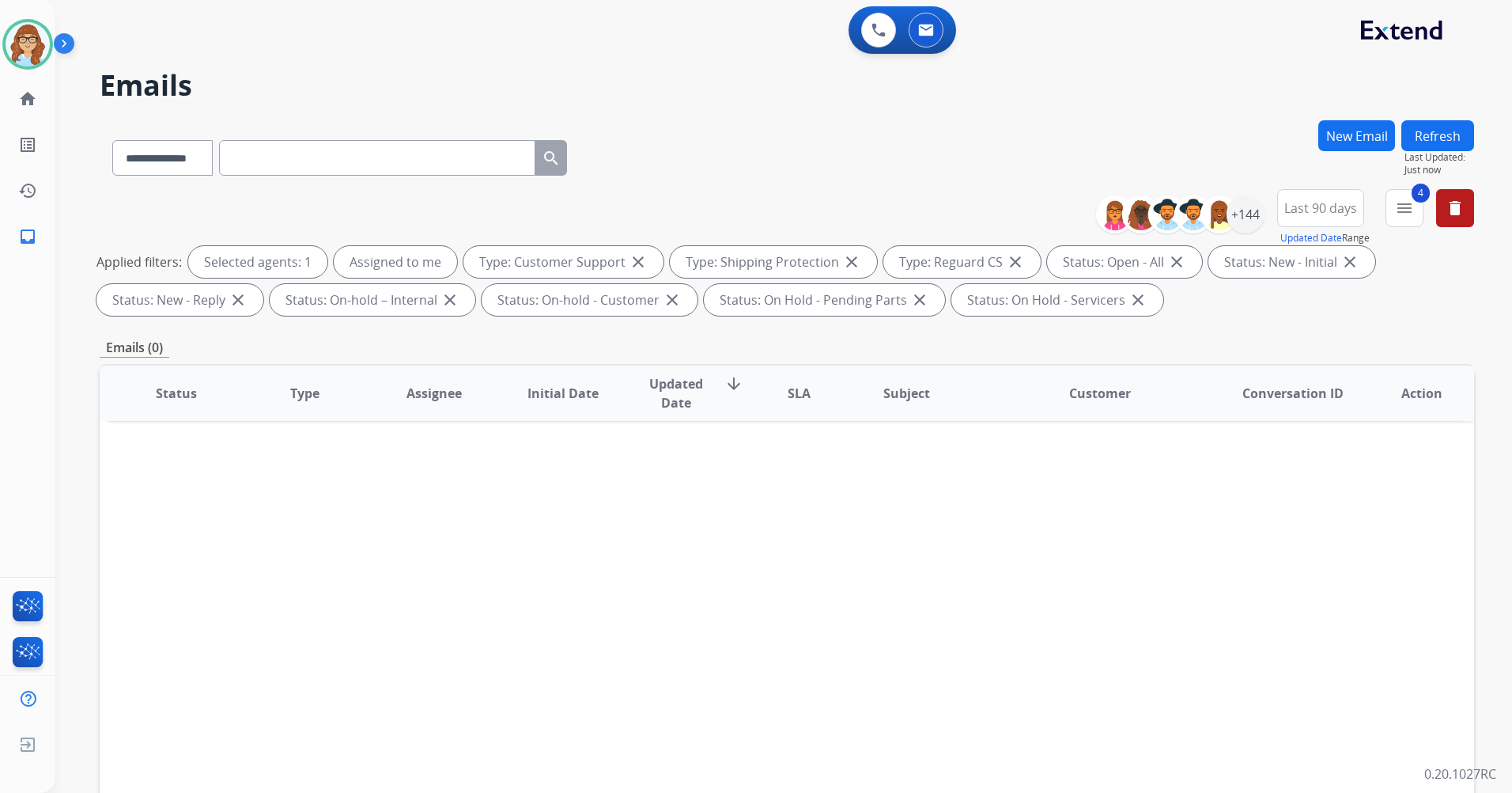
click at [56, 46] on img at bounding box center [67, 46] width 27 height 30
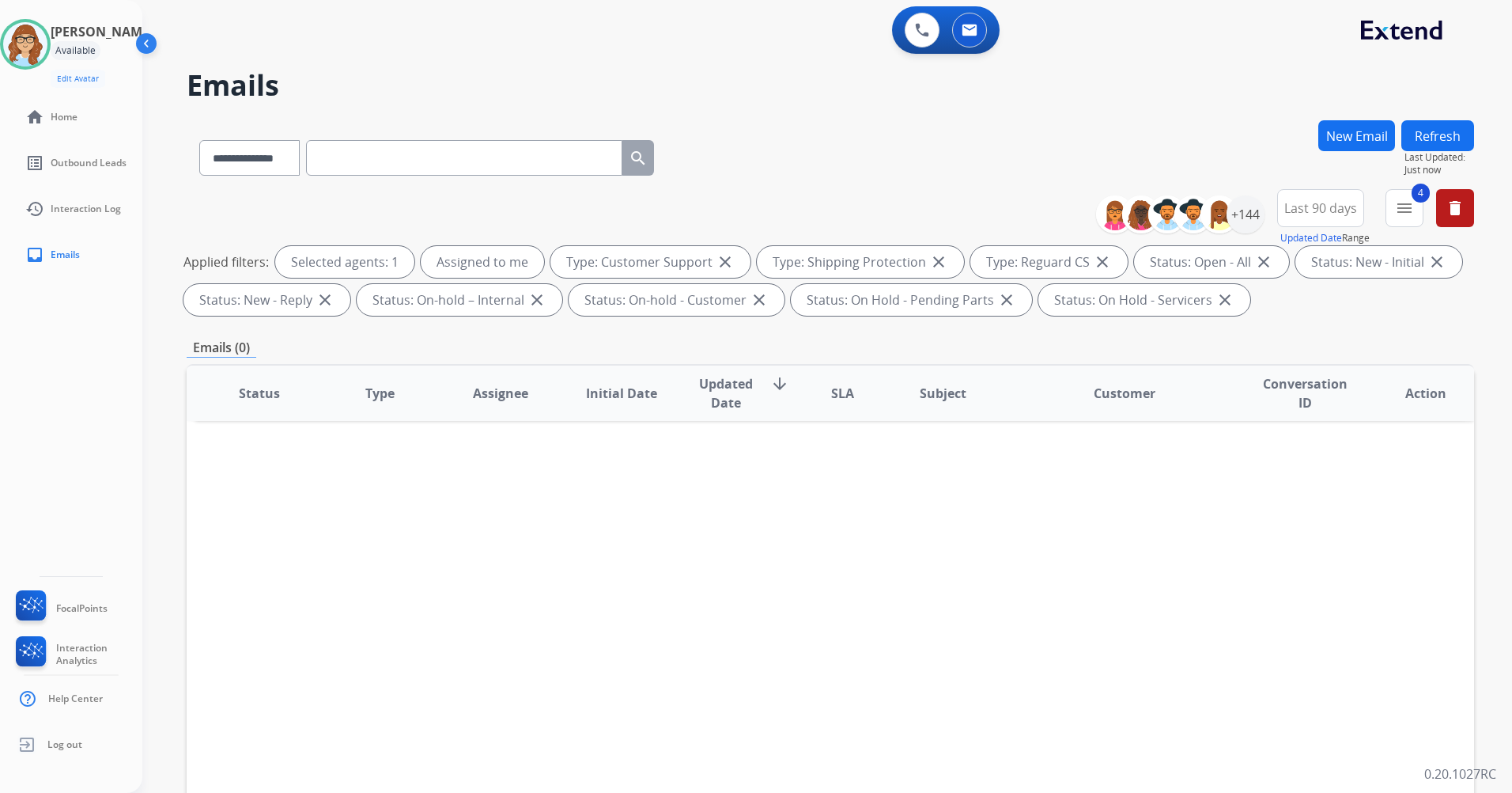
click at [134, 53] on img at bounding box center [148, 46] width 30 height 30
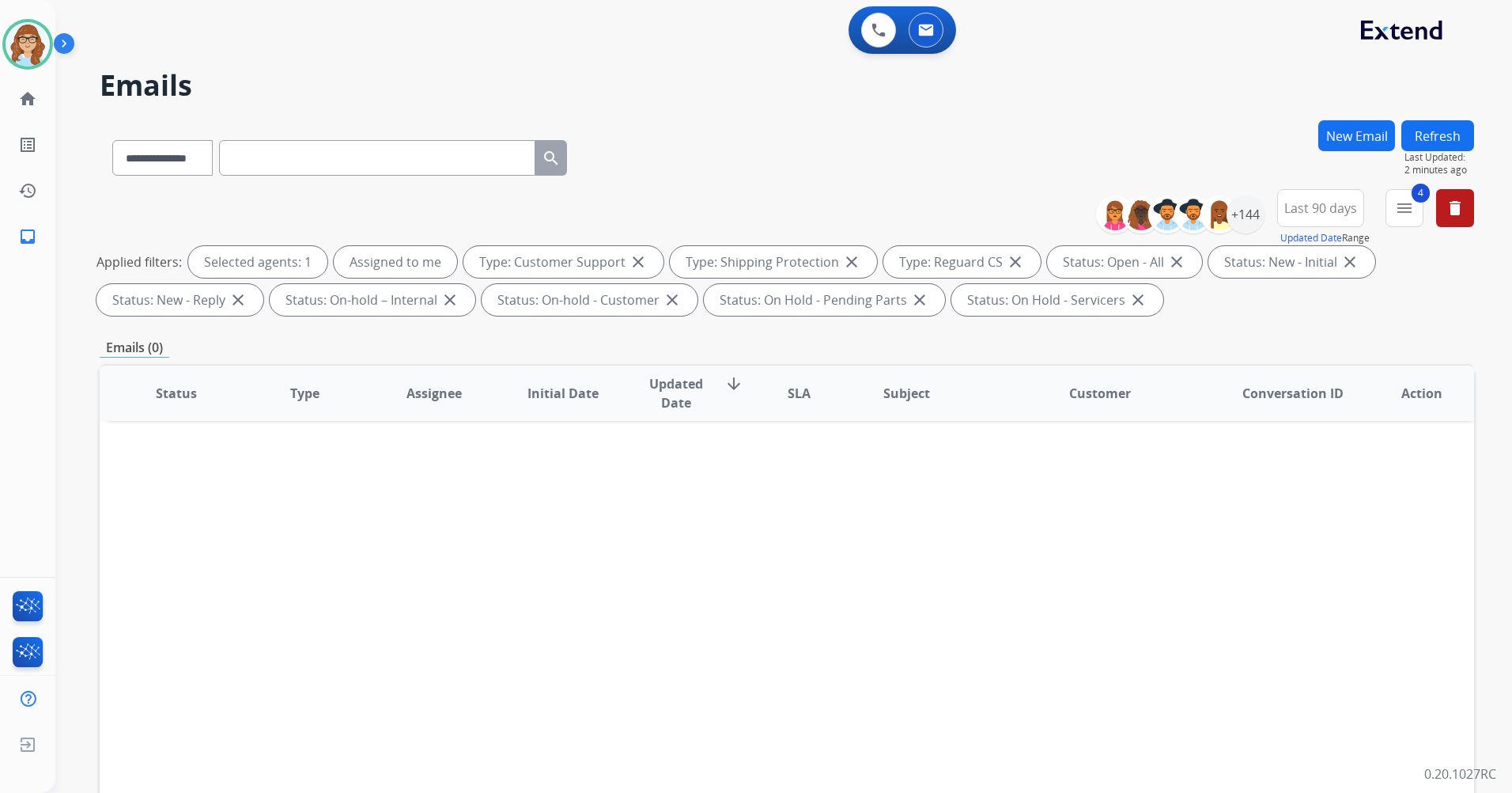
click at [1441, 137] on button "Refresh" at bounding box center [1438, 136] width 73 height 31
click at [1433, 142] on button "Refresh" at bounding box center [1438, 136] width 73 height 31
click at [868, 39] on button at bounding box center [879, 30] width 35 height 35
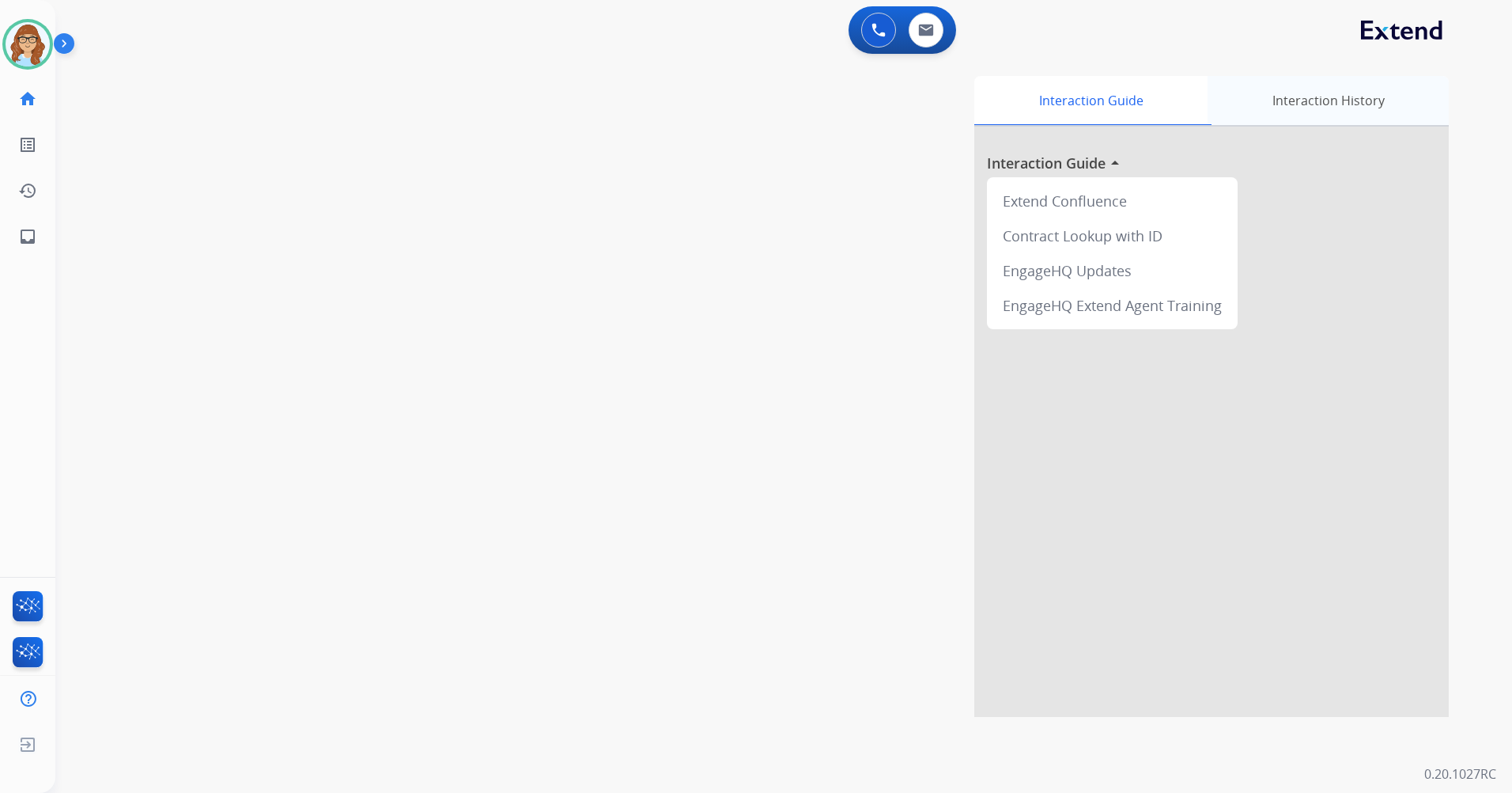
click at [1348, 112] on div "Interaction History" at bounding box center [1328, 101] width 241 height 49
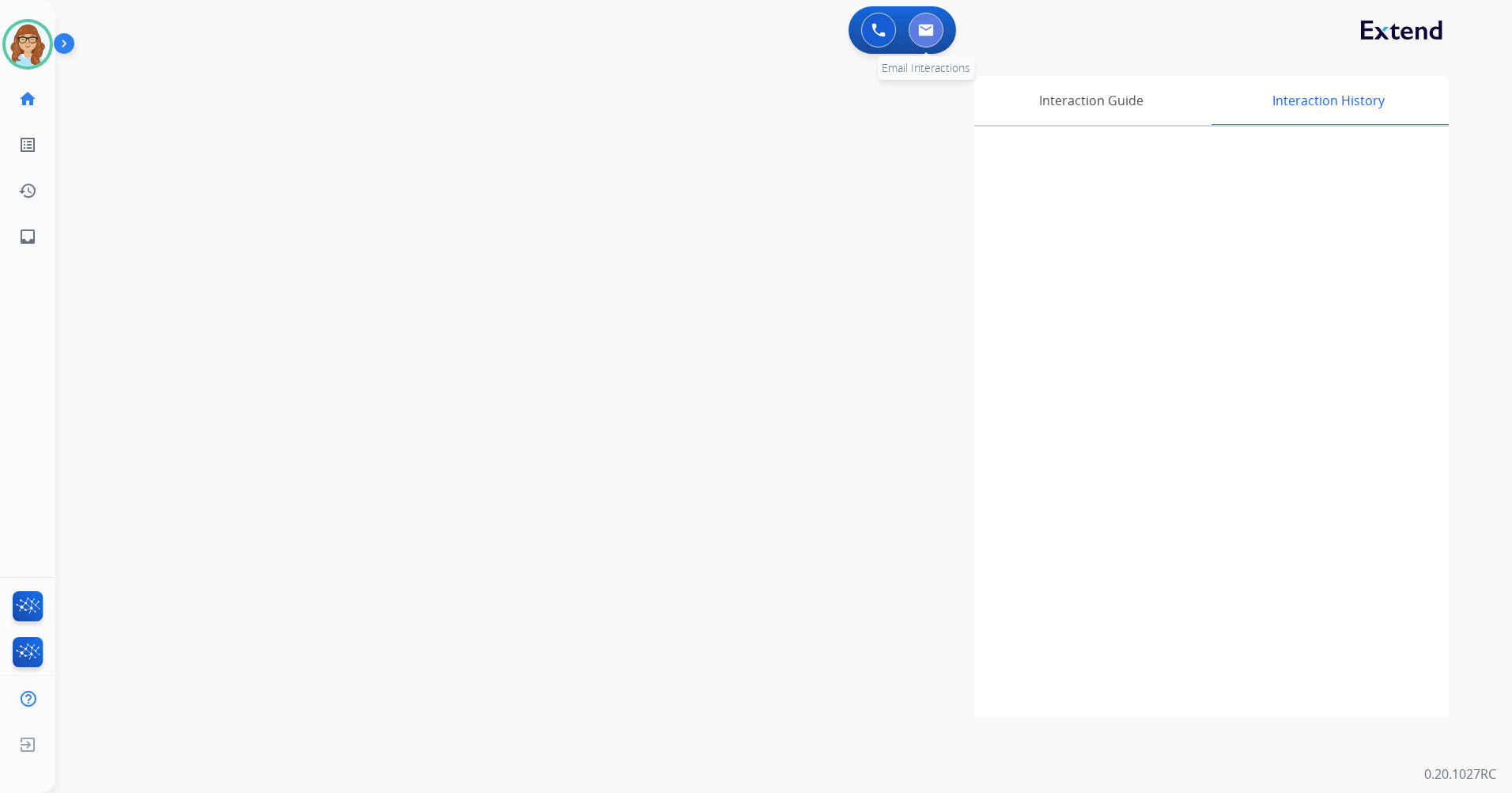
click at [923, 40] on button at bounding box center [926, 30] width 35 height 35
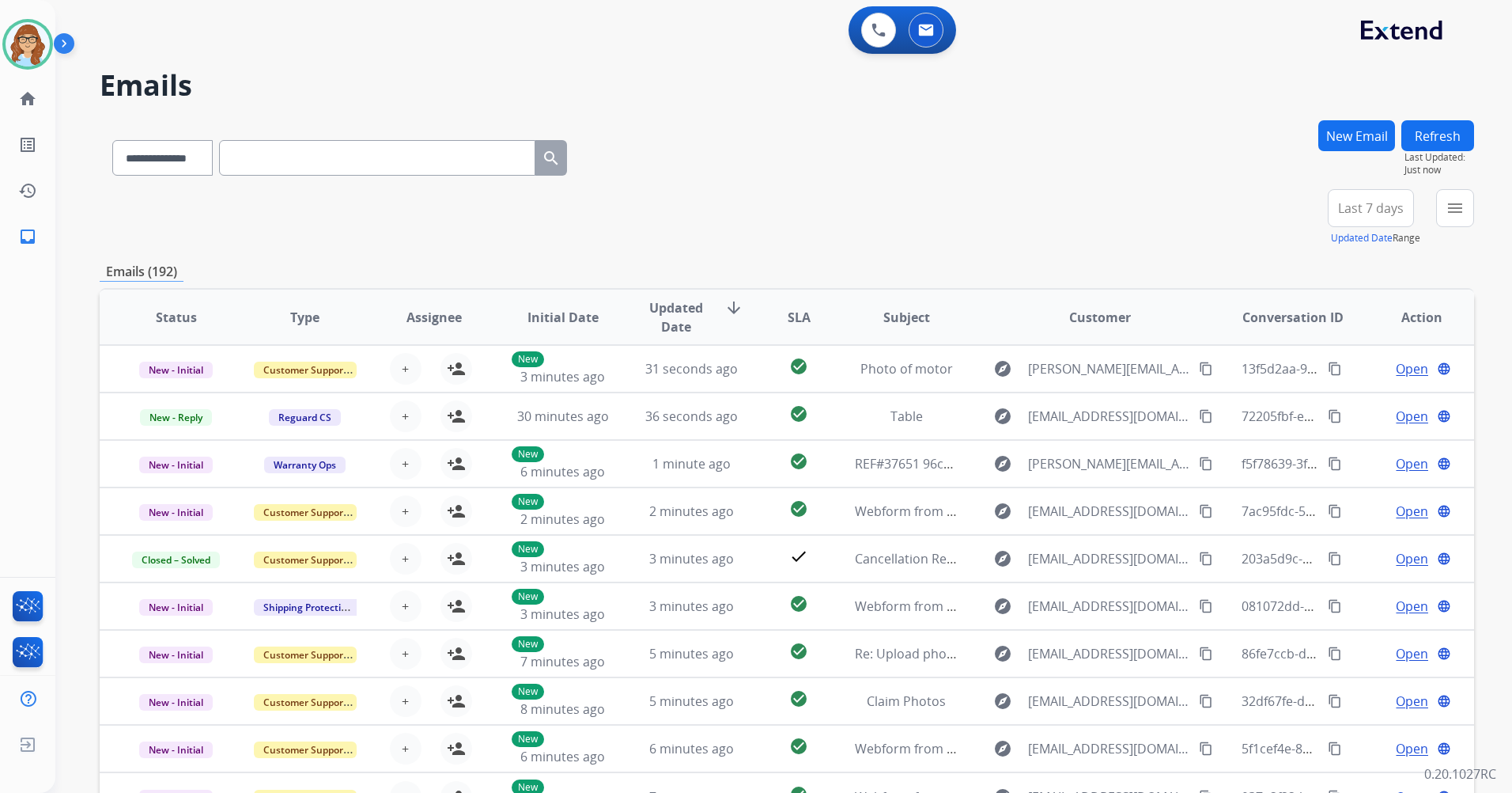
click at [1335, 213] on button "Last 7 days" at bounding box center [1371, 208] width 86 height 38
drag, startPoint x: 1318, startPoint y: 403, endPoint x: 1317, endPoint y: 394, distance: 9.1
click at [1322, 399] on div "Last 90 days" at bounding box center [1365, 400] width 87 height 24
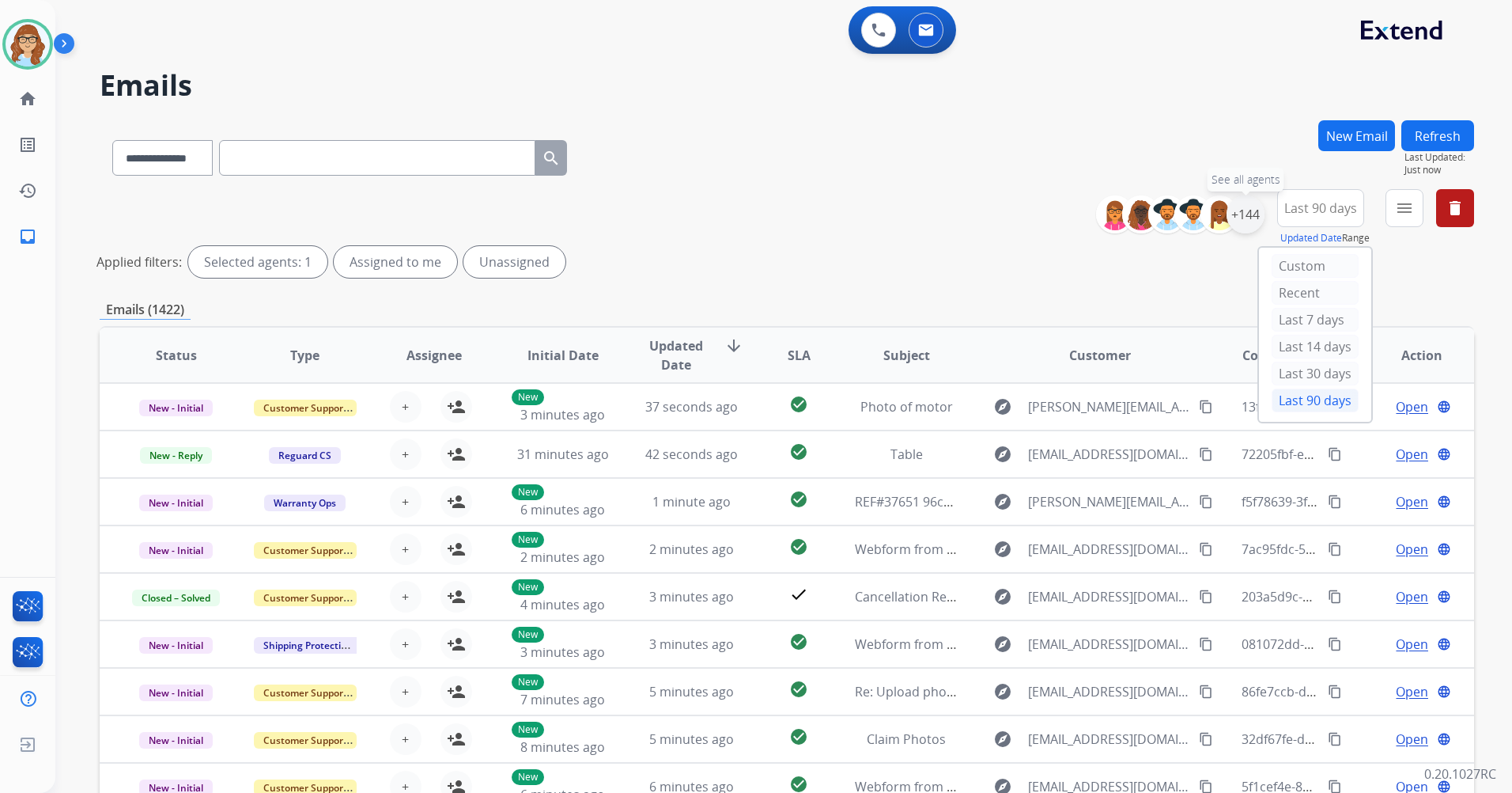
click at [1245, 226] on div "+144" at bounding box center [1246, 214] width 38 height 38
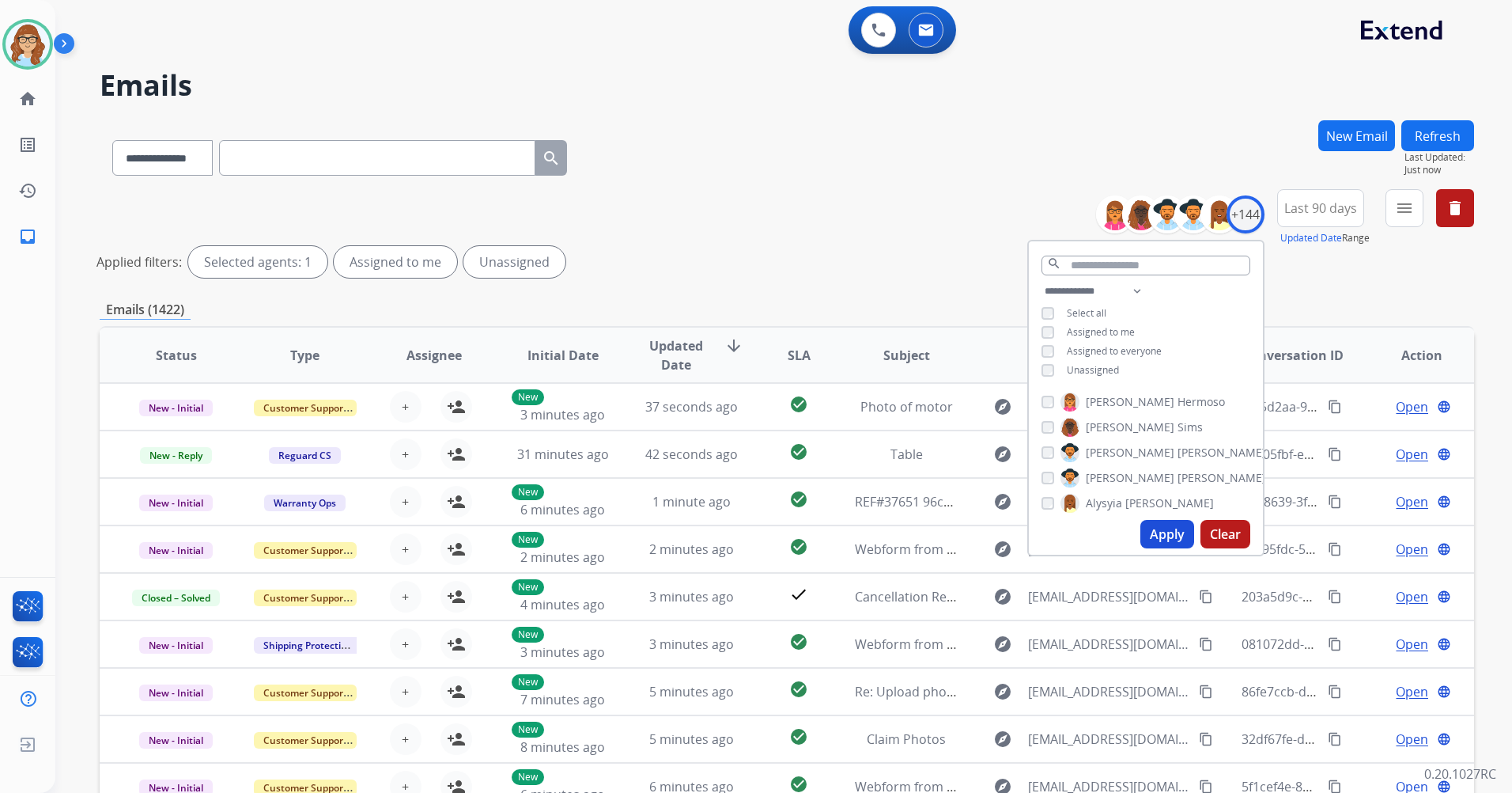
click at [1095, 375] on div "**********" at bounding box center [1146, 332] width 234 height 101
click at [1091, 368] on span "Unassigned" at bounding box center [1093, 370] width 53 height 14
click at [1160, 526] on button "Apply" at bounding box center [1167, 534] width 53 height 29
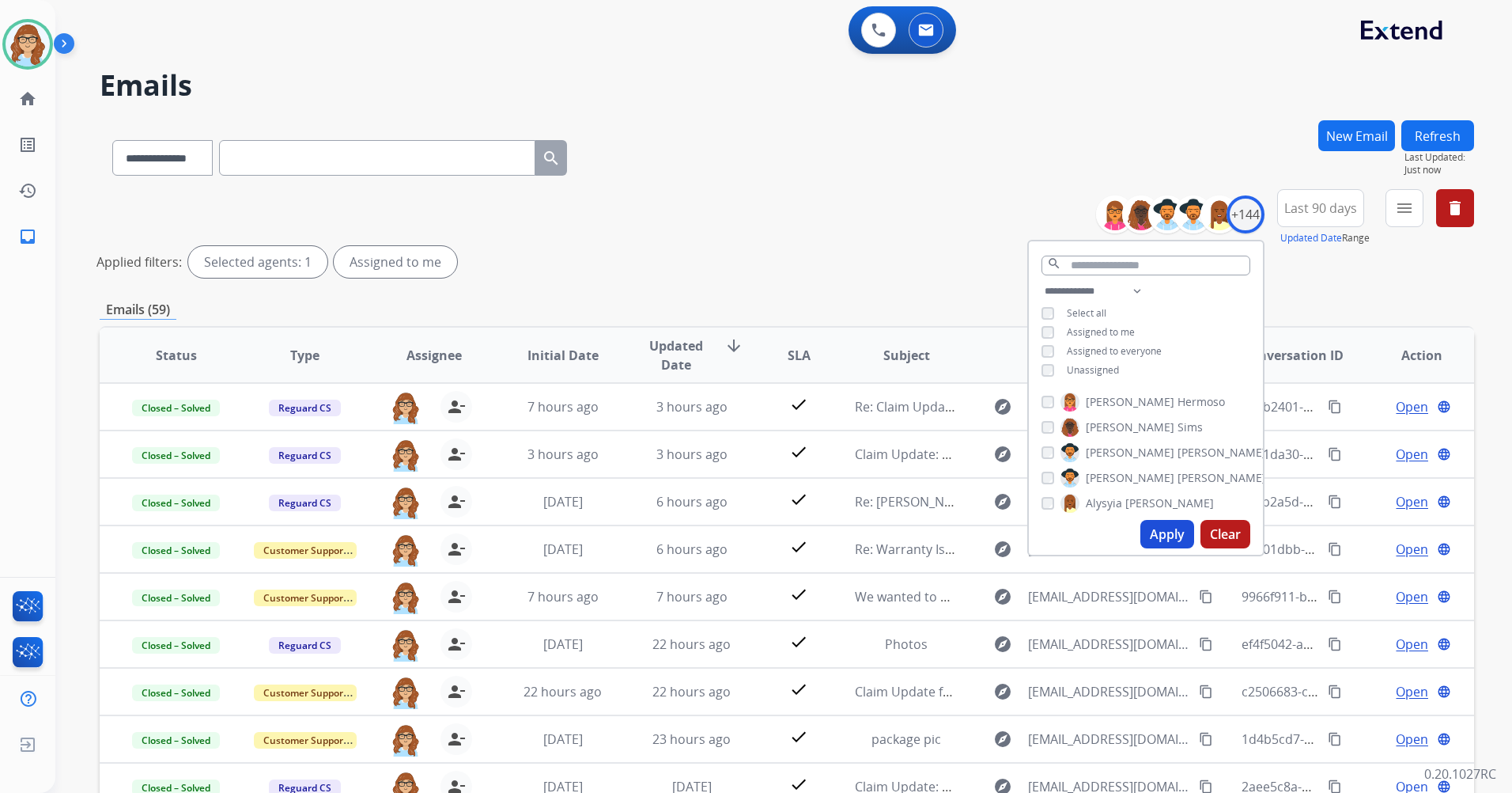
click at [1054, 156] on div "**********" at bounding box center [787, 154] width 1375 height 69
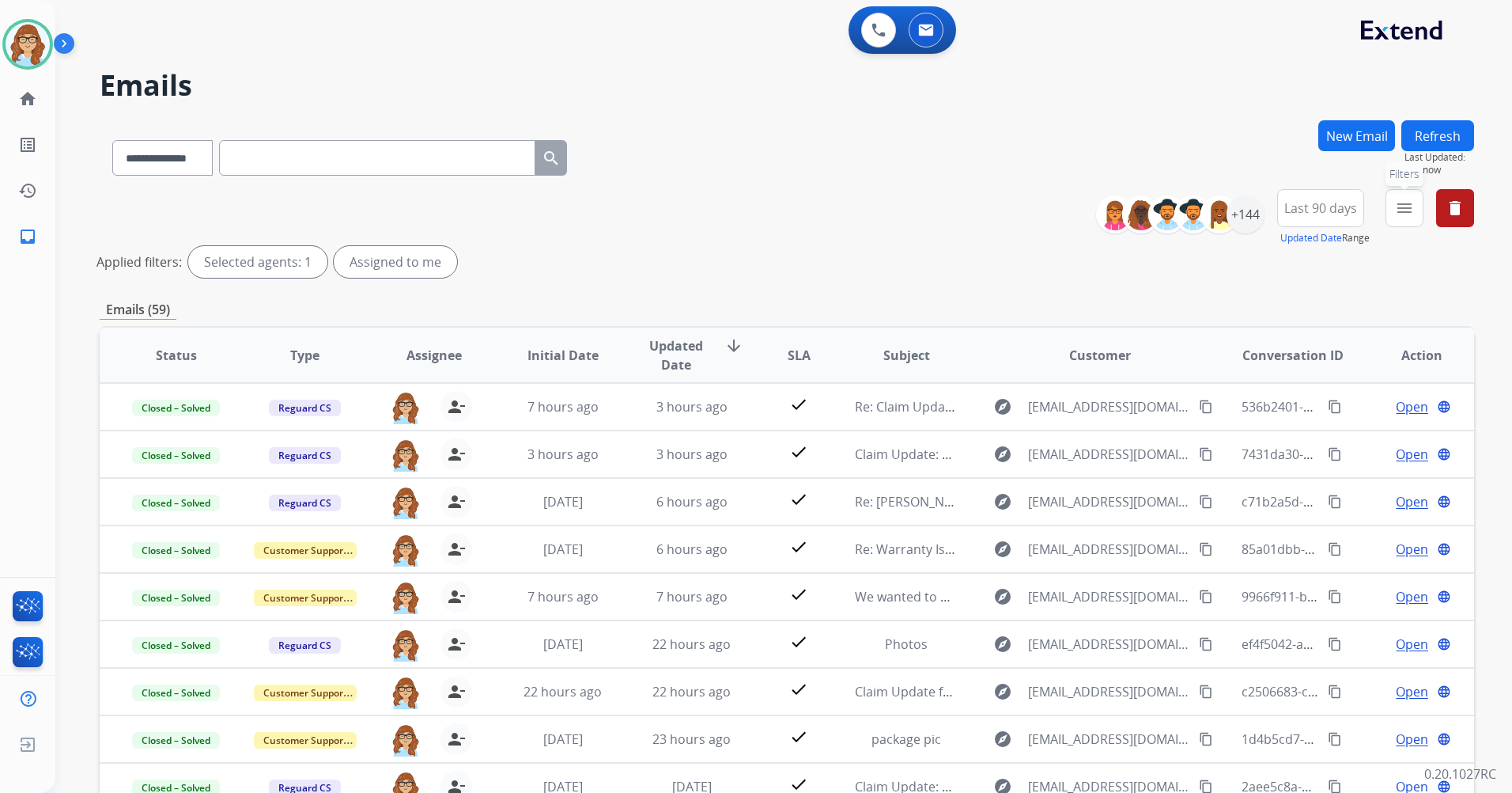
click at [1414, 195] on button "menu Filters" at bounding box center [1404, 208] width 38 height 38
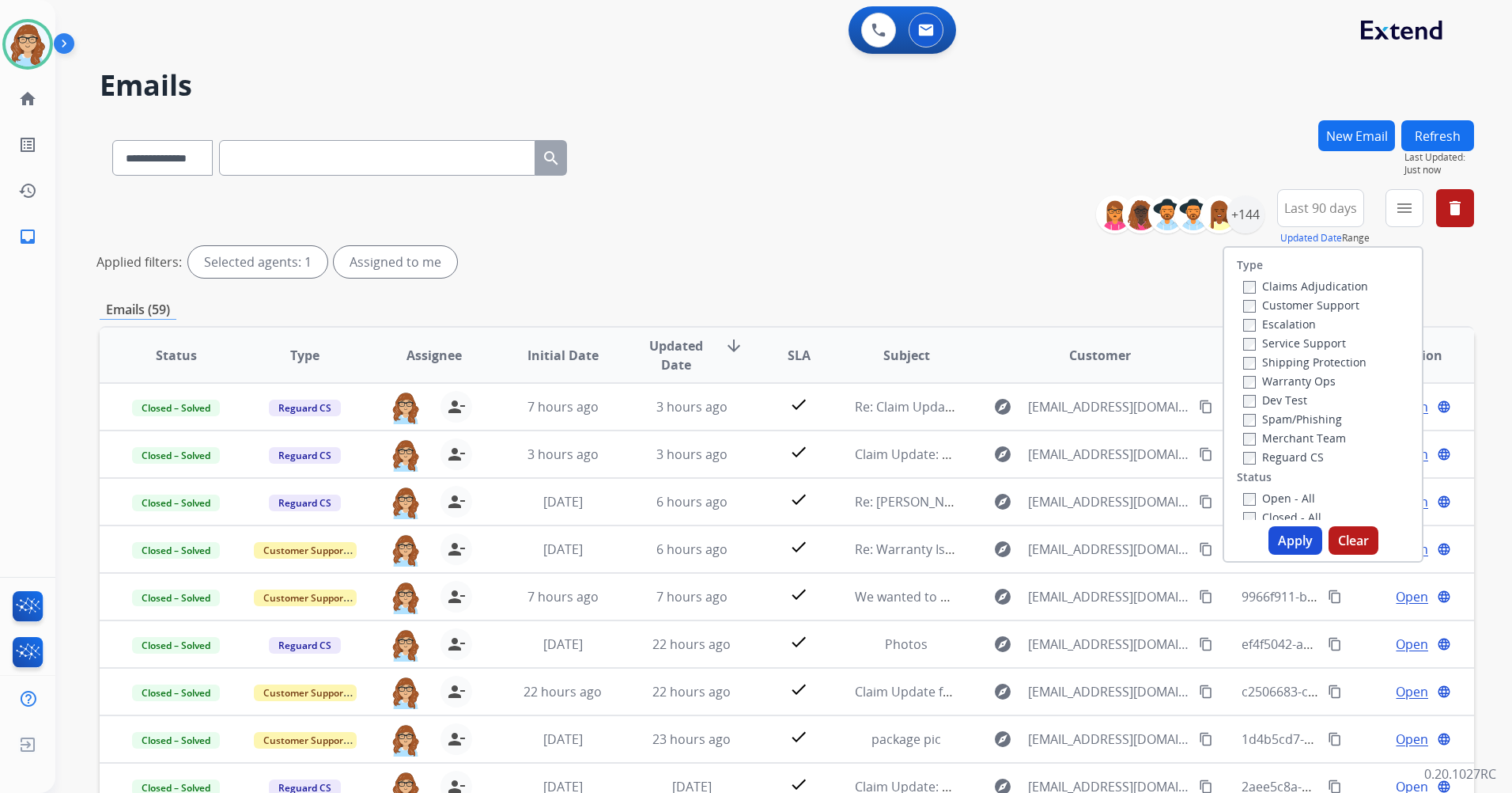
click at [1281, 305] on label "Customer Support" at bounding box center [1301, 305] width 116 height 15
click at [1286, 353] on div "Shipping Protection" at bounding box center [1305, 361] width 125 height 19
drag, startPoint x: 1286, startPoint y: 354, endPoint x: 1284, endPoint y: 363, distance: 9.2
click at [1284, 363] on div "Shipping Protection" at bounding box center [1305, 361] width 125 height 19
click at [1251, 457] on label "Reguard CS" at bounding box center [1283, 457] width 81 height 15
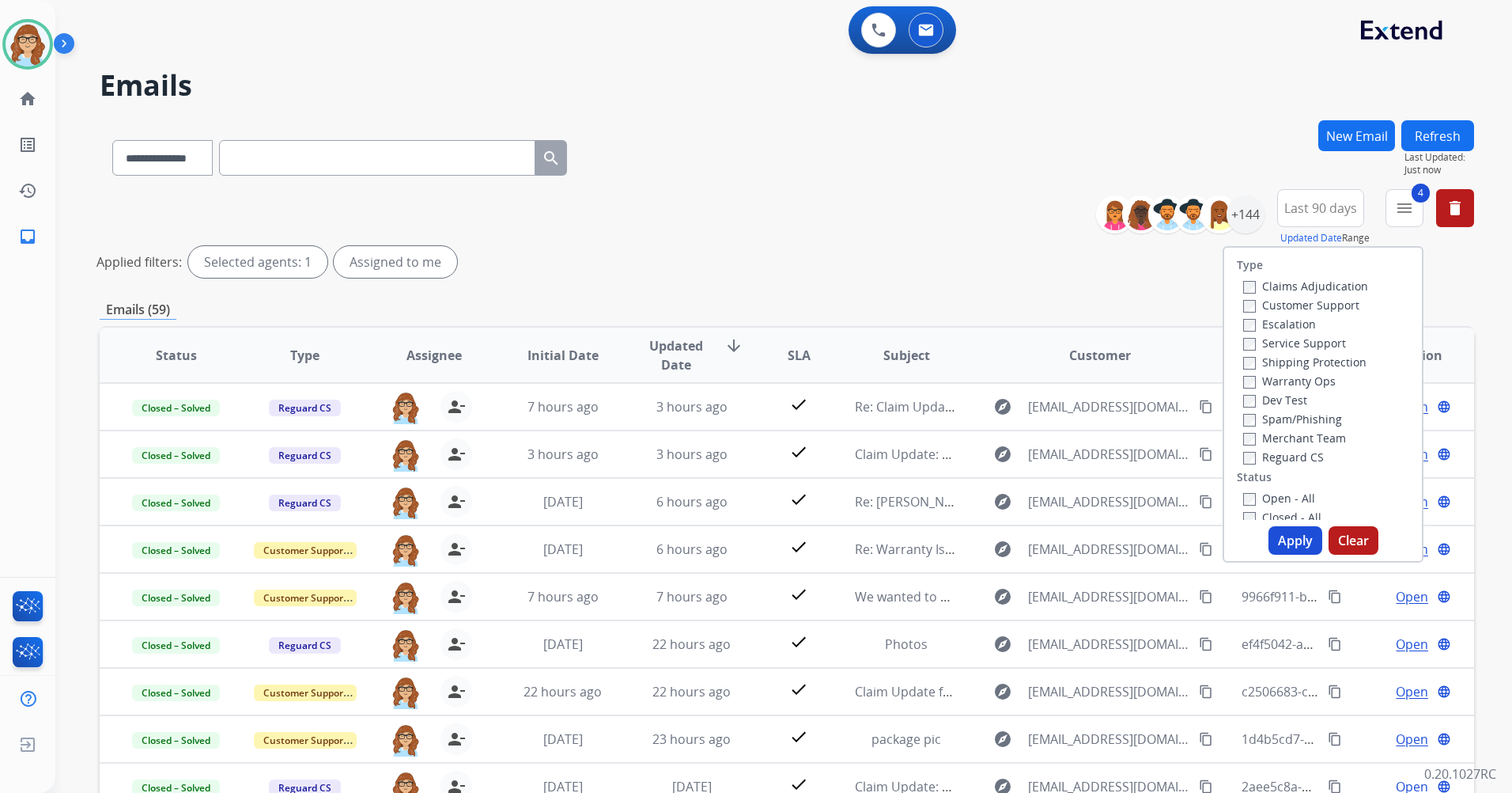
click at [1303, 534] on button "Apply" at bounding box center [1295, 540] width 53 height 29
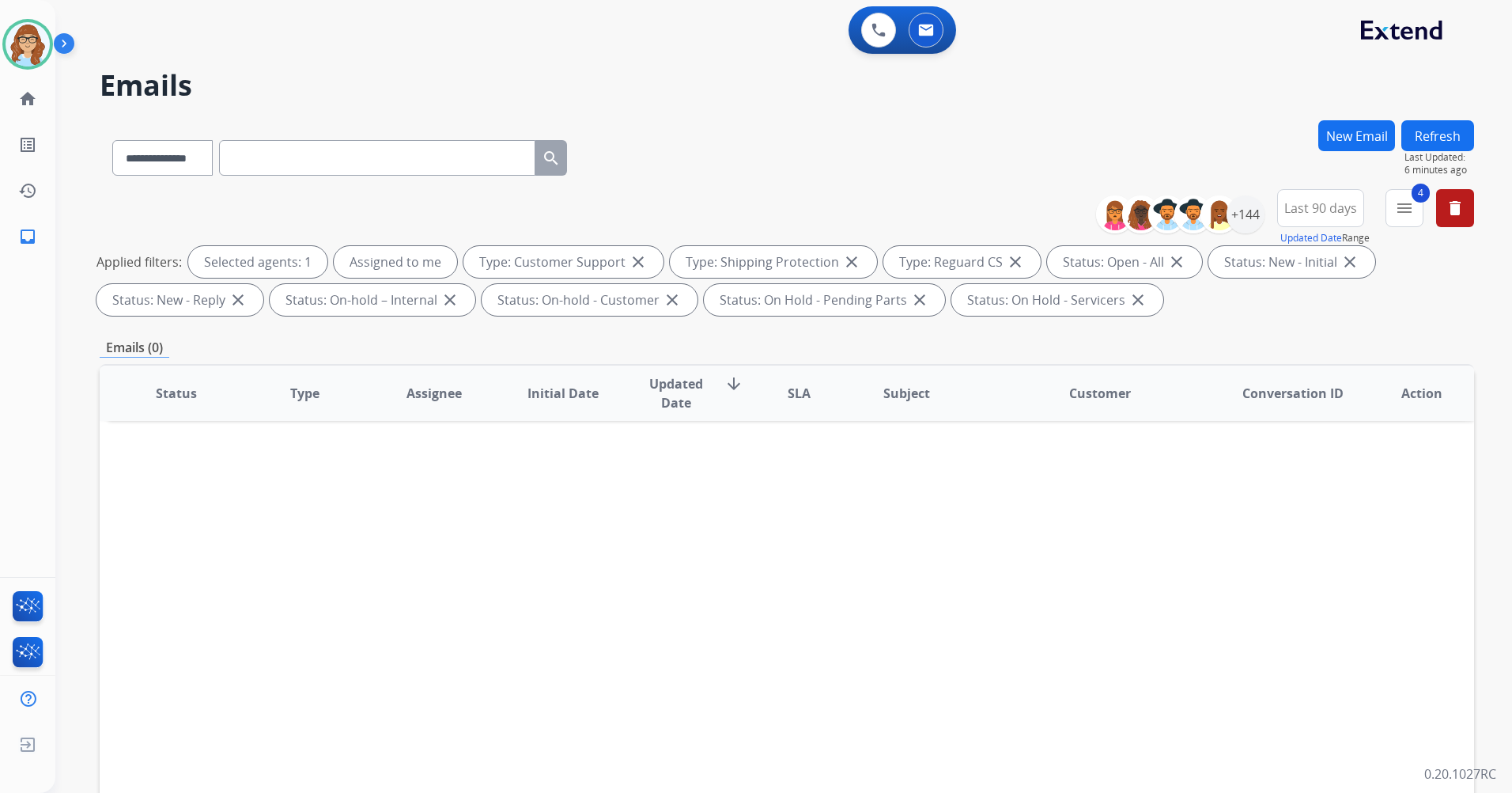
click at [1427, 136] on button "Refresh" at bounding box center [1438, 136] width 73 height 31
click at [868, 35] on button at bounding box center [879, 30] width 35 height 35
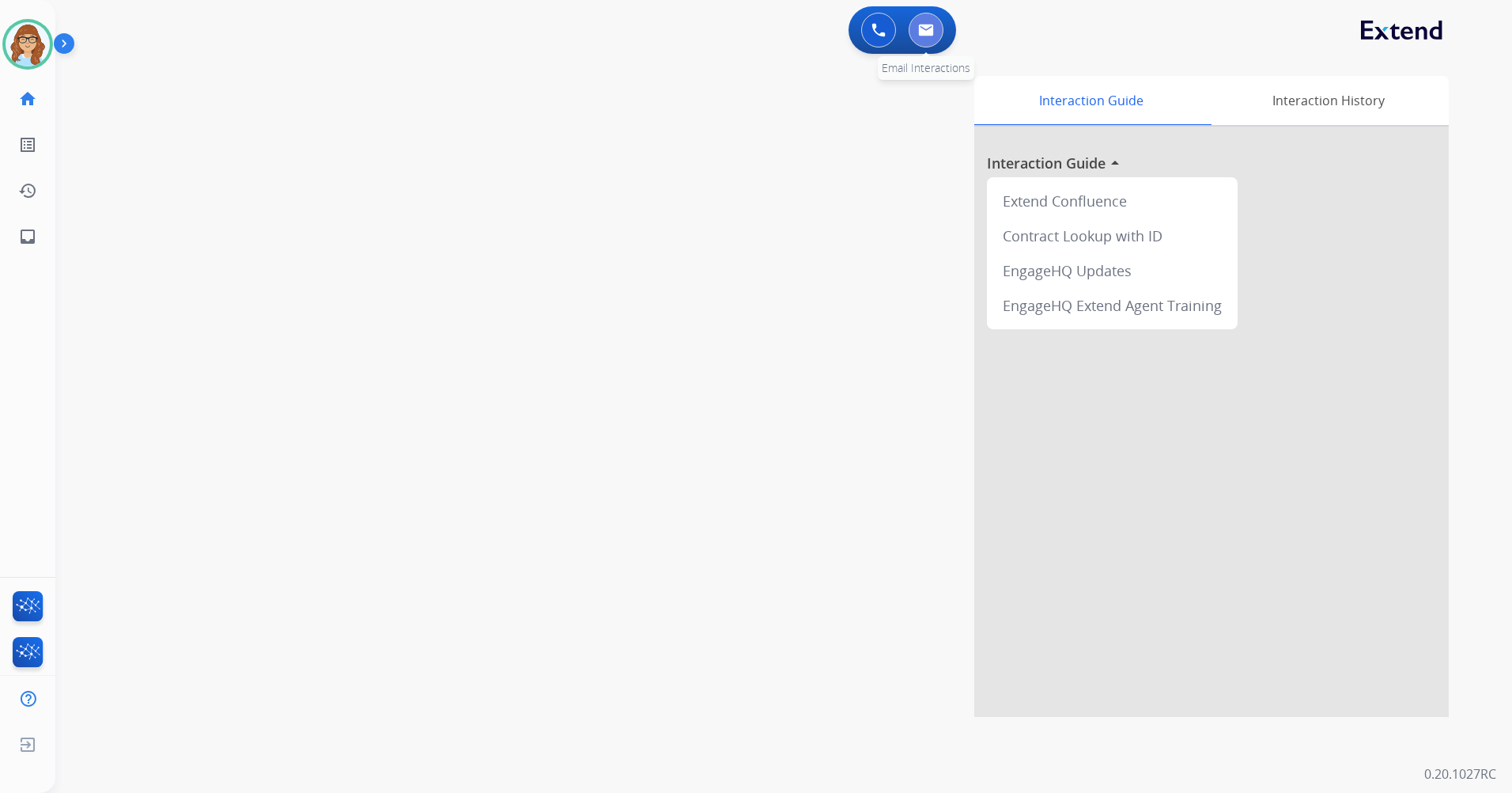
click at [927, 33] on img at bounding box center [926, 30] width 16 height 13
select select "**********"
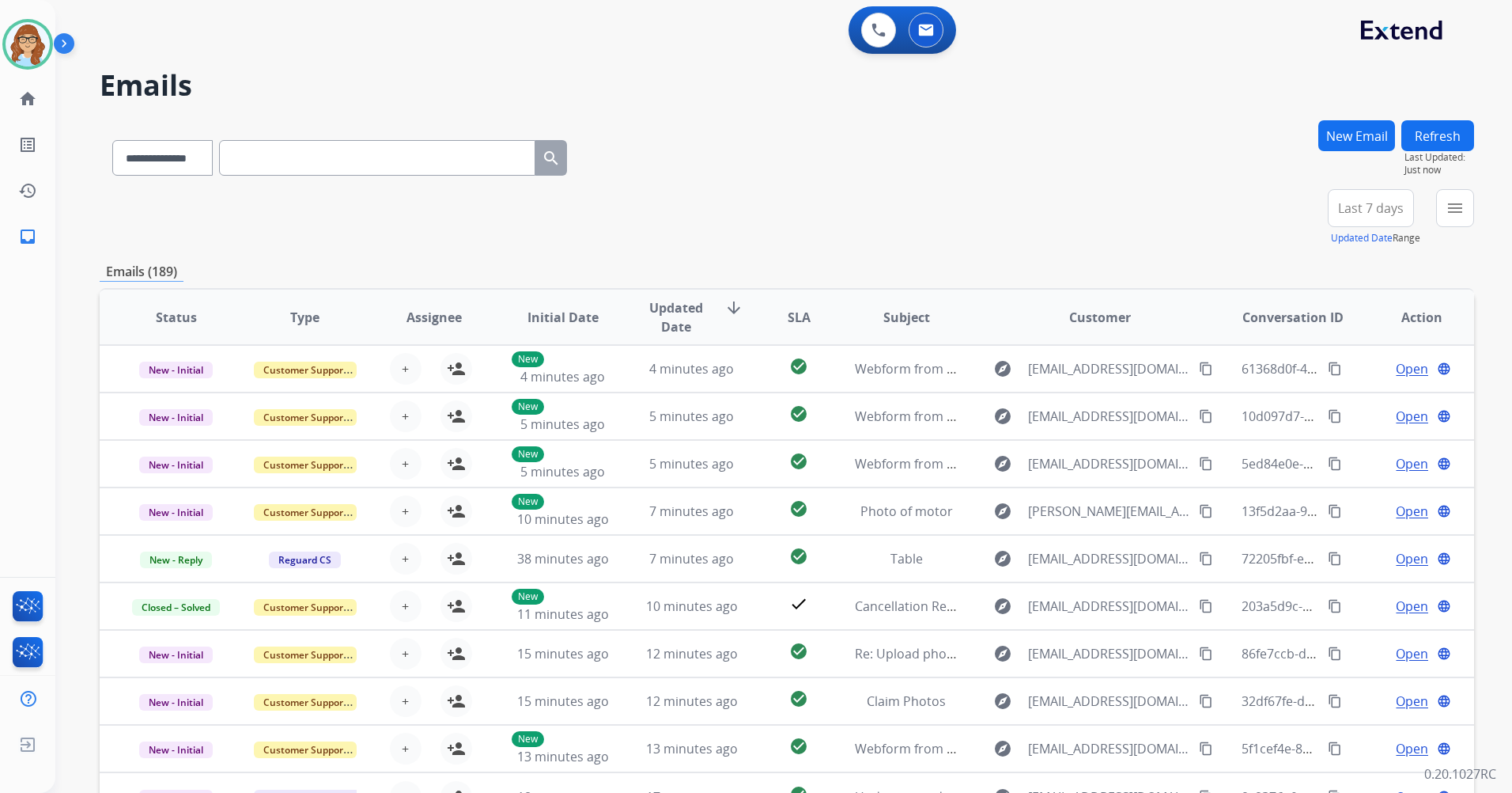
click at [1367, 205] on span "Last 7 days" at bounding box center [1370, 208] width 65 height 6
click at [1351, 403] on div "Last 90 days" at bounding box center [1365, 400] width 87 height 24
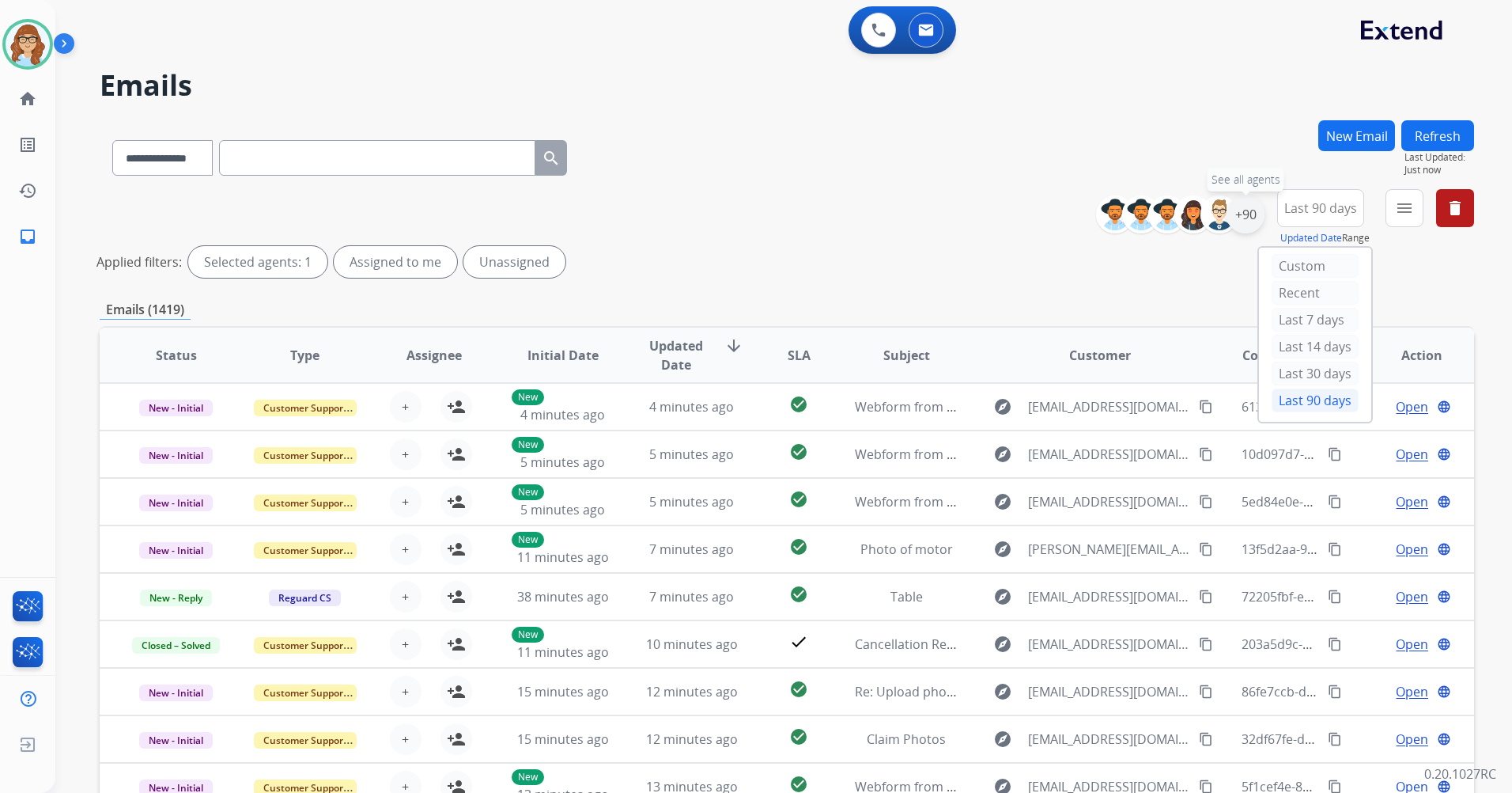
click at [1241, 212] on div "+90" at bounding box center [1246, 214] width 38 height 38
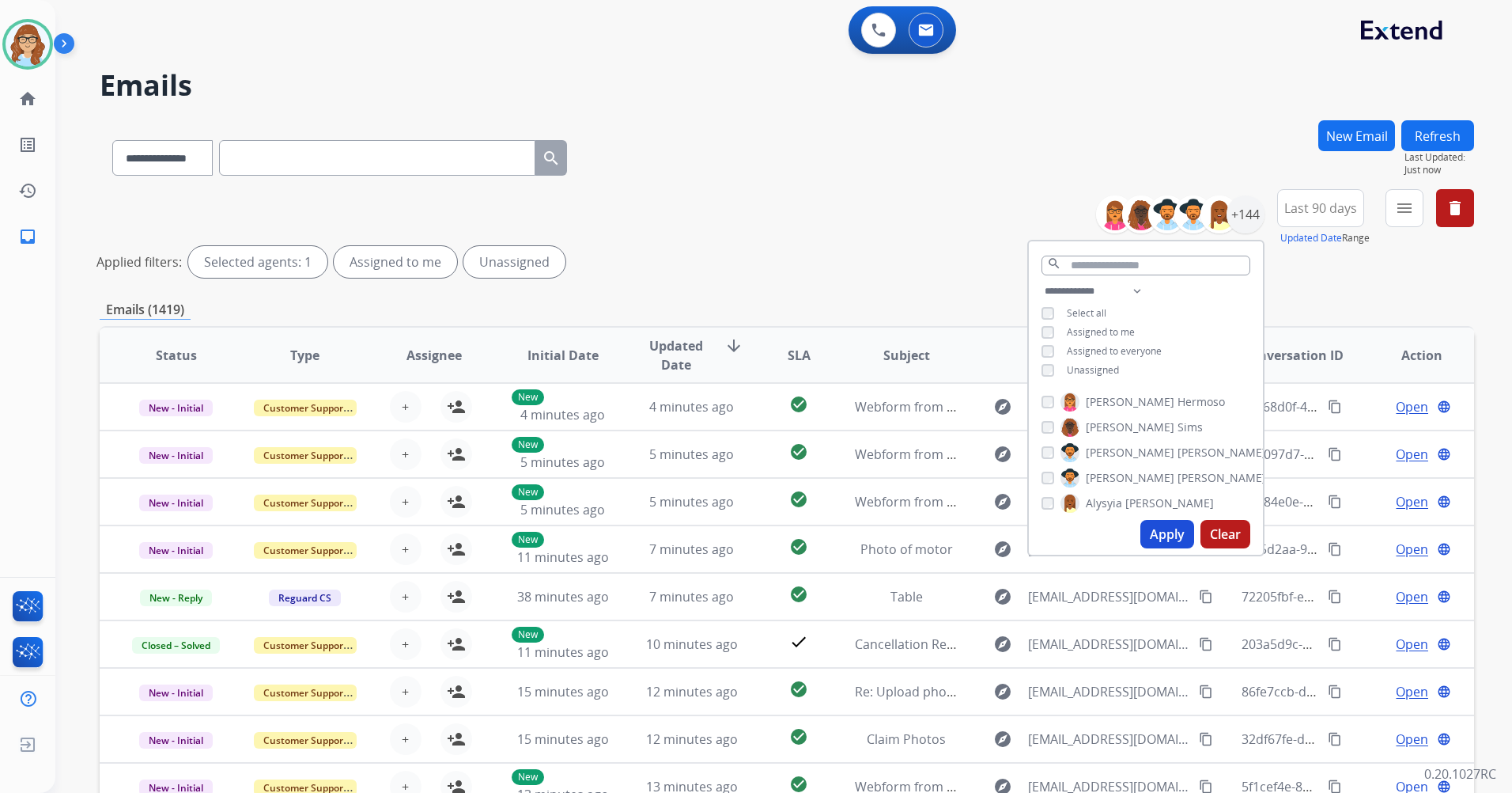
click at [1075, 371] on span "Unassigned" at bounding box center [1093, 370] width 53 height 14
click at [1166, 528] on button "Apply" at bounding box center [1167, 534] width 53 height 29
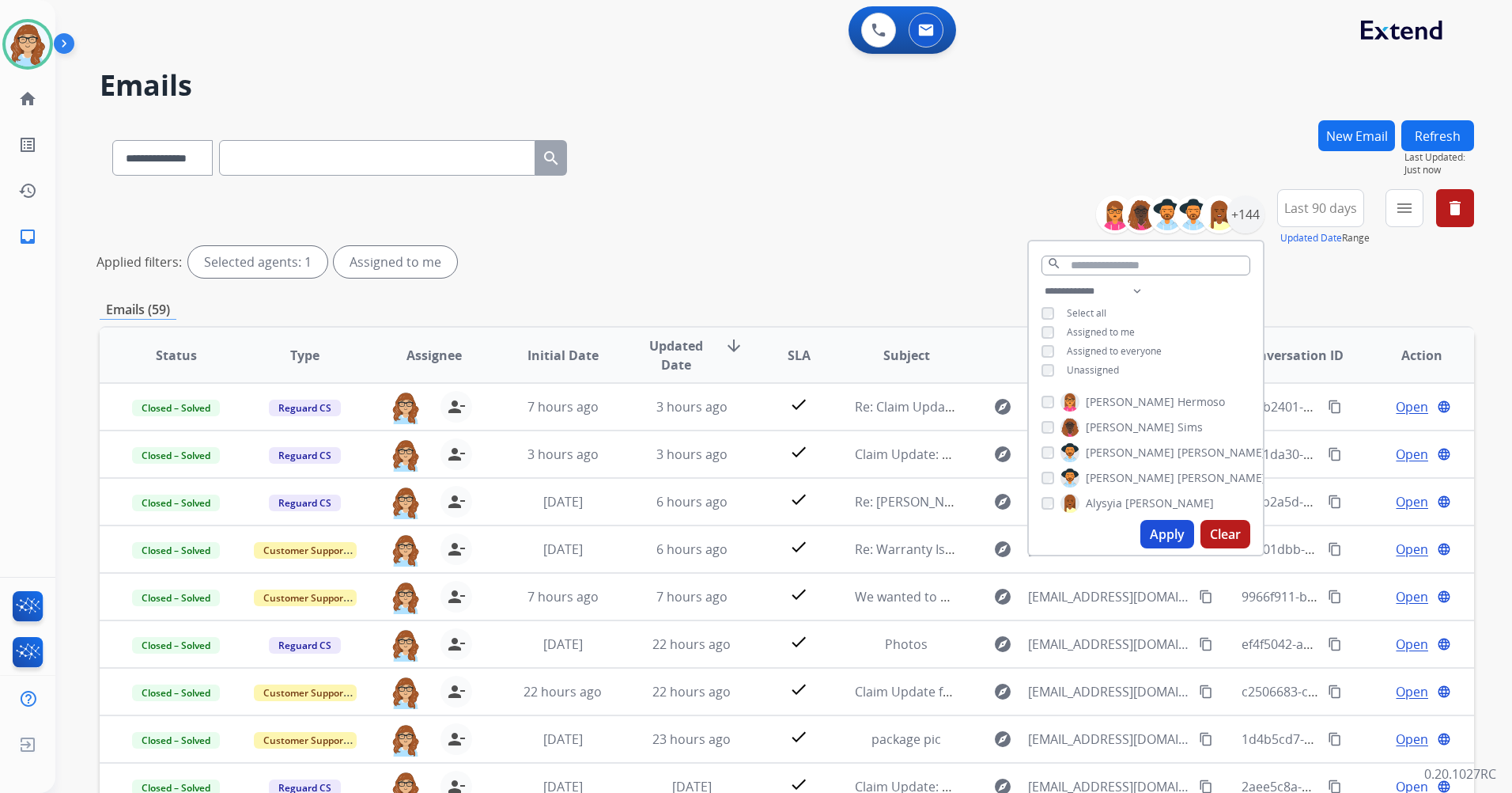
click at [1383, 209] on div "**********" at bounding box center [1292, 217] width 366 height 57
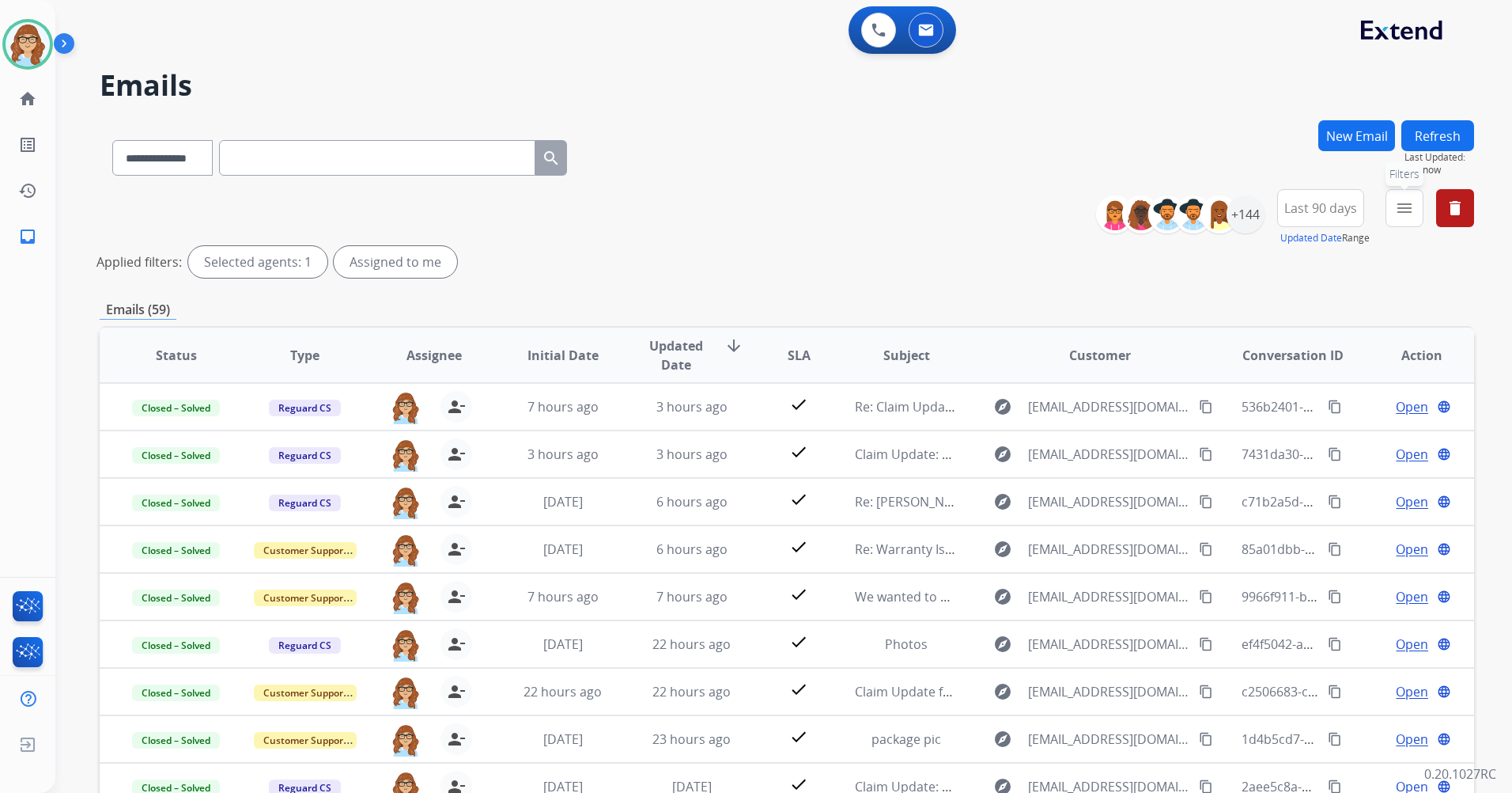
click at [1400, 209] on mat-icon "menu" at bounding box center [1404, 208] width 19 height 19
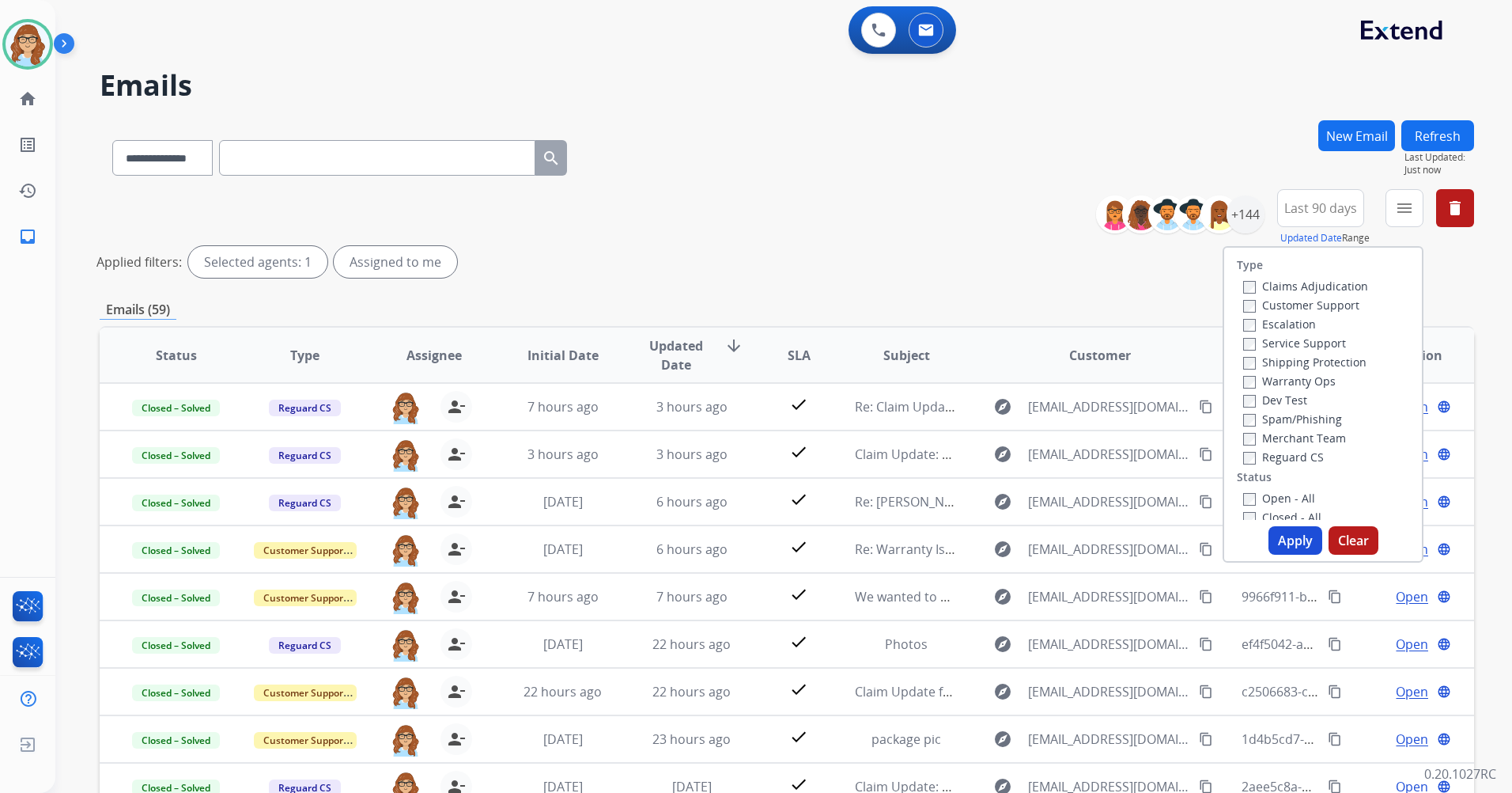
click at [1286, 316] on div "Escalation" at bounding box center [1305, 323] width 125 height 19
click at [1286, 307] on label "Customer Support" at bounding box center [1301, 305] width 116 height 15
click at [1303, 360] on label "Shipping Protection" at bounding box center [1304, 362] width 123 height 15
click at [1277, 455] on label "Reguard CS" at bounding box center [1283, 457] width 81 height 15
click at [1264, 503] on label "Open - All" at bounding box center [1279, 498] width 72 height 15
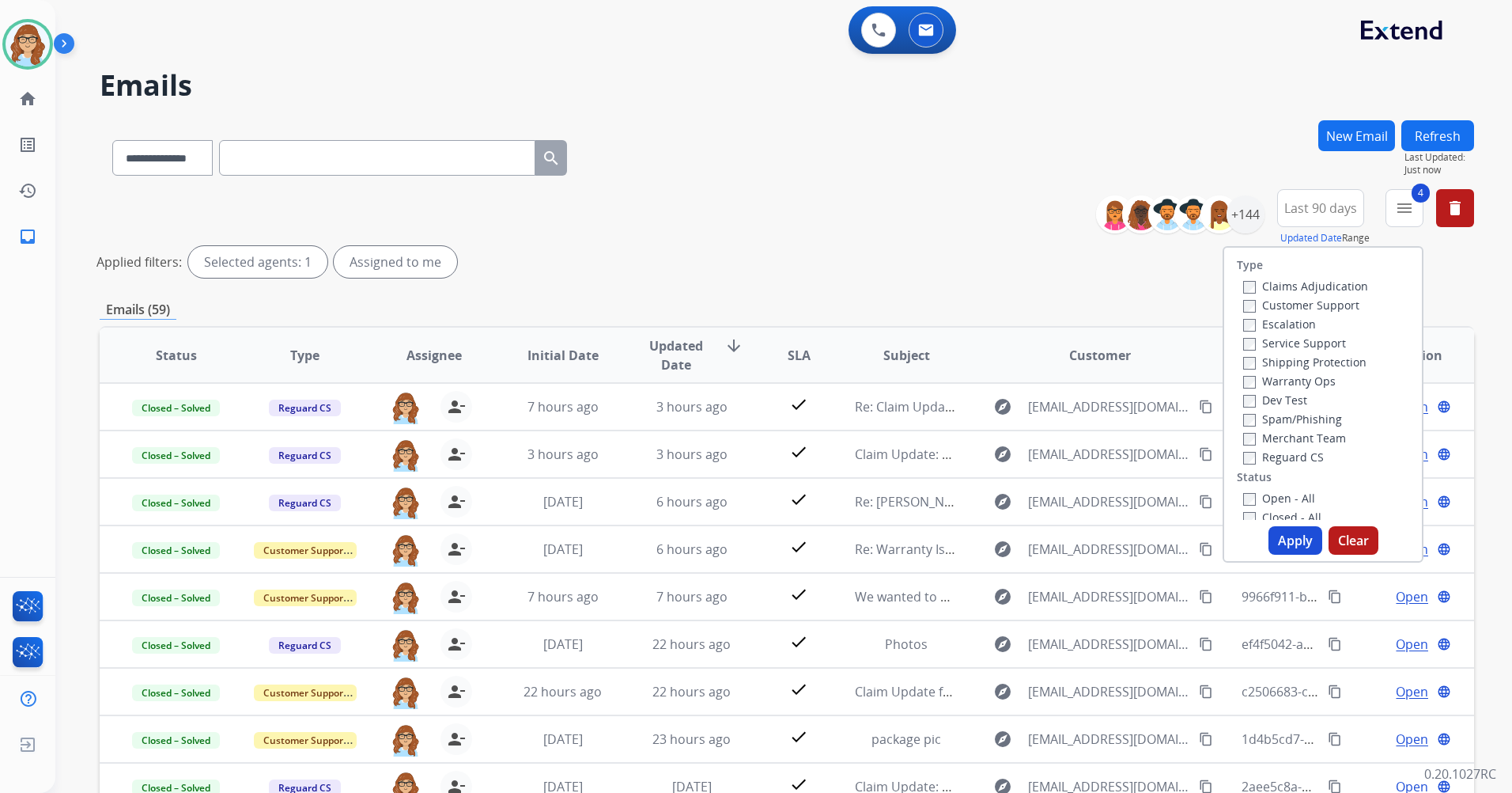
click at [1275, 526] on button "Apply" at bounding box center [1295, 540] width 53 height 29
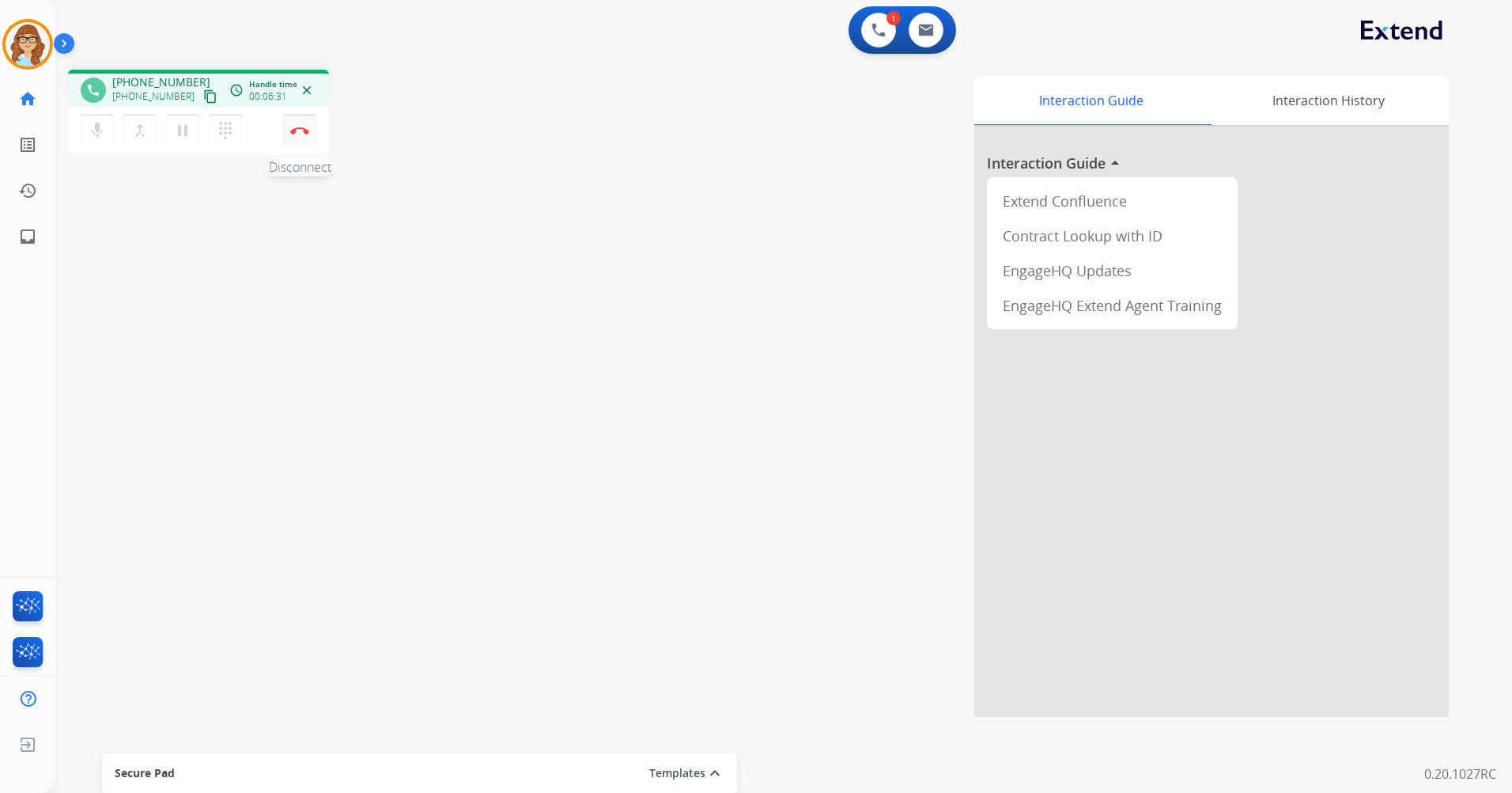
click at [299, 140] on button "Disconnect" at bounding box center [299, 130] width 33 height 33
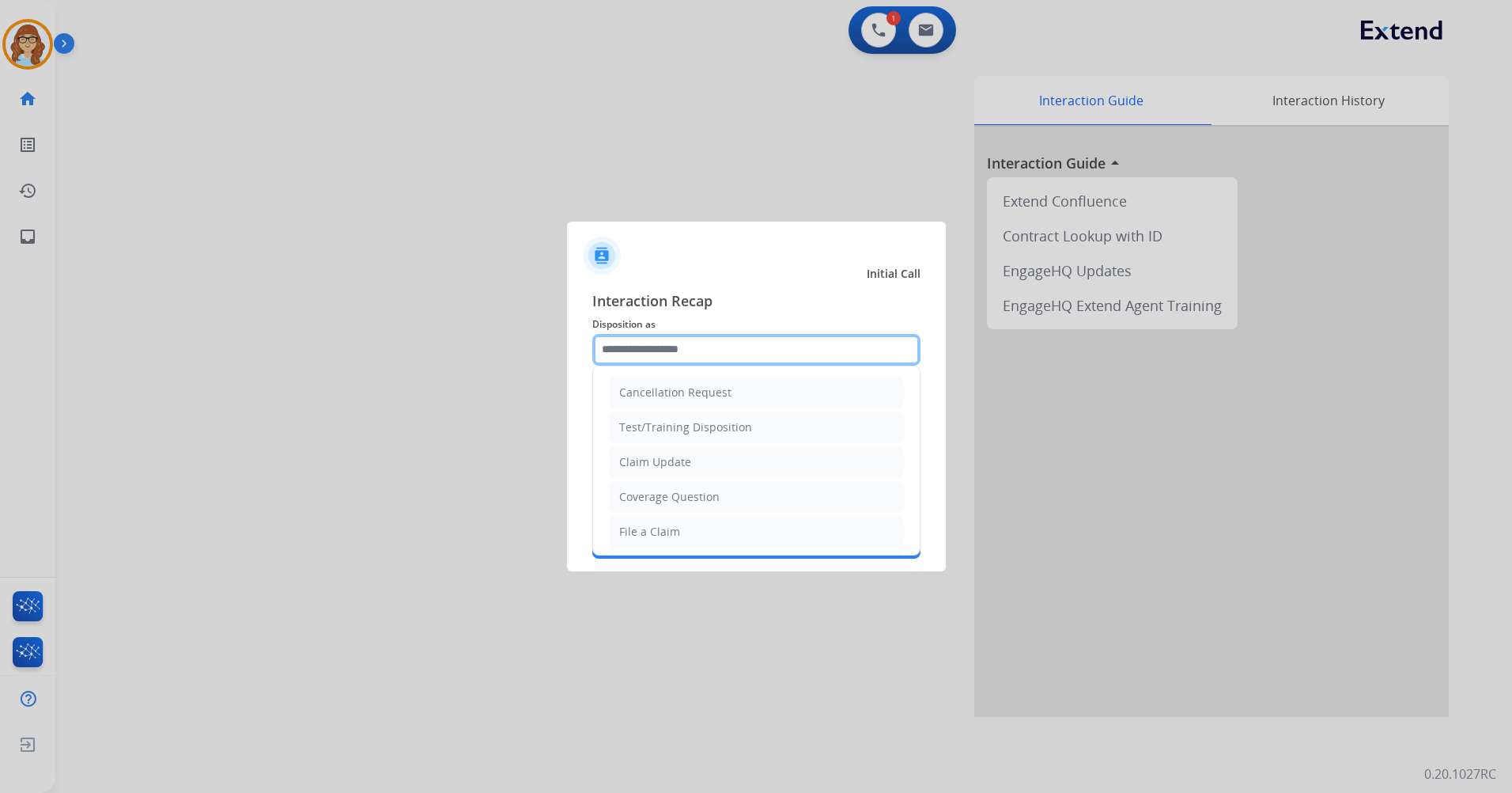
click at [662, 349] on input "text" at bounding box center [756, 349] width 328 height 31
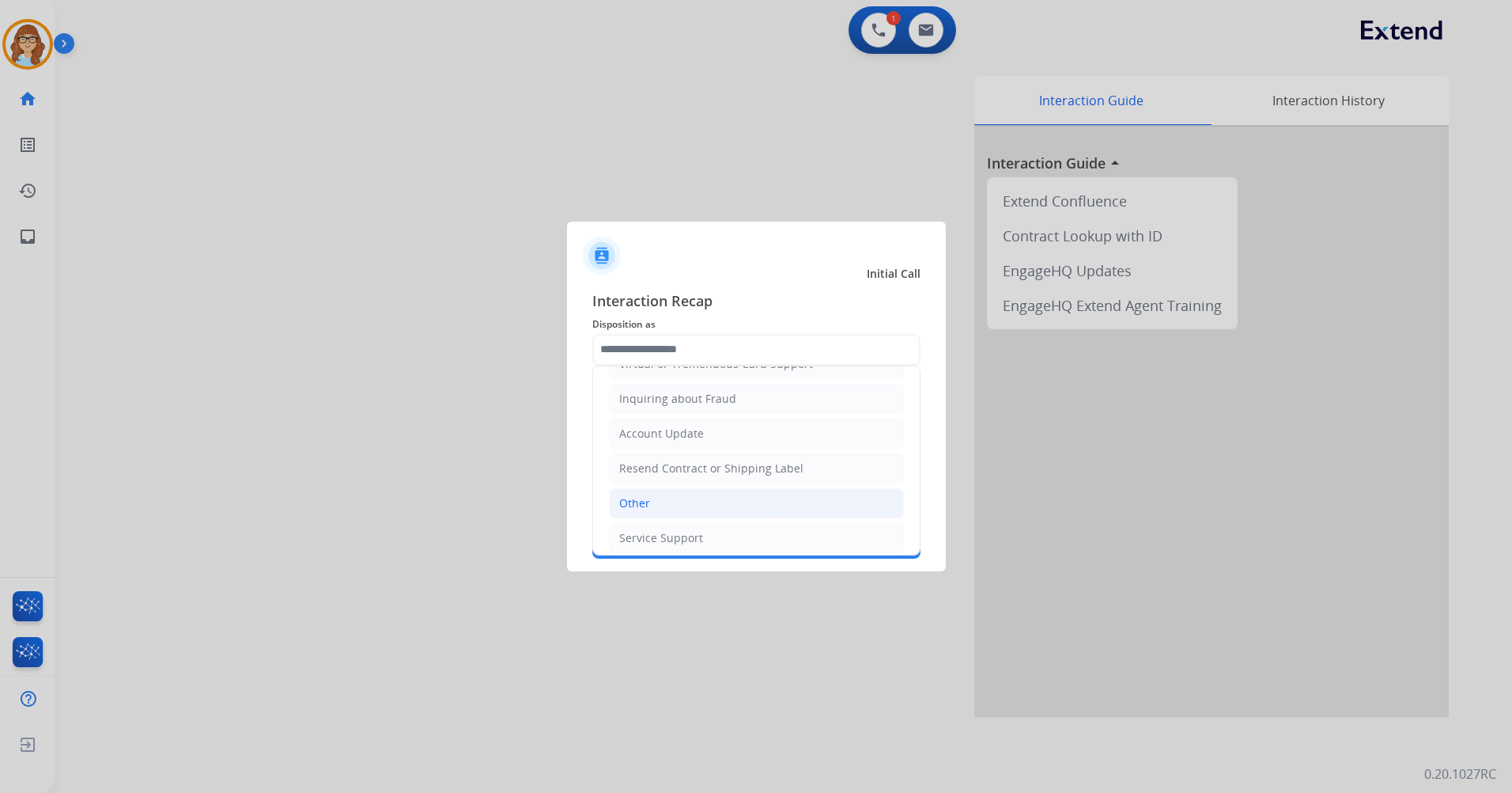
click at [711, 493] on li "Other" at bounding box center [756, 502] width 295 height 30
type input "*****"
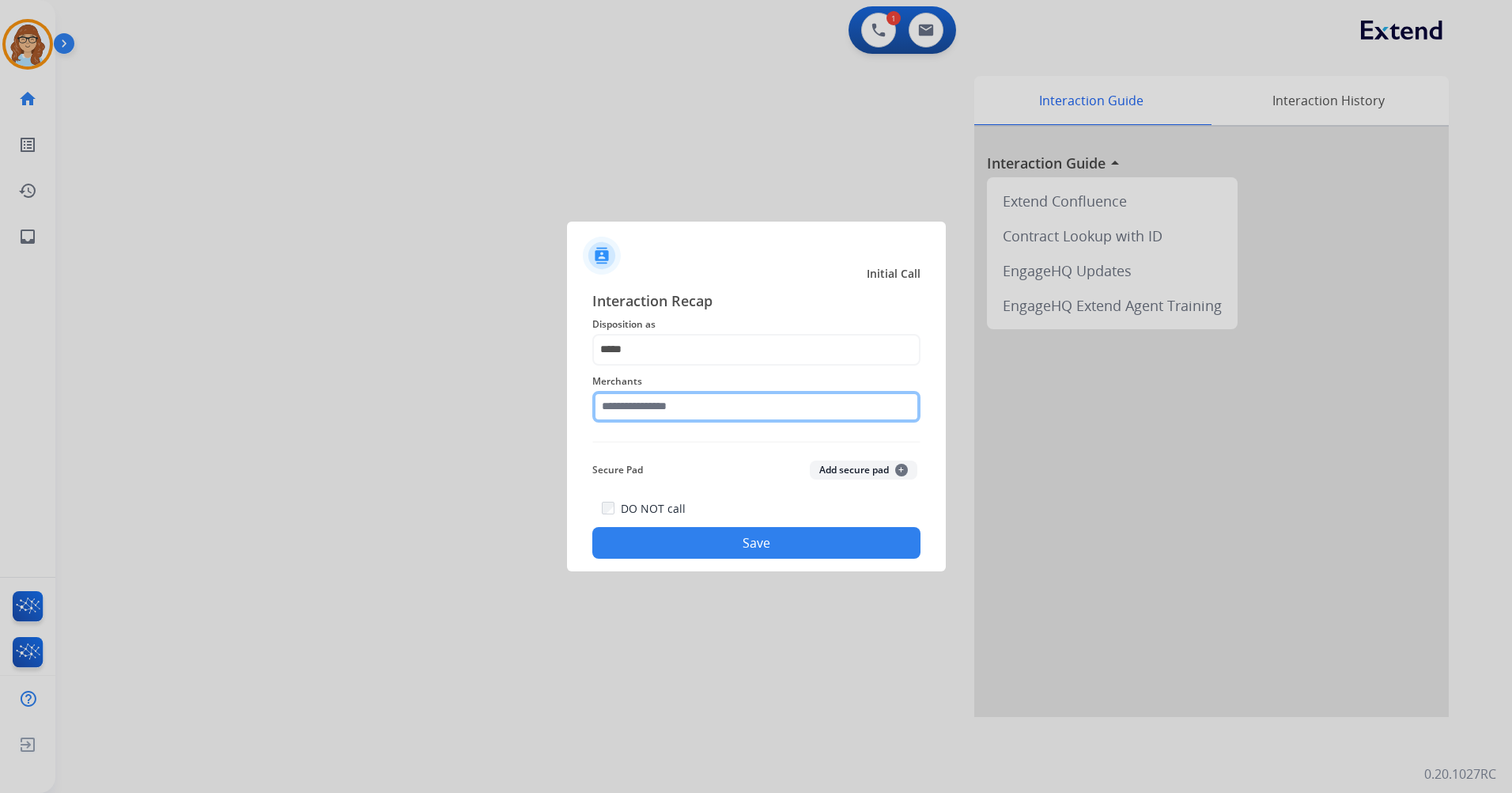
click at [690, 405] on input "text" at bounding box center [756, 406] width 328 height 31
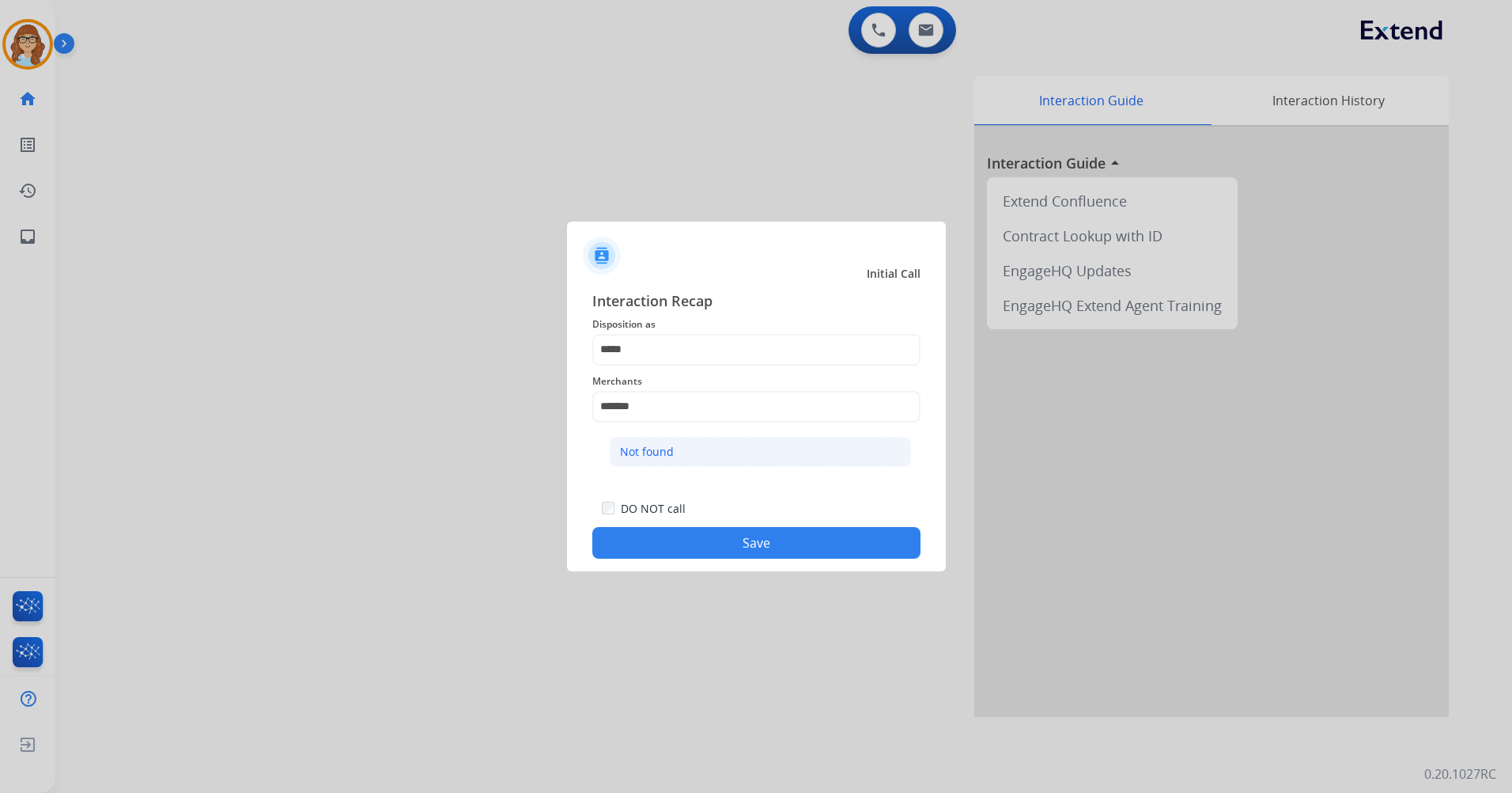
click at [690, 452] on li "Not found" at bounding box center [760, 451] width 301 height 30
type input "*********"
click at [707, 543] on button "Save" at bounding box center [756, 542] width 328 height 31
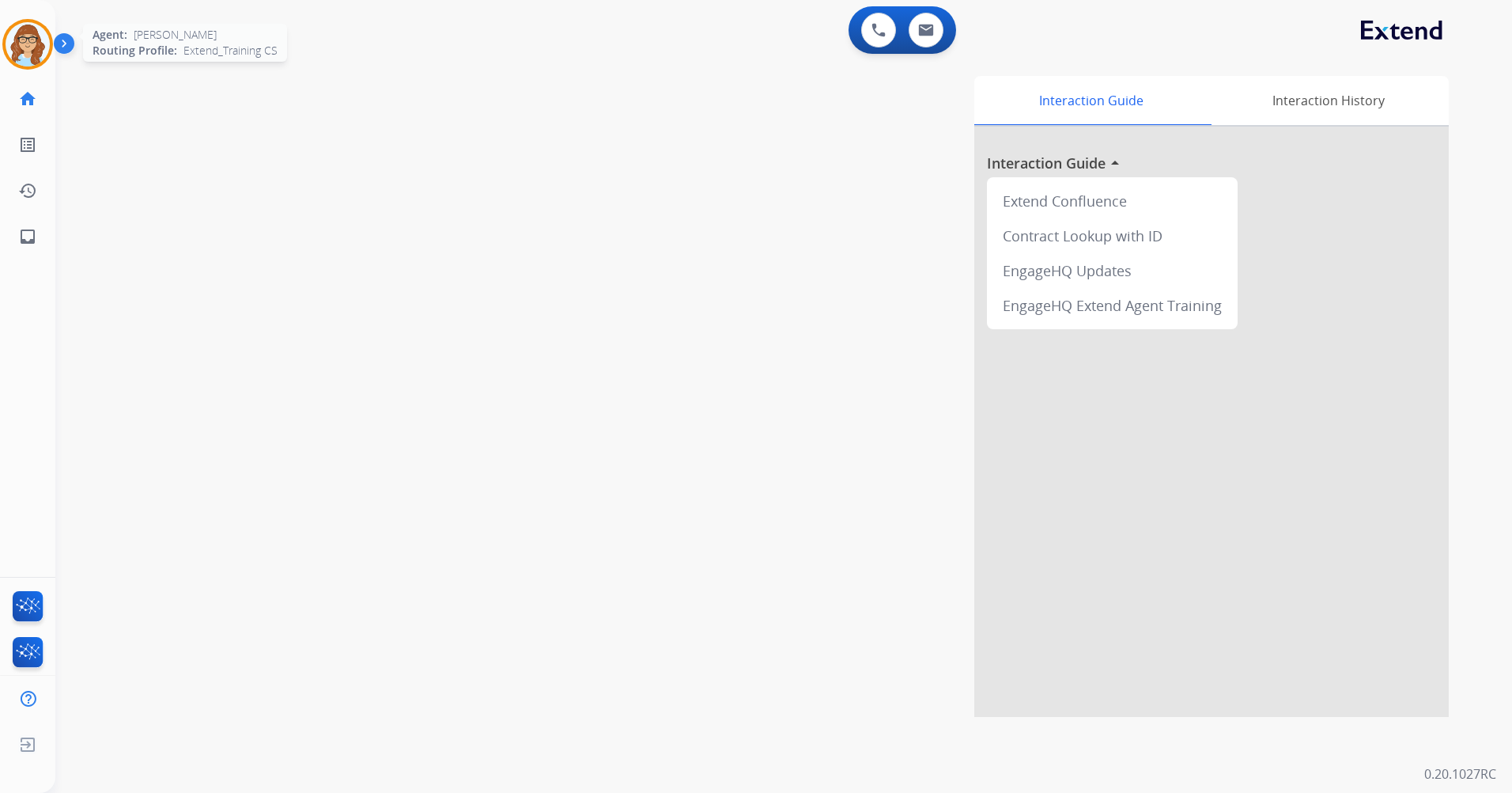
click at [28, 33] on img at bounding box center [28, 44] width 44 height 44
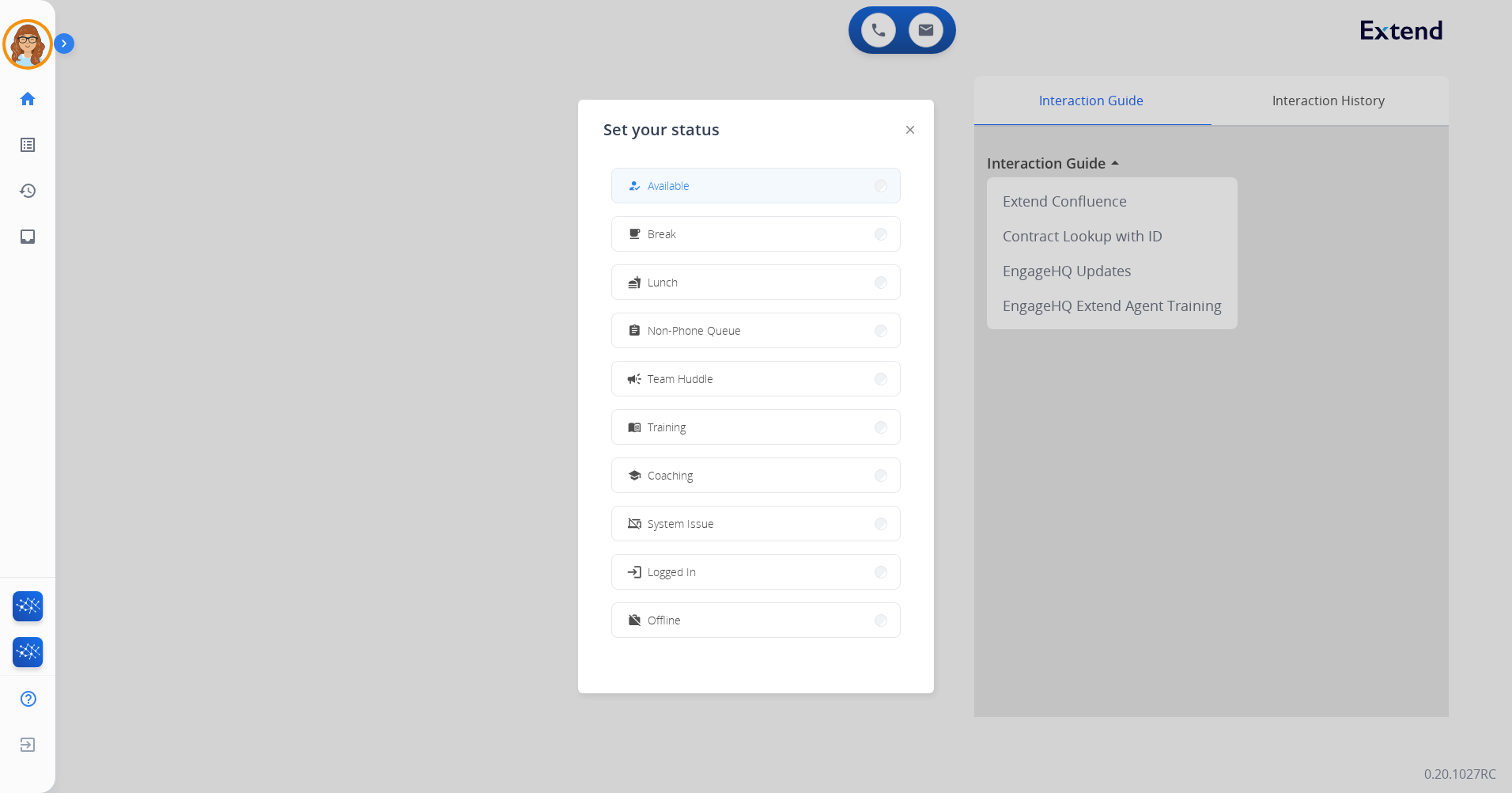
click at [628, 174] on button "how_to_reg Available" at bounding box center [756, 186] width 287 height 34
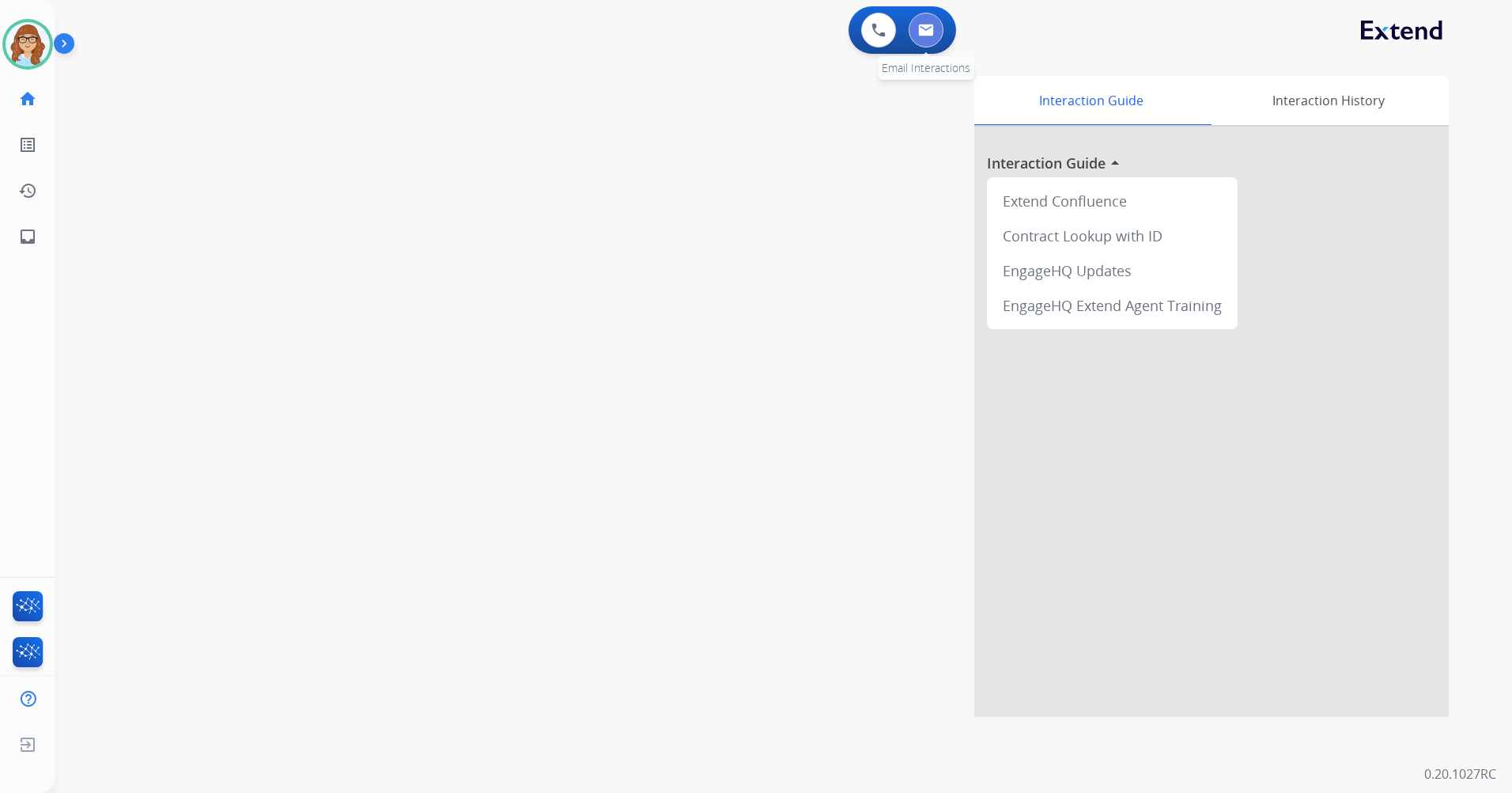
click at [940, 31] on button at bounding box center [926, 30] width 35 height 35
select select "**********"
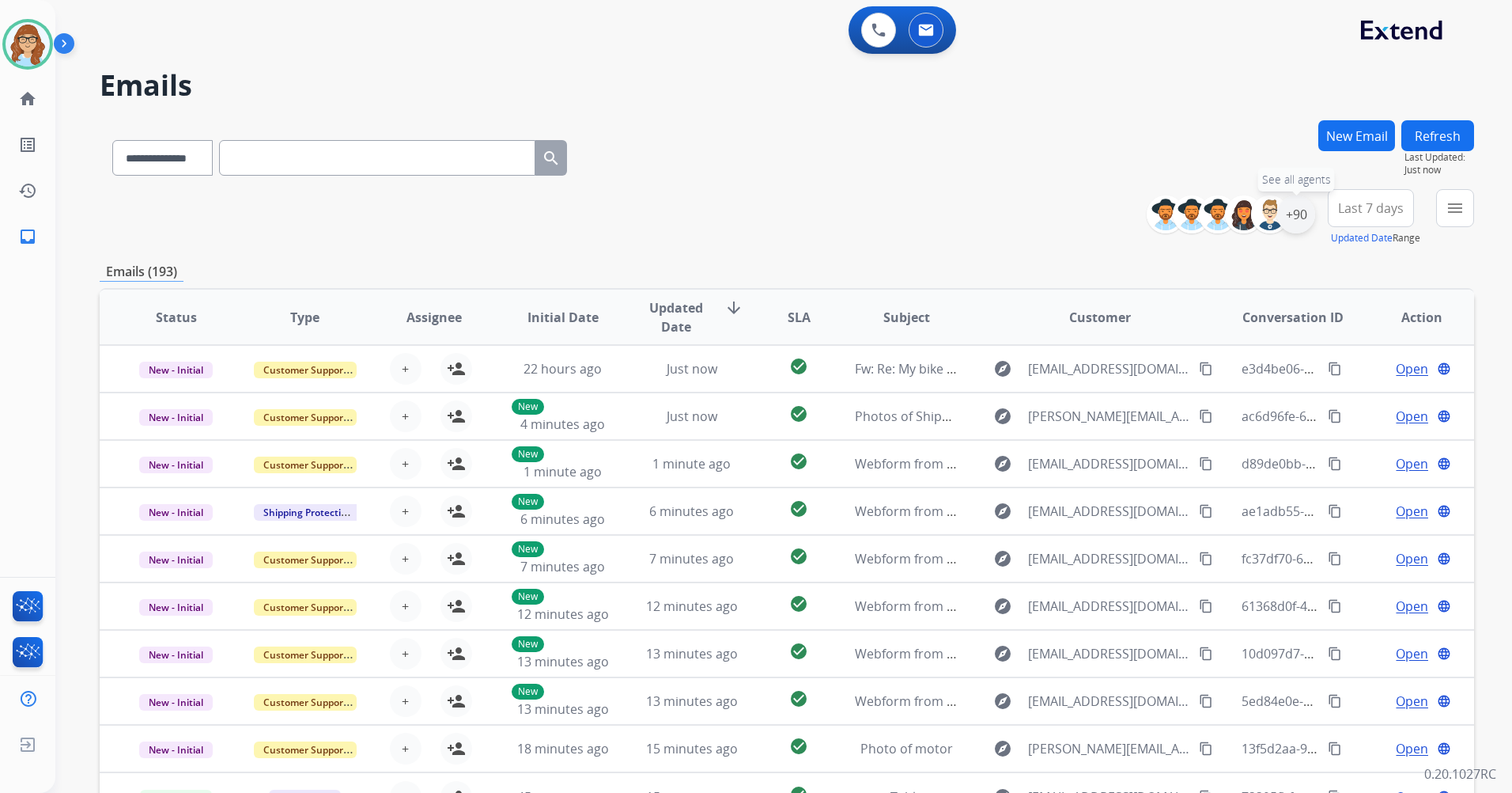
click at [1298, 217] on div "+90" at bounding box center [1296, 214] width 38 height 38
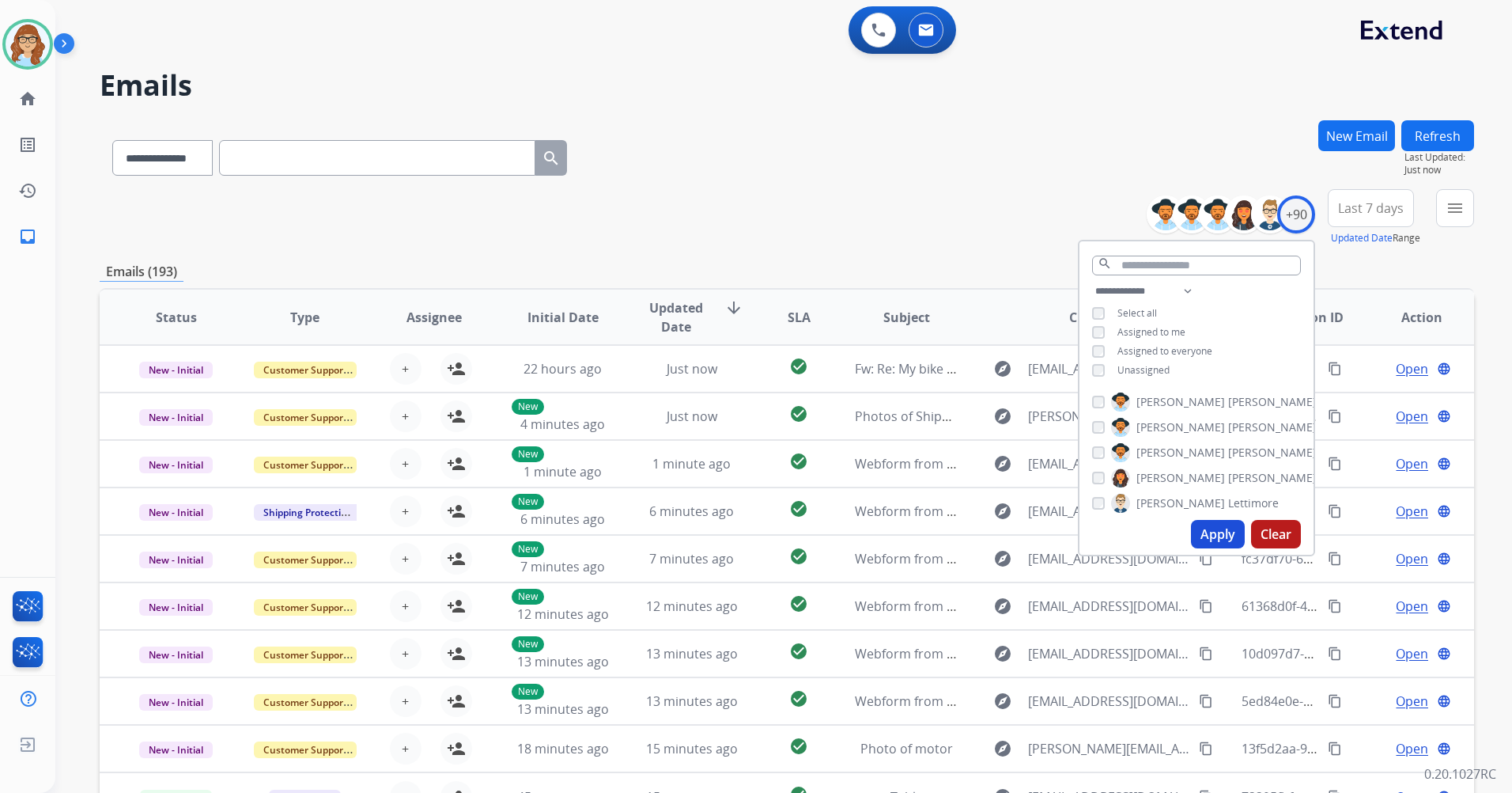
click at [1123, 374] on span "Unassigned" at bounding box center [1144, 370] width 53 height 14
click at [1219, 524] on button "Apply" at bounding box center [1218, 534] width 53 height 29
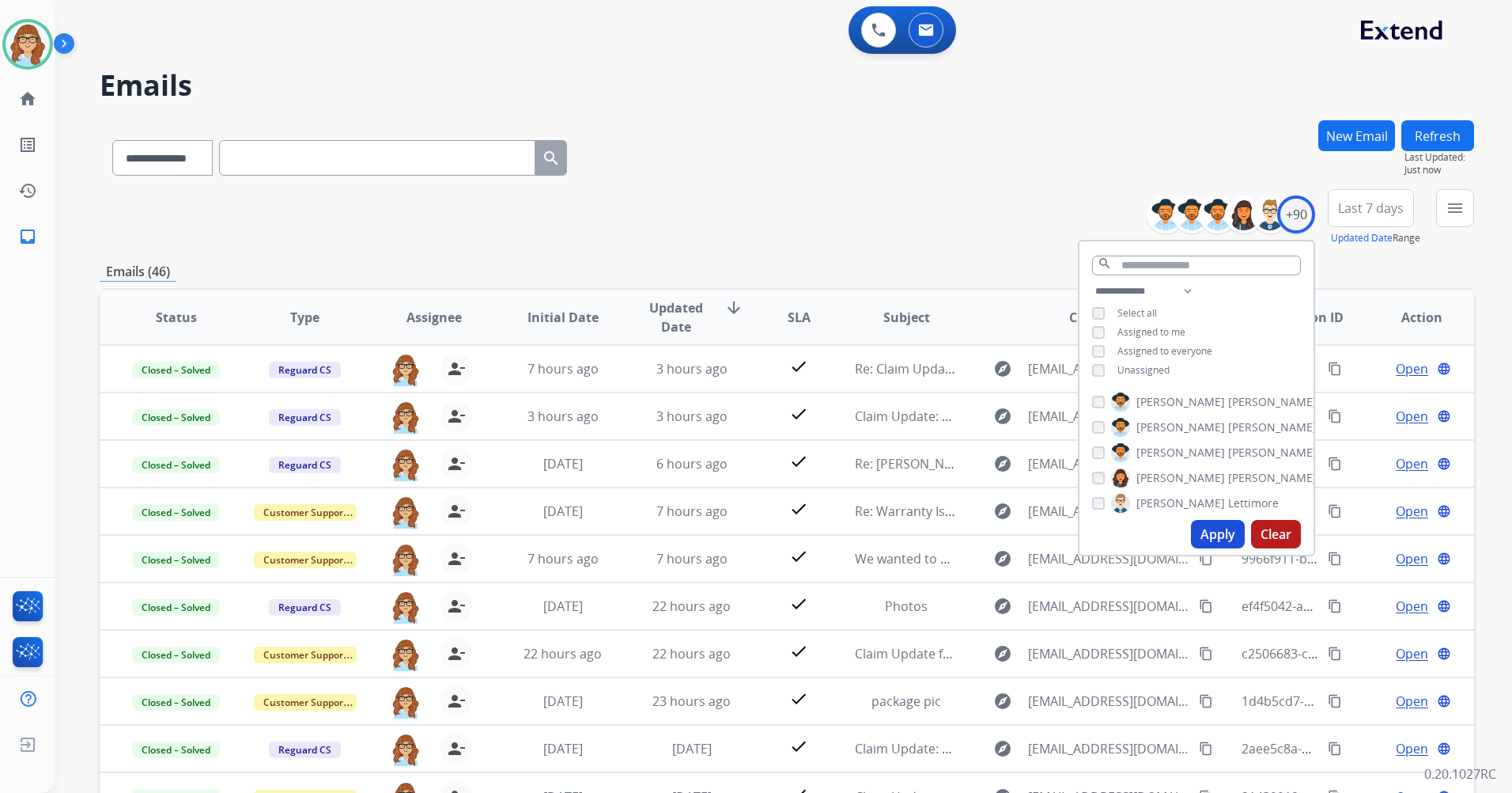
click at [1364, 211] on span "Last 7 days" at bounding box center [1370, 208] width 65 height 6
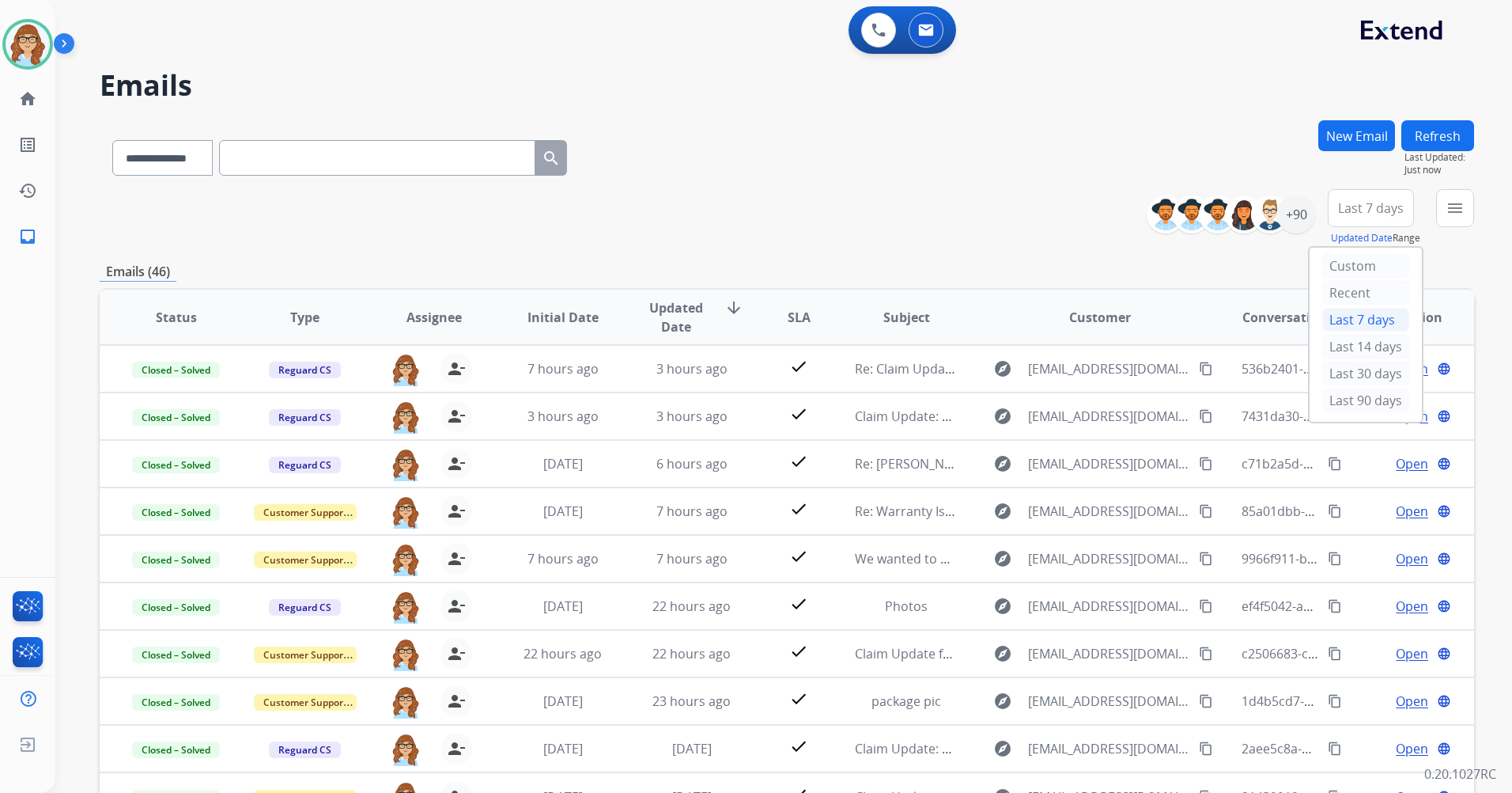
click at [1357, 395] on div "Last 90 days" at bounding box center [1365, 400] width 87 height 24
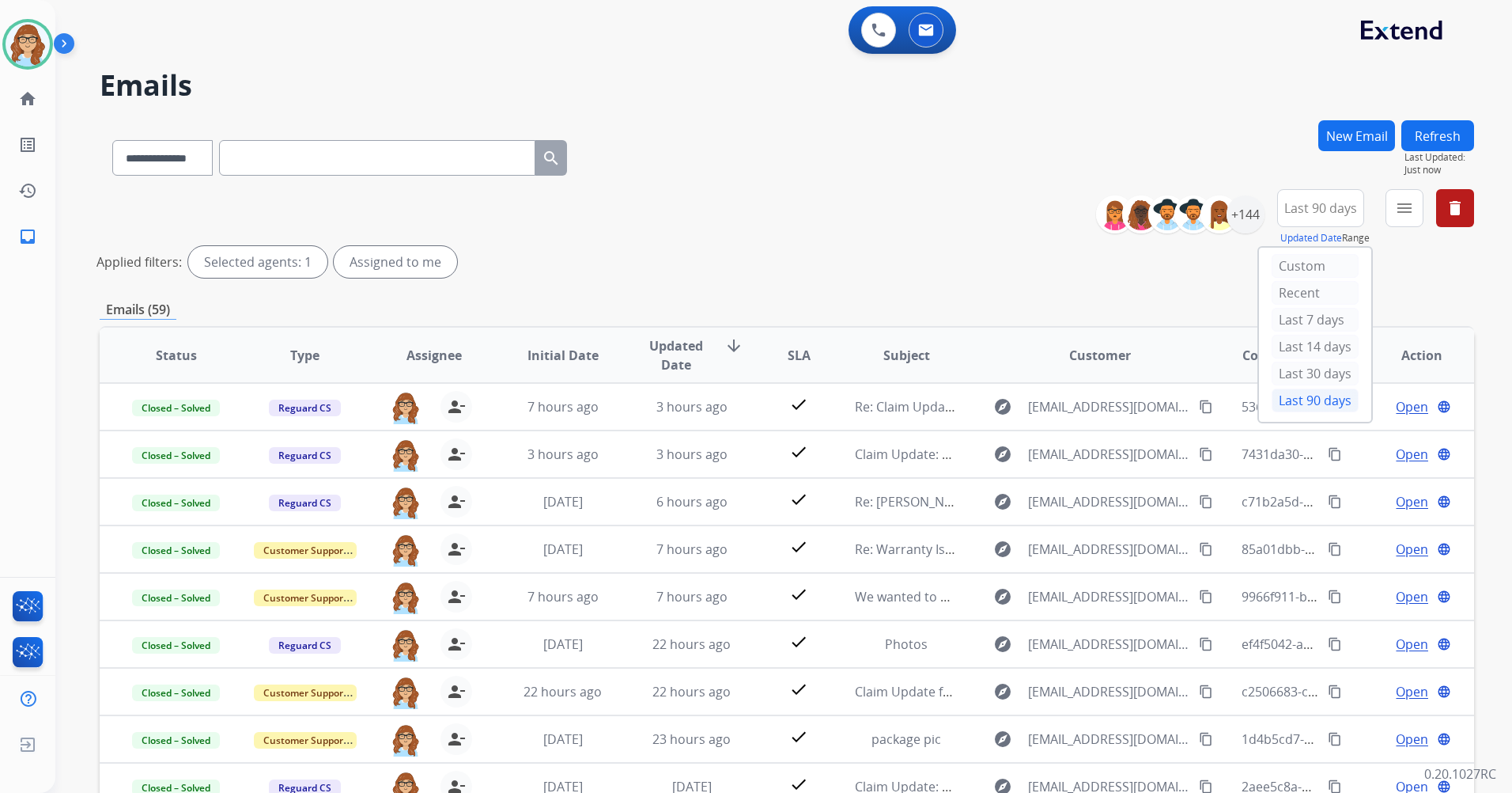
click at [1147, 122] on div "**********" at bounding box center [787, 154] width 1375 height 69
click at [1406, 228] on div "menu Type Claims Adjudication Customer Support Escalation Service Support Shipp…" at bounding box center [1404, 217] width 38 height 57
click at [1399, 205] on mat-icon "menu" at bounding box center [1404, 208] width 19 height 19
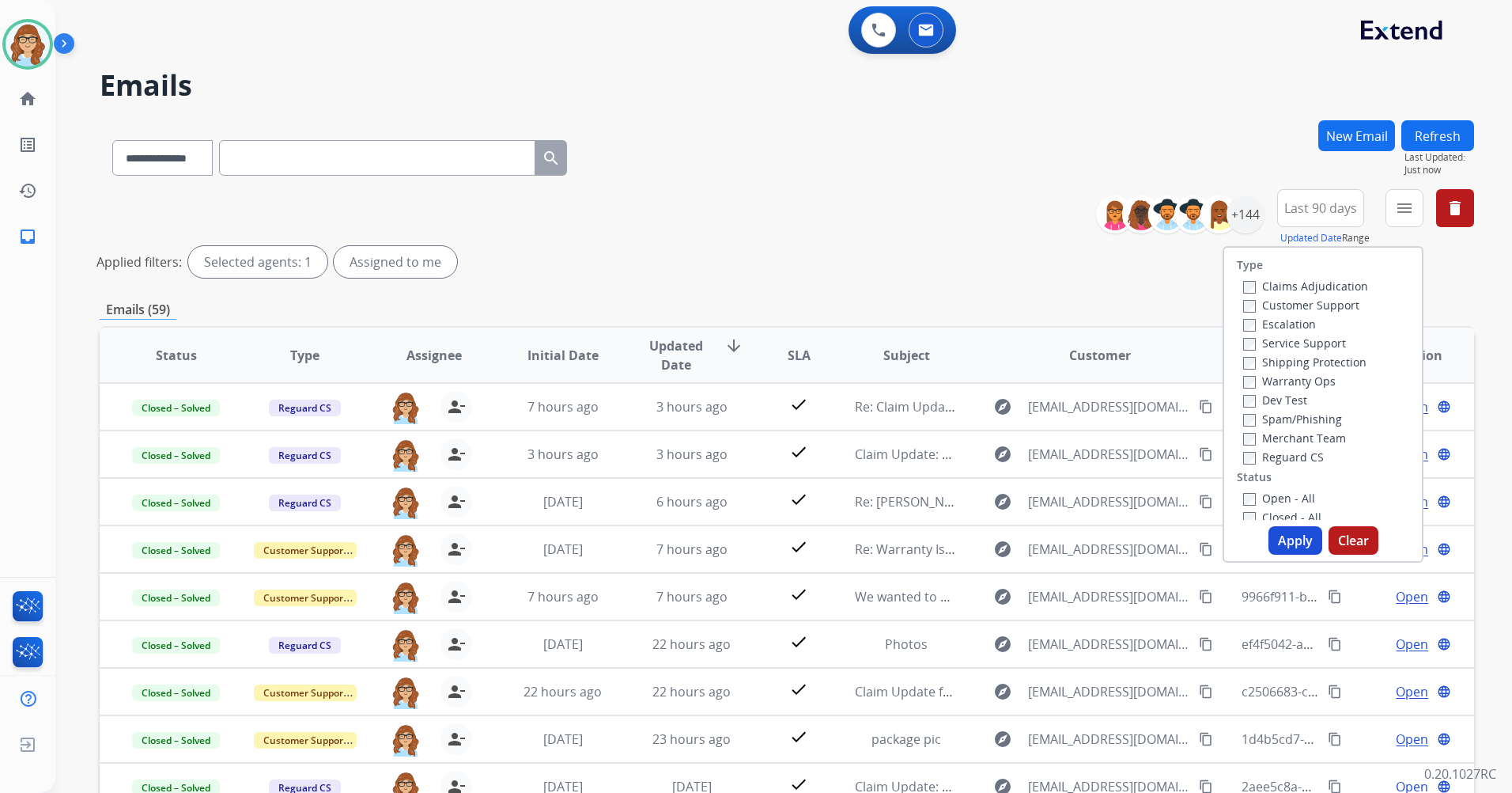
click at [1314, 300] on label "Customer Support" at bounding box center [1301, 305] width 116 height 15
click at [1326, 369] on label "Shipping Protection" at bounding box center [1304, 362] width 123 height 15
click at [1286, 457] on label "Reguard CS" at bounding box center [1283, 457] width 81 height 15
click at [1286, 499] on label "Open - All" at bounding box center [1279, 498] width 72 height 15
click at [1289, 534] on button "Apply" at bounding box center [1295, 540] width 53 height 29
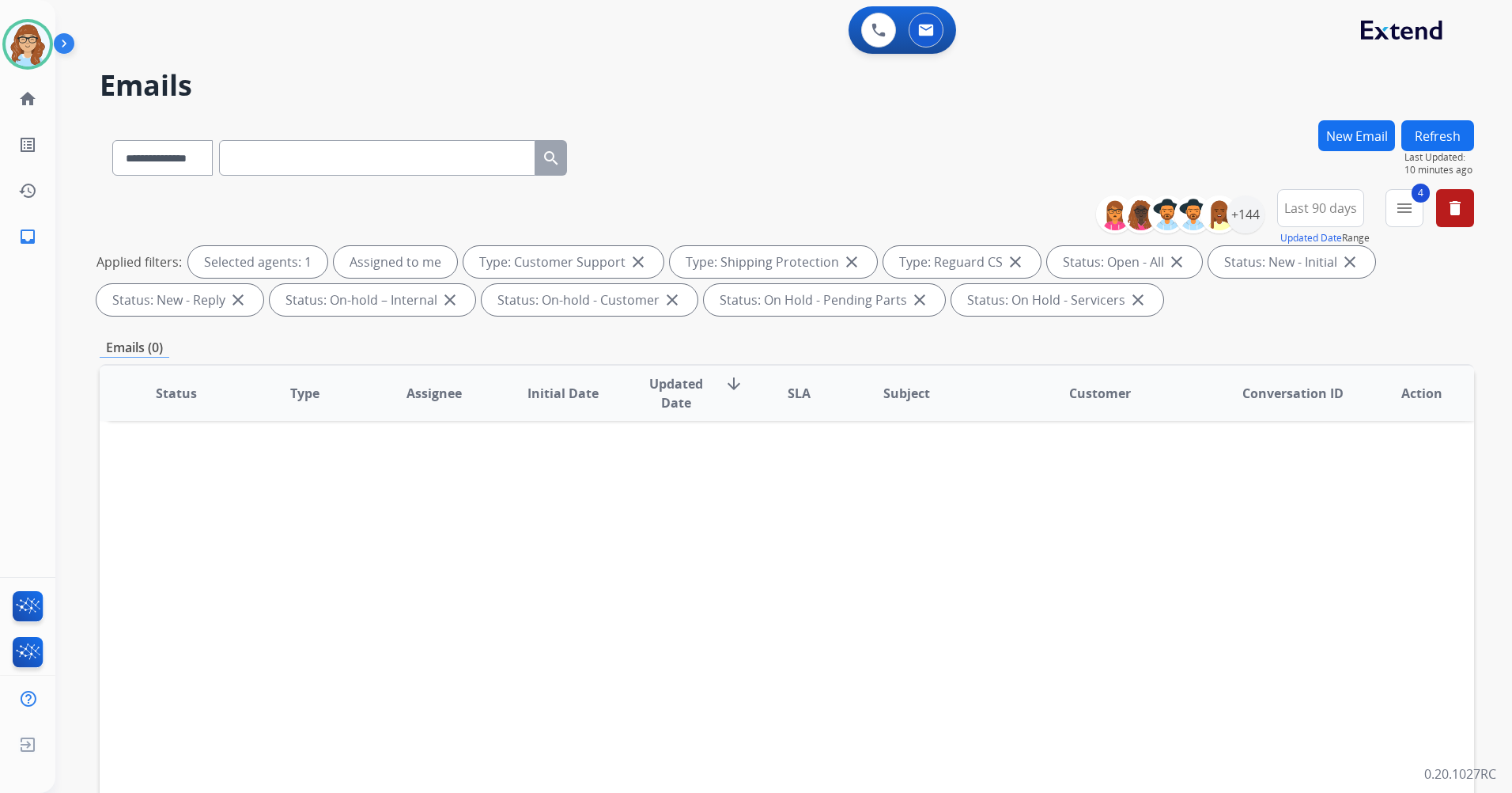
click at [851, 29] on div "0 Voice Interactions 0 Email Interactions" at bounding box center [902, 30] width 108 height 47
click at [859, 38] on div "0 Voice Interactions" at bounding box center [879, 30] width 47 height 35
click at [875, 38] on button at bounding box center [879, 30] width 35 height 35
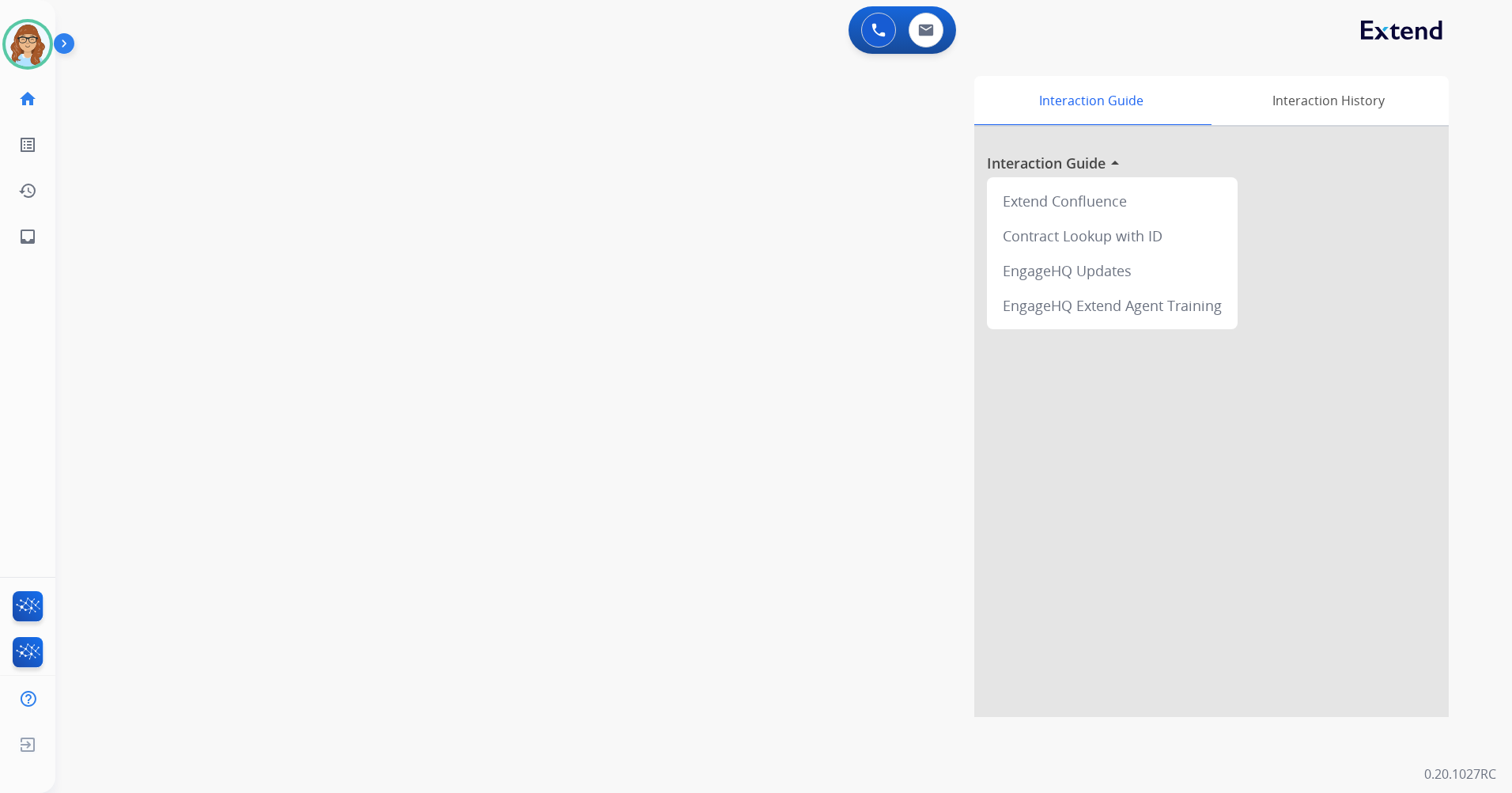
click at [70, 40] on img at bounding box center [67, 46] width 27 height 30
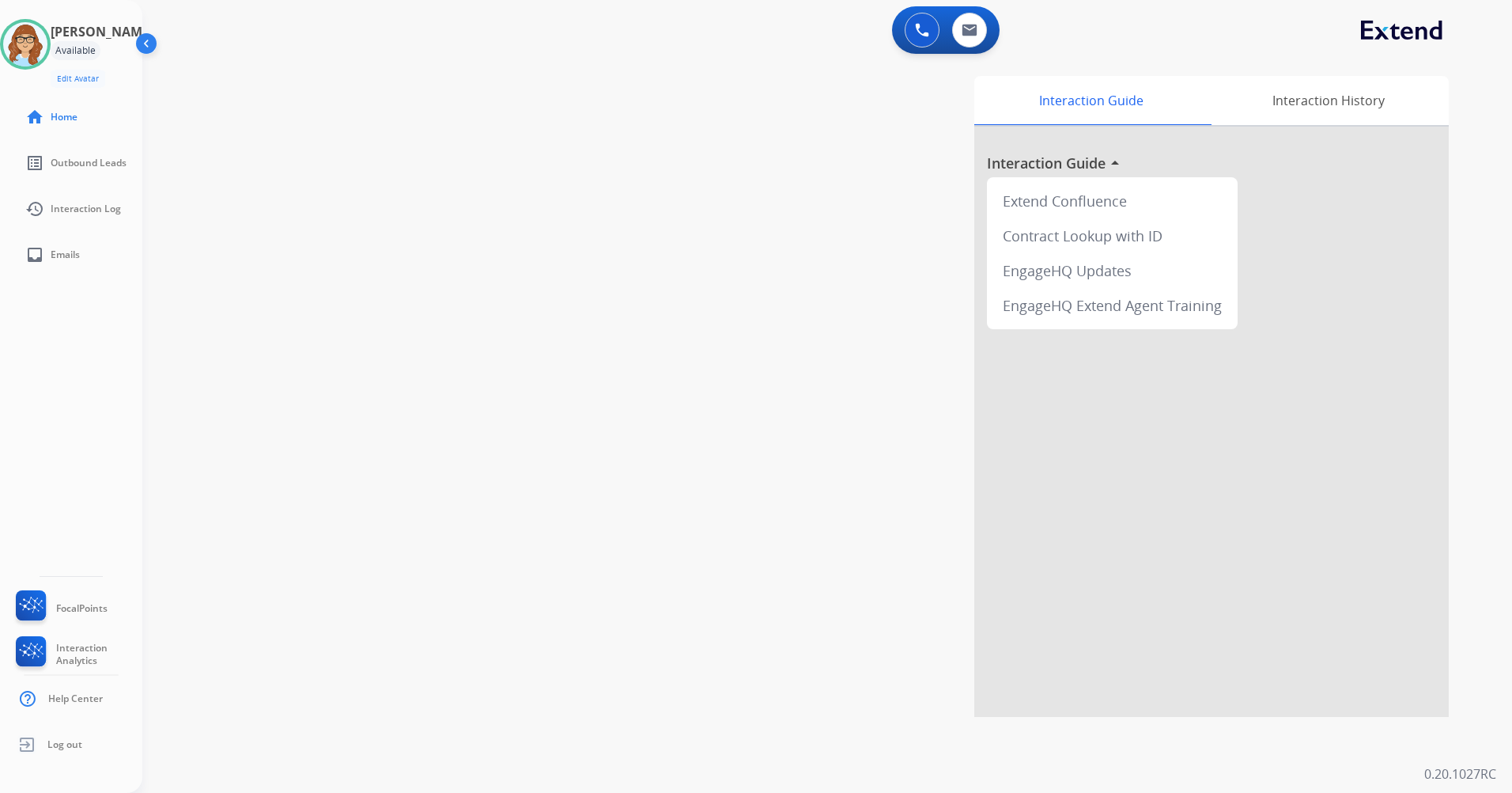
click at [149, 42] on img at bounding box center [148, 46] width 30 height 30
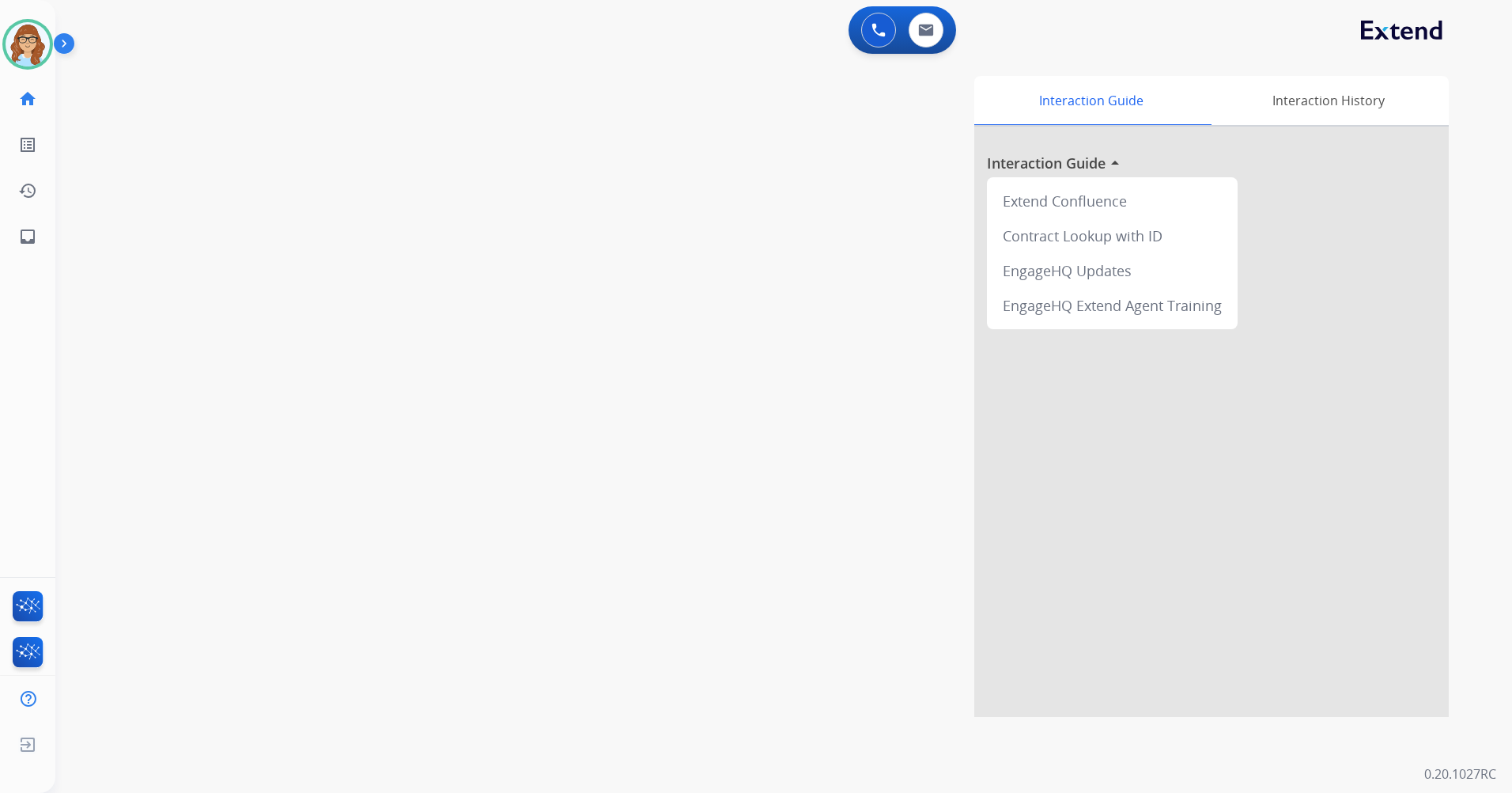
click at [75, 46] on img at bounding box center [67, 46] width 27 height 30
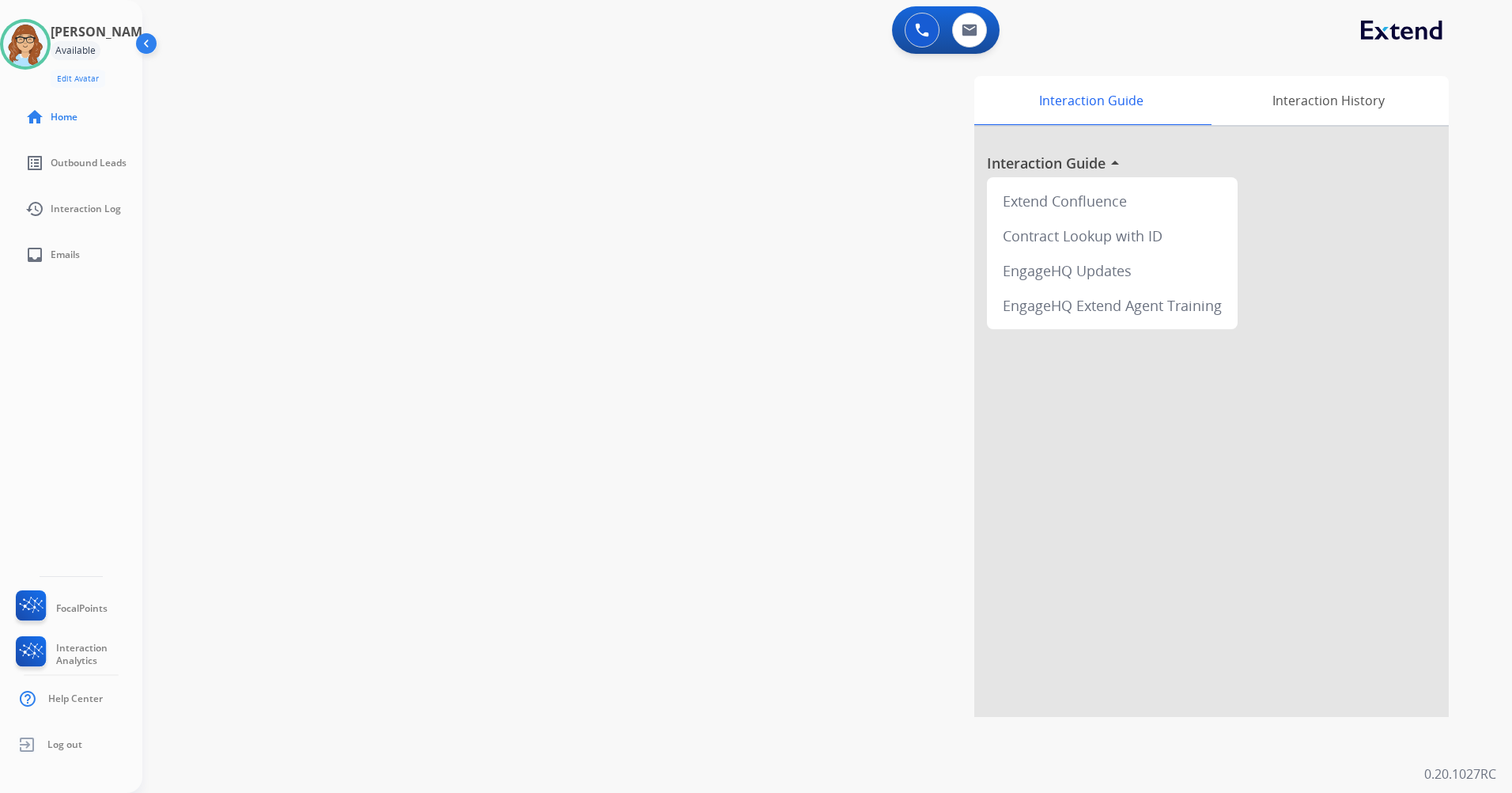
click at [145, 39] on img at bounding box center [148, 46] width 30 height 30
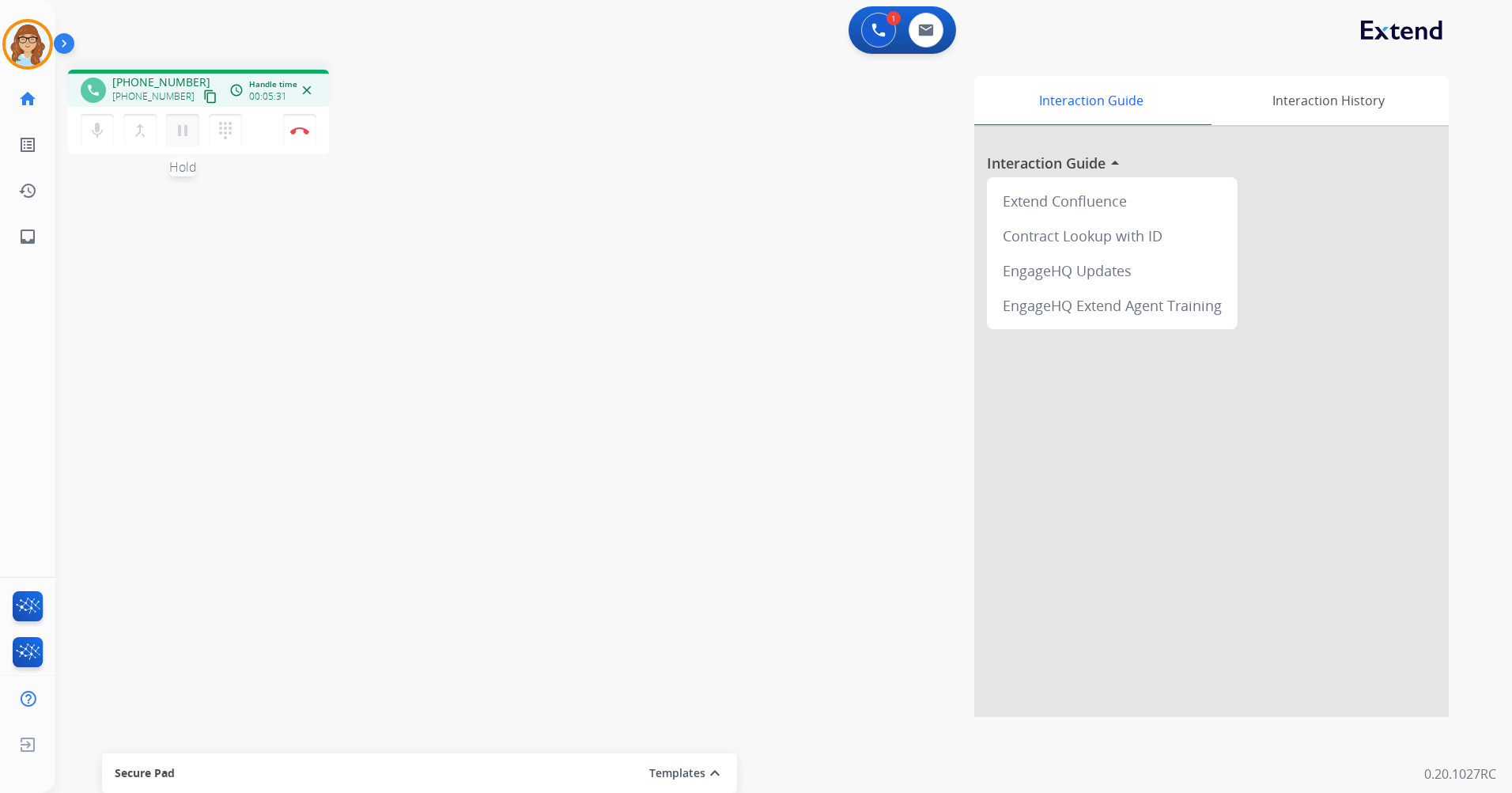
click at [181, 142] on button "pause Hold" at bounding box center [182, 130] width 33 height 33
click at [178, 128] on mat-icon "play_arrow" at bounding box center [182, 131] width 19 height 19
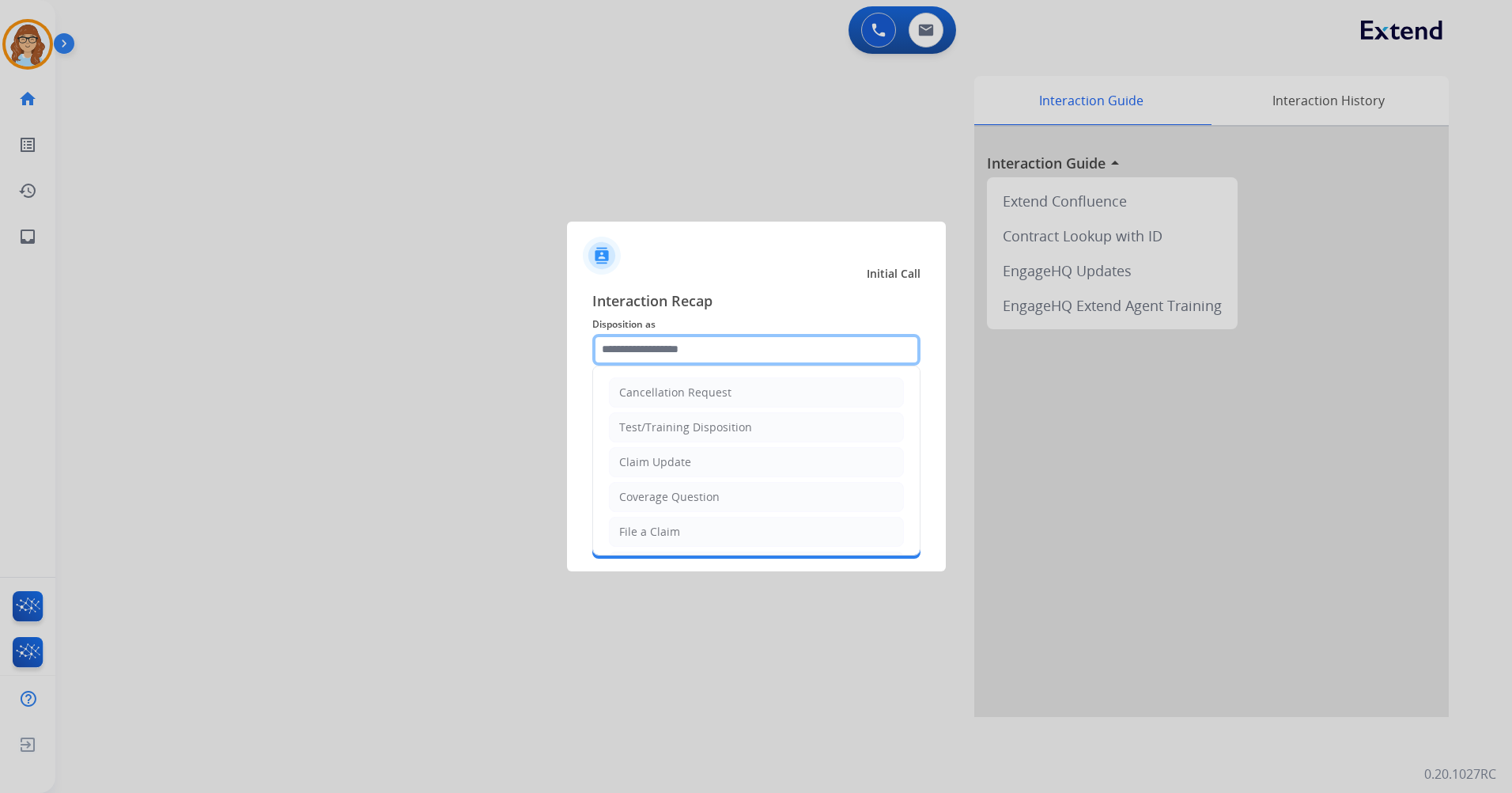
click at [663, 345] on input "text" at bounding box center [756, 349] width 328 height 31
click at [661, 460] on div "Claim Update" at bounding box center [655, 461] width 72 height 16
type input "**********"
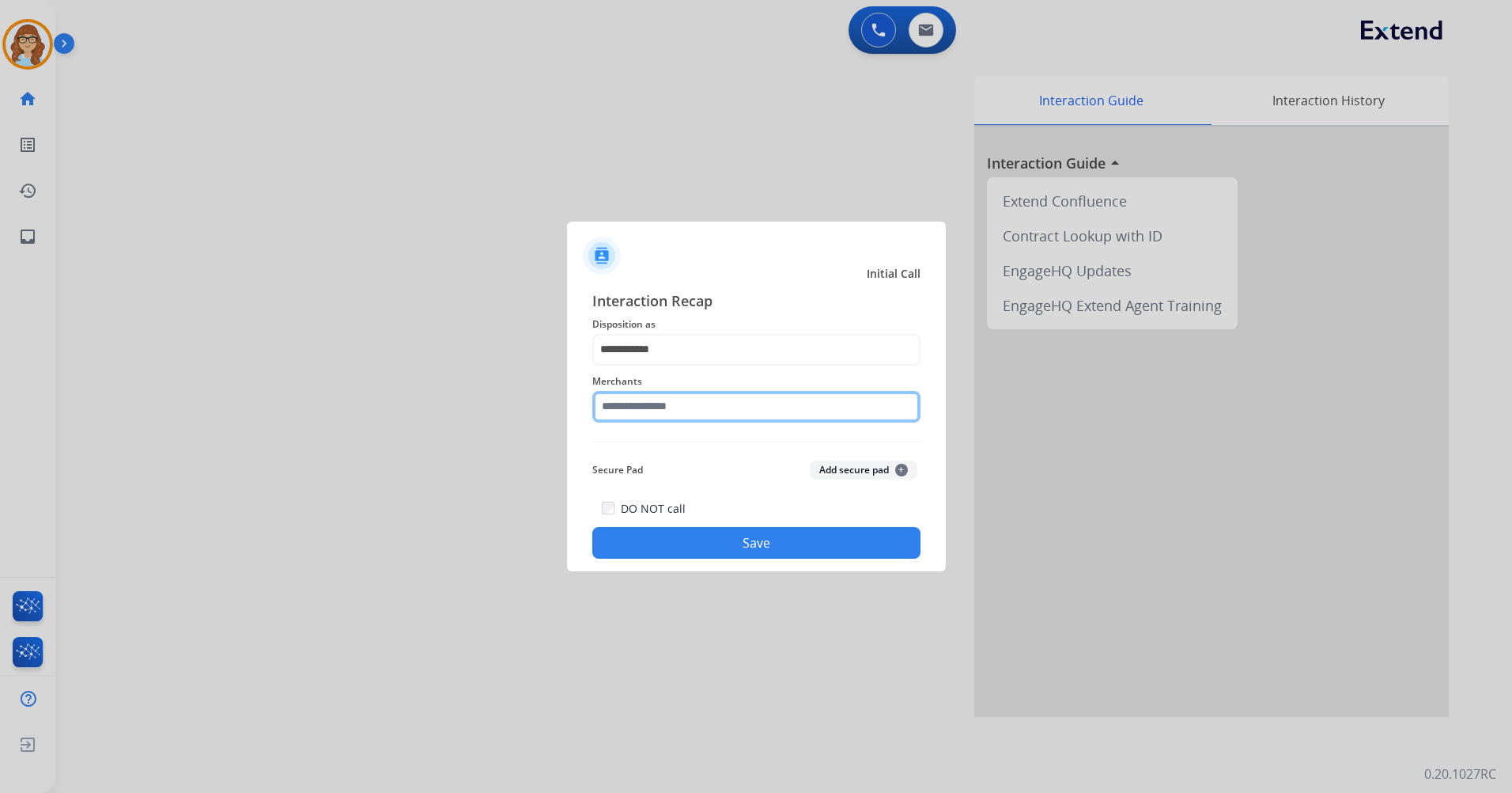
click at [694, 400] on input "text" at bounding box center [756, 406] width 328 height 31
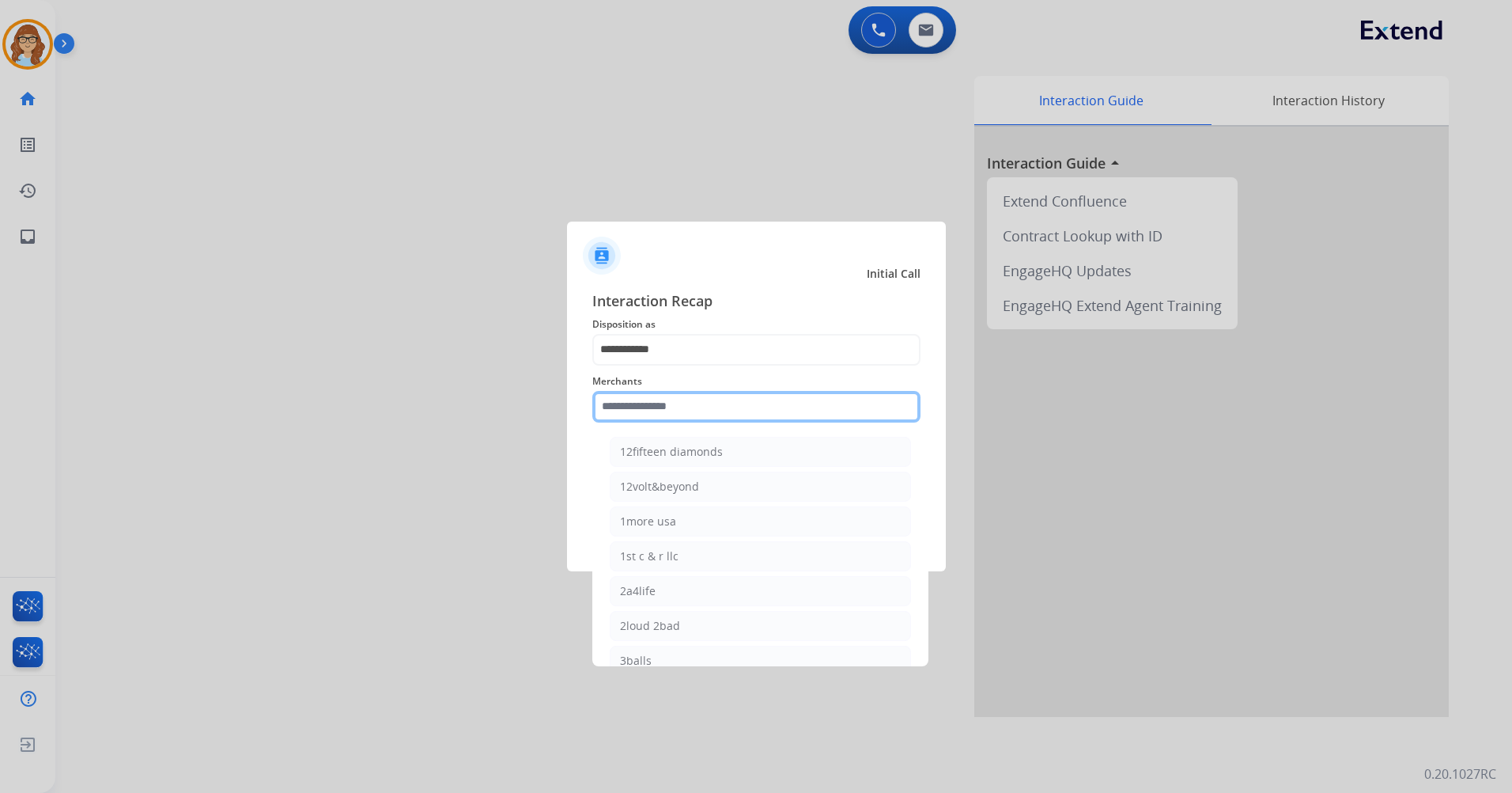
click at [745, 395] on input "text" at bounding box center [756, 406] width 328 height 31
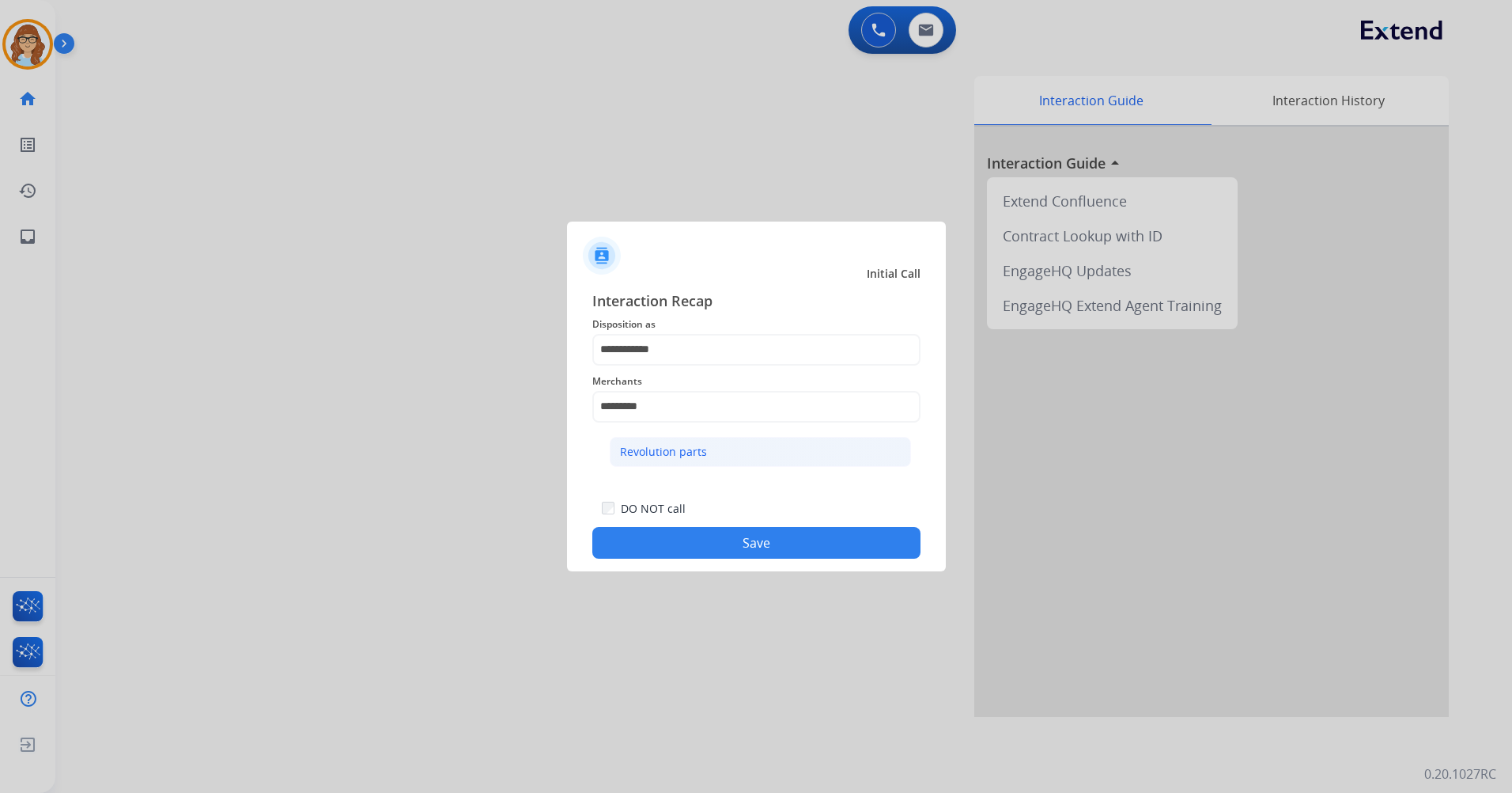
click at [644, 462] on li "Revolution parts" at bounding box center [760, 451] width 301 height 30
type input "**********"
click at [692, 535] on button "Save" at bounding box center [756, 542] width 328 height 31
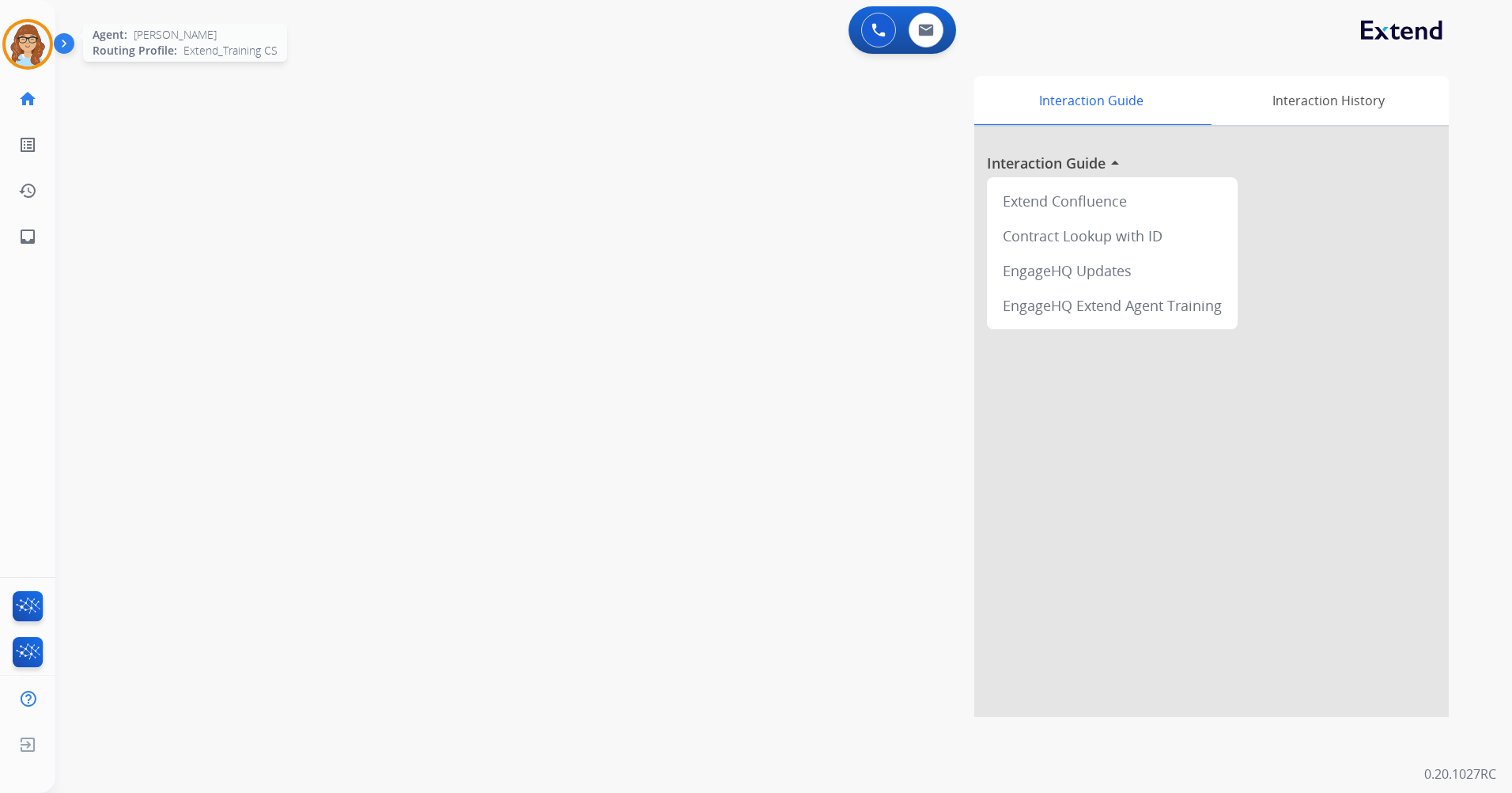
click at [41, 48] on img at bounding box center [28, 44] width 44 height 44
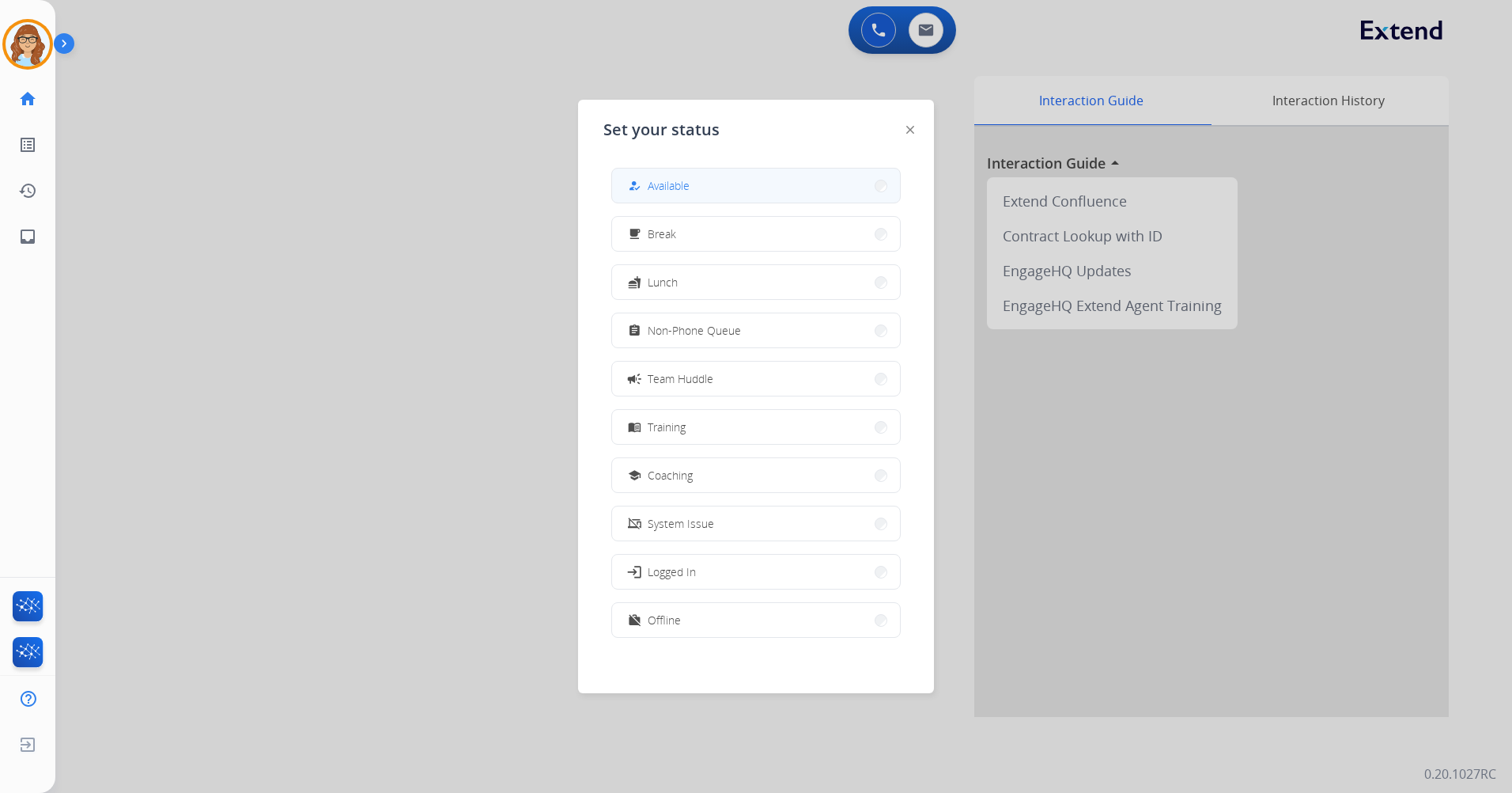
click at [723, 176] on button "how_to_reg Available" at bounding box center [756, 186] width 287 height 34
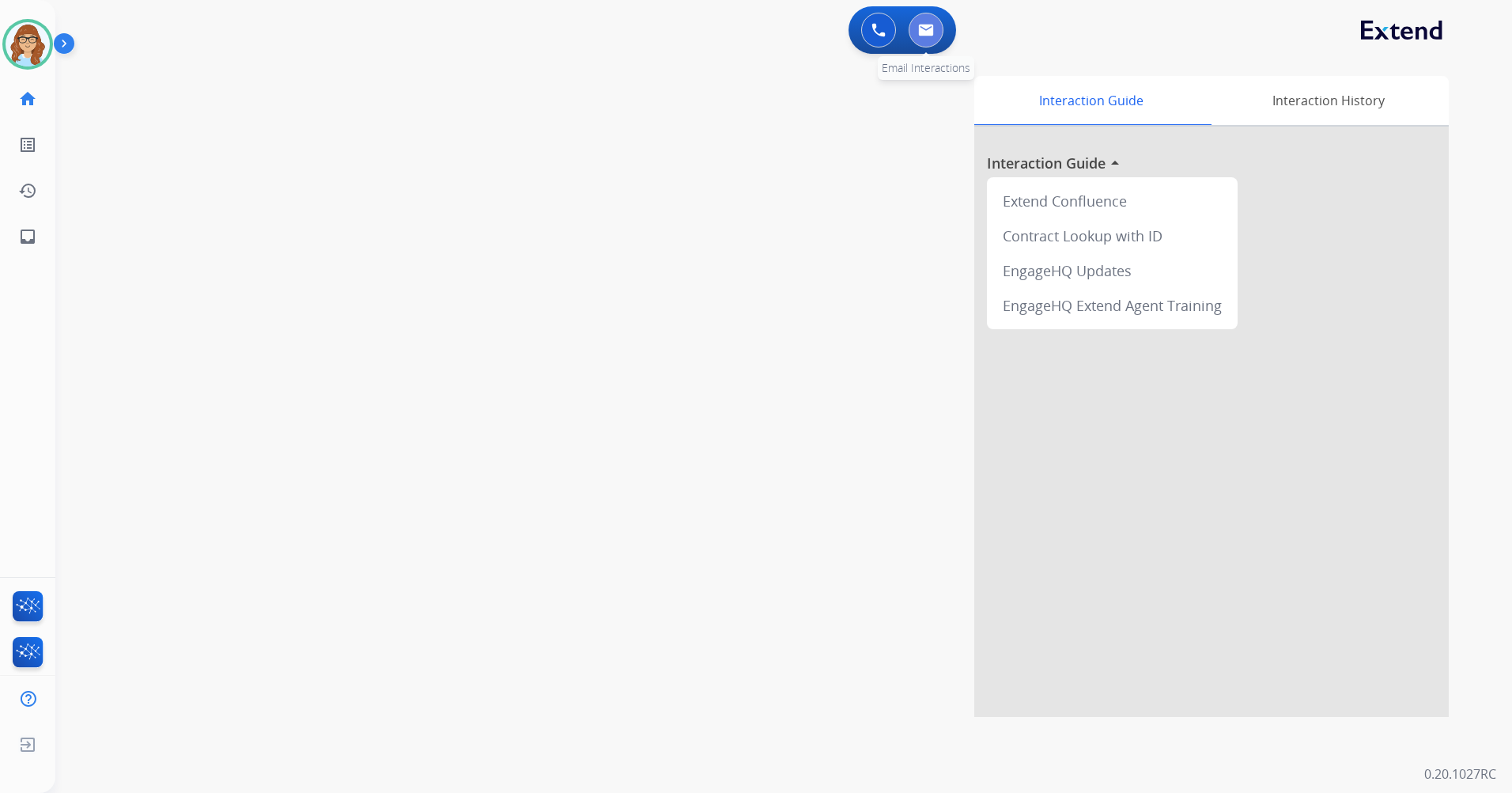
click at [928, 19] on button at bounding box center [926, 30] width 35 height 35
select select "**********"
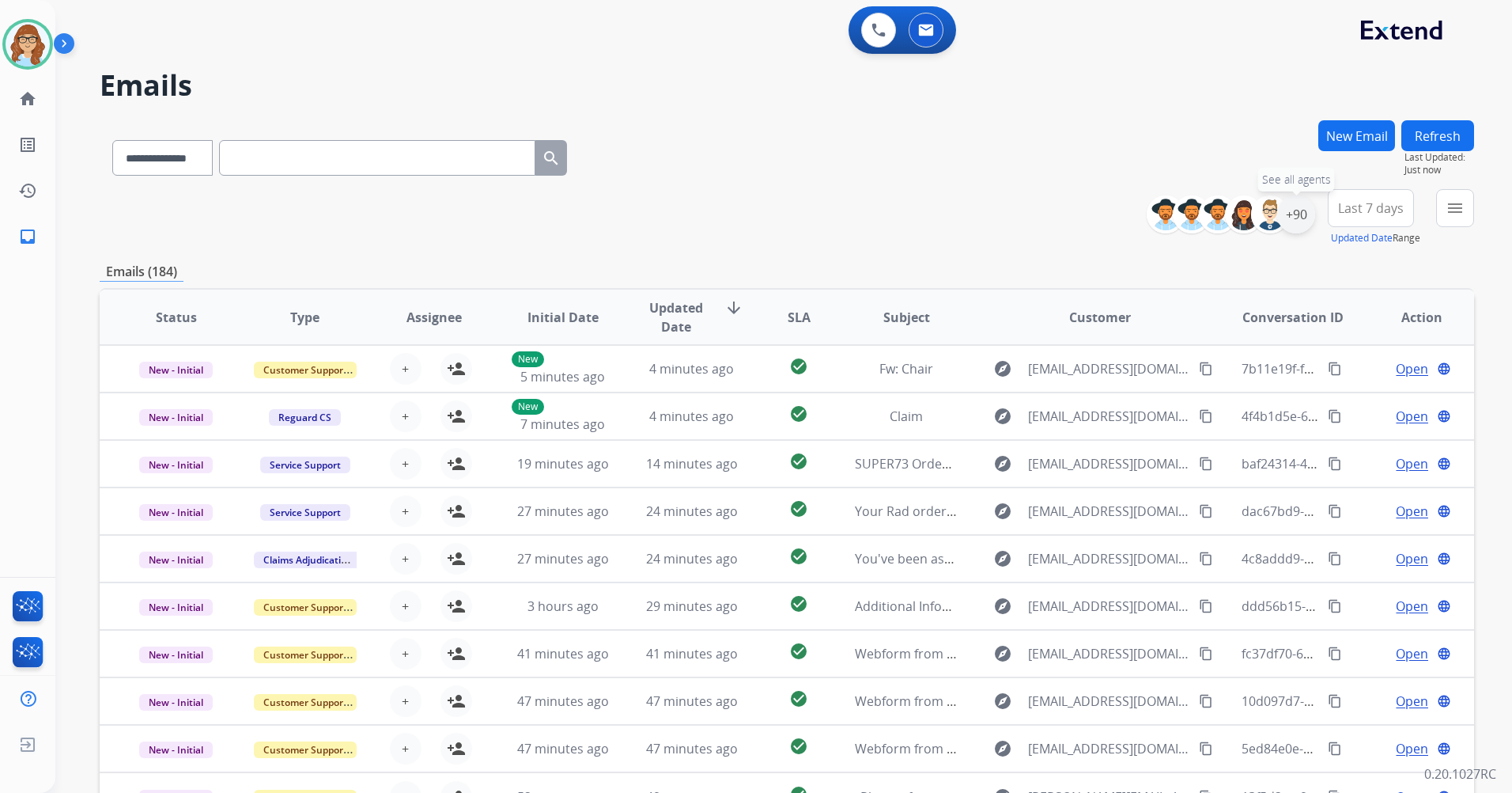
click at [1304, 213] on div "+90" at bounding box center [1296, 214] width 38 height 38
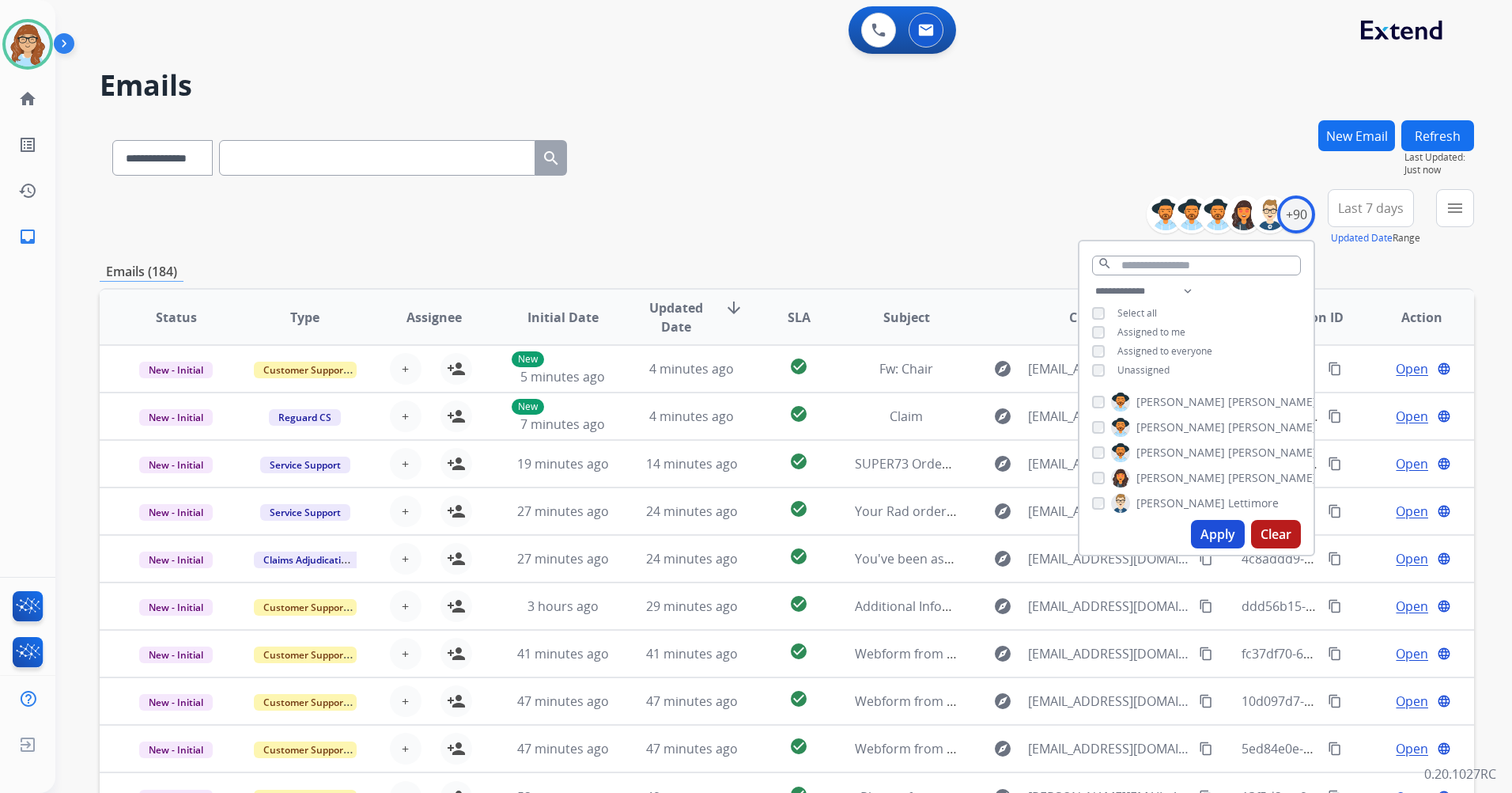
click at [1149, 370] on span "Unassigned" at bounding box center [1144, 370] width 53 height 14
click at [1204, 538] on button "Apply" at bounding box center [1218, 534] width 53 height 29
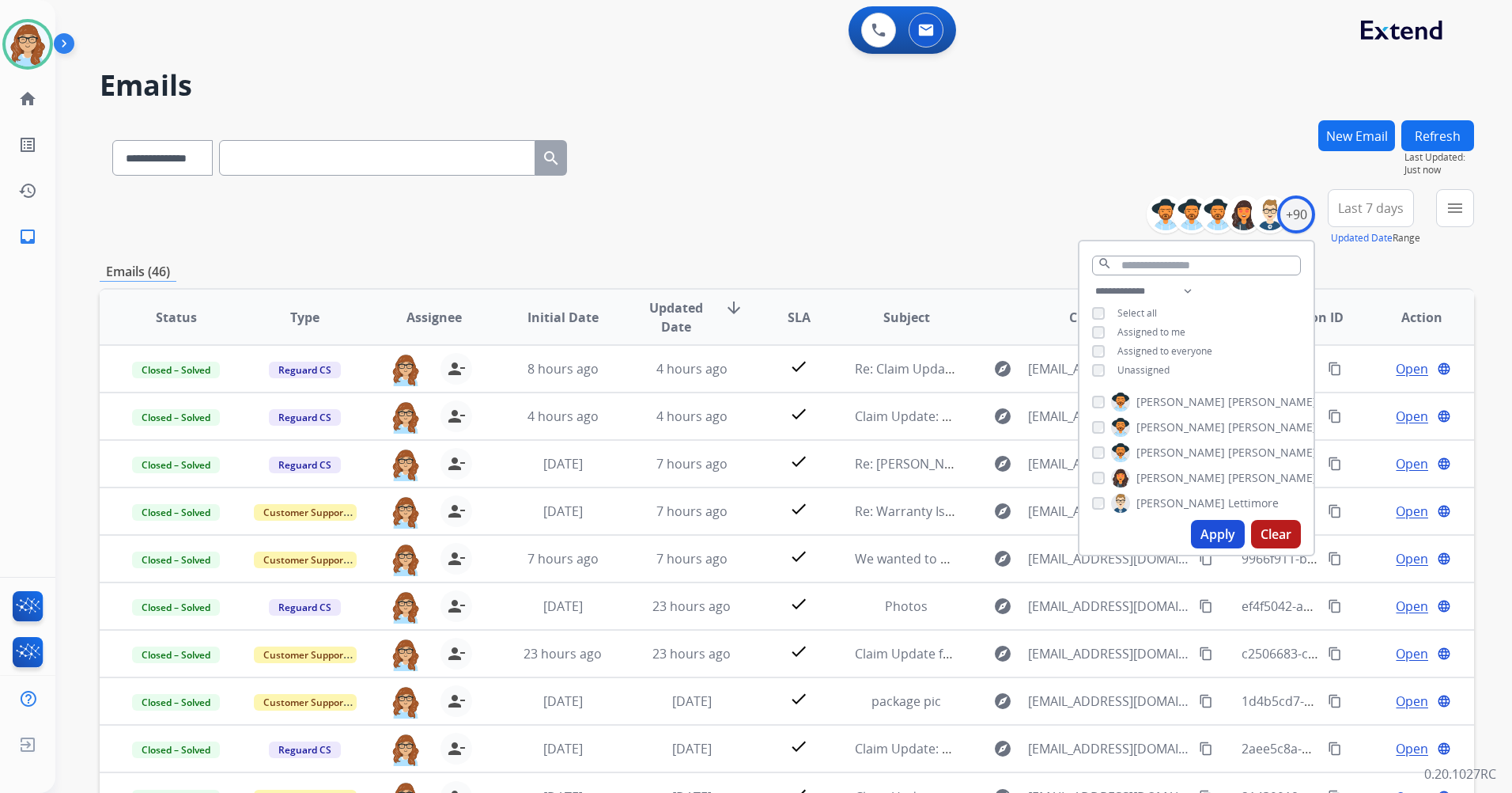
click at [1060, 147] on div "**********" at bounding box center [787, 154] width 1375 height 69
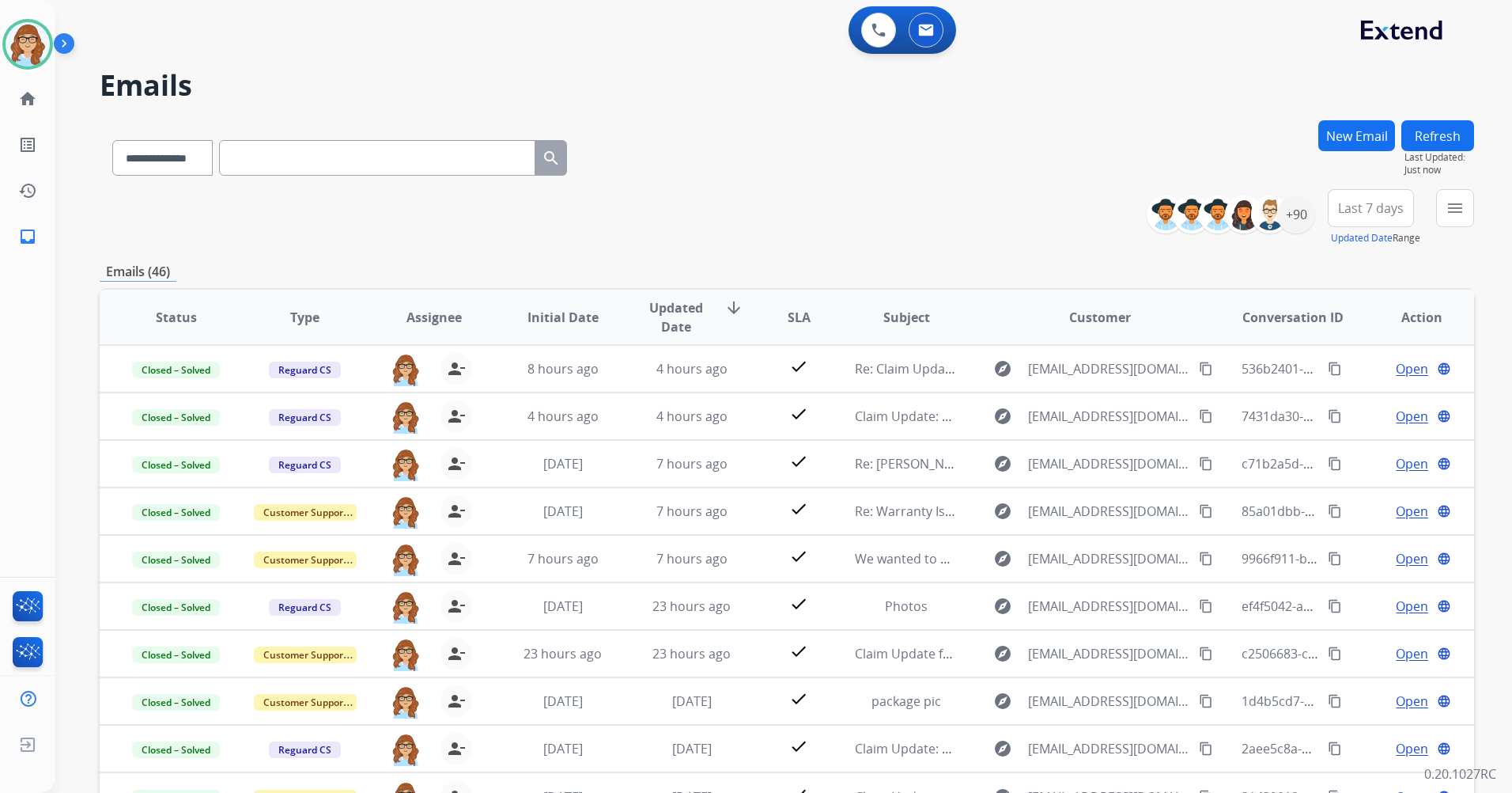
click at [1357, 217] on button "Last 7 days" at bounding box center [1371, 208] width 86 height 38
click at [1353, 403] on div "Last 90 days" at bounding box center [1365, 400] width 87 height 24
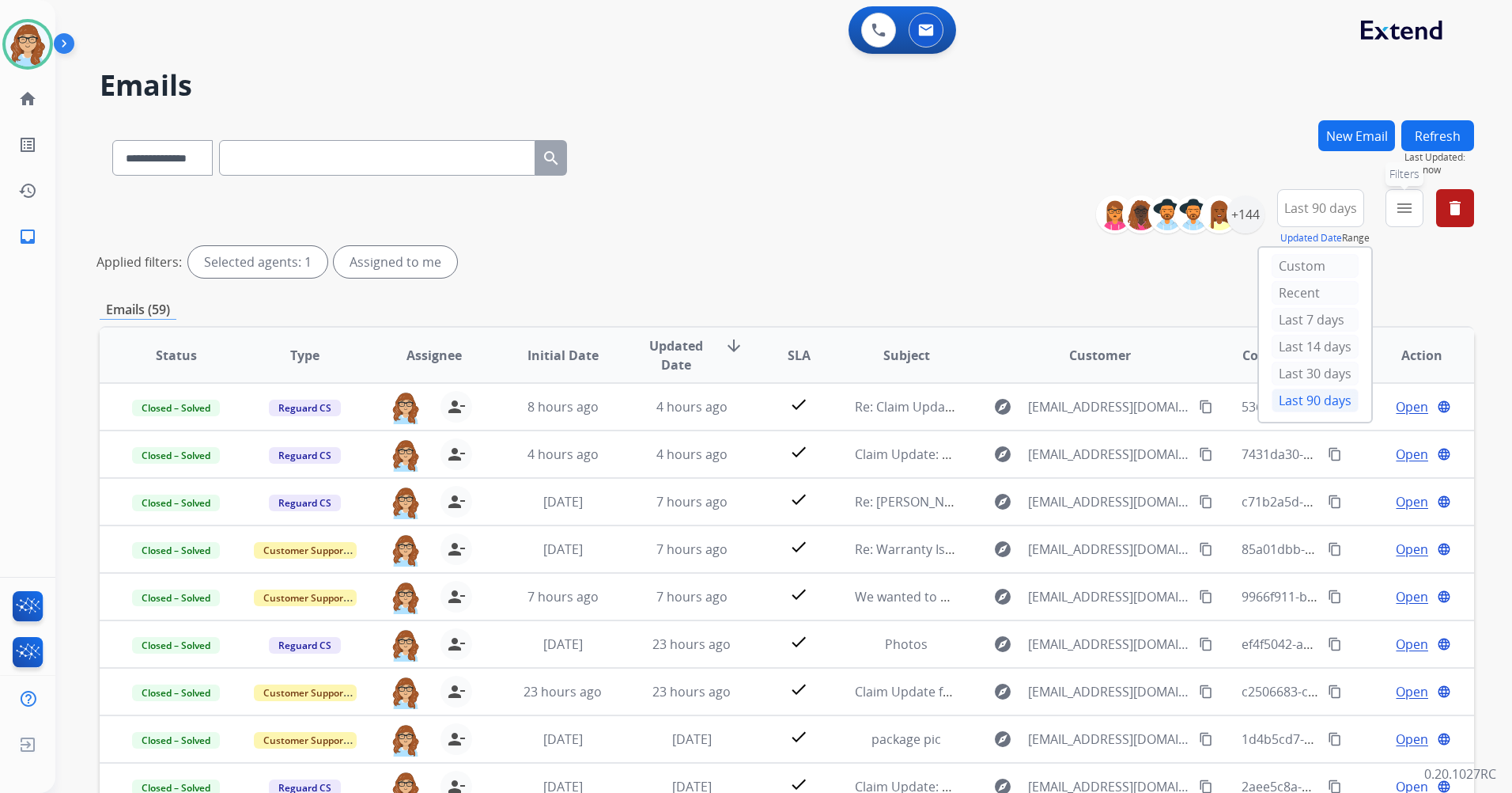
click at [1402, 220] on button "menu Filters" at bounding box center [1404, 208] width 38 height 38
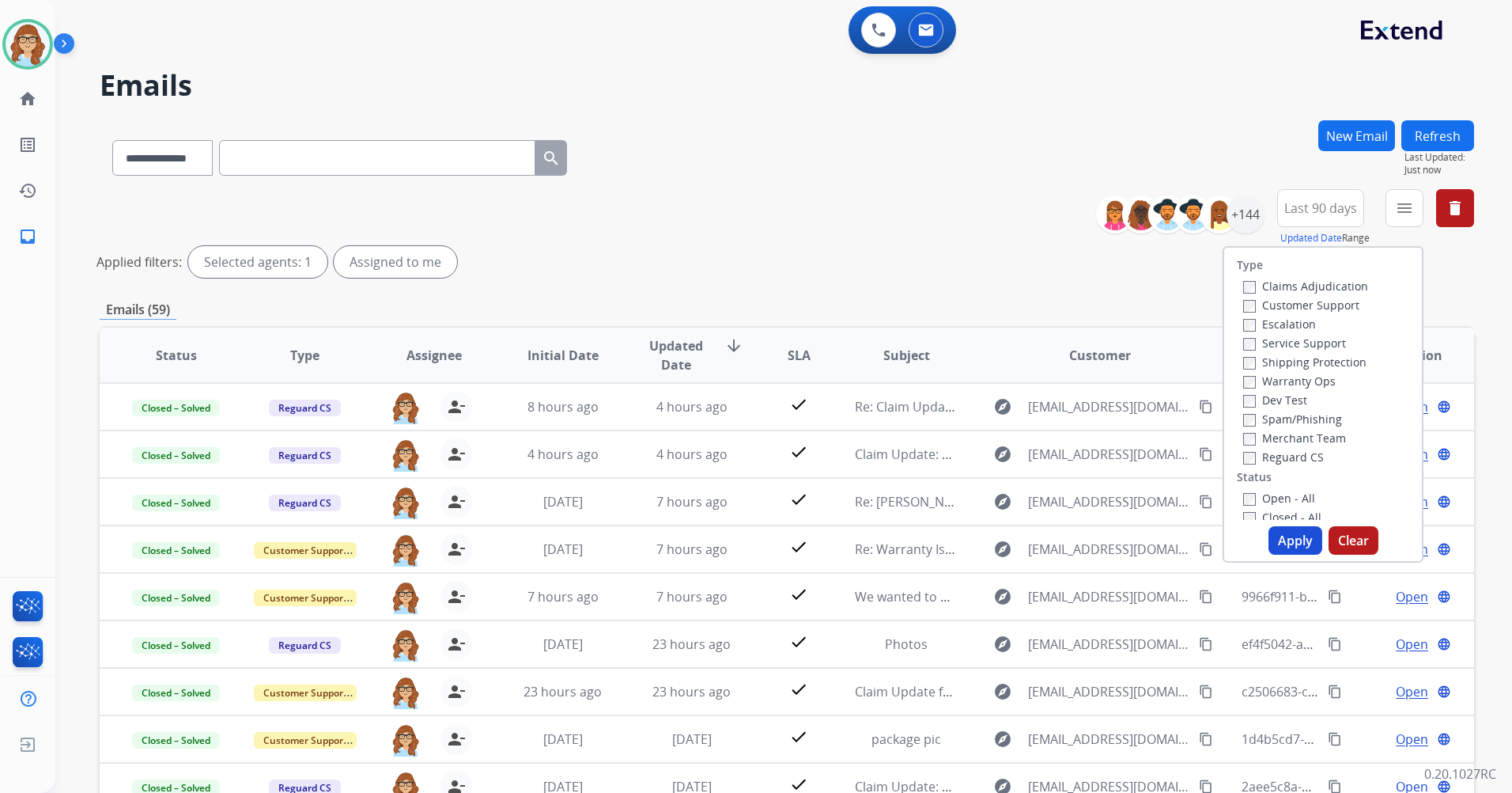
click at [1318, 309] on label "Customer Support" at bounding box center [1301, 305] width 116 height 15
click at [1284, 353] on div "Shipping Protection" at bounding box center [1305, 361] width 125 height 19
click at [1283, 360] on label "Shipping Protection" at bounding box center [1304, 362] width 123 height 15
click at [1298, 455] on label "Reguard CS" at bounding box center [1283, 457] width 81 height 15
click at [1282, 534] on button "Apply" at bounding box center [1295, 540] width 53 height 29
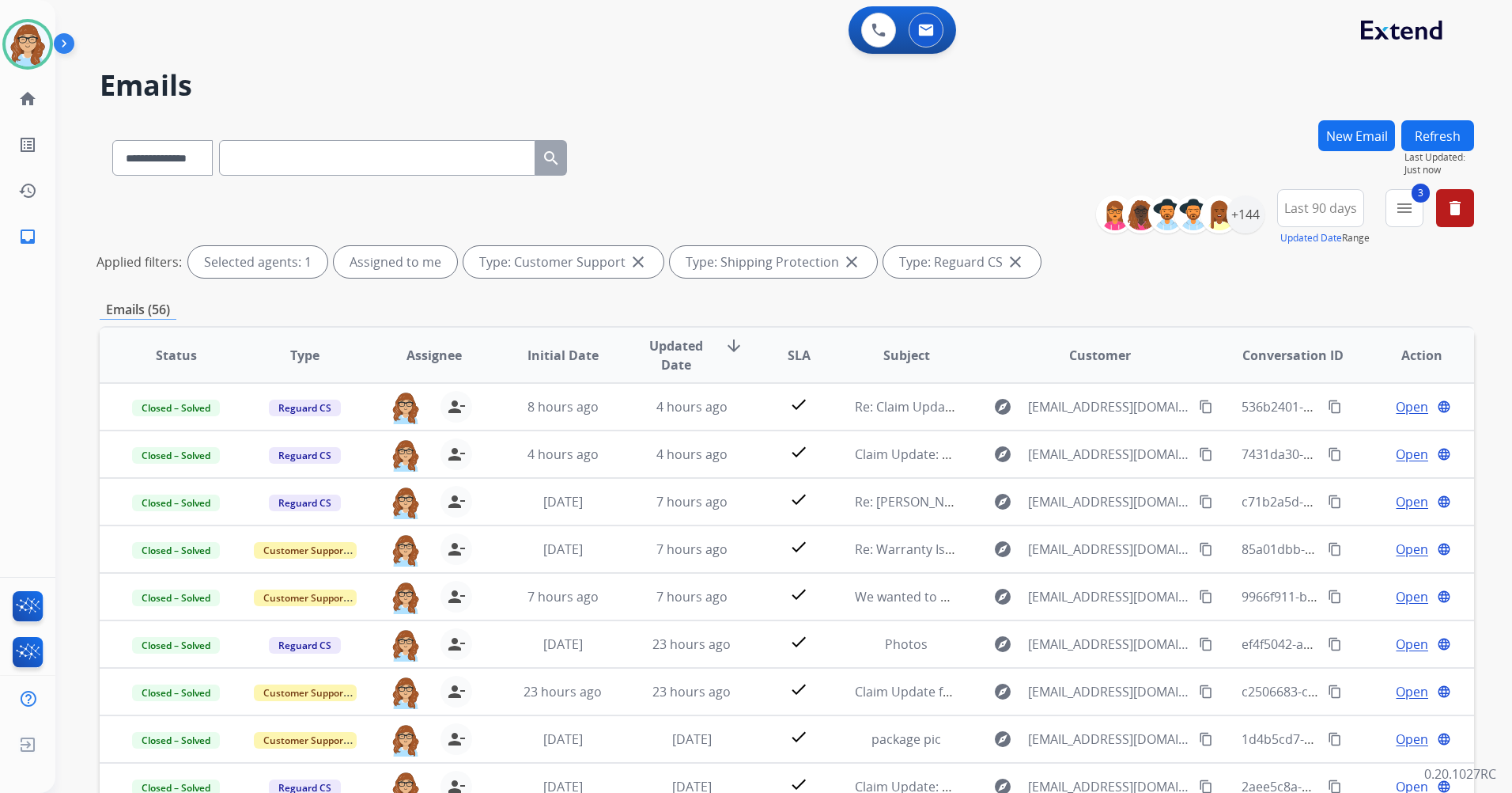
click at [717, 356] on span "Updated Date arrow_downward" at bounding box center [691, 355] width 103 height 38
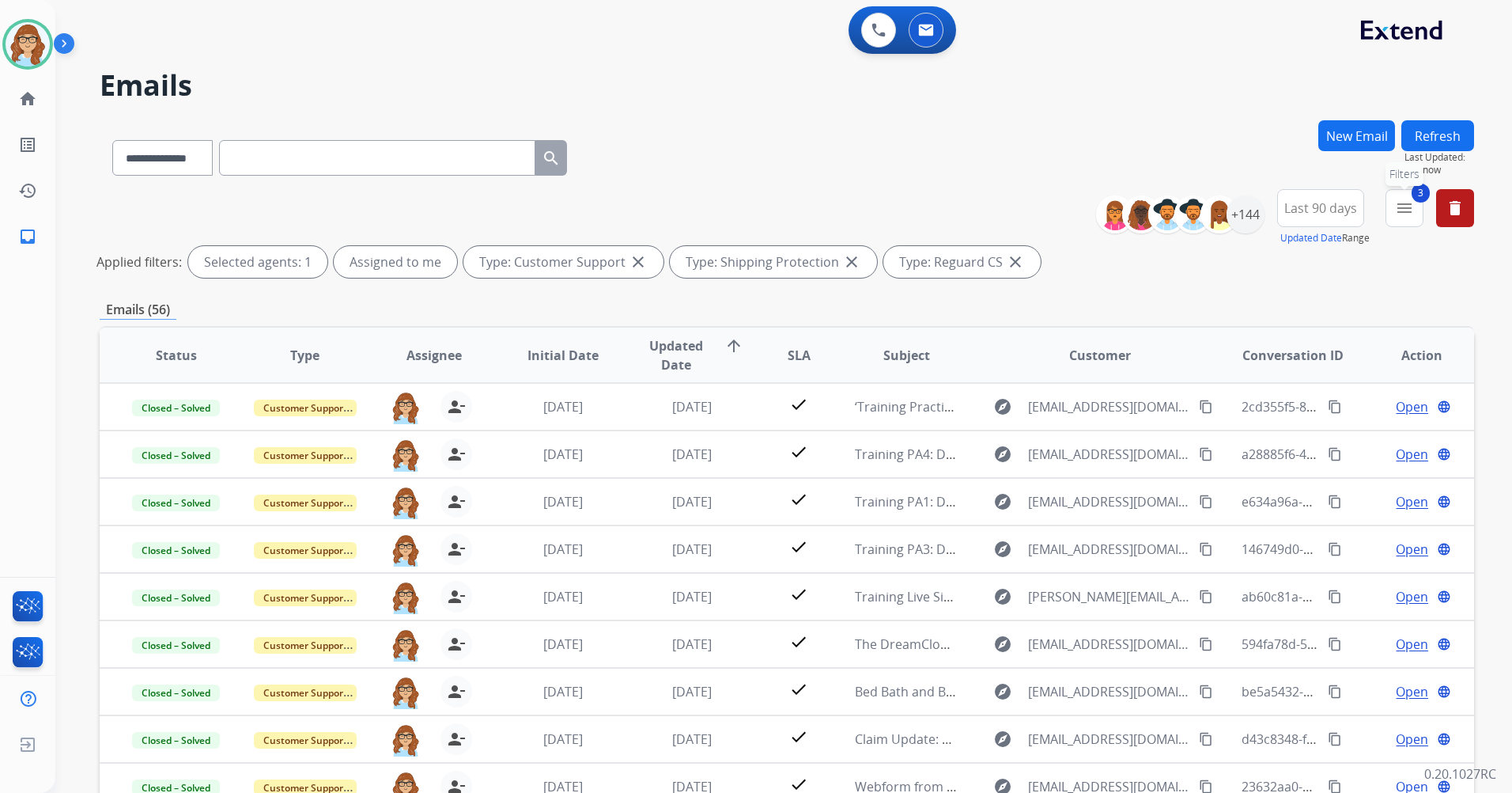
click at [1412, 204] on mat-icon "menu" at bounding box center [1404, 208] width 19 height 19
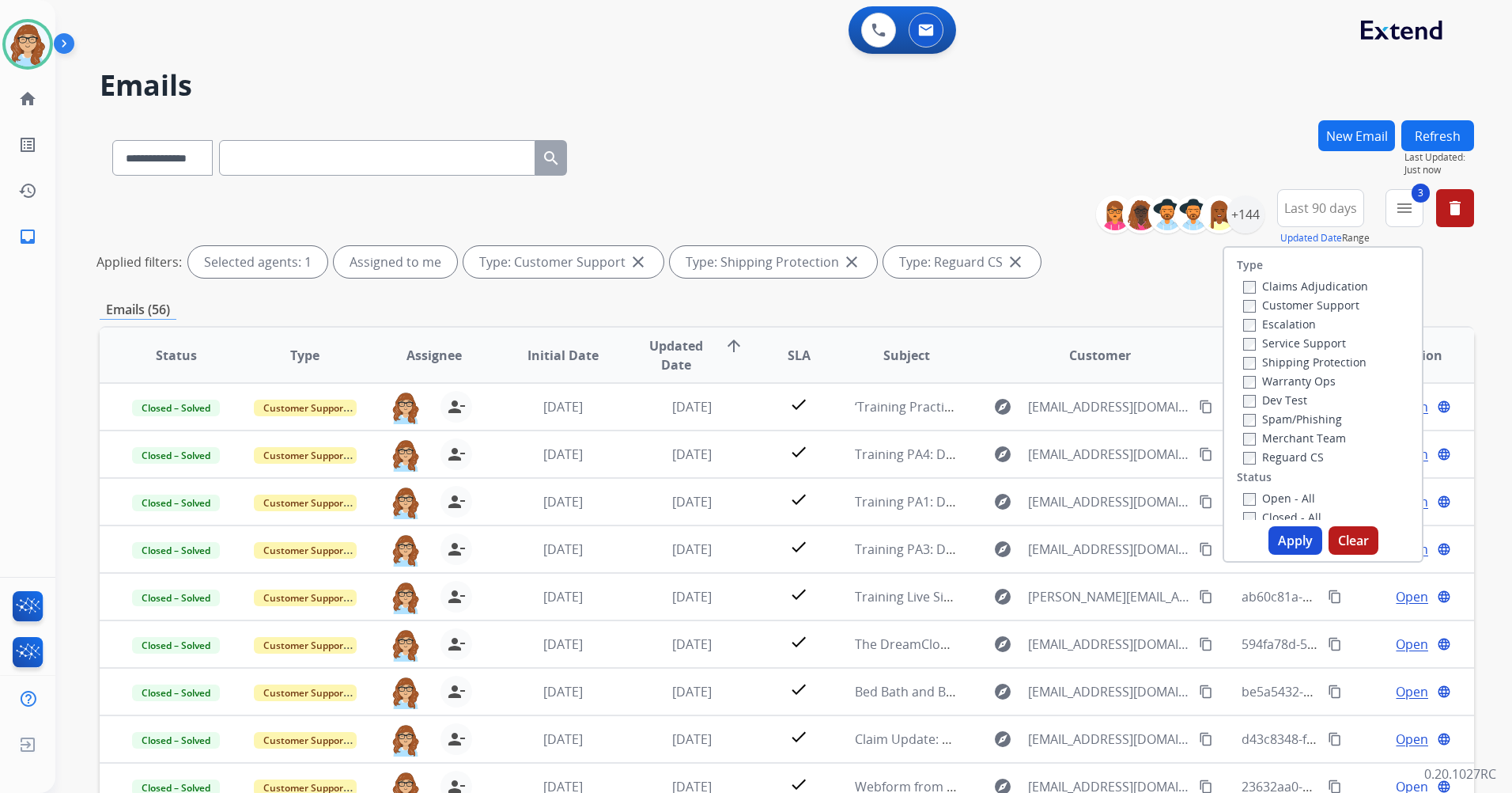
click at [1268, 507] on div "Closed - All" at bounding box center [1326, 517] width 166 height 19
click at [1273, 502] on label "Open - All" at bounding box center [1279, 498] width 72 height 15
click at [1274, 540] on button "Apply" at bounding box center [1295, 540] width 53 height 29
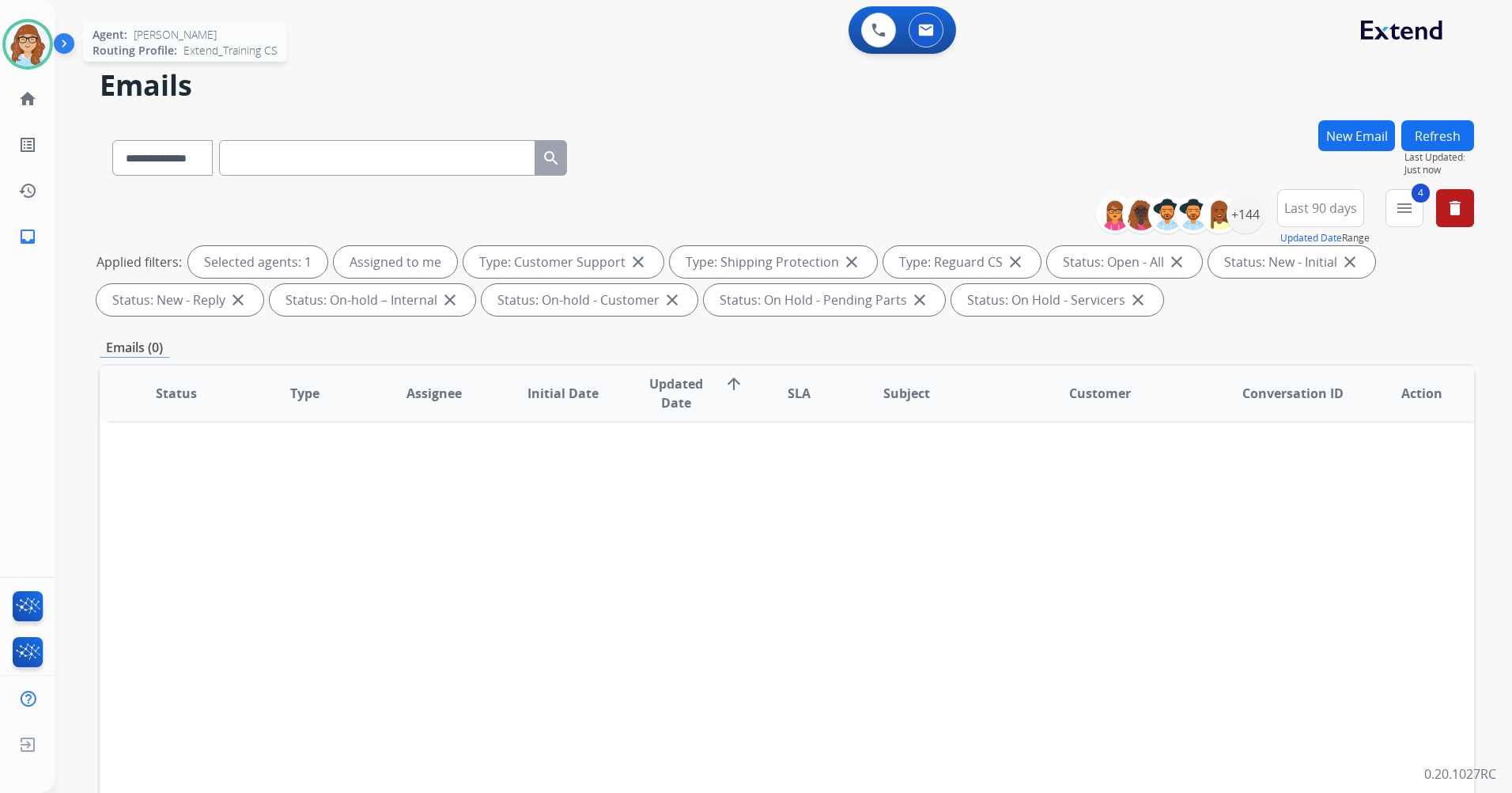
click at [22, 49] on img at bounding box center [28, 44] width 44 height 44
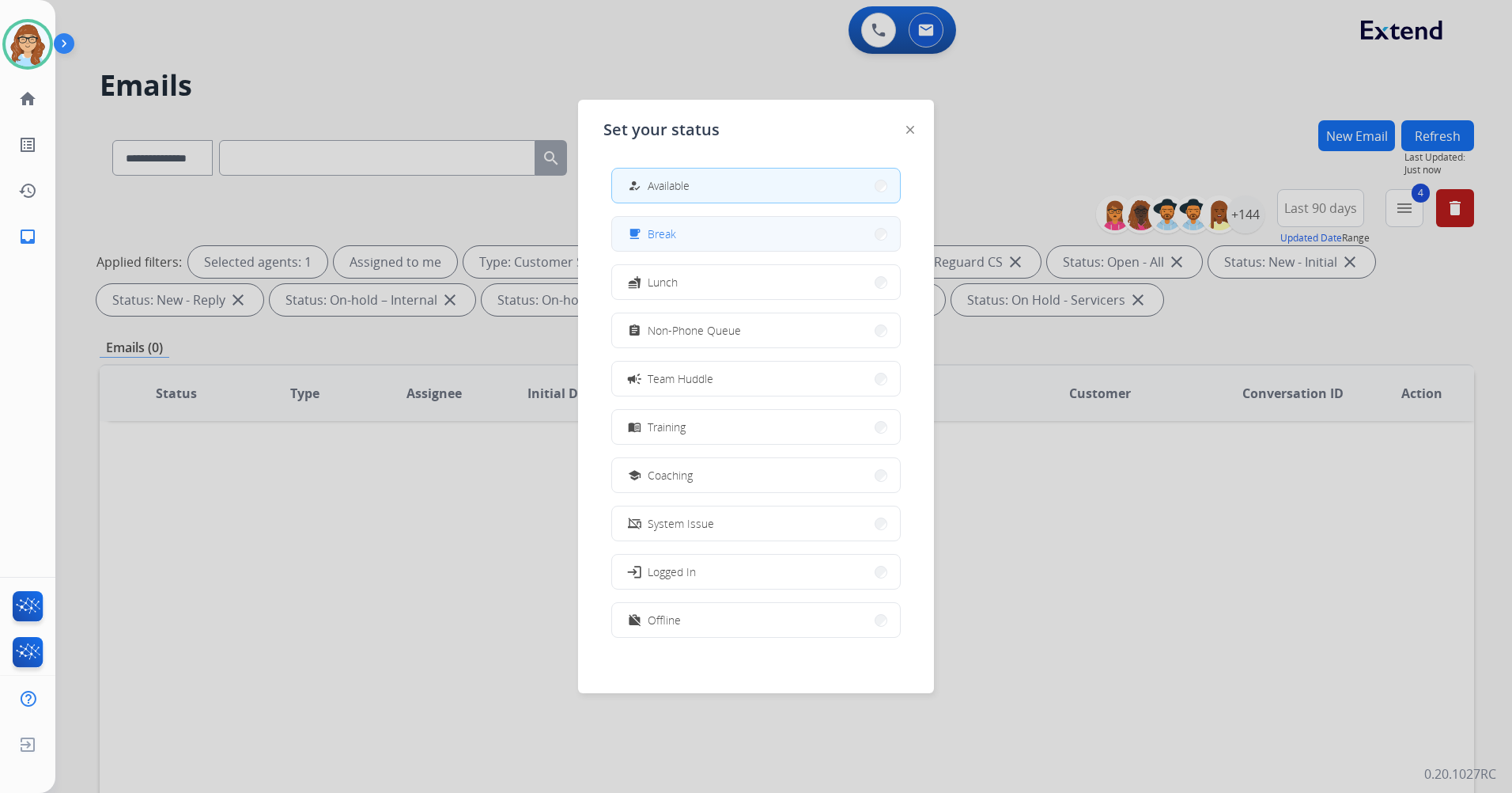
click at [719, 241] on button "free_breakfast Break" at bounding box center [756, 234] width 287 height 34
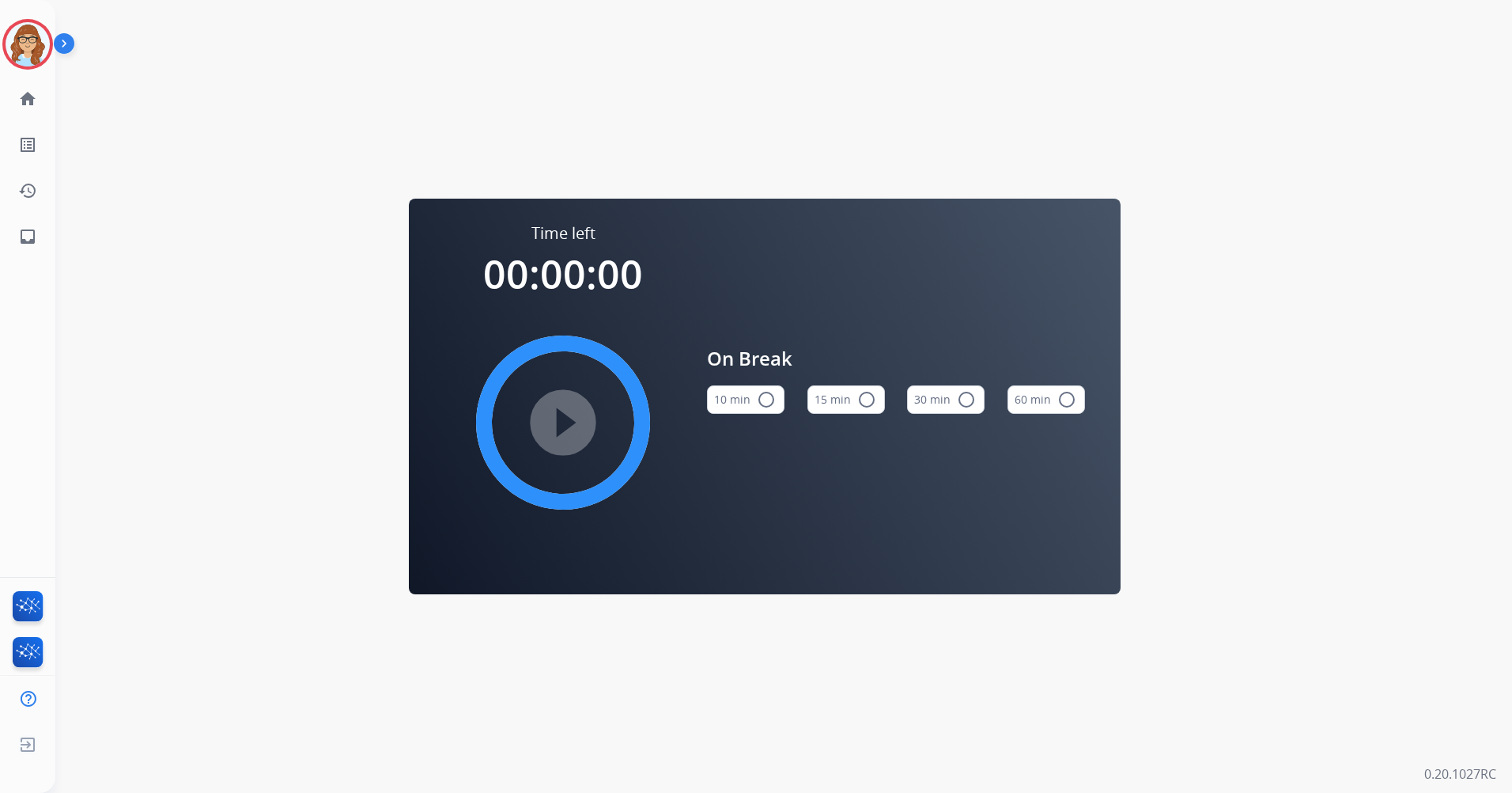
click at [736, 401] on button "10 min radio_button_unchecked" at bounding box center [745, 399] width 77 height 29
click at [566, 422] on mat-icon "play_circle_filled" at bounding box center [563, 422] width 19 height 19
drag, startPoint x: 551, startPoint y: 396, endPoint x: 550, endPoint y: 413, distance: 17.0
click at [554, 413] on mat-icon "pause_circle_filled" at bounding box center [563, 422] width 19 height 19
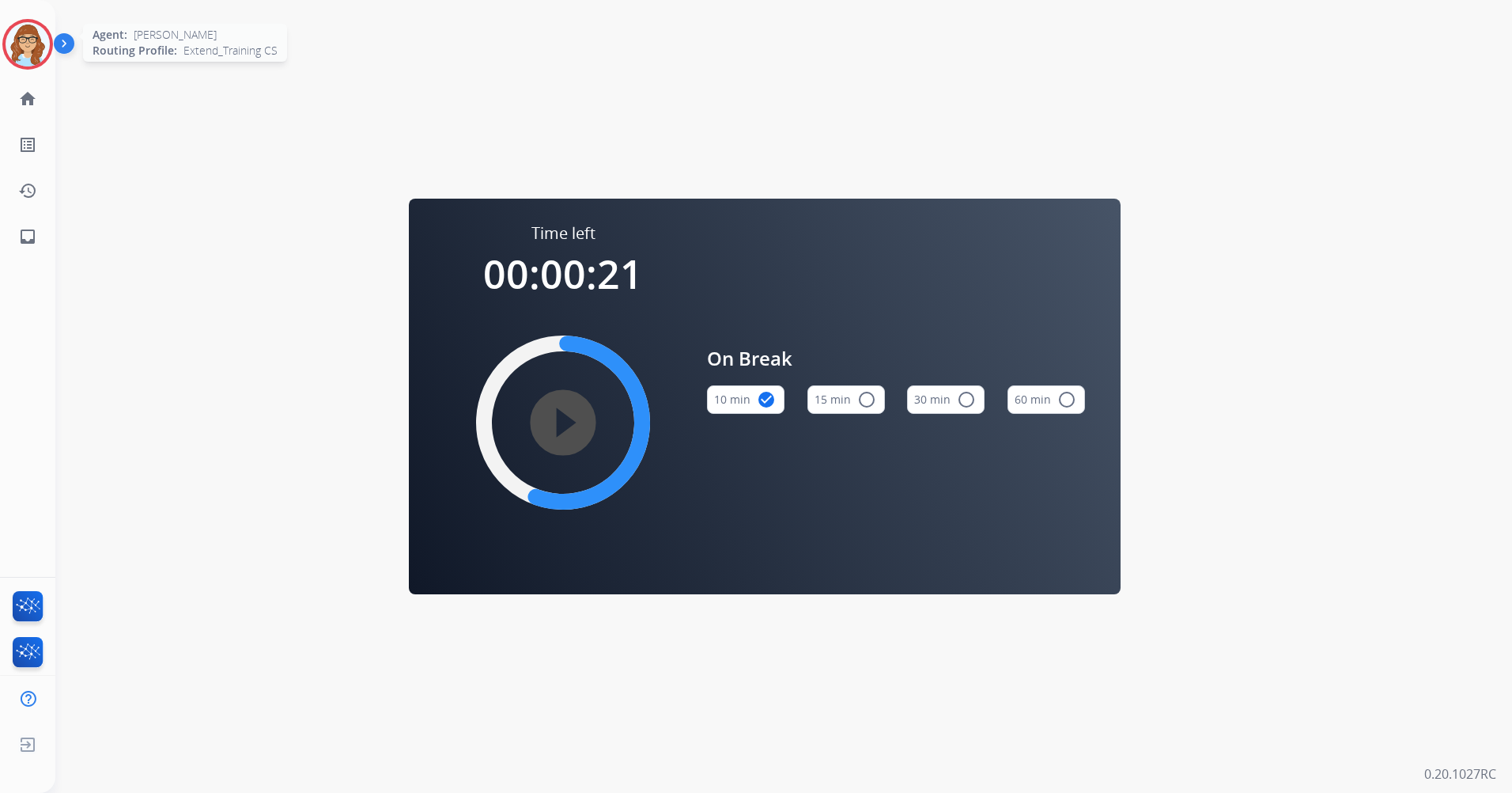
click at [36, 46] on img at bounding box center [28, 44] width 44 height 44
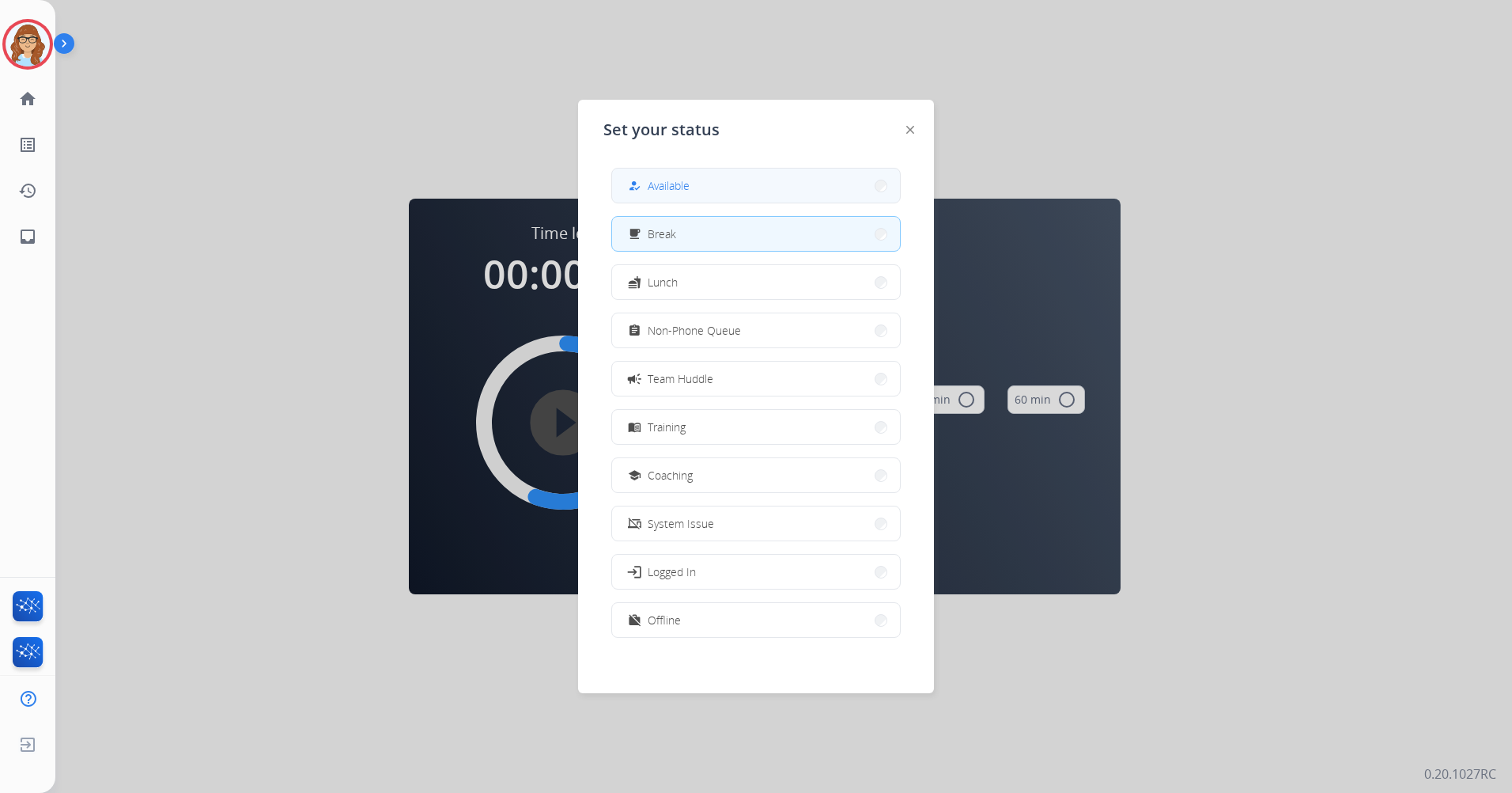
click at [741, 192] on button "how_to_reg Available" at bounding box center [756, 186] width 287 height 34
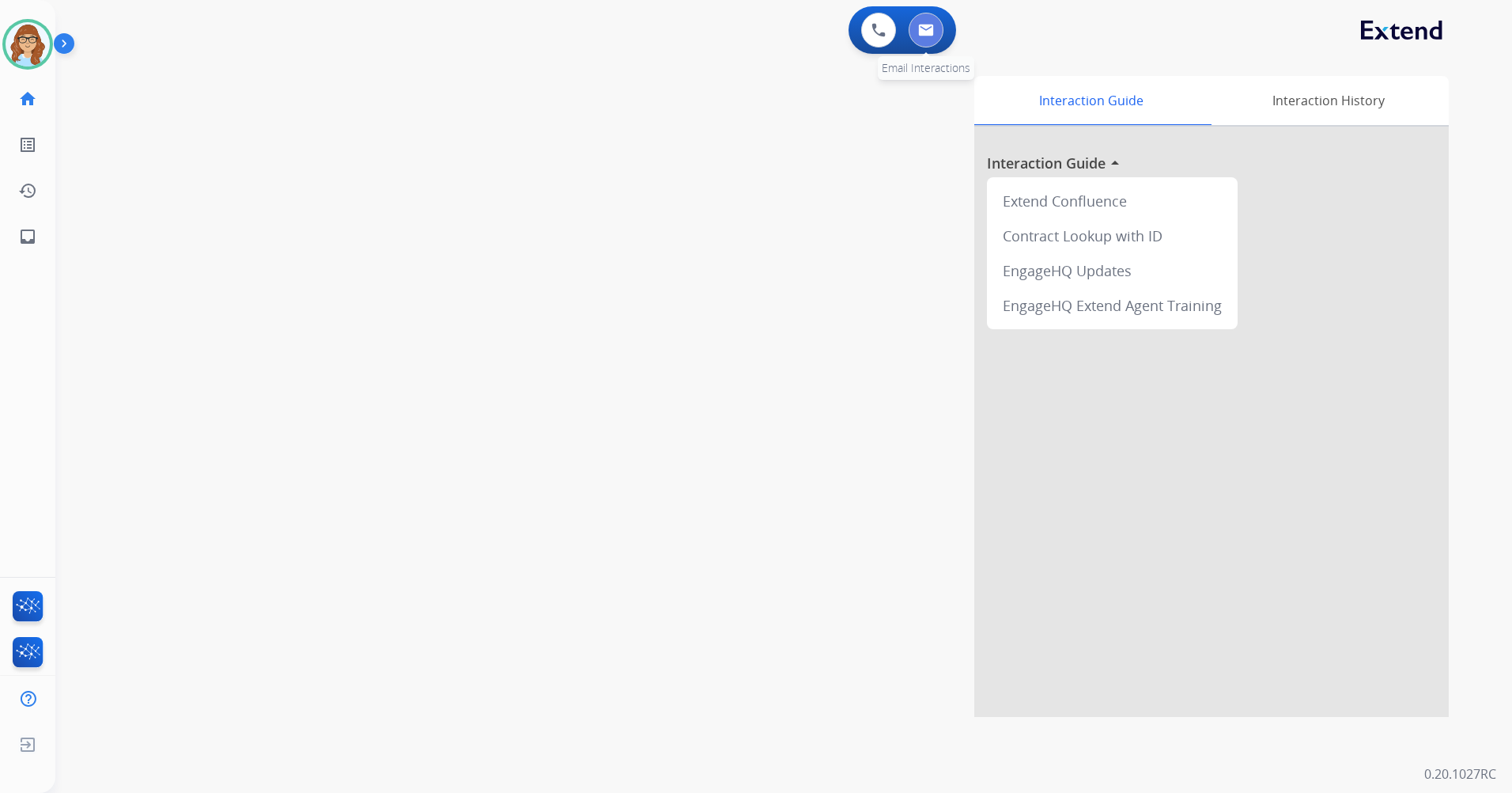
click at [934, 26] on button at bounding box center [926, 30] width 35 height 35
select select "**********"
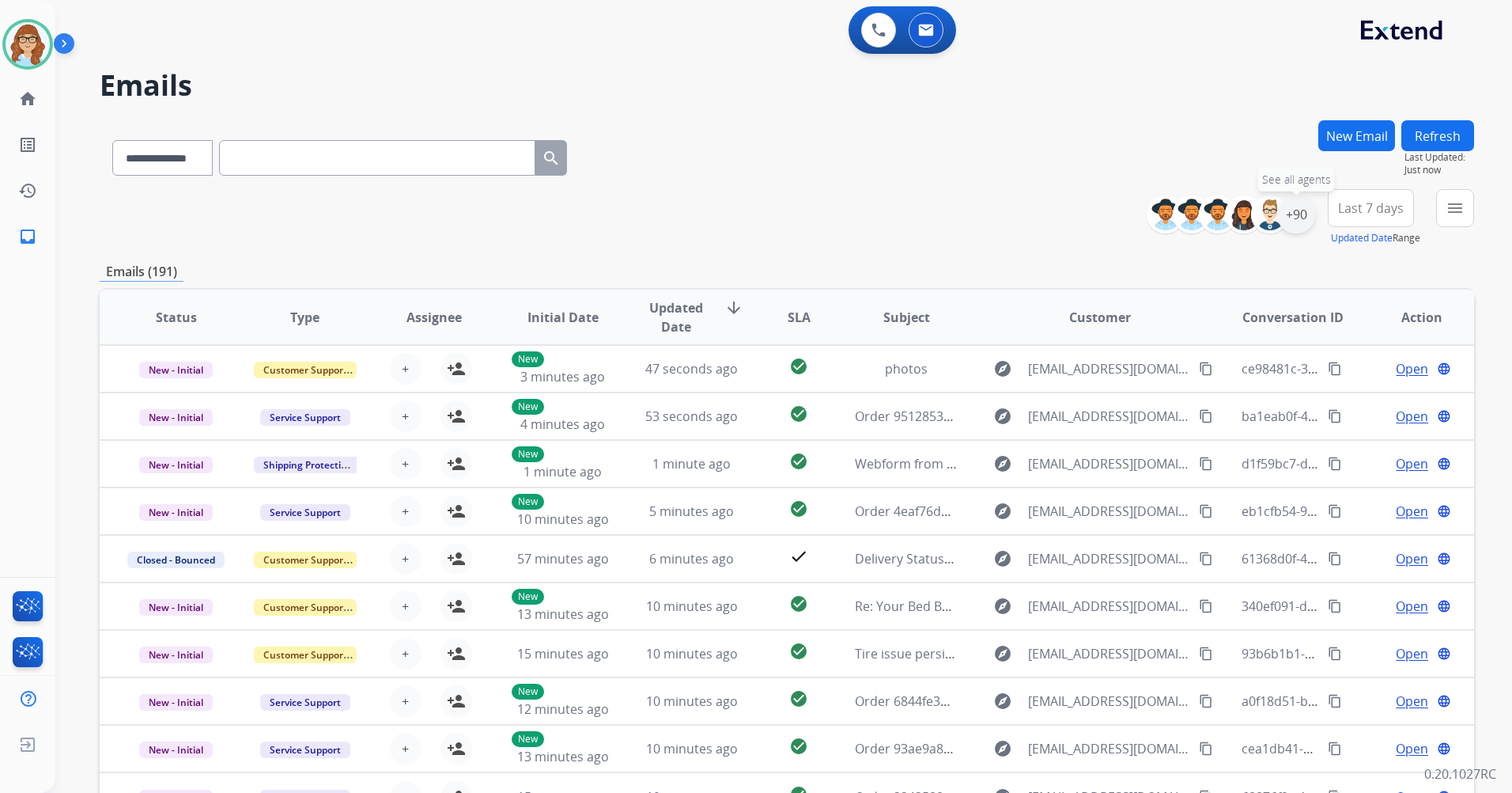
click at [1309, 217] on div "+90" at bounding box center [1296, 214] width 38 height 38
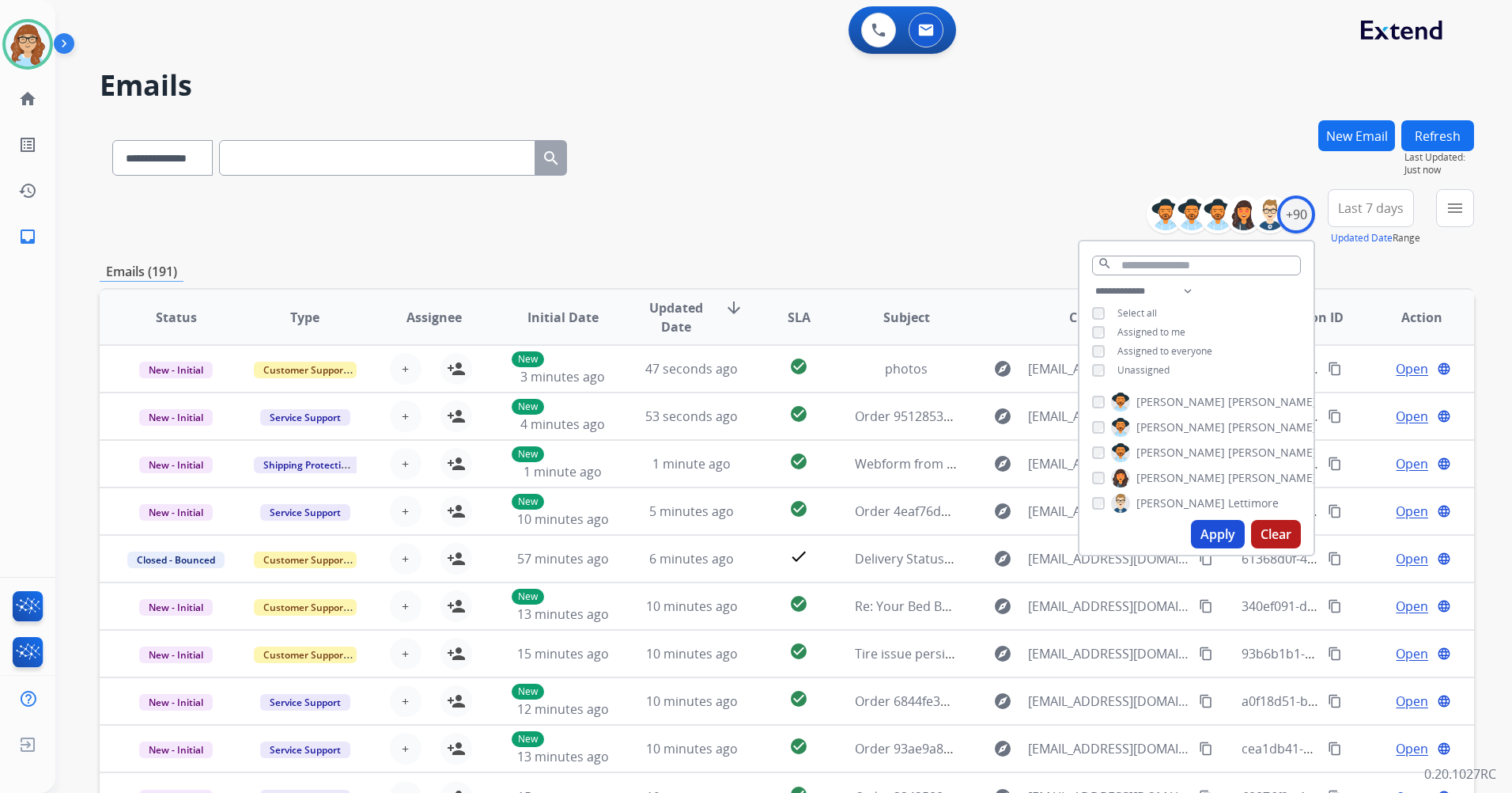
click at [1145, 370] on span "Unassigned" at bounding box center [1144, 370] width 53 height 14
click at [1204, 524] on button "Apply" at bounding box center [1218, 534] width 53 height 29
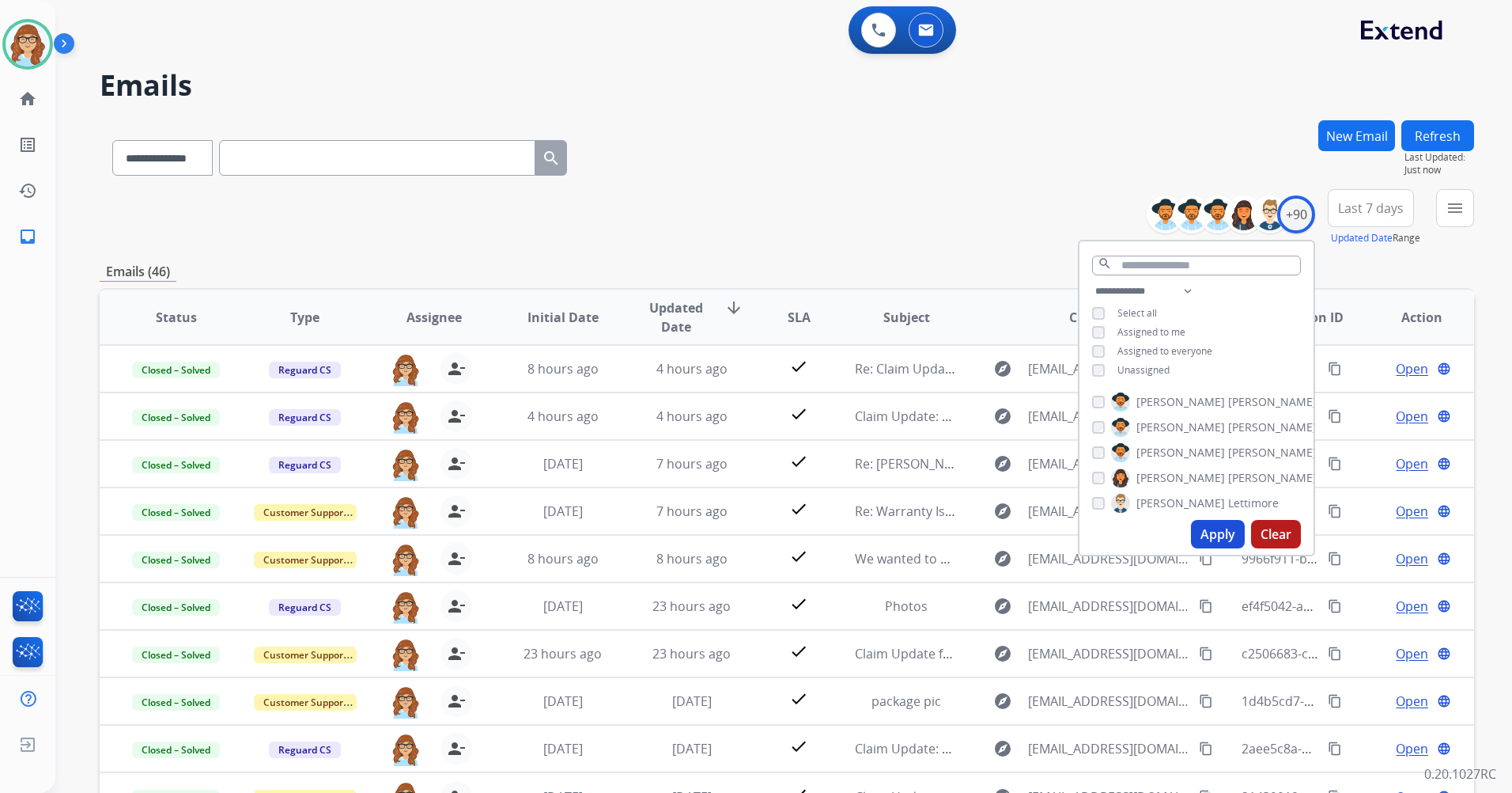
click at [1354, 209] on span "Last 7 days" at bounding box center [1370, 208] width 65 height 6
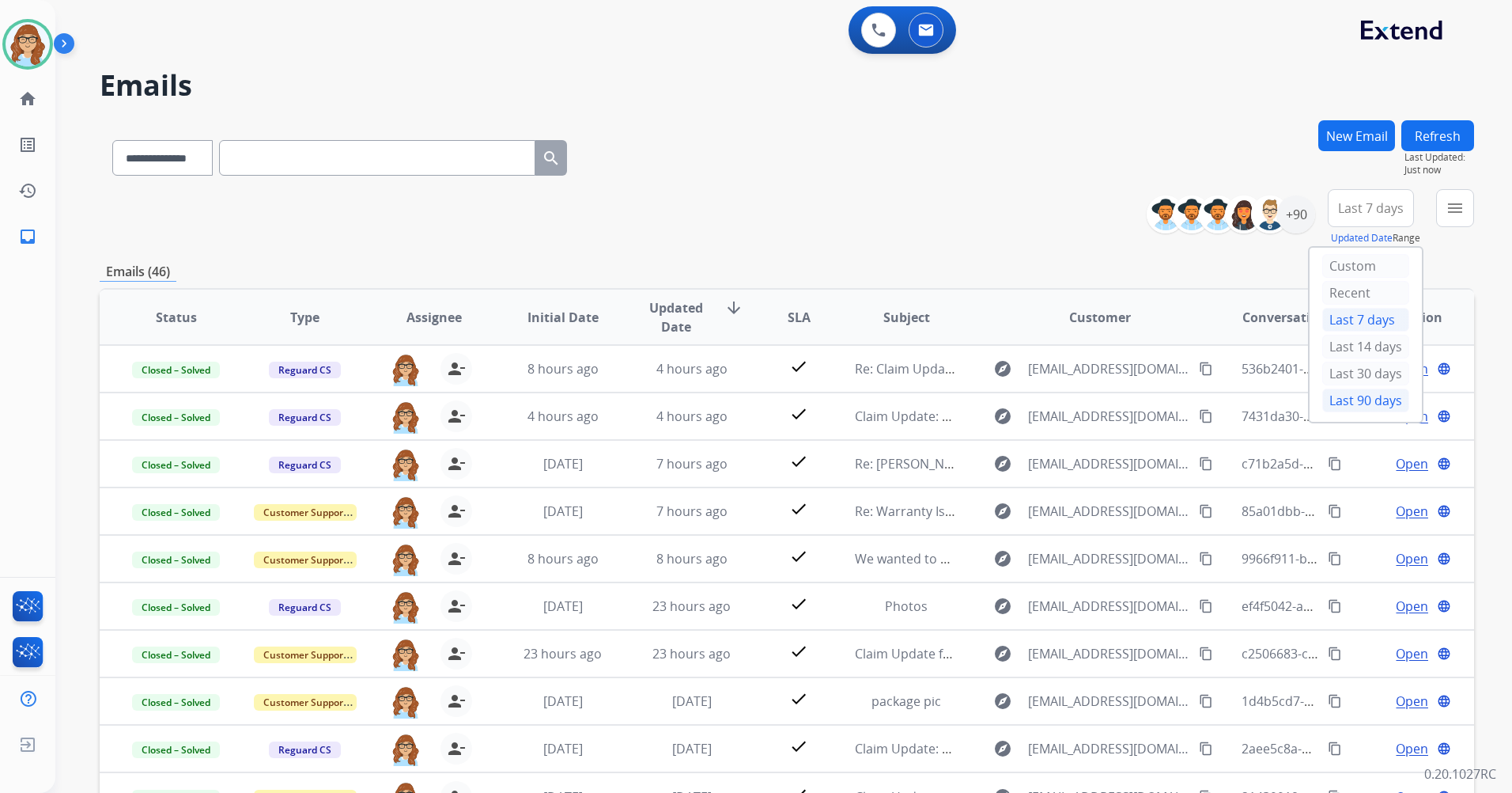
click at [1373, 403] on div "Last 90 days" at bounding box center [1365, 400] width 87 height 24
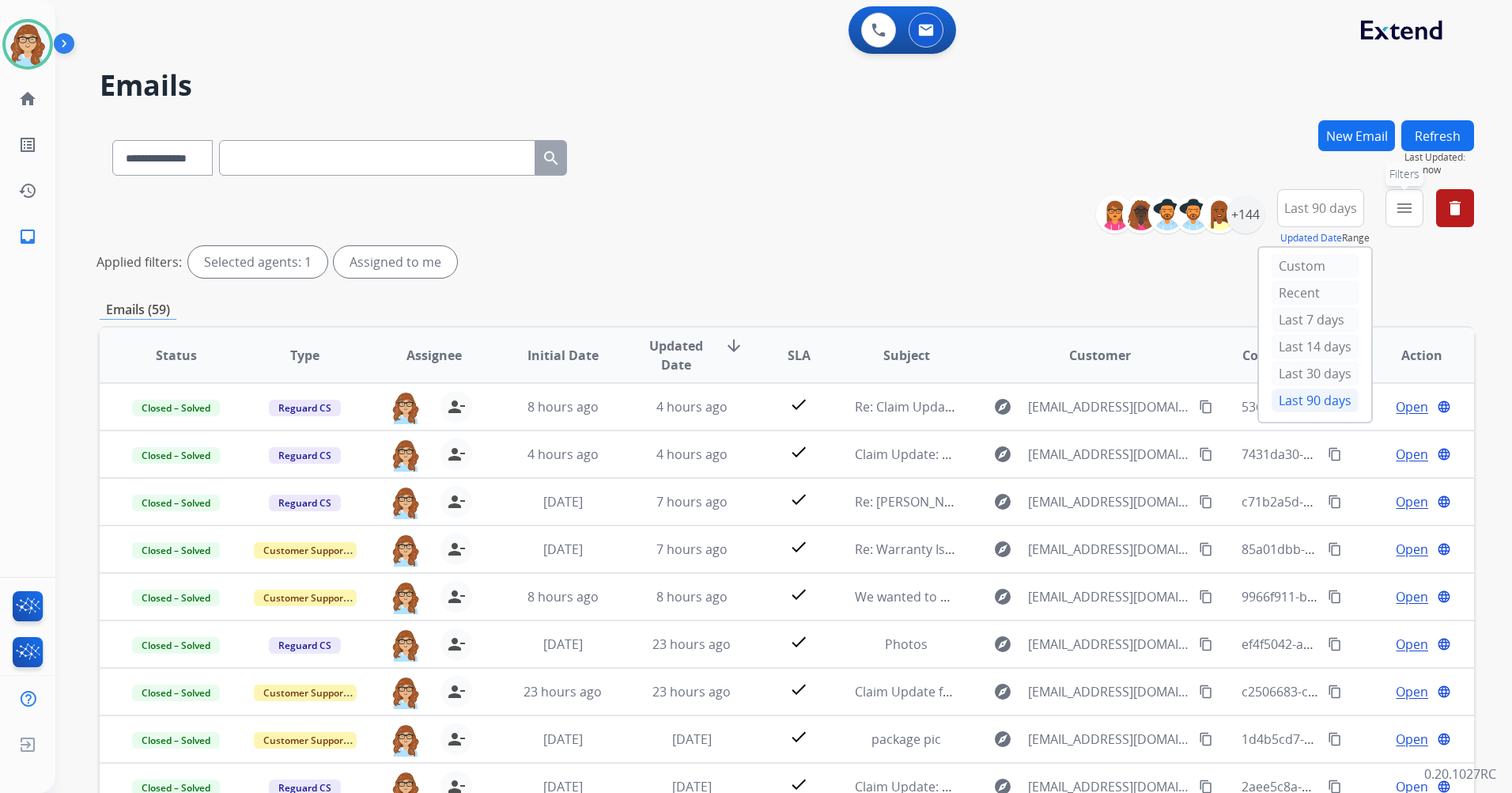
click at [1406, 226] on button "menu Filters" at bounding box center [1404, 208] width 38 height 38
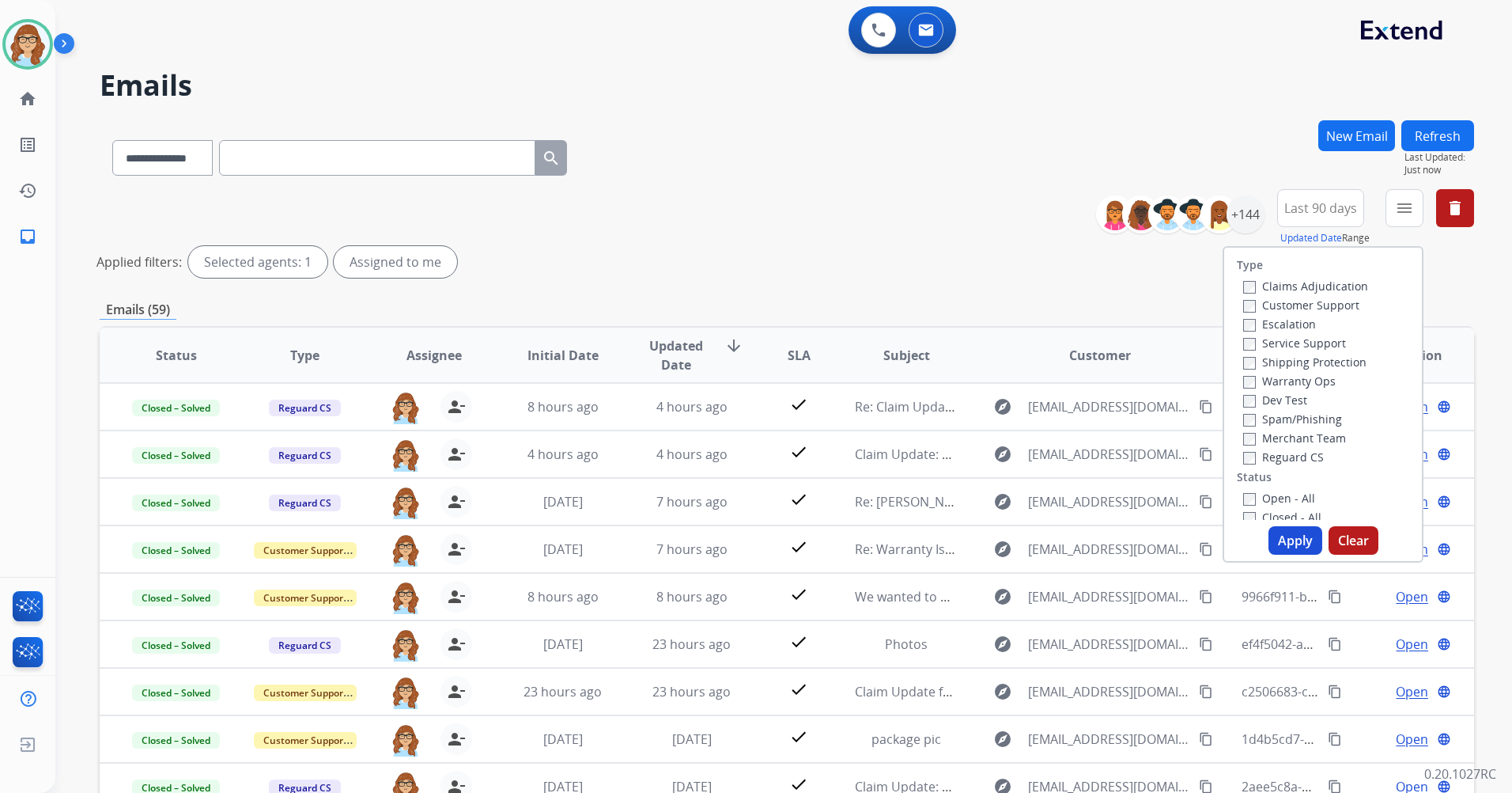
click at [1303, 300] on label "Customer Support" at bounding box center [1301, 305] width 116 height 15
click at [1281, 365] on label "Shipping Protection" at bounding box center [1304, 362] width 123 height 15
click at [1286, 455] on label "Reguard CS" at bounding box center [1283, 457] width 81 height 15
click at [1286, 501] on label "Open - All" at bounding box center [1279, 498] width 72 height 15
click at [1289, 523] on div "Type Claims Adjudication Customer Support Escalation Service Support Shipping P…" at bounding box center [1323, 404] width 201 height 316
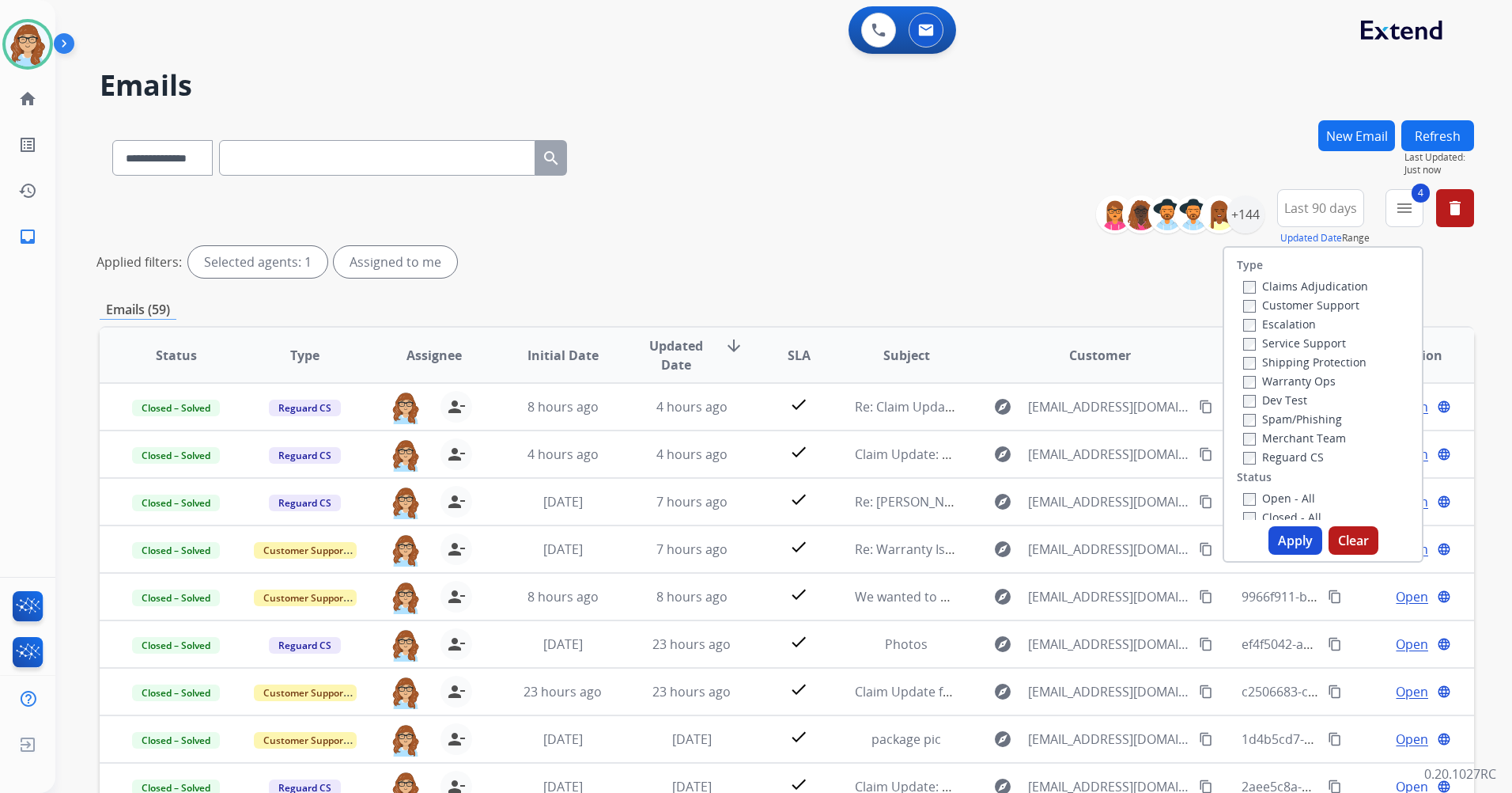
click at [1287, 536] on button "Apply" at bounding box center [1295, 540] width 53 height 29
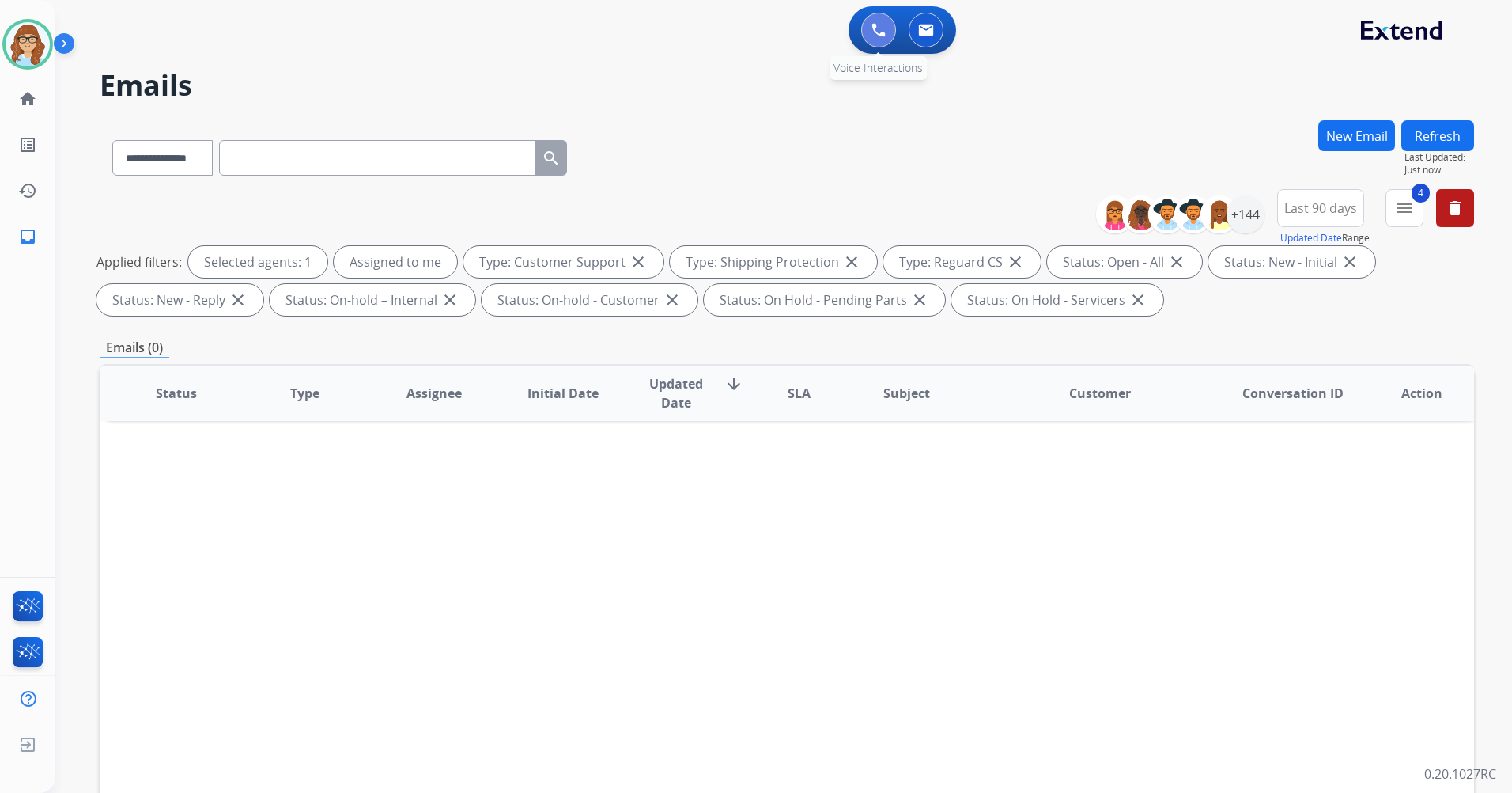
click at [865, 41] on button at bounding box center [879, 30] width 35 height 35
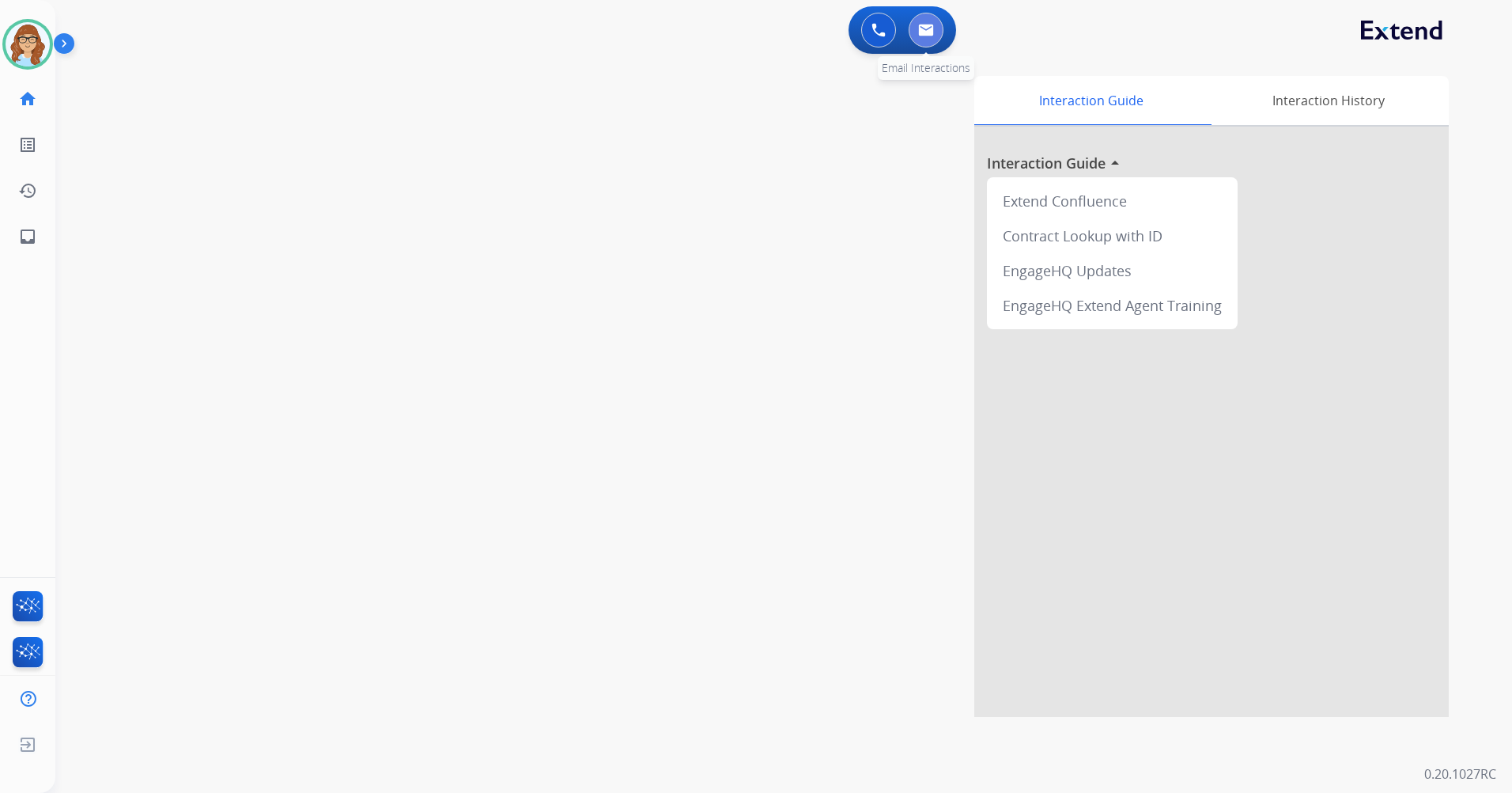
click at [932, 15] on button at bounding box center [926, 30] width 35 height 35
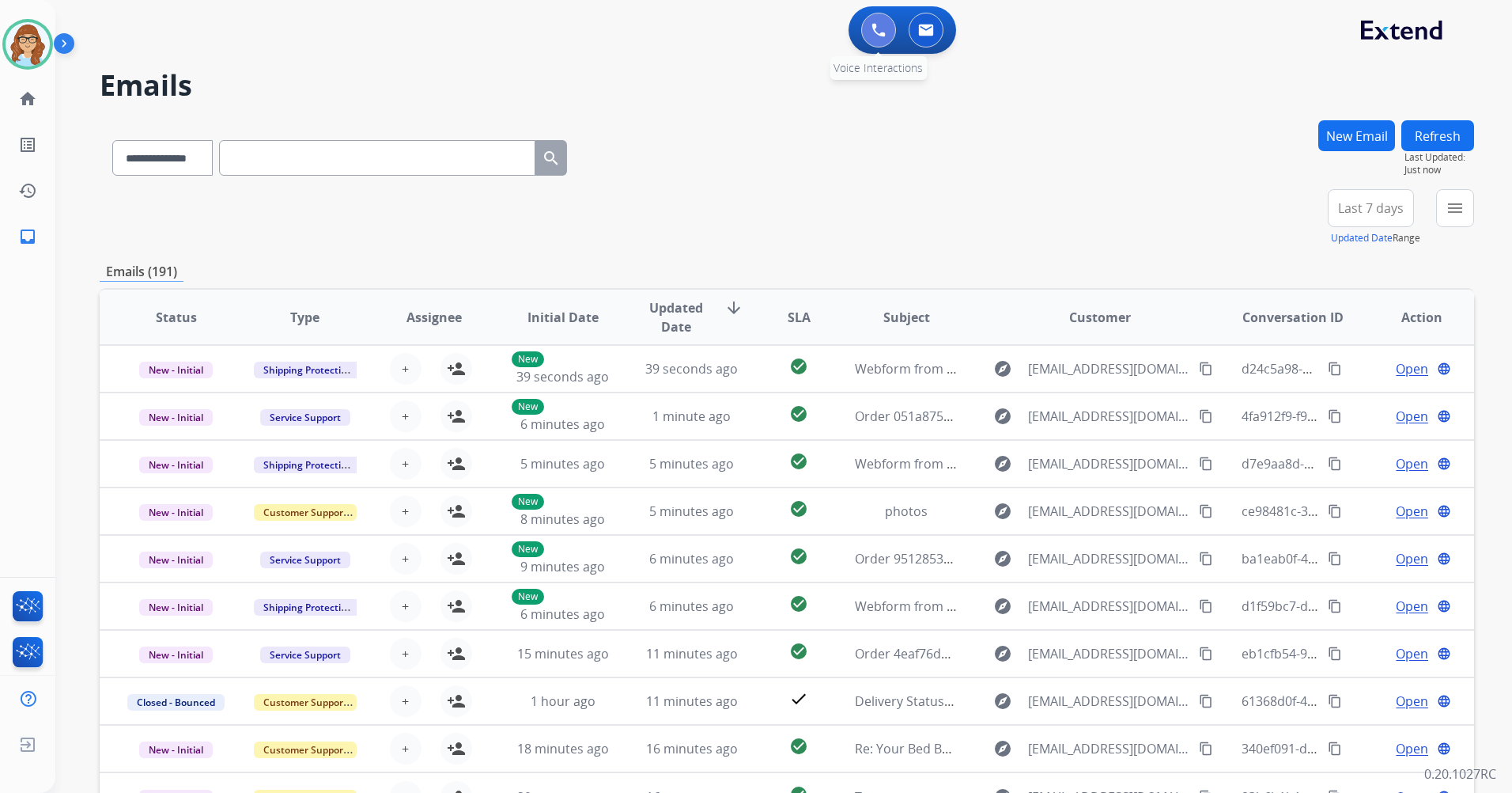
click at [867, 35] on button at bounding box center [879, 30] width 35 height 35
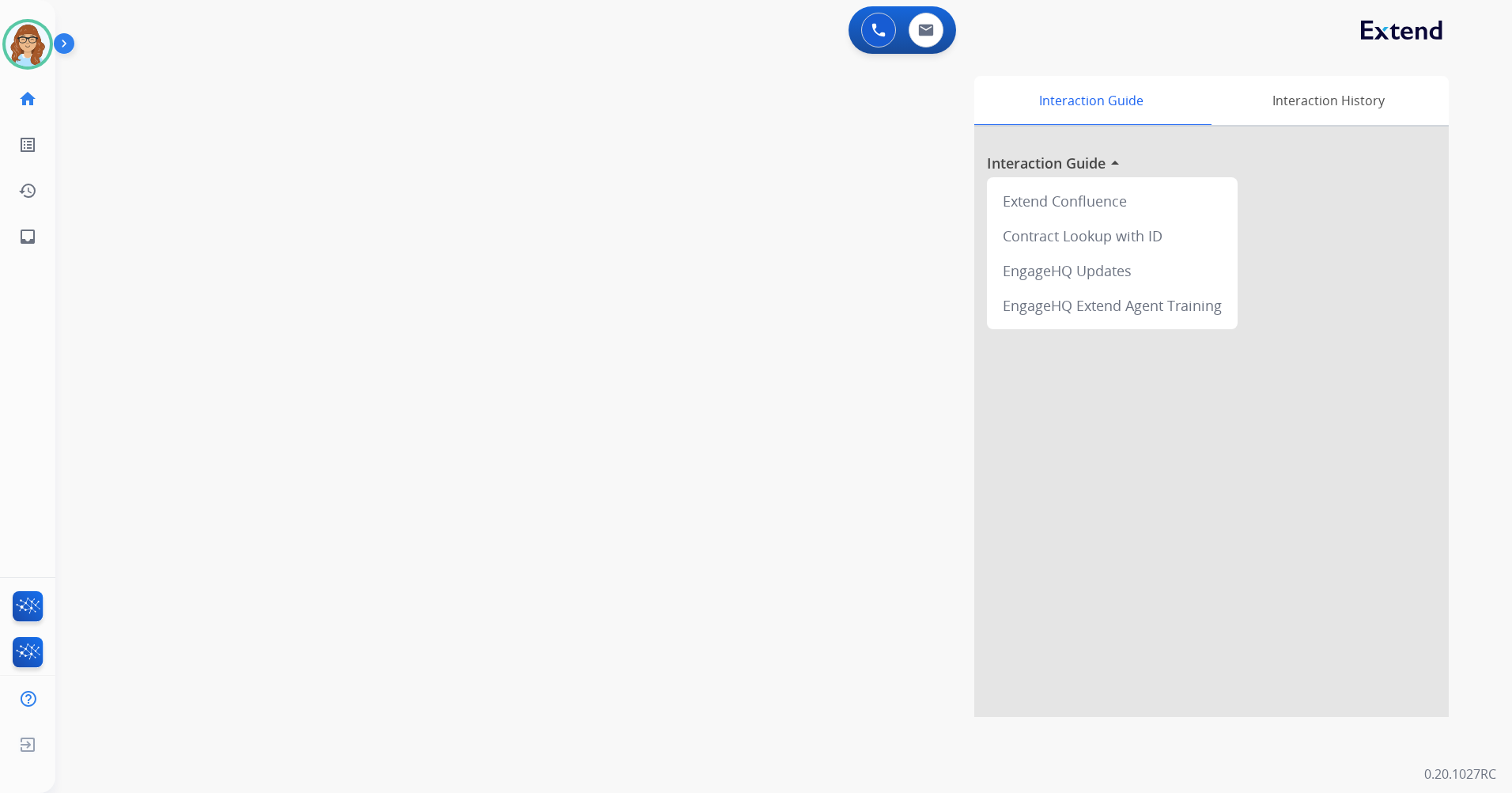
click at [64, 42] on img at bounding box center [67, 46] width 27 height 30
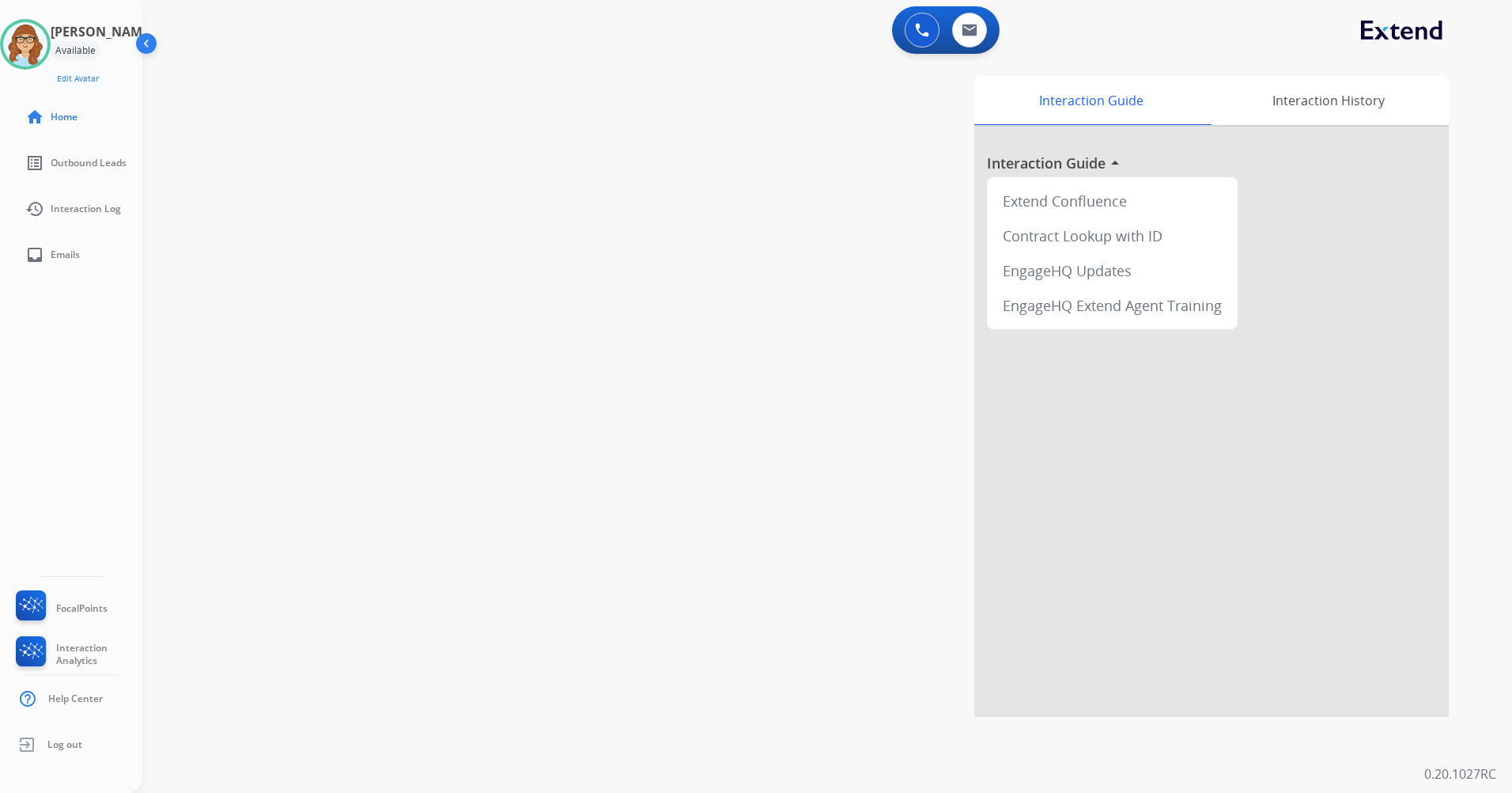
click at [143, 47] on img at bounding box center [148, 46] width 30 height 30
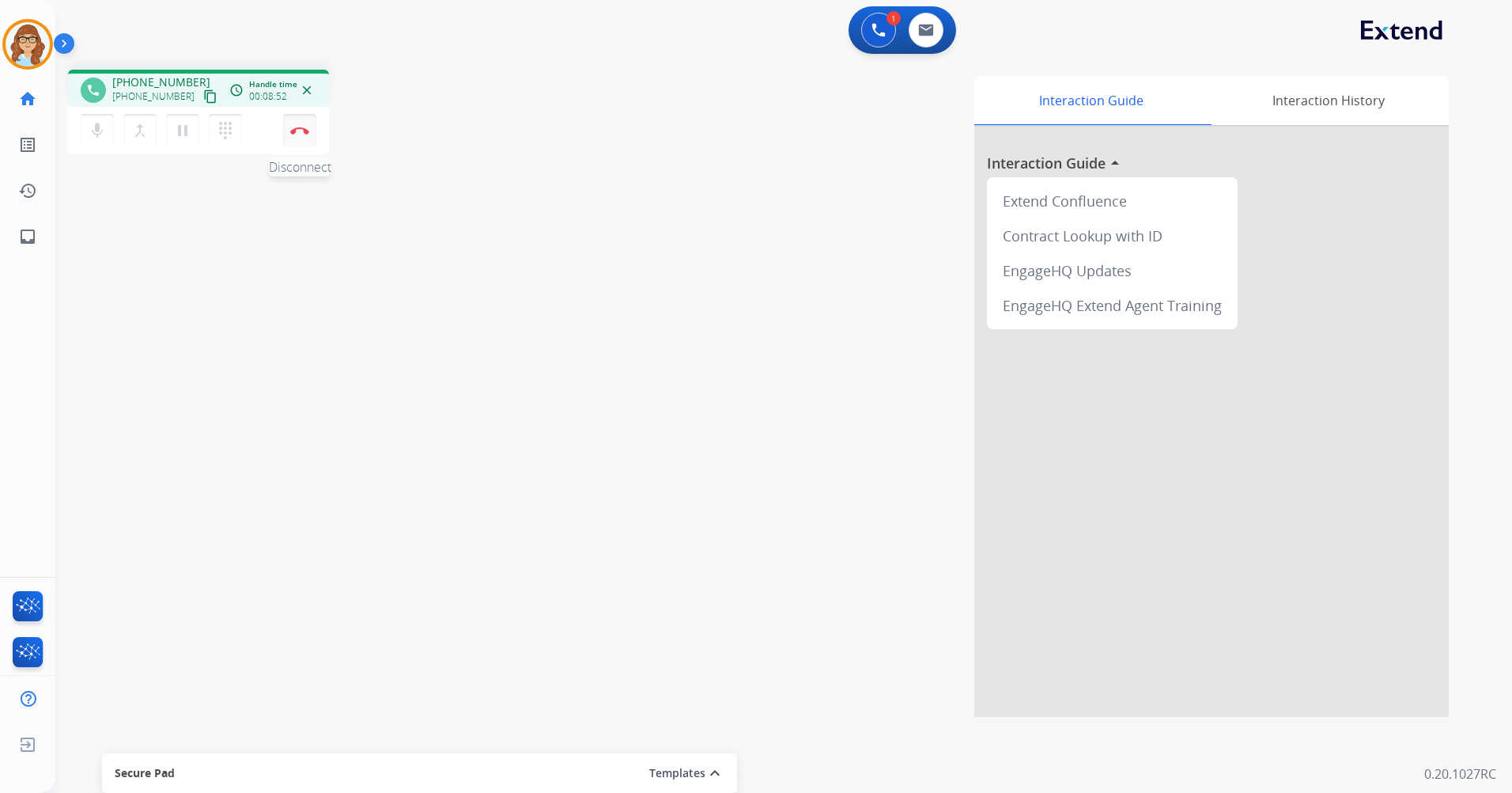
click at [306, 130] on img at bounding box center [299, 130] width 19 height 8
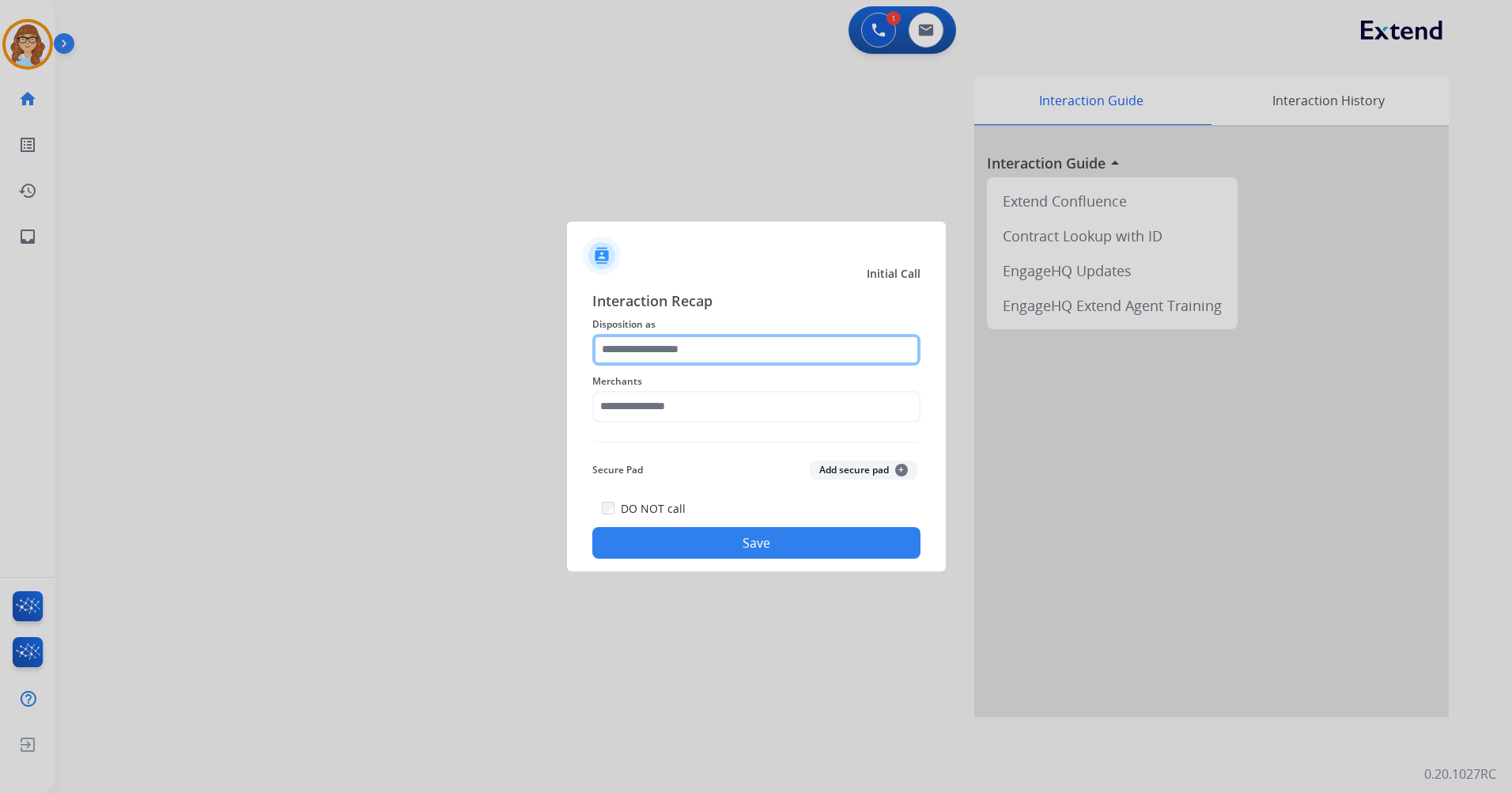
click at [692, 355] on input "text" at bounding box center [756, 349] width 328 height 31
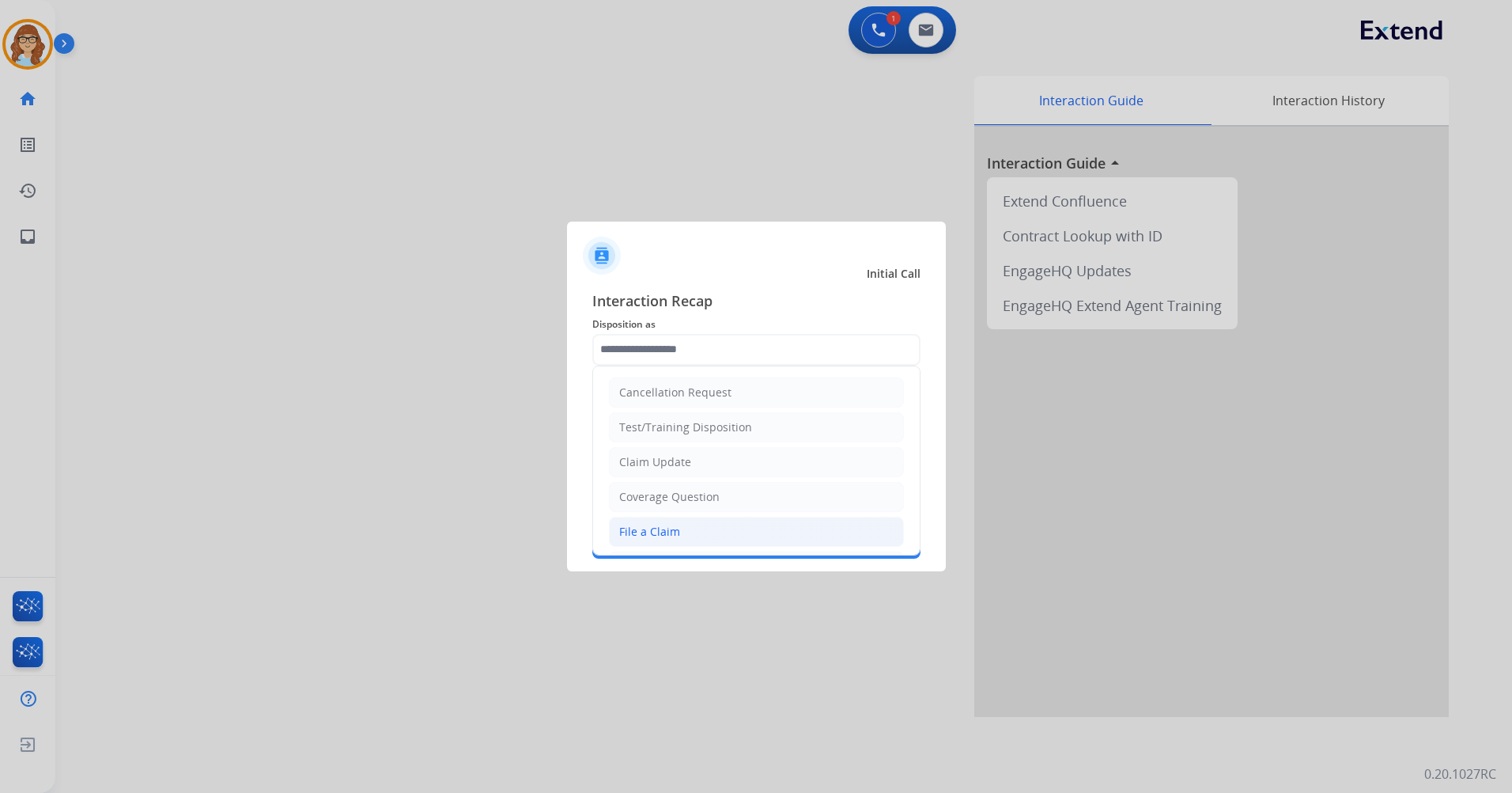
click at [675, 523] on div "File a Claim" at bounding box center [650, 531] width 61 height 16
type input "**********"
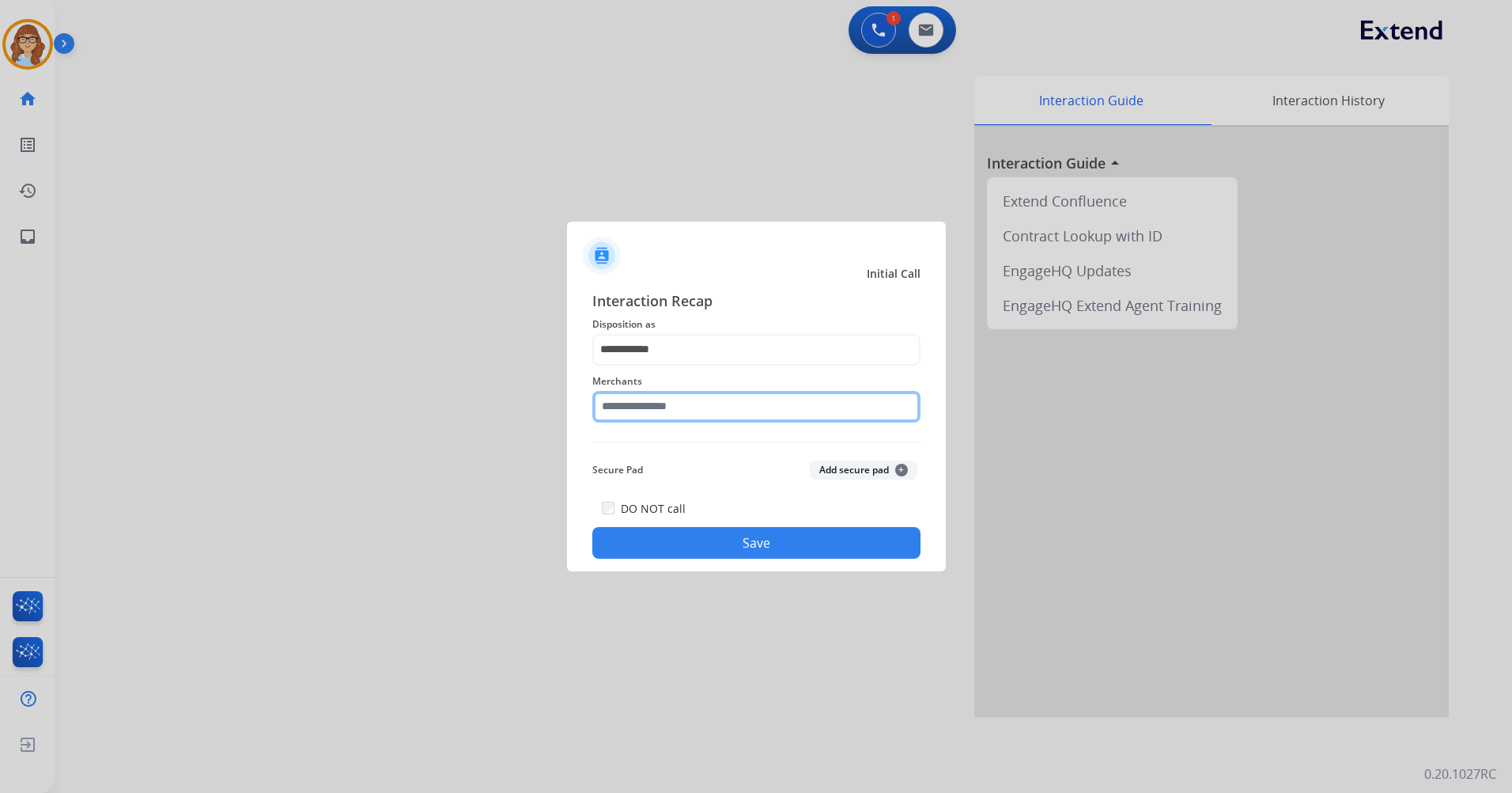
click at [701, 404] on input "text" at bounding box center [756, 406] width 328 height 31
click at [647, 399] on input "text" at bounding box center [756, 406] width 328 height 31
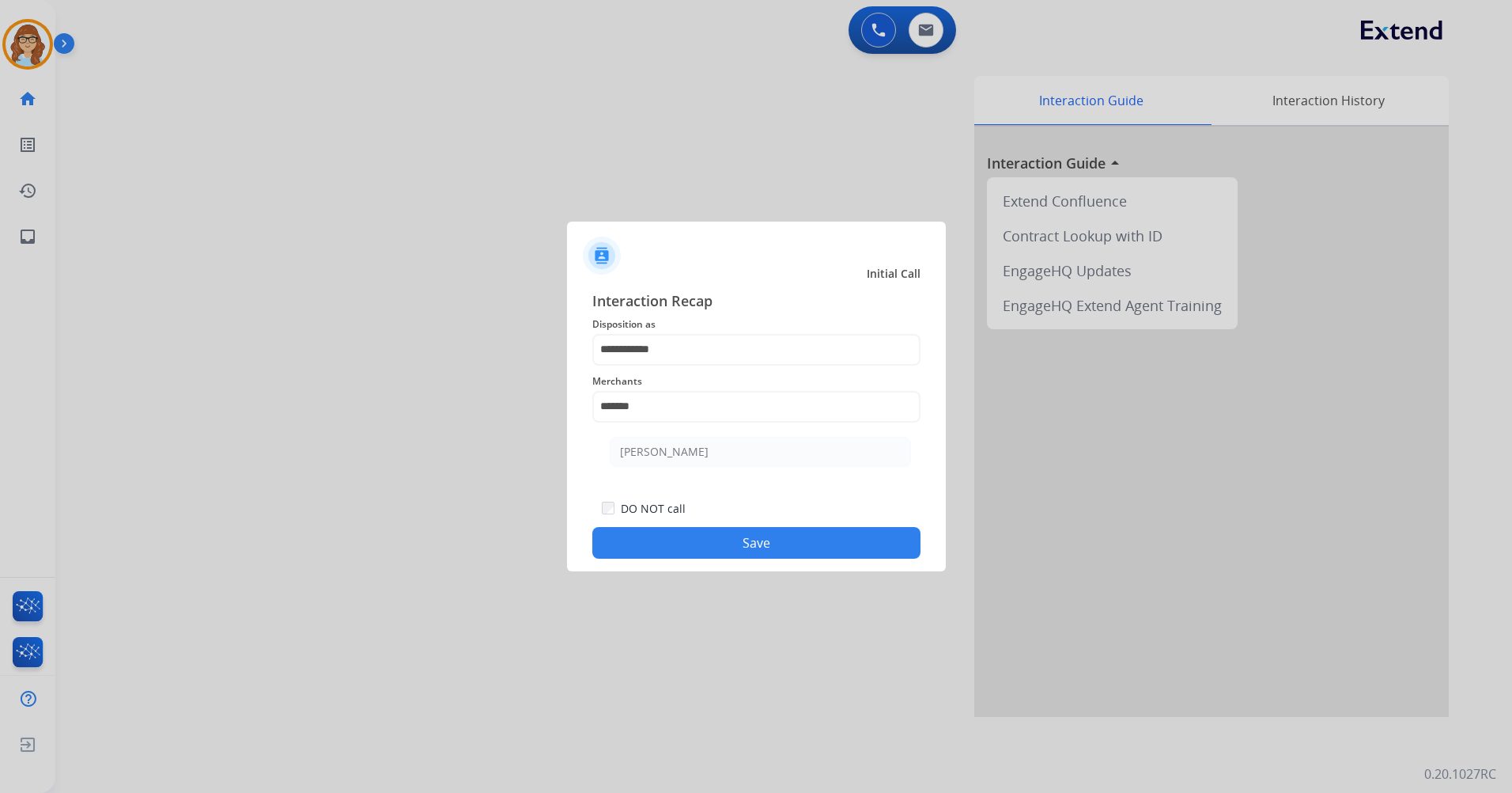
click at [668, 460] on li "[PERSON_NAME]" at bounding box center [760, 451] width 301 height 30
type input "**********"
click at [678, 534] on button "Save" at bounding box center [756, 542] width 328 height 31
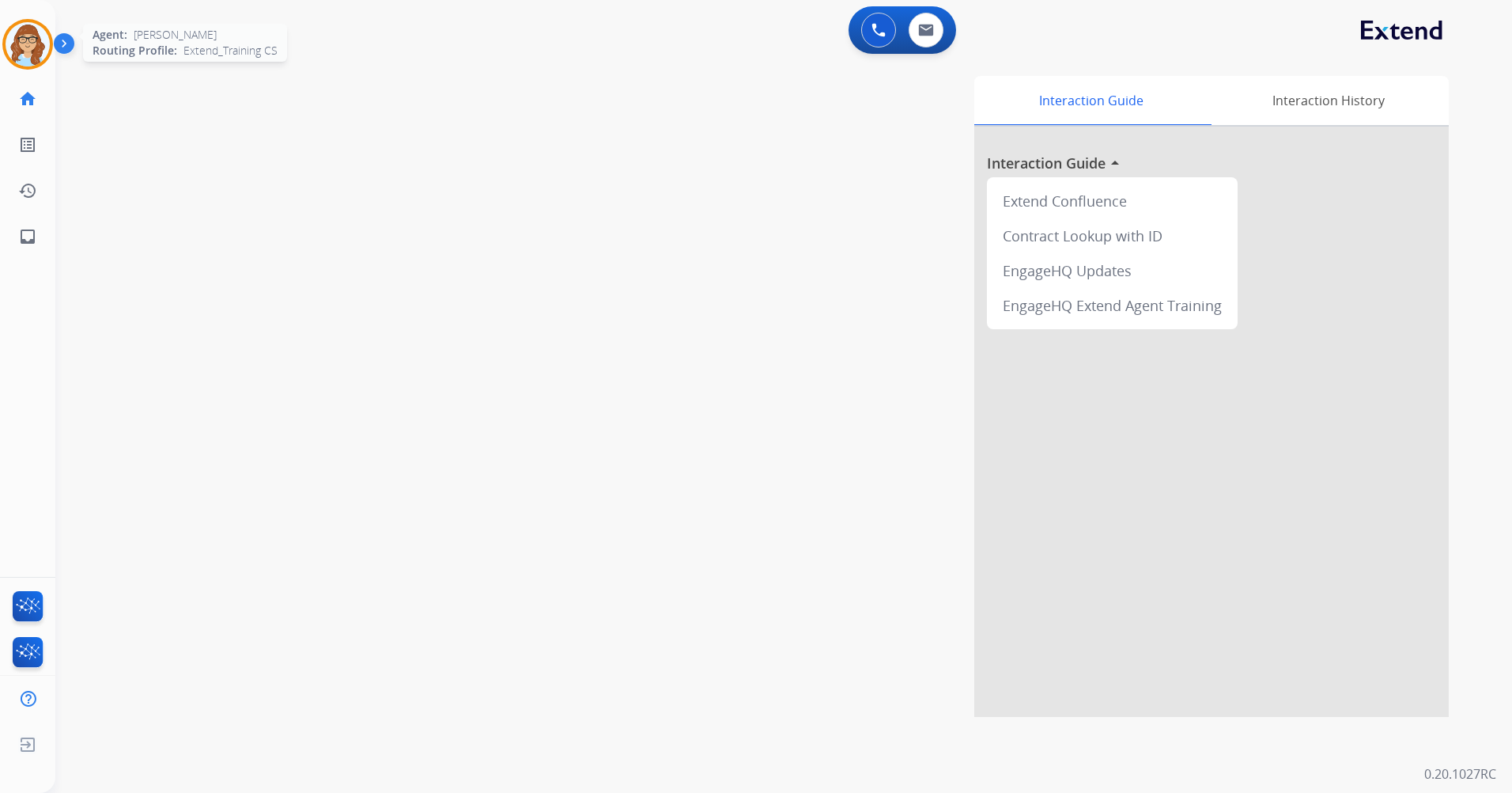
click at [15, 59] on img at bounding box center [28, 44] width 44 height 44
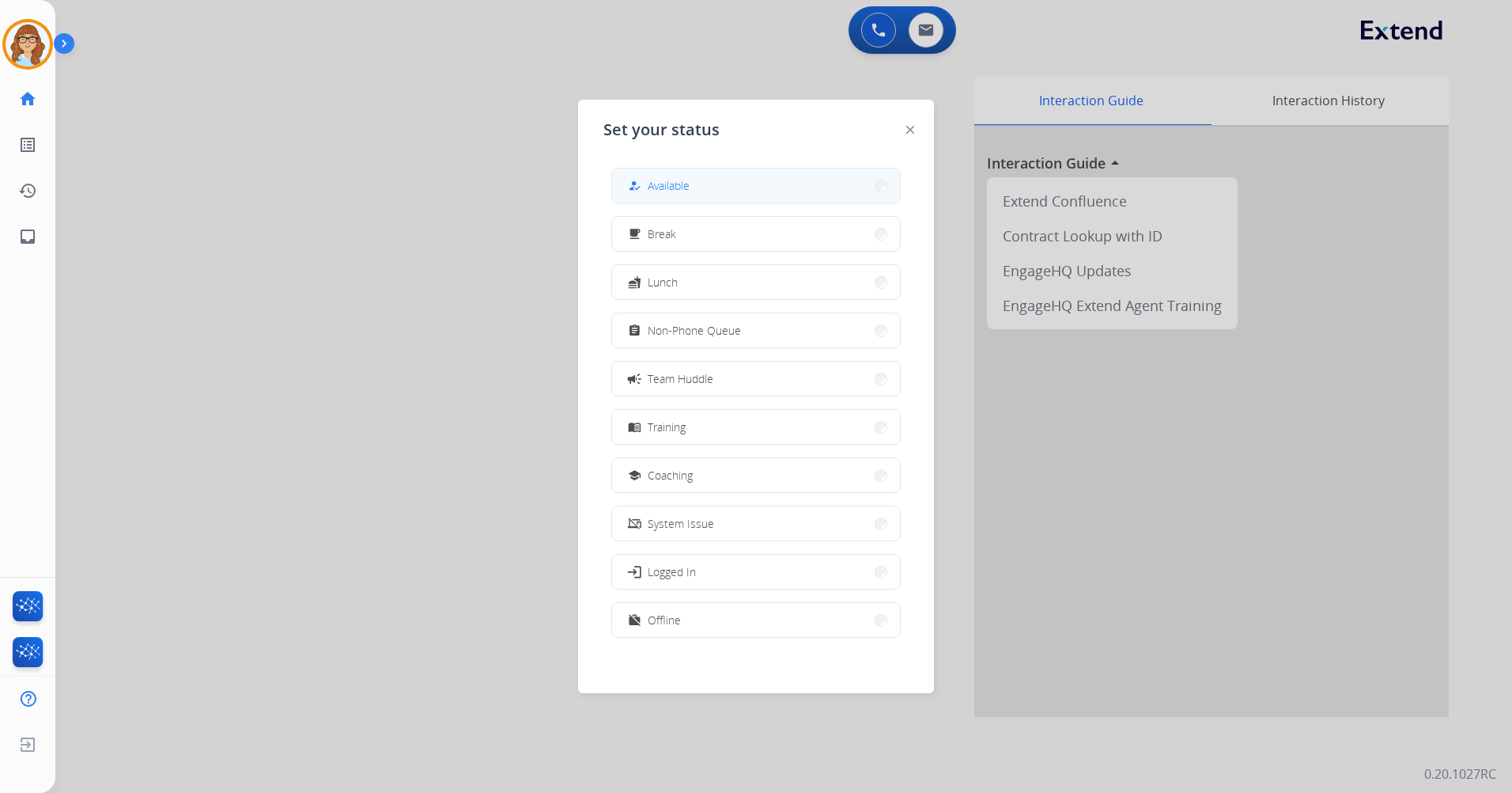
click at [623, 189] on button "how_to_reg Available" at bounding box center [756, 186] width 287 height 34
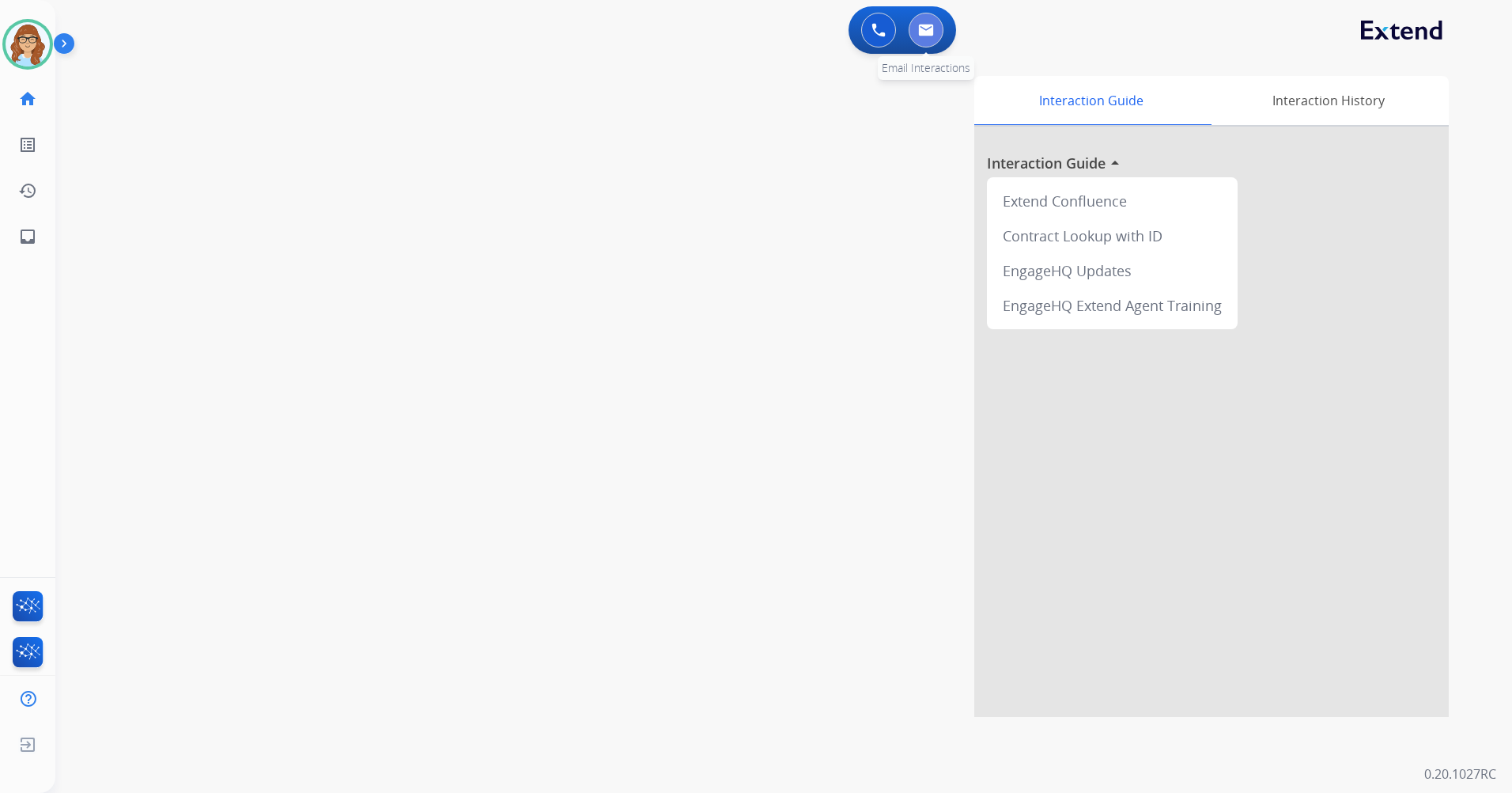
click at [933, 35] on img at bounding box center [926, 30] width 16 height 13
select select "**********"
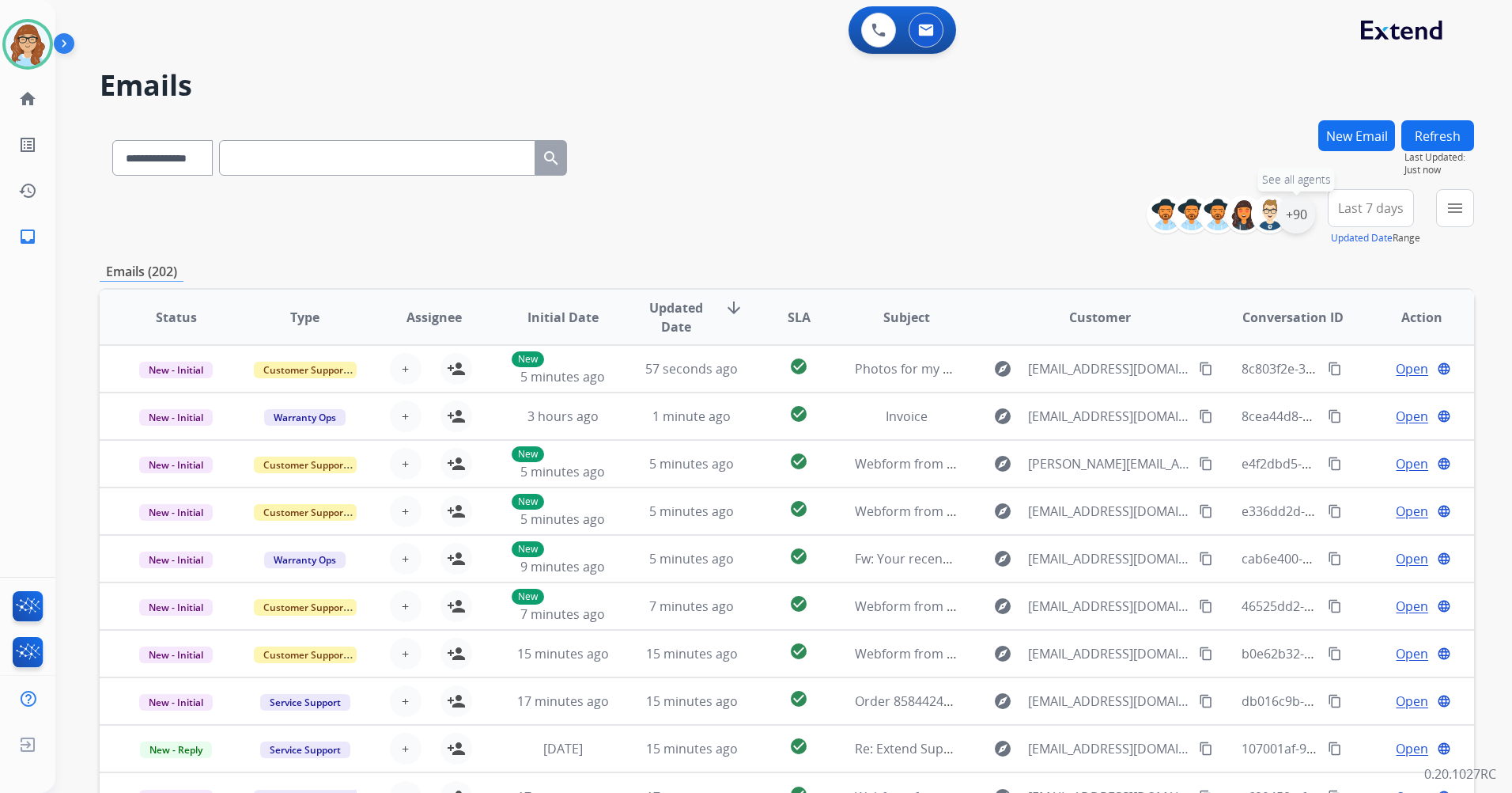
drag, startPoint x: 1297, startPoint y: 195, endPoint x: 1296, endPoint y: 204, distance: 9.1
click at [1296, 204] on div "+90" at bounding box center [1296, 214] width 38 height 38
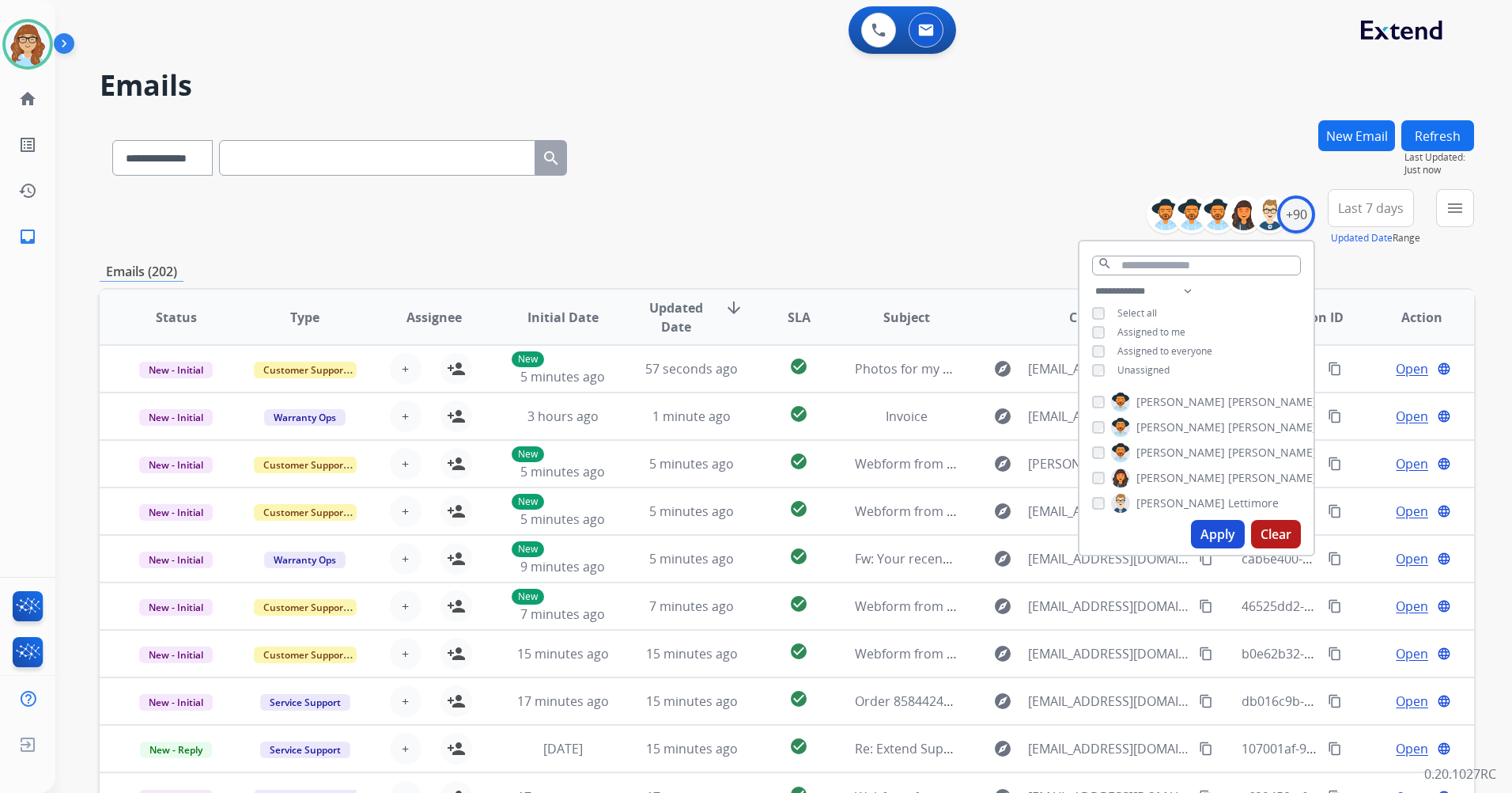
click at [1157, 363] on span "Unassigned" at bounding box center [1144, 370] width 53 height 14
click at [1210, 538] on button "Apply" at bounding box center [1218, 534] width 53 height 29
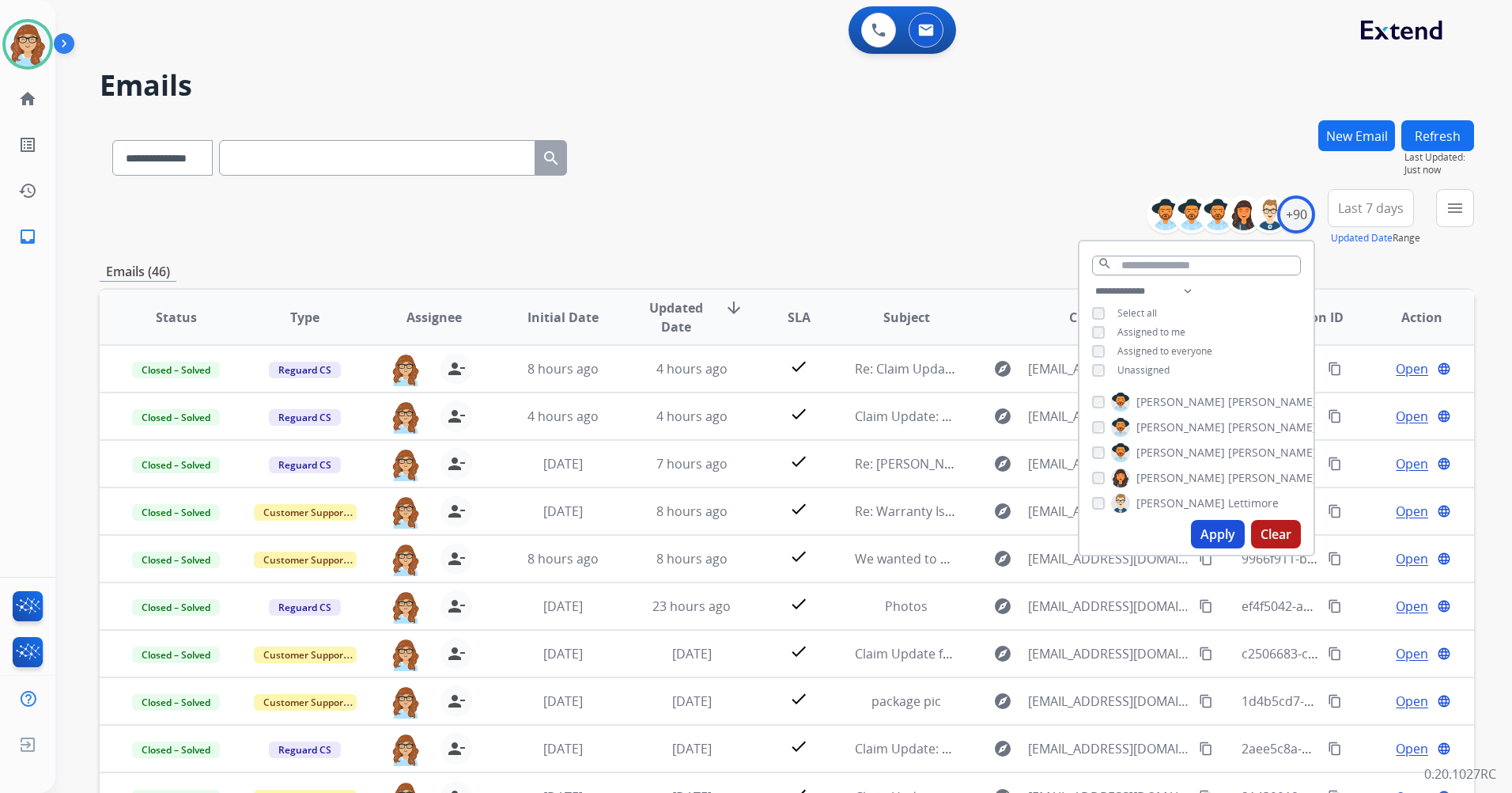
click at [1430, 215] on div "**********" at bounding box center [1316, 217] width 315 height 57
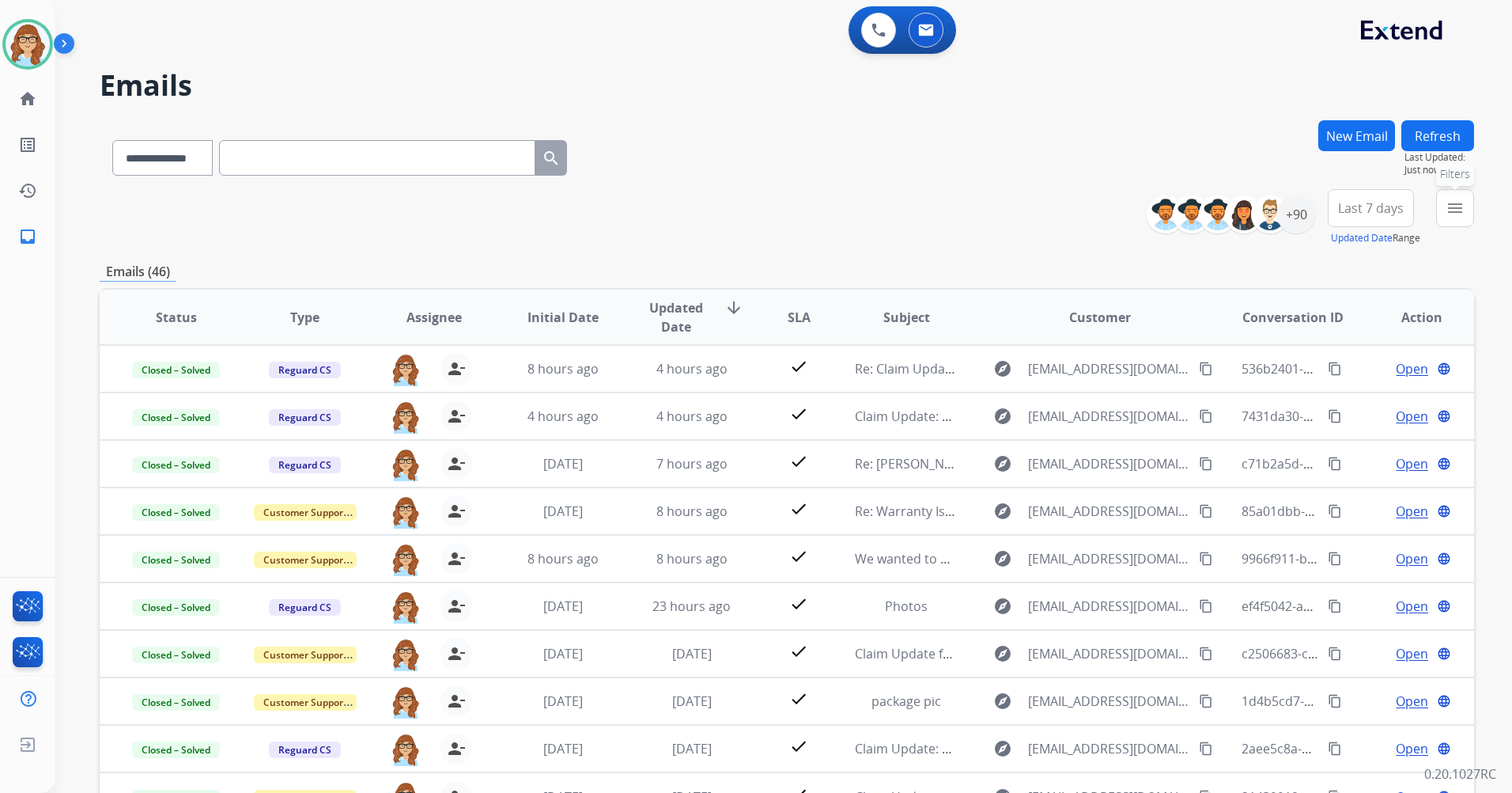
click at [1439, 215] on button "menu Filters" at bounding box center [1455, 208] width 38 height 38
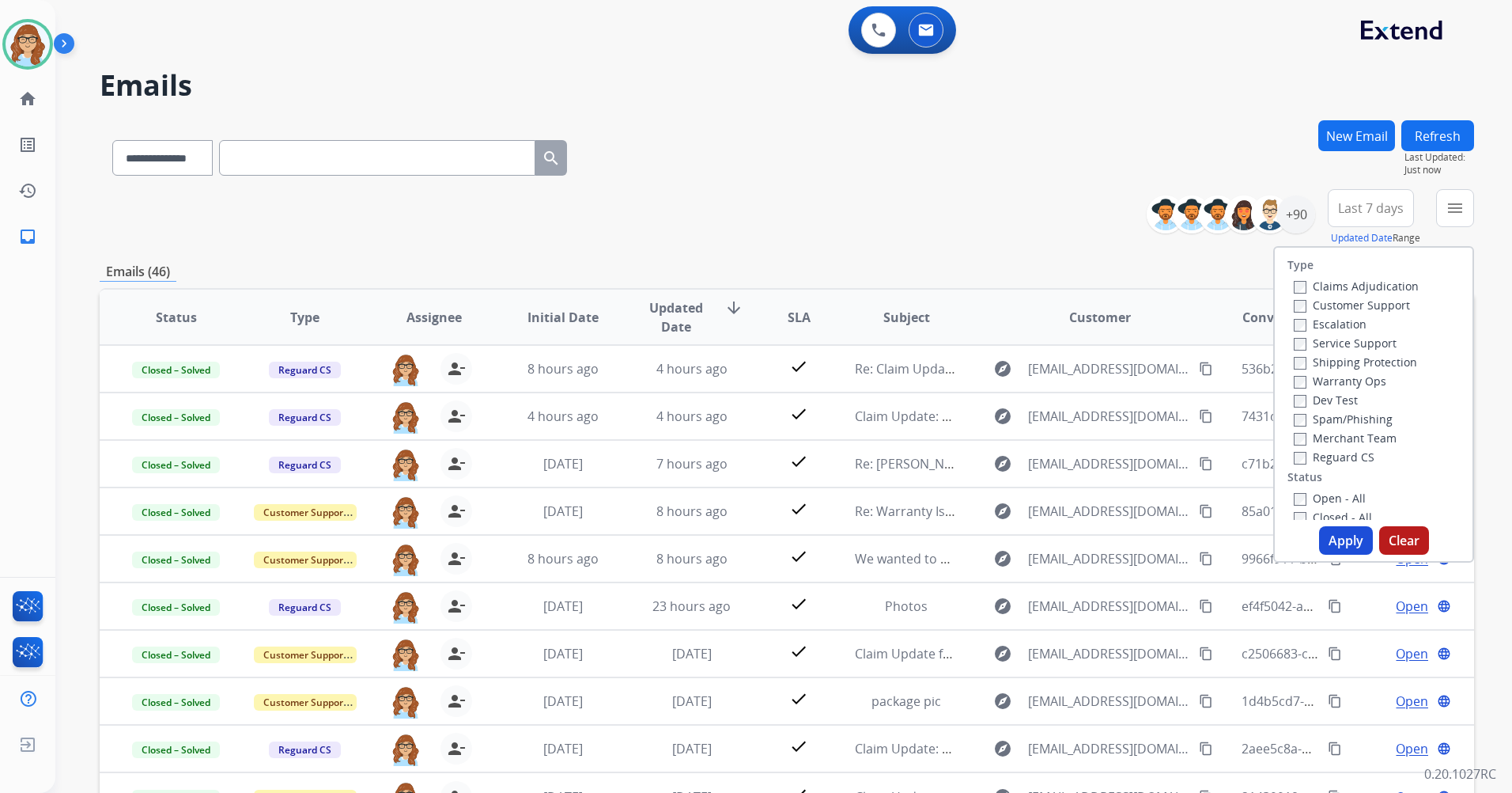
click at [1357, 299] on label "Customer Support" at bounding box center [1352, 305] width 116 height 15
click at [1351, 362] on label "Shipping Protection" at bounding box center [1355, 362] width 123 height 15
click at [1347, 460] on label "Reguard CS" at bounding box center [1334, 457] width 81 height 15
click at [1318, 496] on label "Open - All" at bounding box center [1330, 498] width 72 height 15
click at [1335, 539] on button "Apply" at bounding box center [1346, 540] width 53 height 29
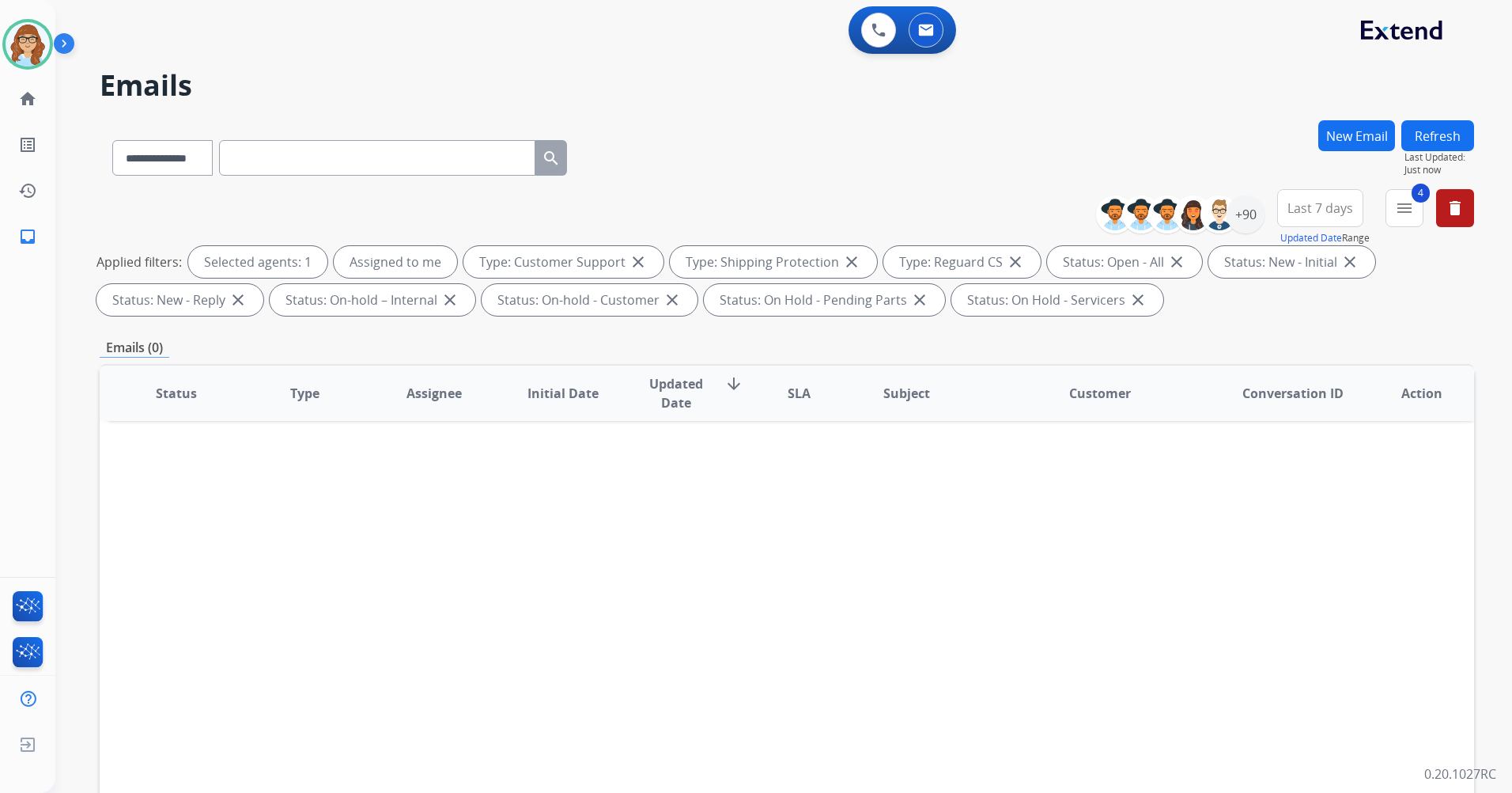
drag, startPoint x: 1332, startPoint y: 215, endPoint x: 1332, endPoint y: 224, distance: 9.0
click at [1332, 211] on span "Last 7 days" at bounding box center [1320, 208] width 65 height 6
click at [1322, 390] on div "Last 90 days" at bounding box center [1315, 400] width 87 height 24
click at [1075, 120] on div "**********" at bounding box center [764, 453] width 1419 height 793
click at [902, 47] on div "0 Email Interactions" at bounding box center [926, 30] width 47 height 35
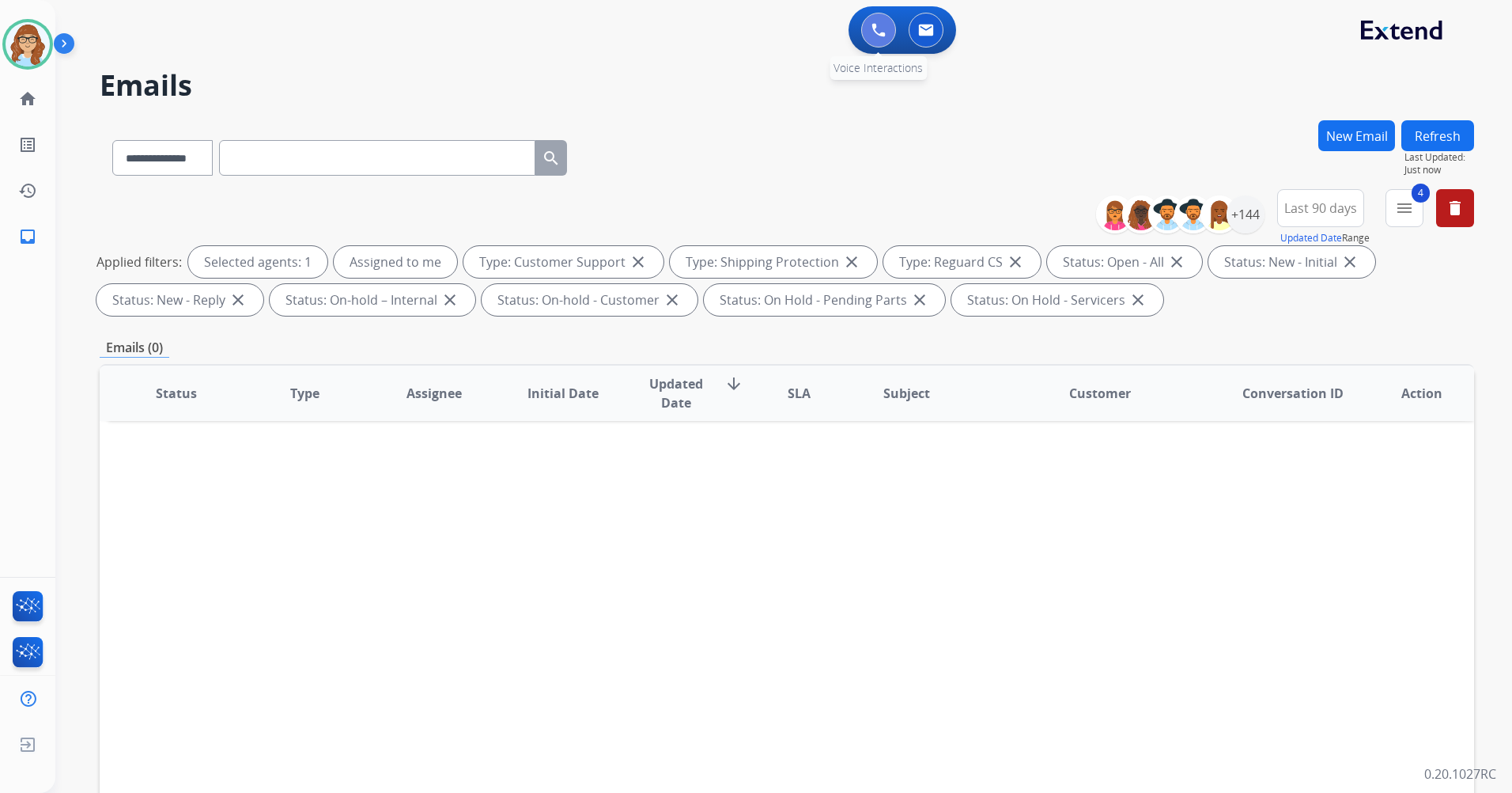
click at [885, 36] on img at bounding box center [879, 30] width 14 height 14
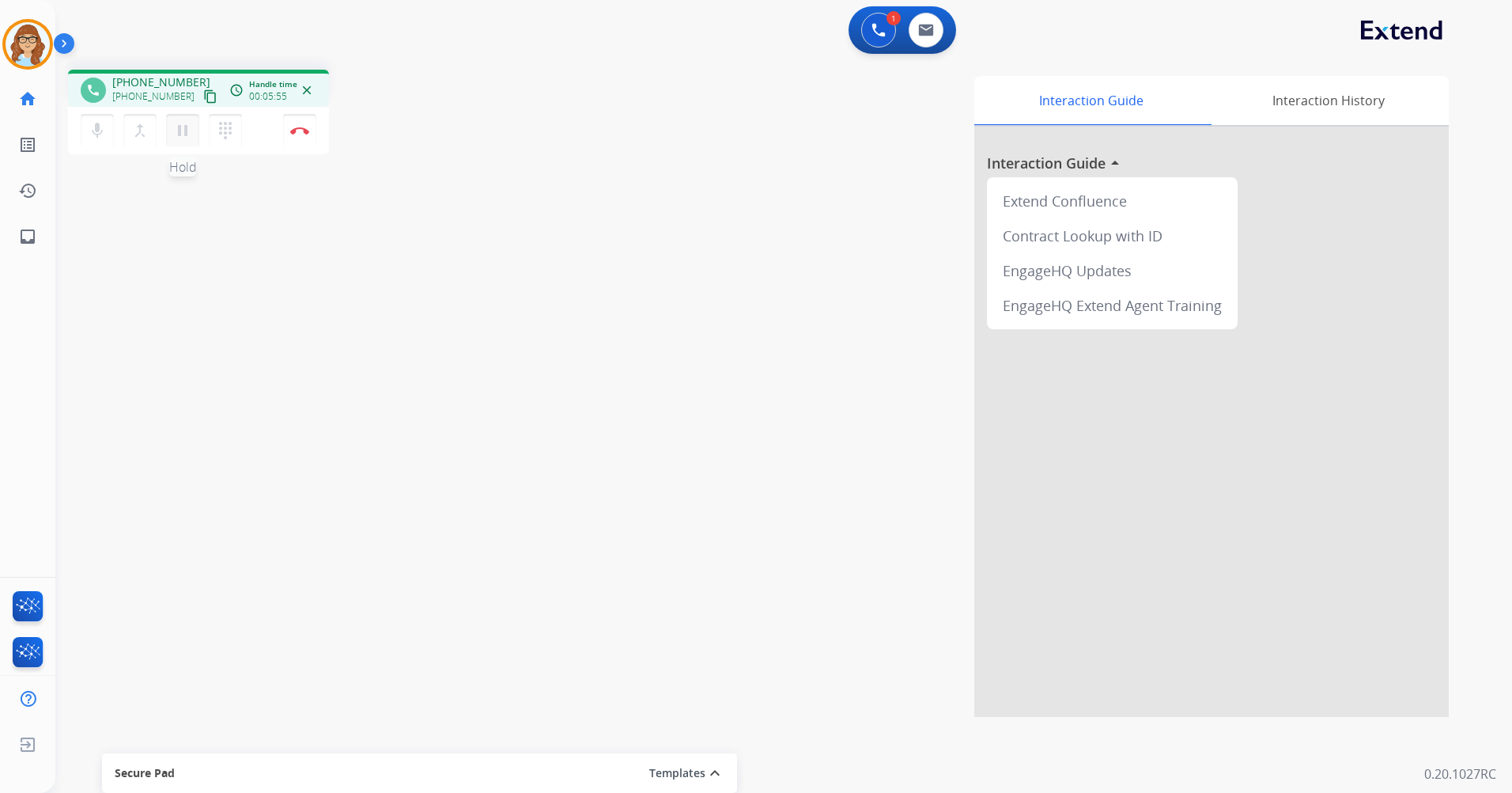
click at [184, 134] on mat-icon "pause" at bounding box center [182, 131] width 19 height 19
click at [187, 131] on mat-icon "play_arrow" at bounding box center [182, 131] width 19 height 19
click at [303, 138] on button "Disconnect" at bounding box center [299, 130] width 33 height 33
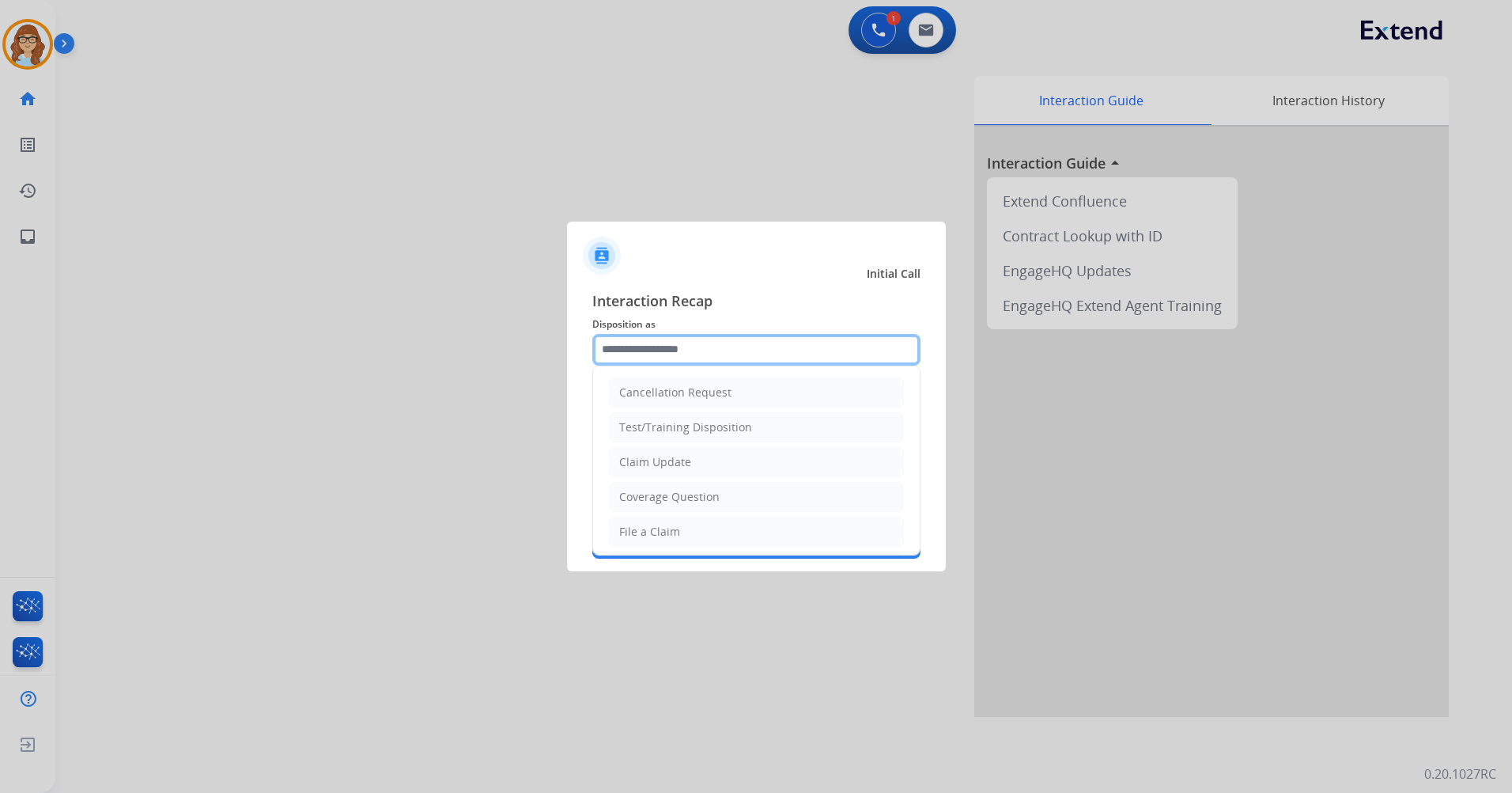
click at [745, 343] on input "text" at bounding box center [756, 349] width 328 height 31
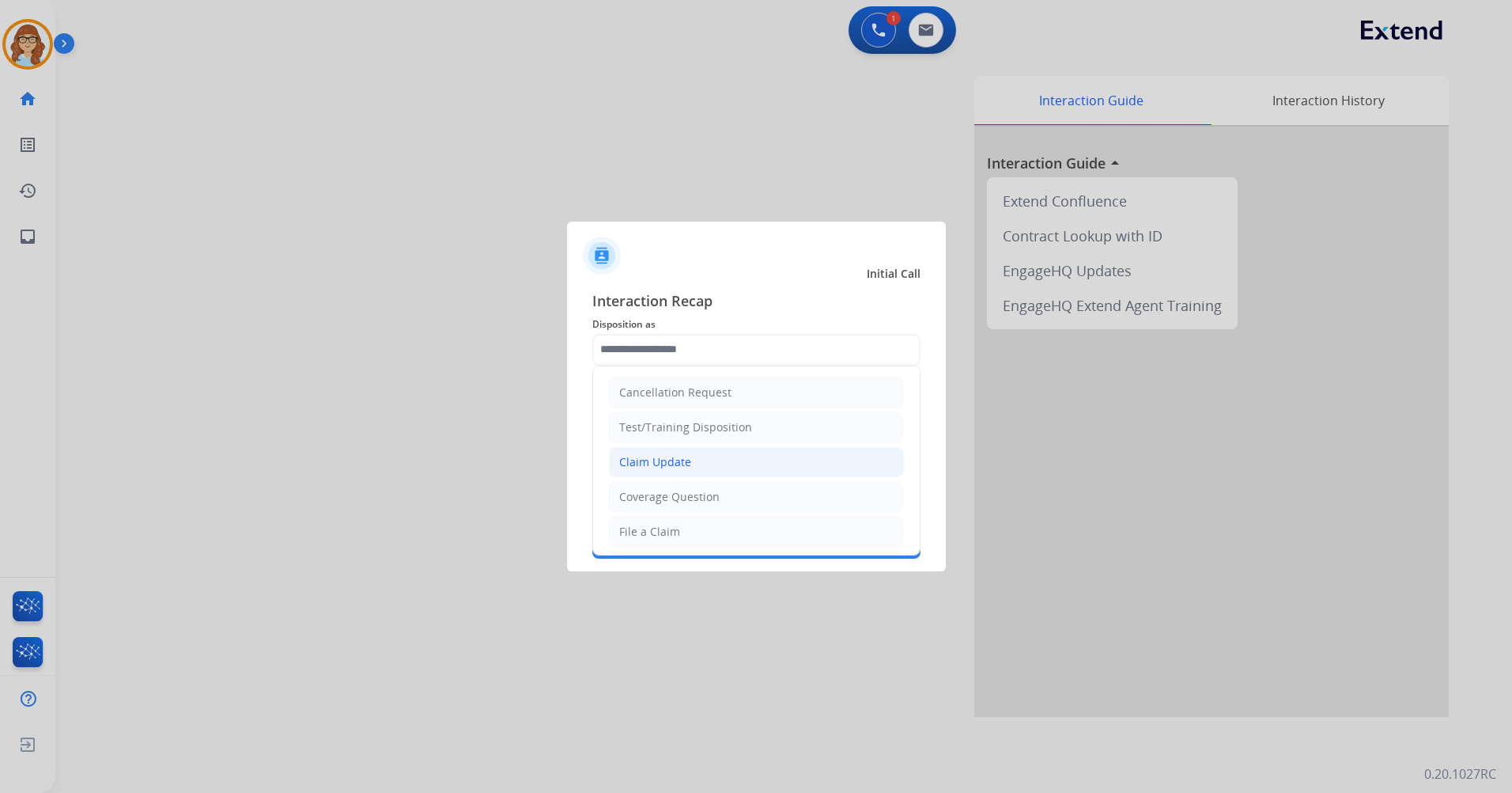
click at [709, 465] on li "Claim Update" at bounding box center [756, 461] width 295 height 30
type input "**********"
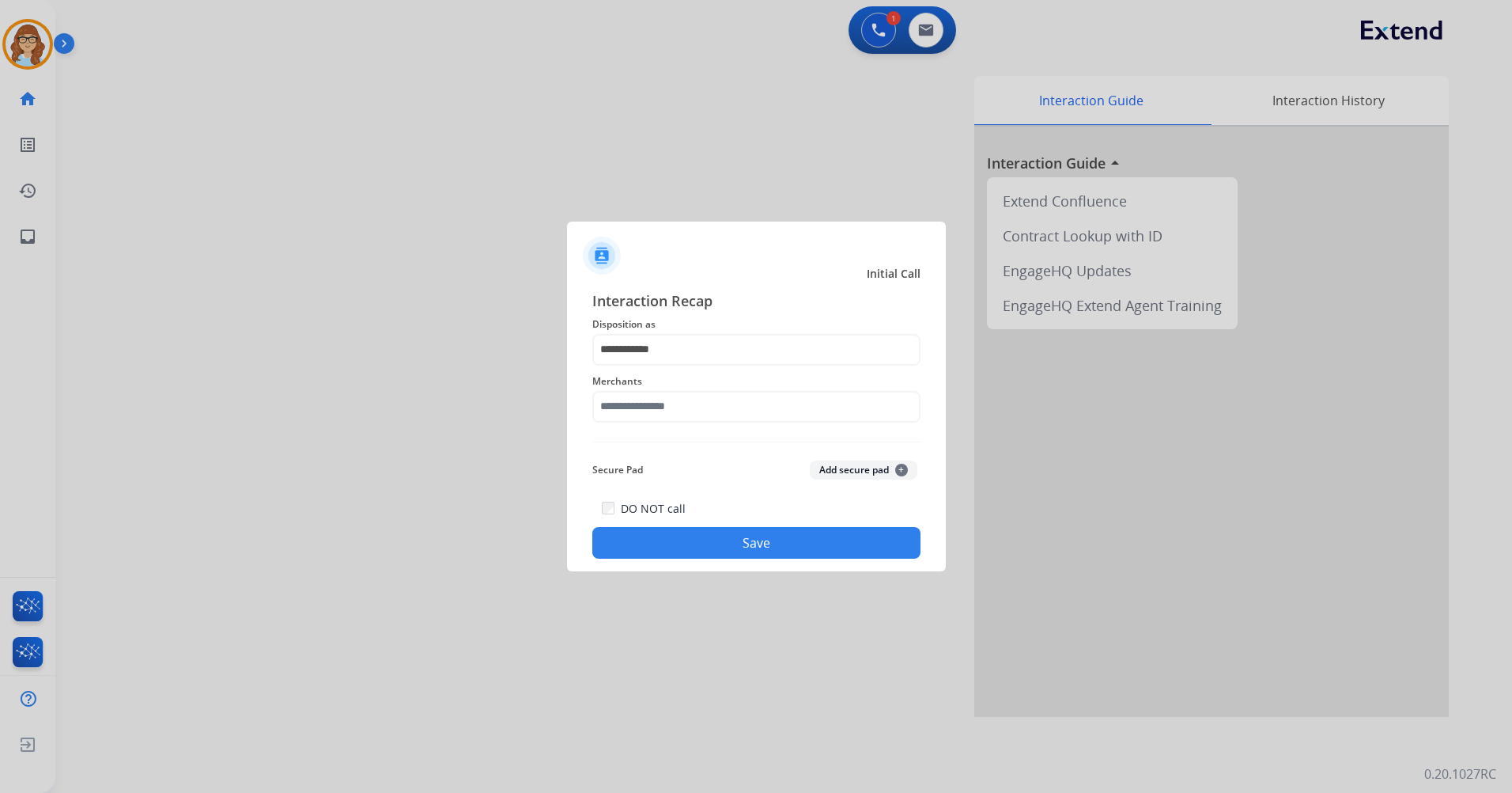
click at [713, 429] on div "**********" at bounding box center [756, 424] width 328 height 270
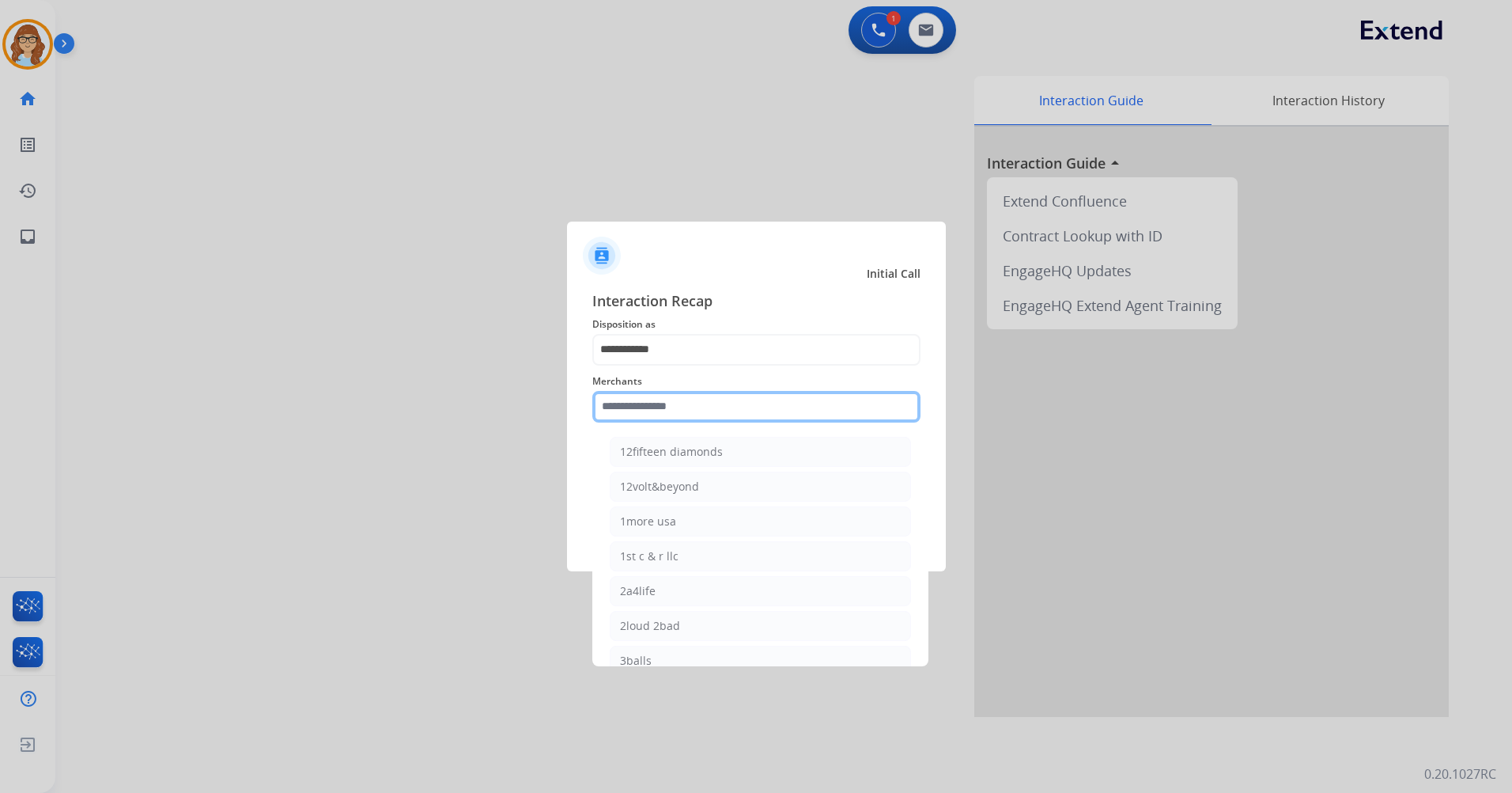
click at [706, 422] on input "text" at bounding box center [756, 406] width 328 height 31
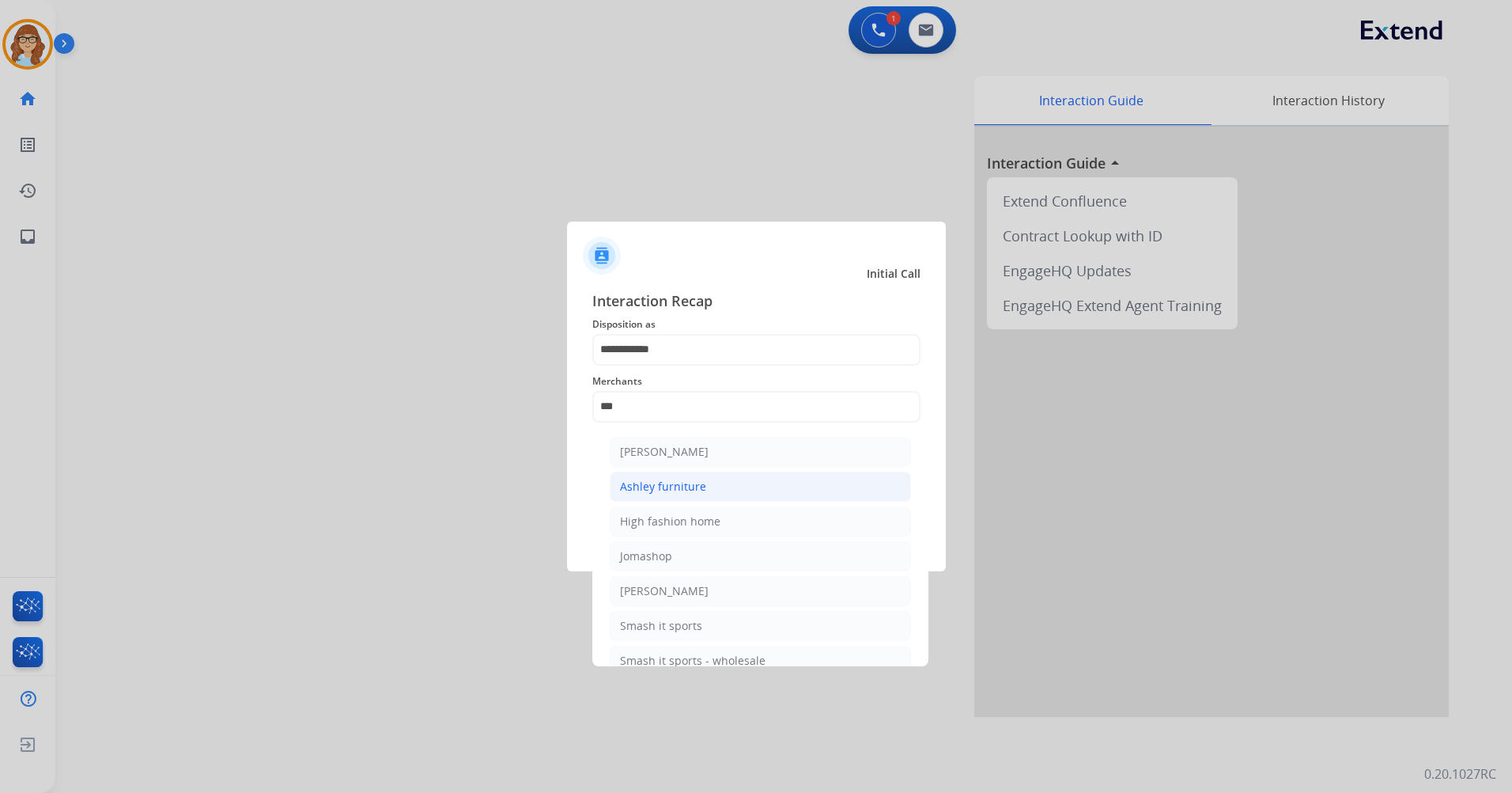
click at [723, 493] on li "Ashley furniture" at bounding box center [760, 486] width 301 height 30
type input "**********"
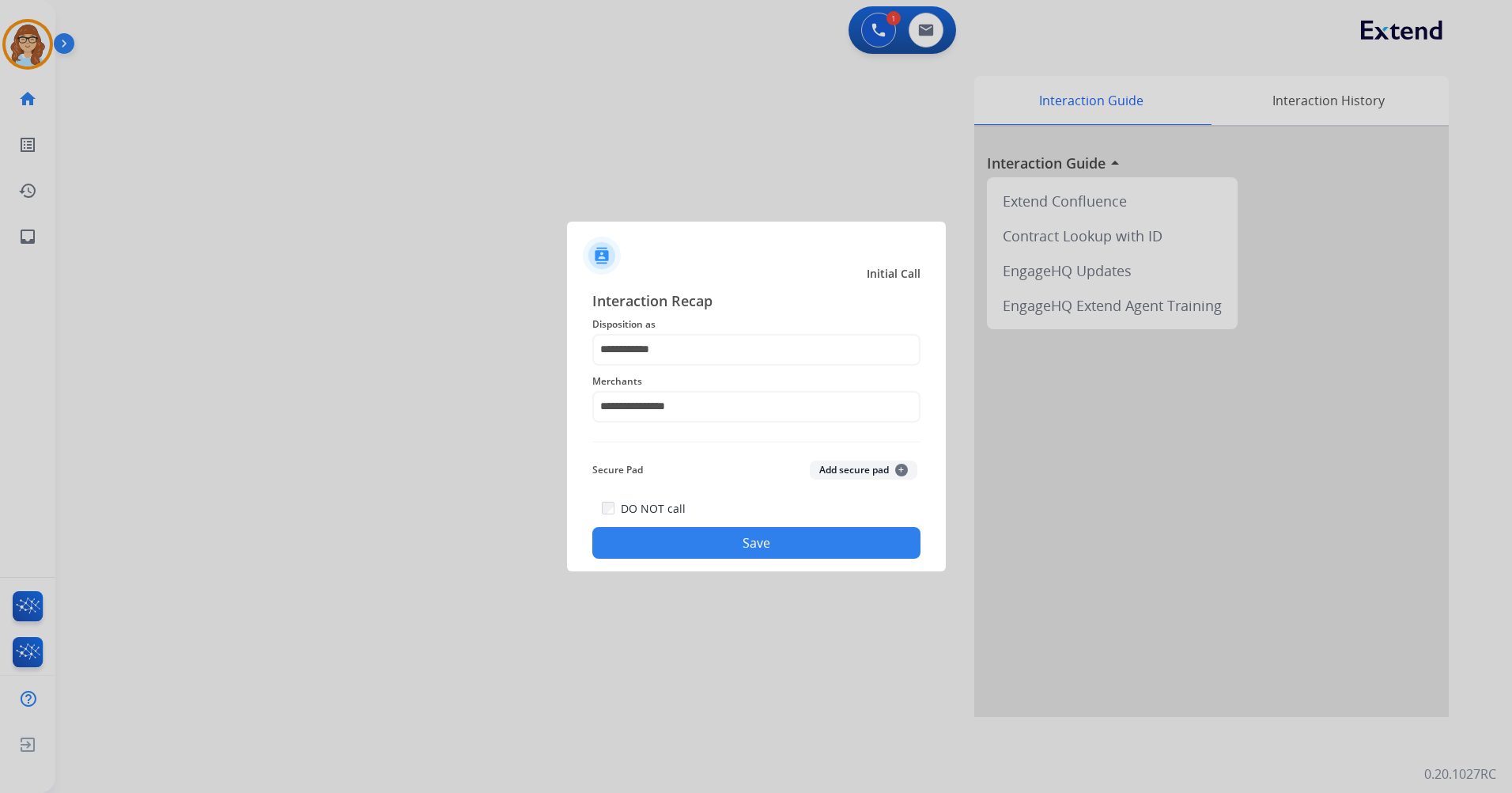
click at [714, 544] on button "Save" at bounding box center [756, 542] width 328 height 31
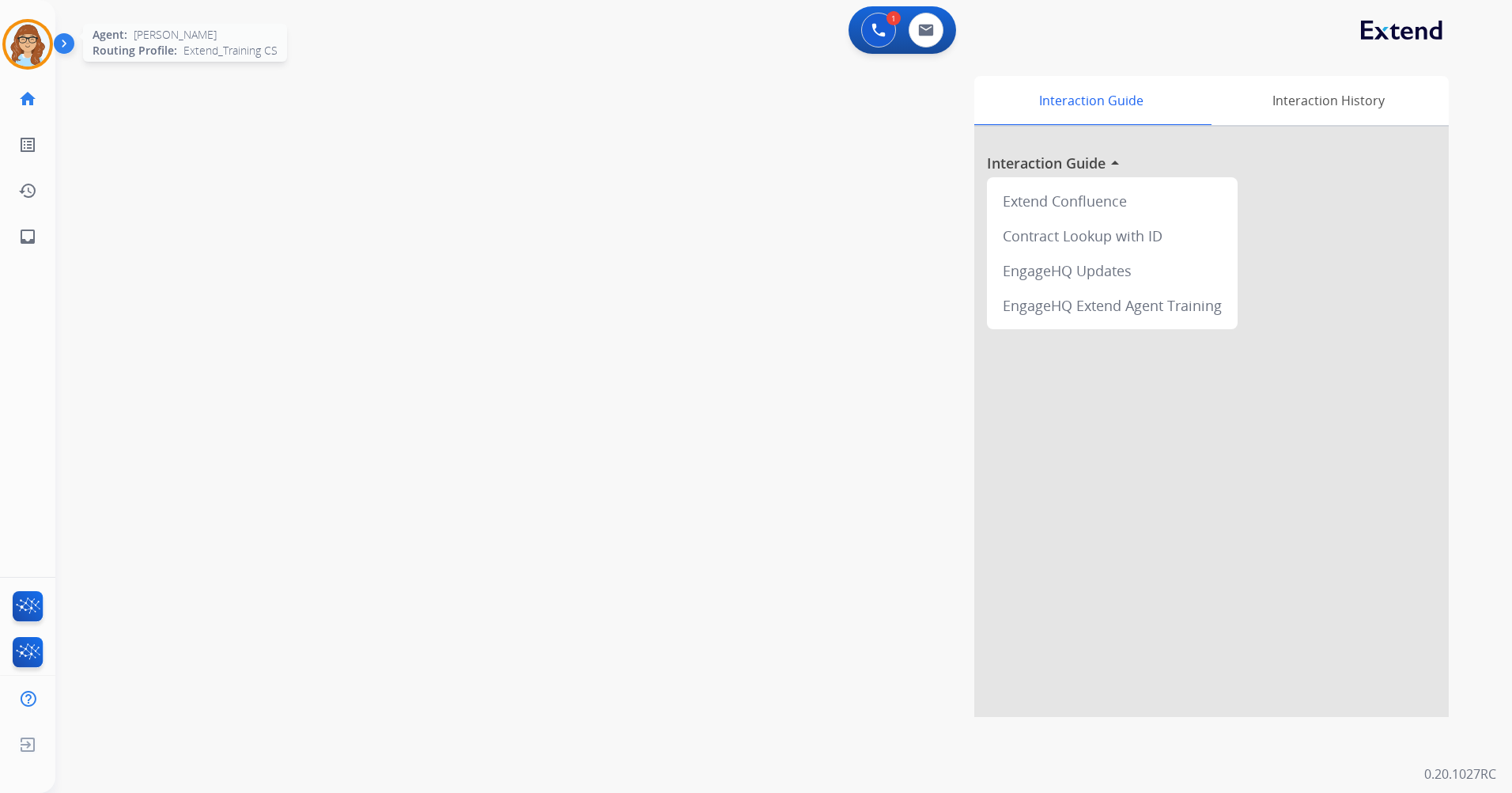
click at [47, 39] on img at bounding box center [28, 44] width 44 height 44
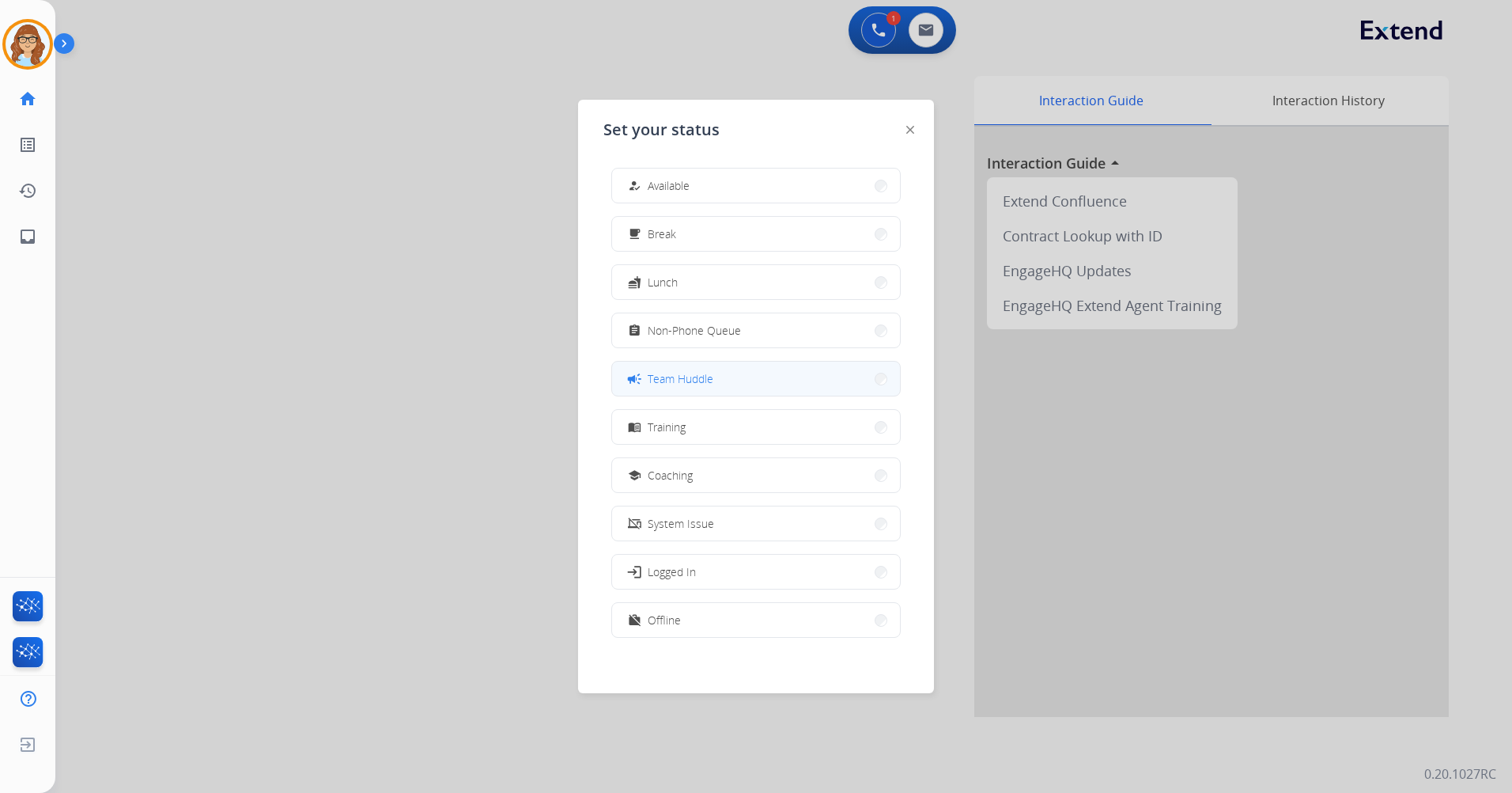
click at [735, 369] on button "campaign Team Huddle" at bounding box center [756, 378] width 287 height 34
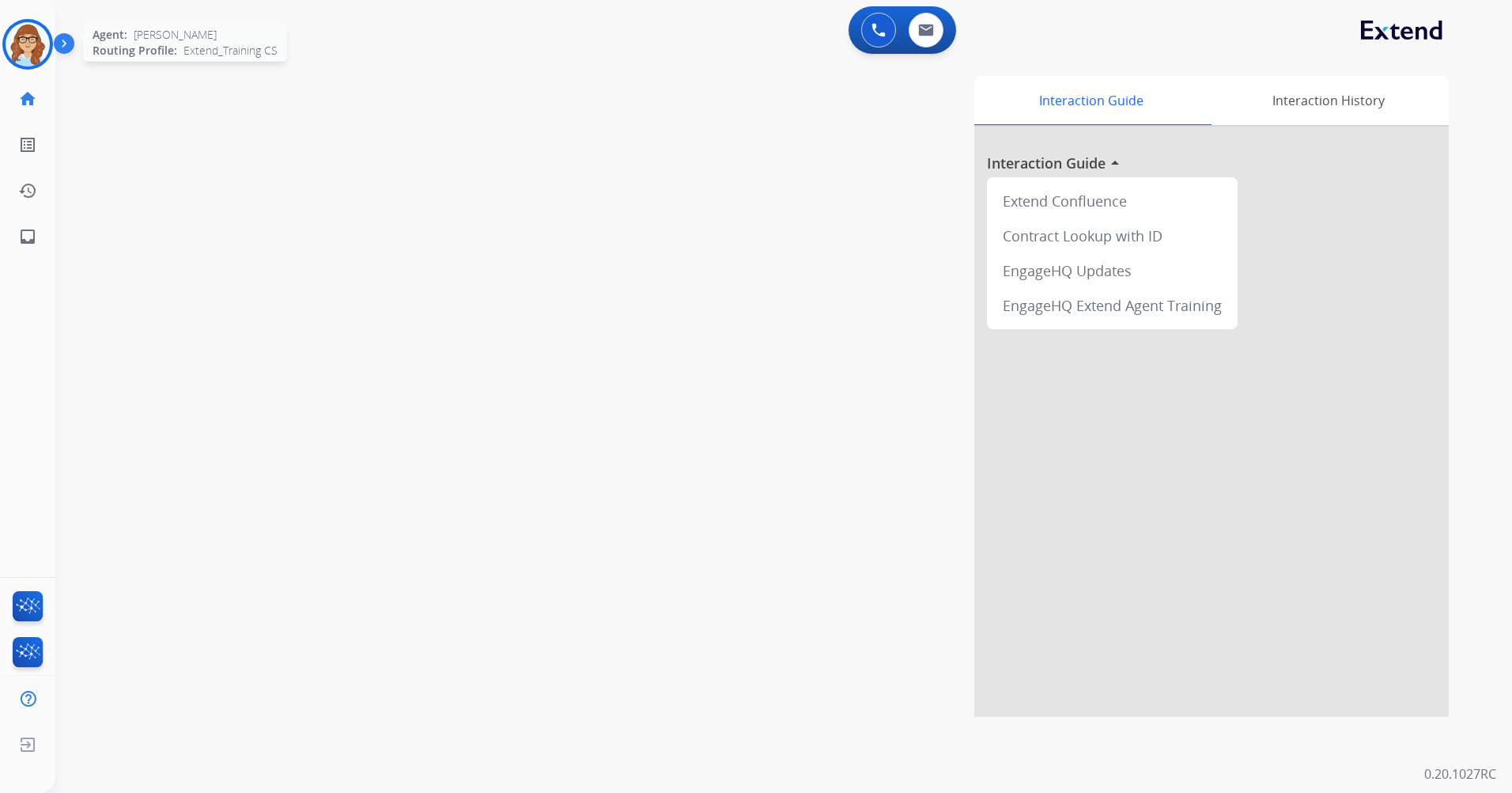
click at [40, 50] on img at bounding box center [28, 44] width 44 height 44
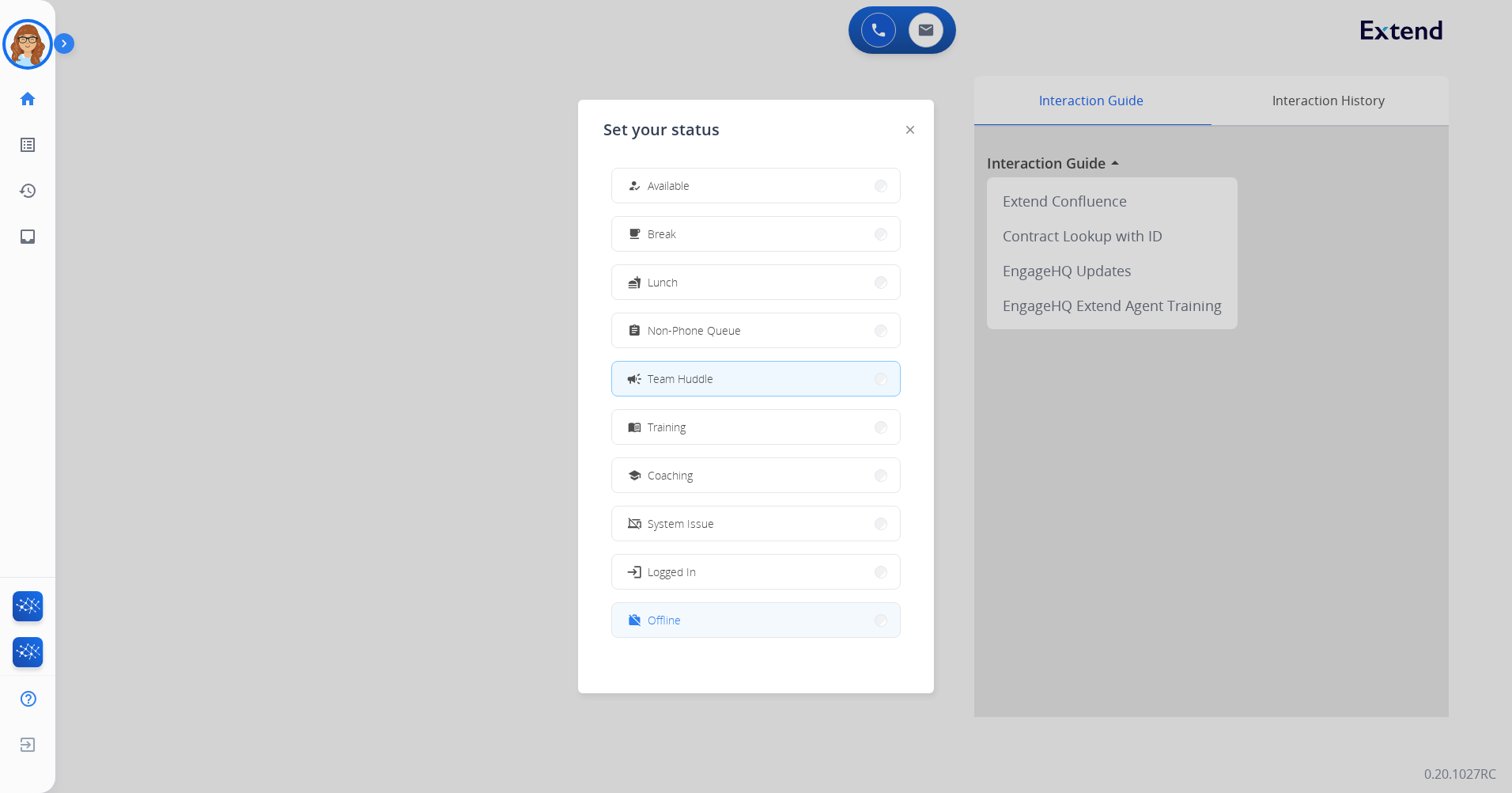
click at [749, 618] on button "work_off Offline" at bounding box center [756, 620] width 287 height 34
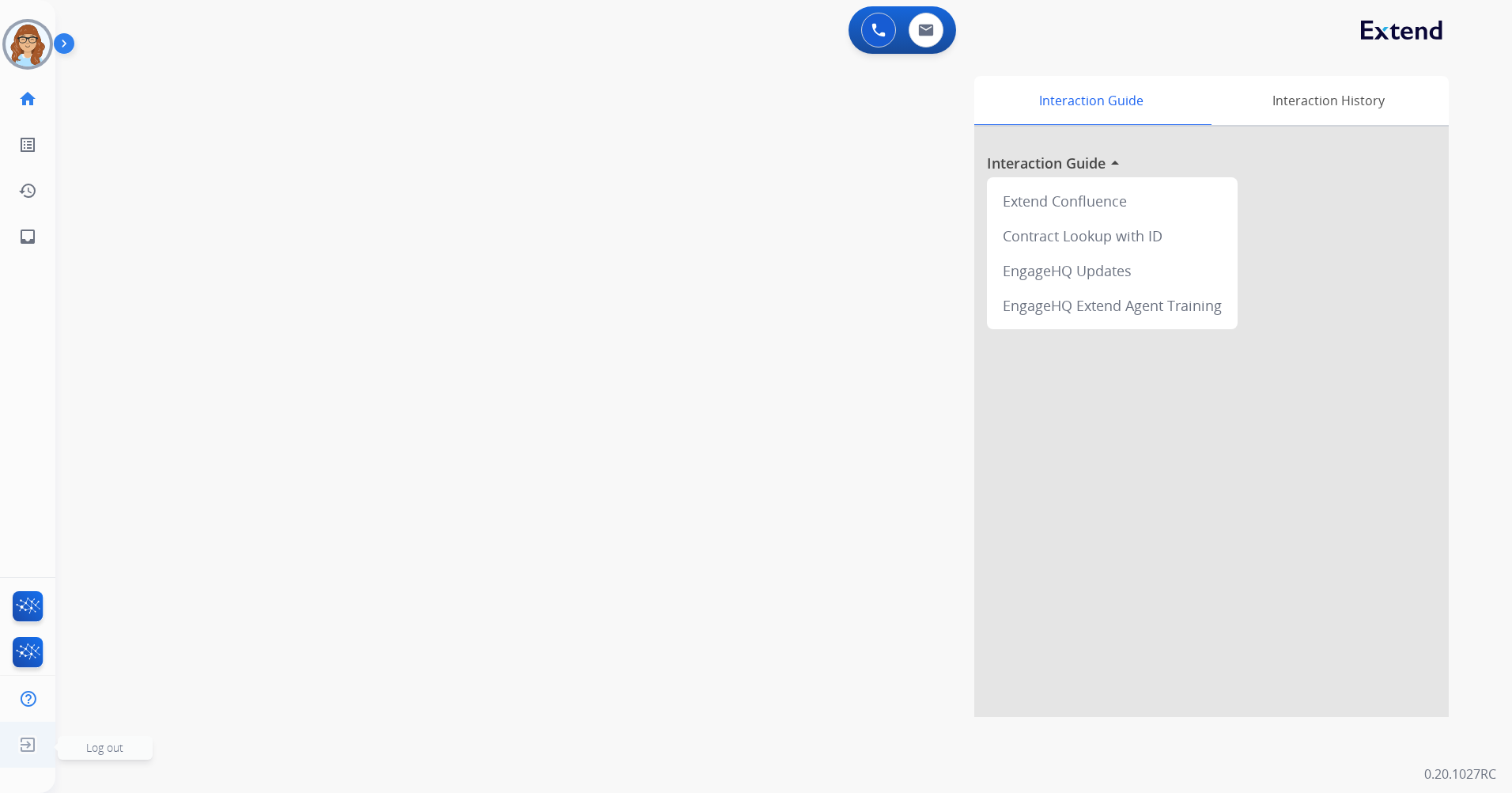
click at [25, 753] on img at bounding box center [28, 744] width 29 height 30
